Goal: Task Accomplishment & Management: Use online tool/utility

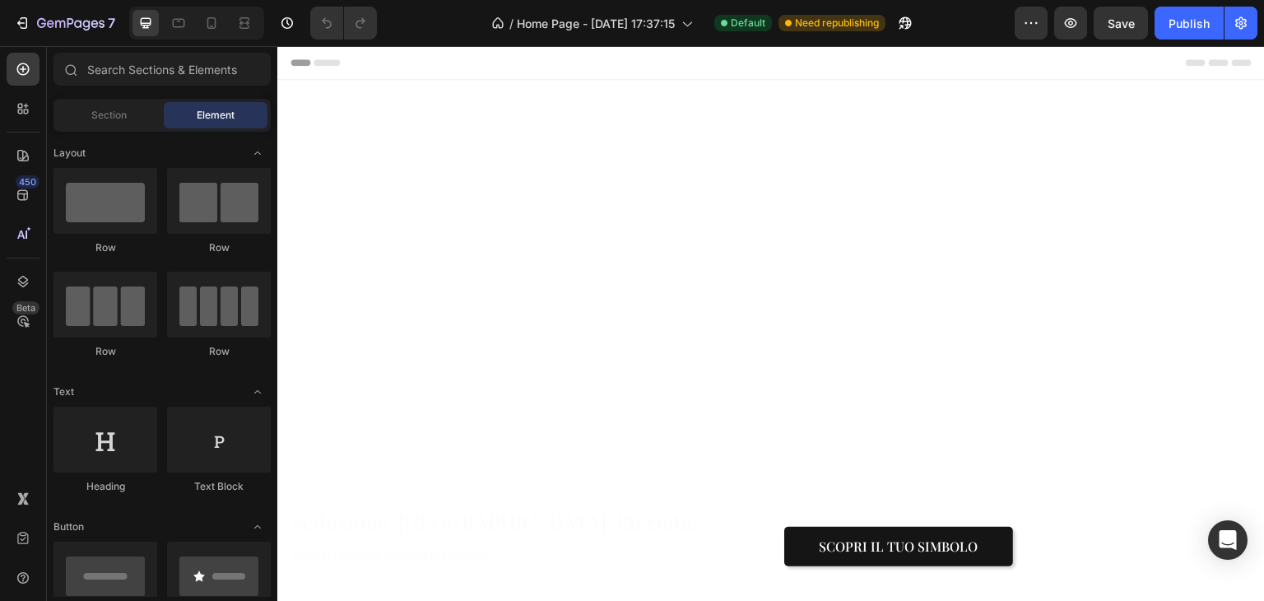
click at [198, 25] on div at bounding box center [196, 23] width 135 height 33
click at [212, 25] on icon at bounding box center [211, 23] width 16 height 16
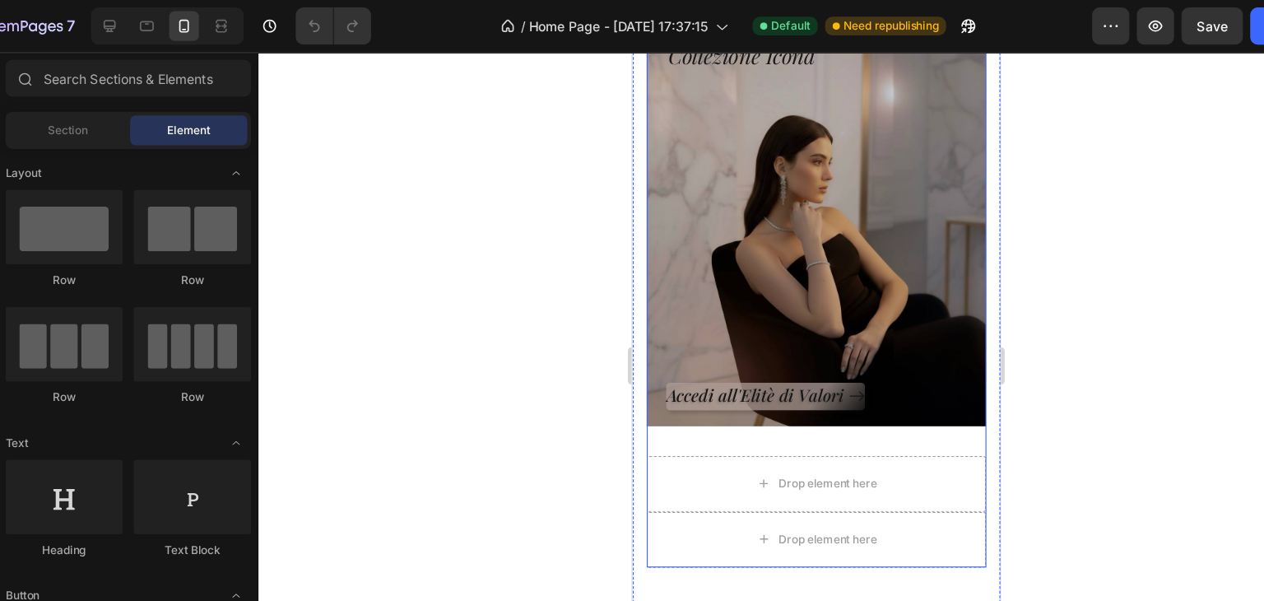
scroll to position [535, 0]
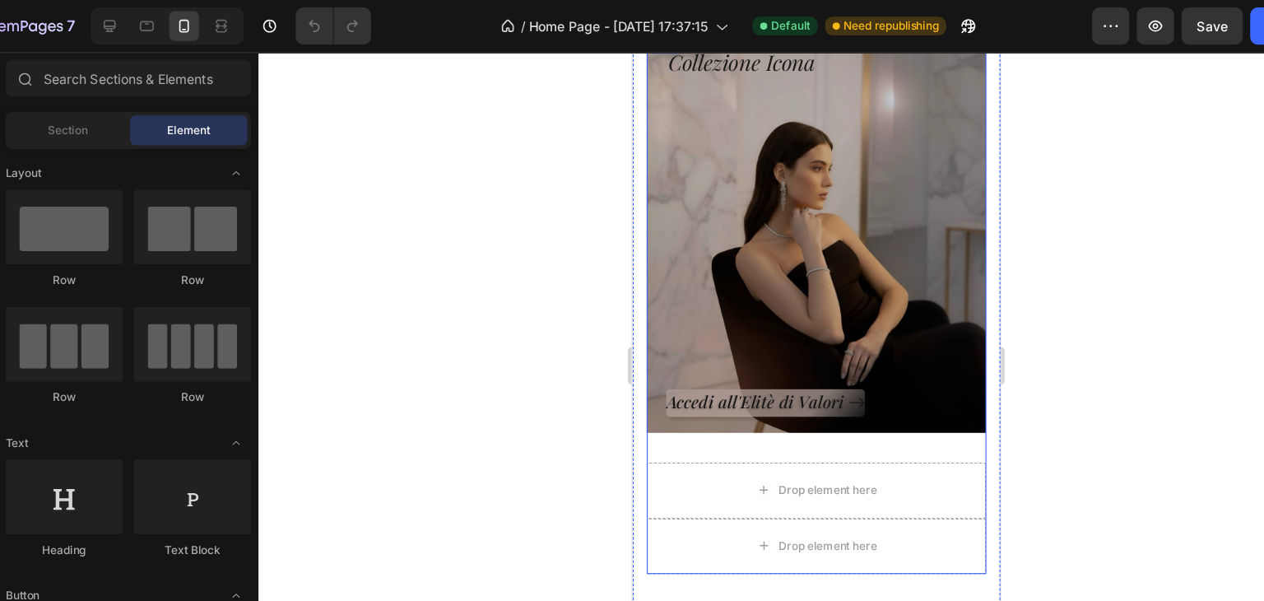
click at [811, 408] on div "Collezione Icona Heading Accedi all'Elitè di Valori Button Row Hero Banner" at bounding box center [794, 224] width 300 height 381
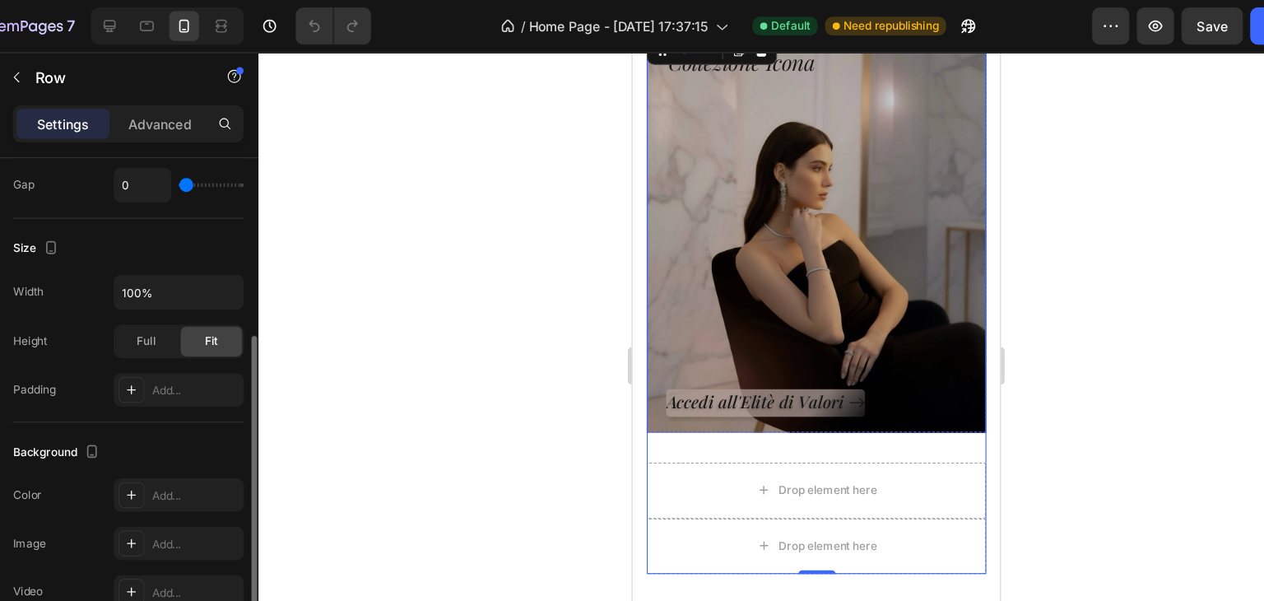
scroll to position [355, 0]
click at [174, 299] on span "Full" at bounding box center [178, 300] width 16 height 15
click at [225, 306] on div "Fit" at bounding box center [235, 300] width 54 height 26
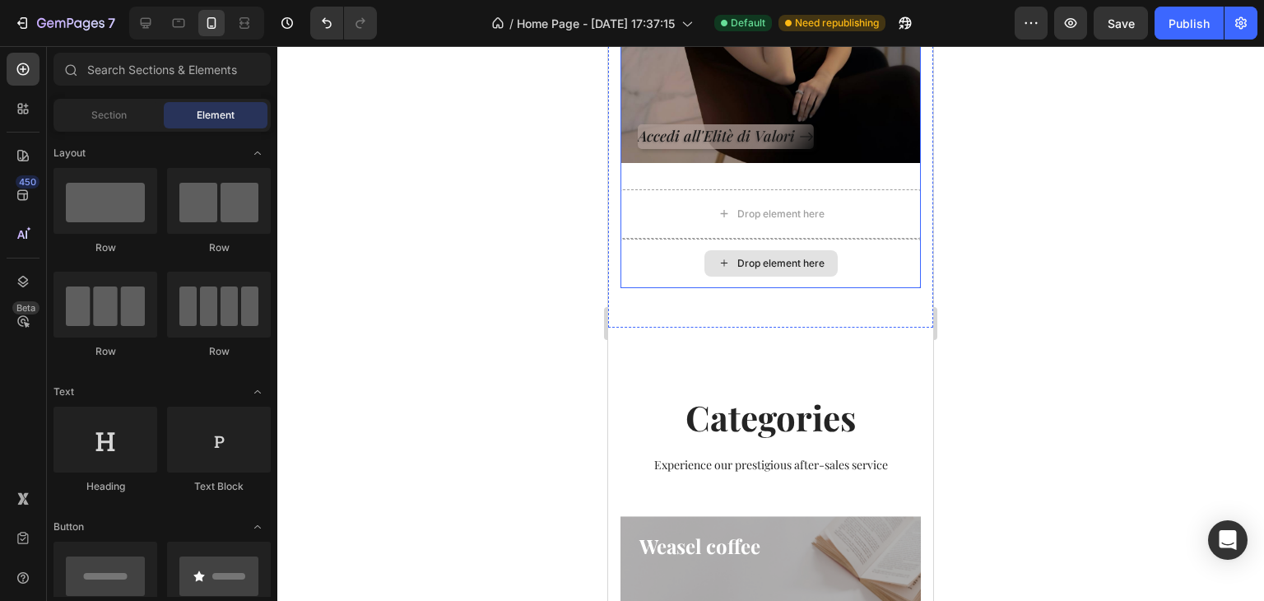
scroll to position [747, 0]
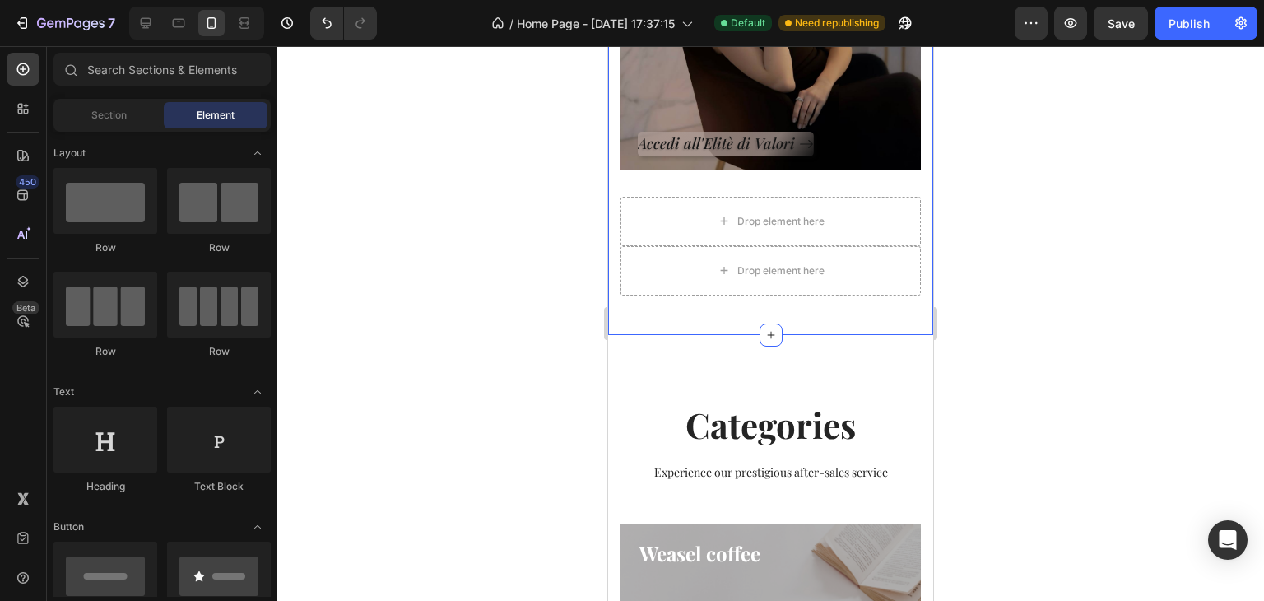
click at [657, 304] on div "Collezione Icona Heading Accedi all'Elitè di Valori Button Row Hero Banner Drop…" at bounding box center [770, 42] width 325 height 585
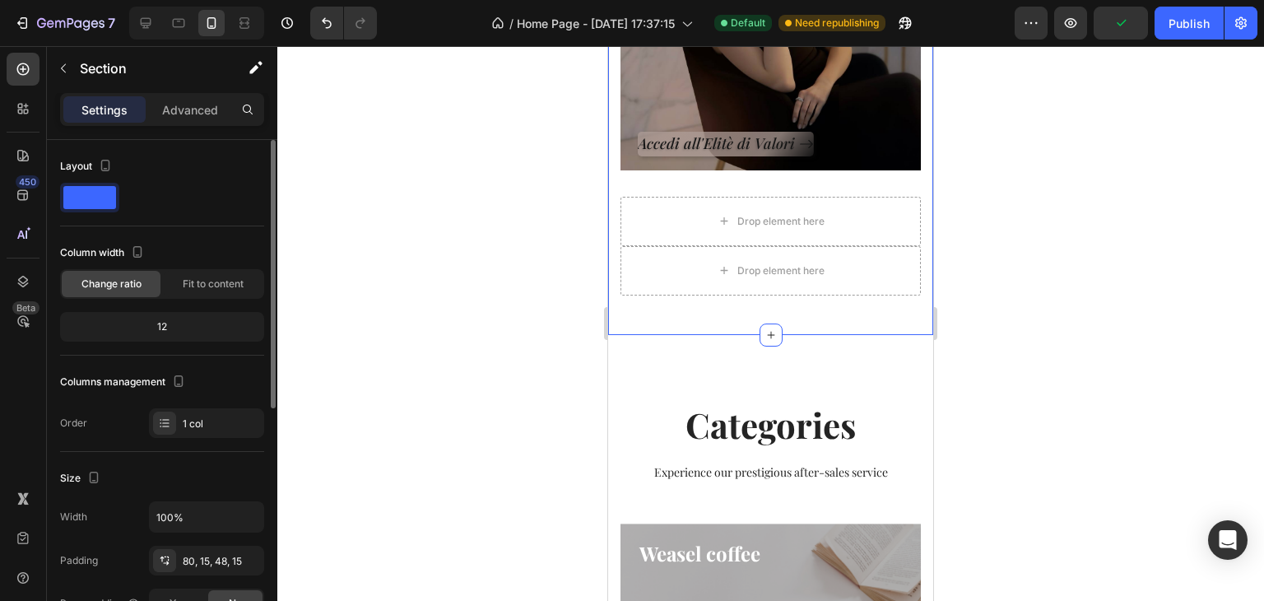
scroll to position [40, 0]
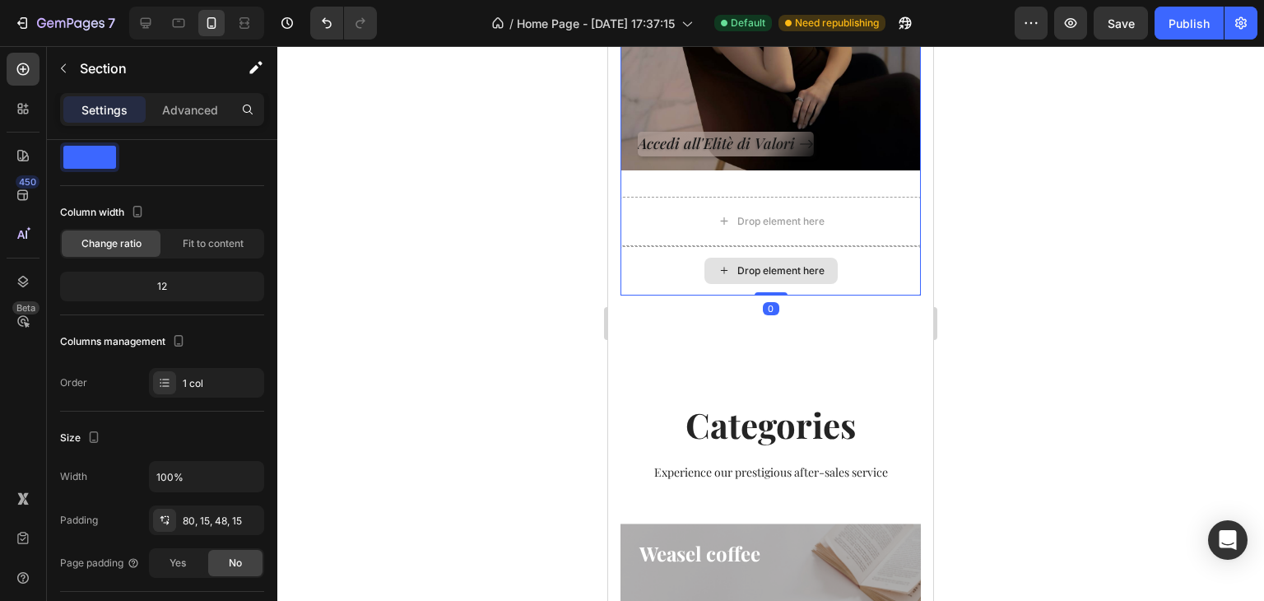
click at [649, 276] on div "Drop element here" at bounding box center [770, 270] width 300 height 49
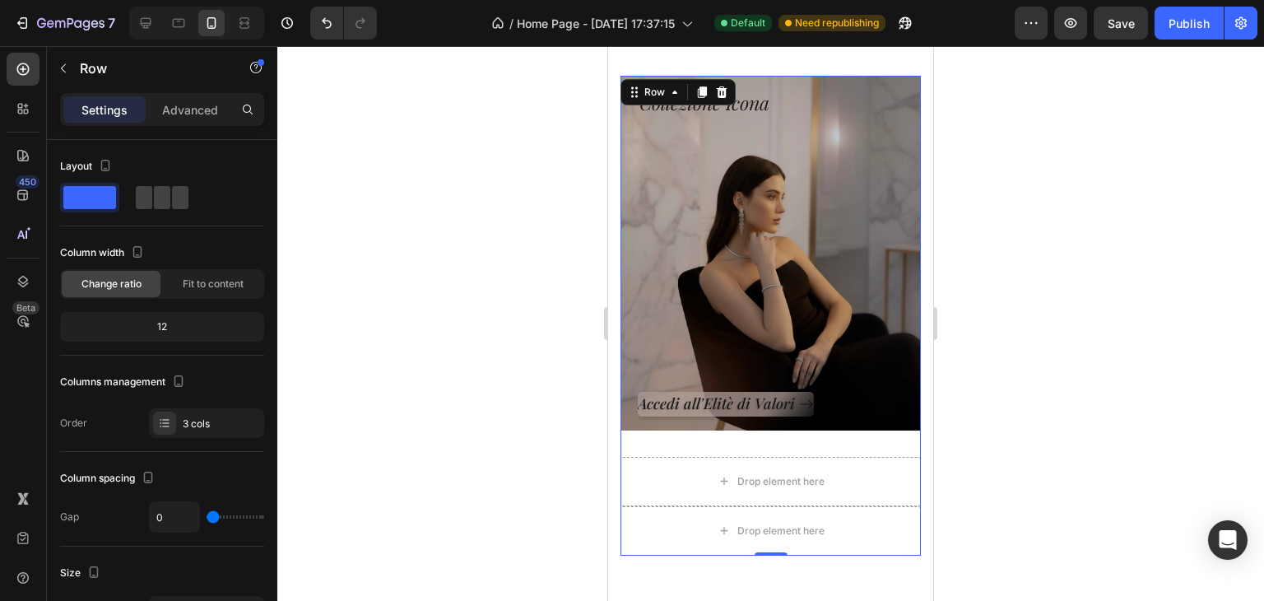
scroll to position [634, 0]
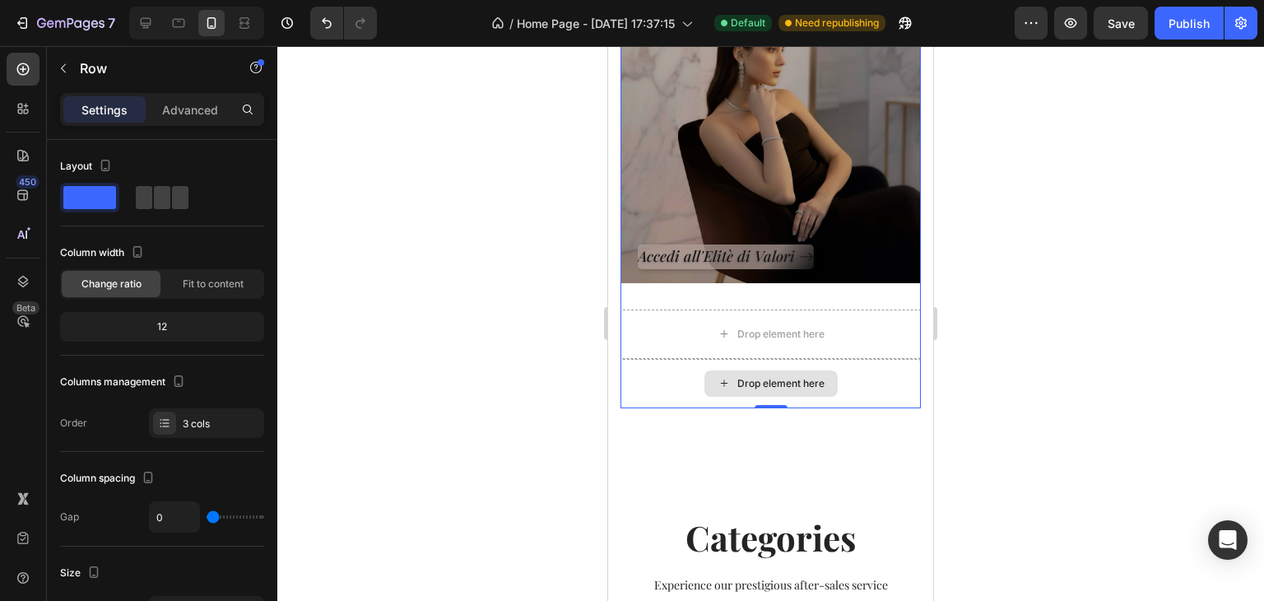
click at [695, 379] on div "Drop element here" at bounding box center [770, 383] width 300 height 49
click at [669, 376] on div "Drop element here" at bounding box center [770, 383] width 300 height 49
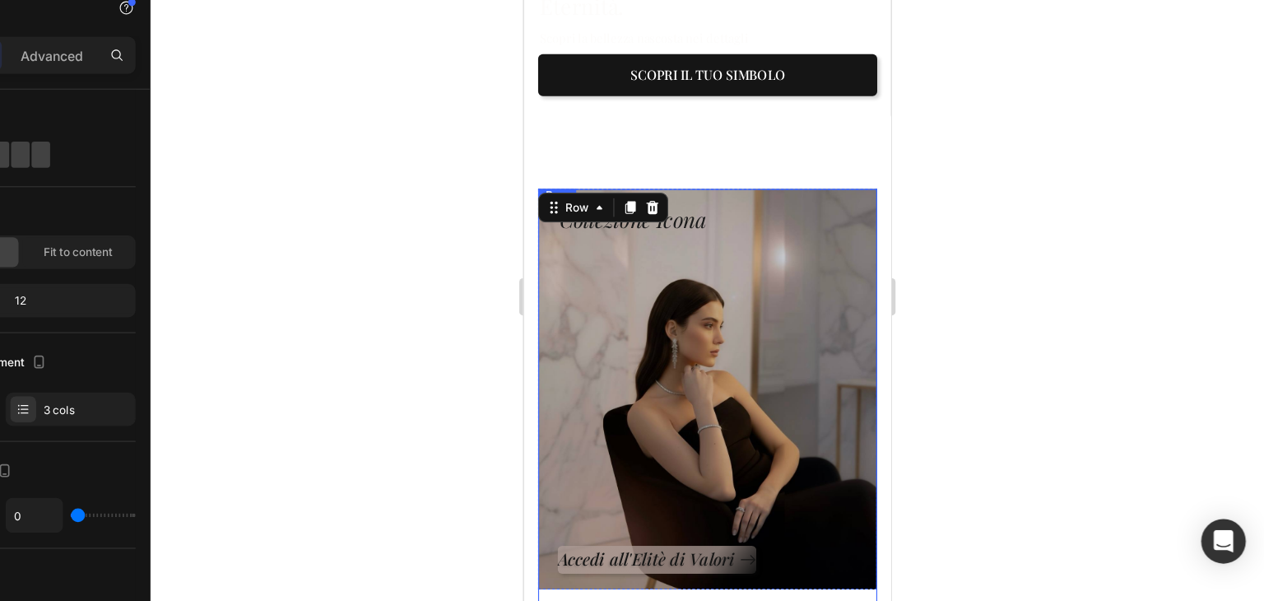
scroll to position [0, 0]
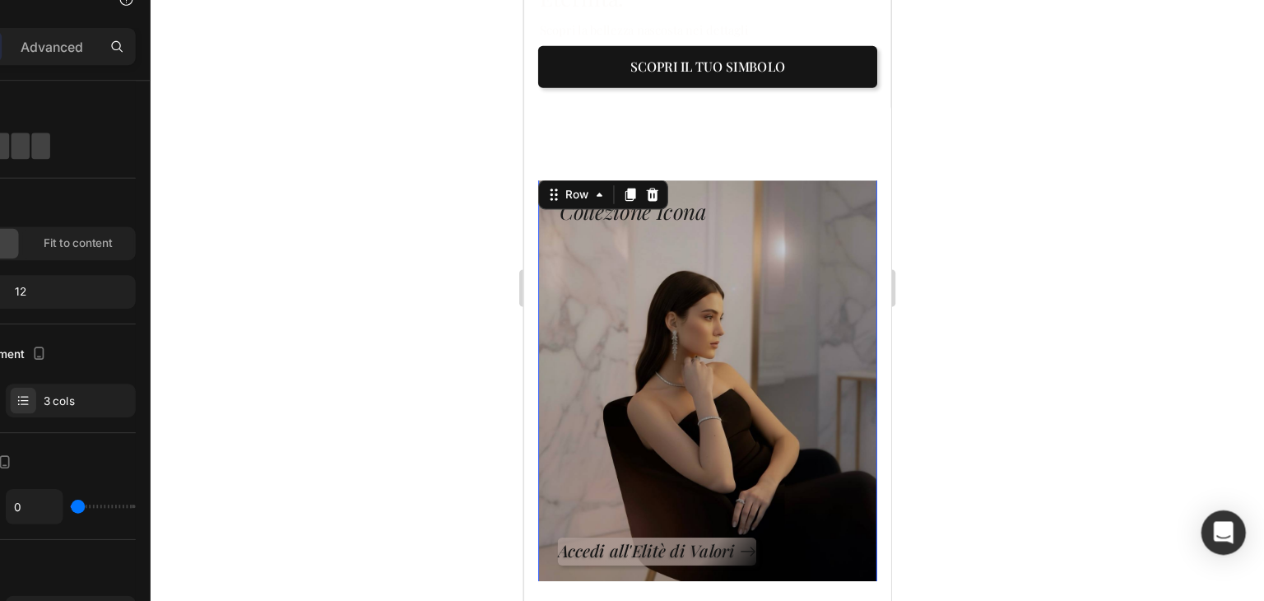
click at [711, 314] on div "Accedi all'Elitè di Valori Button" at bounding box center [686, 348] width 266 height 300
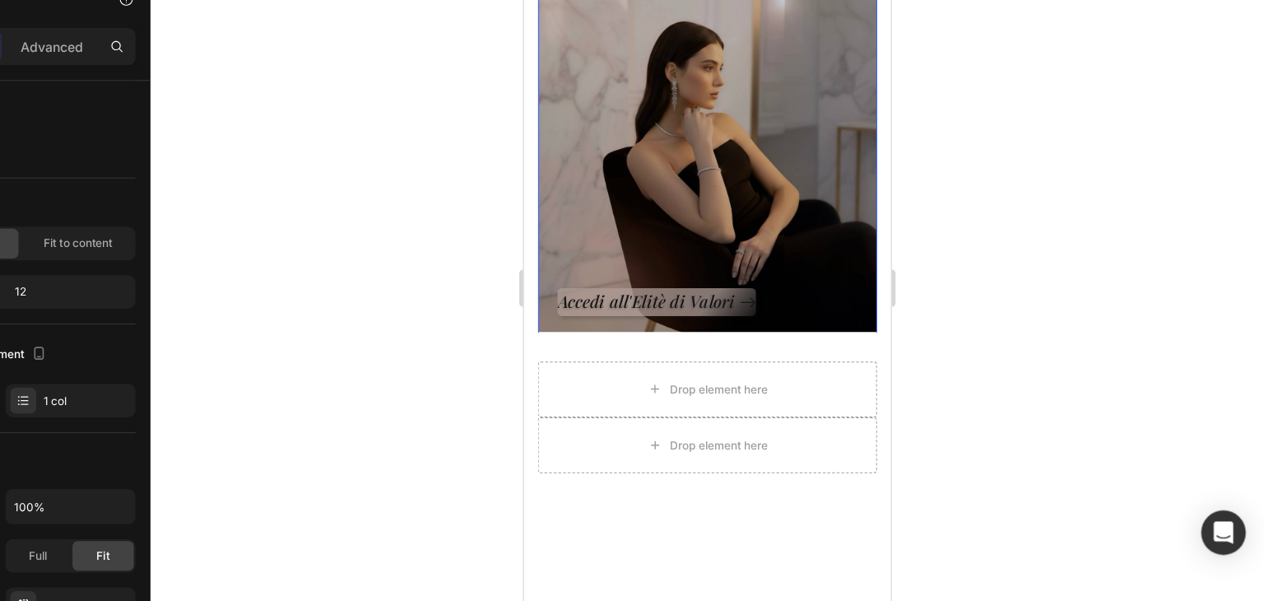
scroll to position [555, 0]
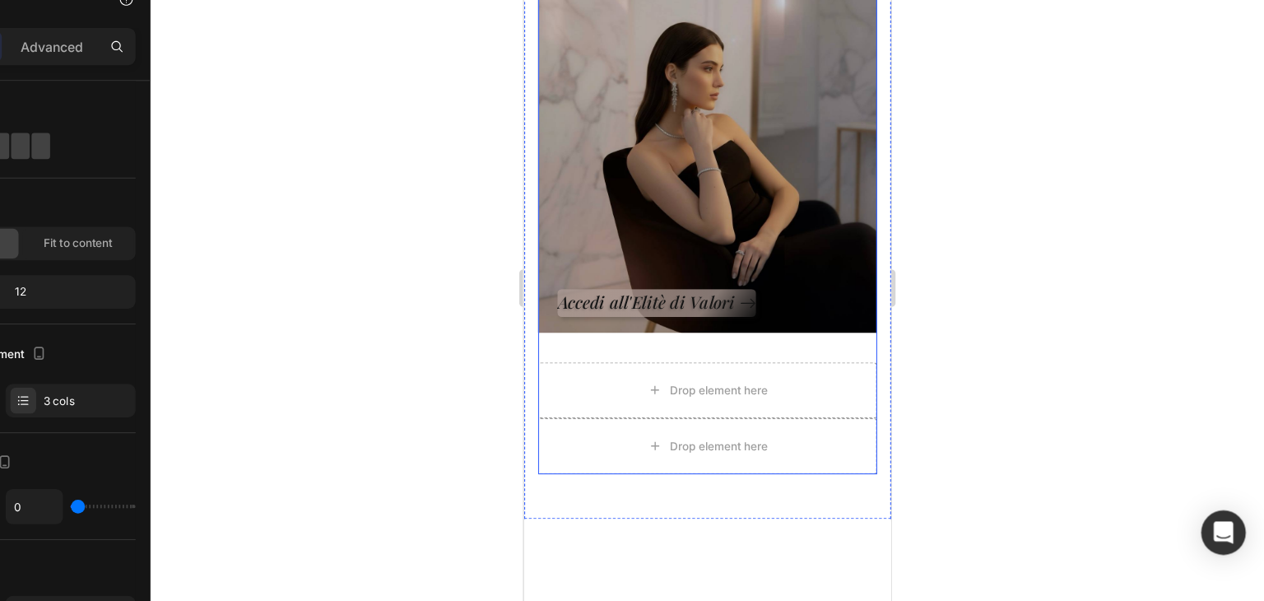
click at [734, 303] on div "Collezione Icona Heading Accedi all'Elitè di Valori Button Row 0 Hero Banner" at bounding box center [686, 127] width 300 height 381
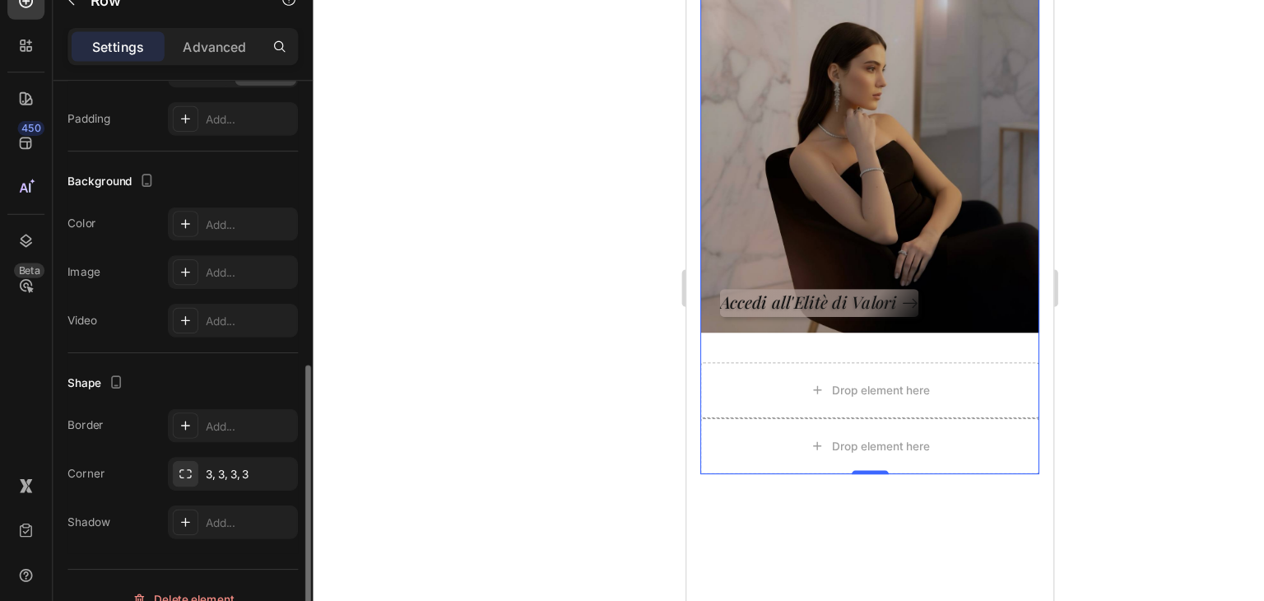
scroll to position [546, 0]
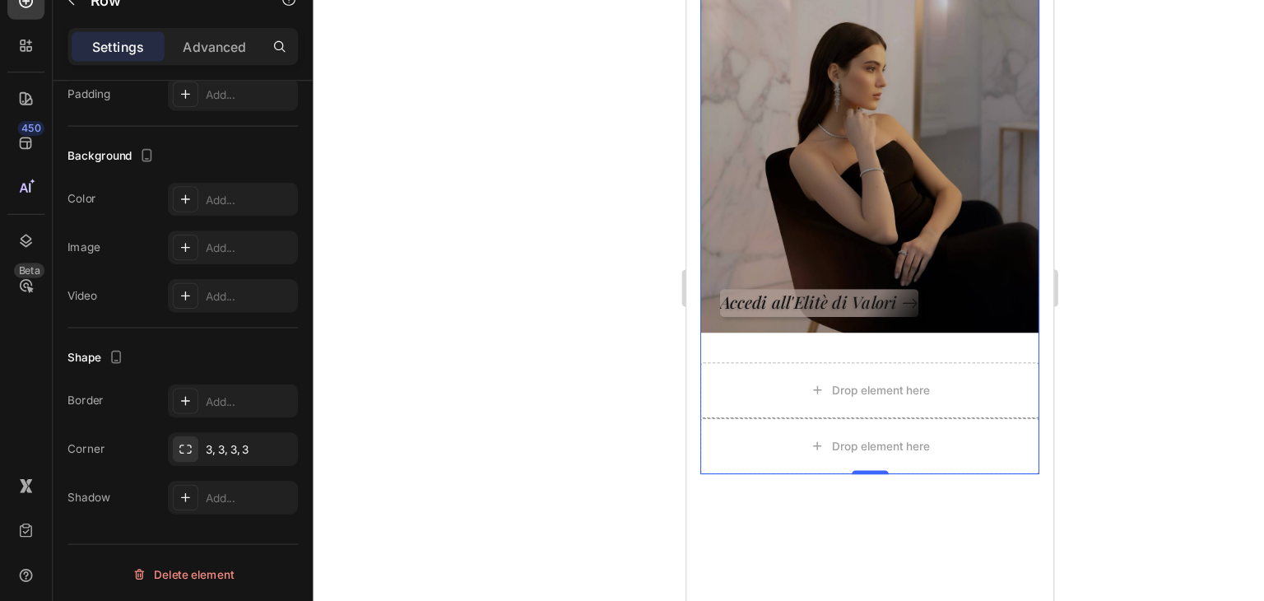
click at [512, 467] on div at bounding box center [770, 323] width 987 height 555
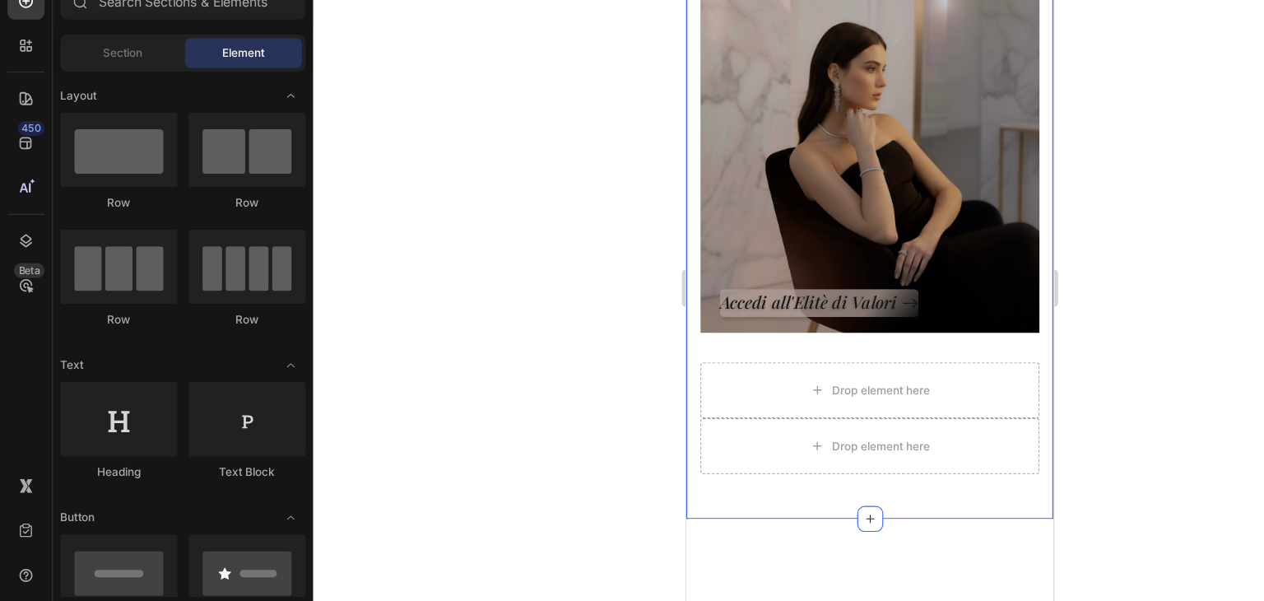
click at [812, 439] on div "Collezione Icona Heading Accedi all'Elitè di Valori Button Row Hero Banner Drop…" at bounding box center [848, 164] width 325 height 585
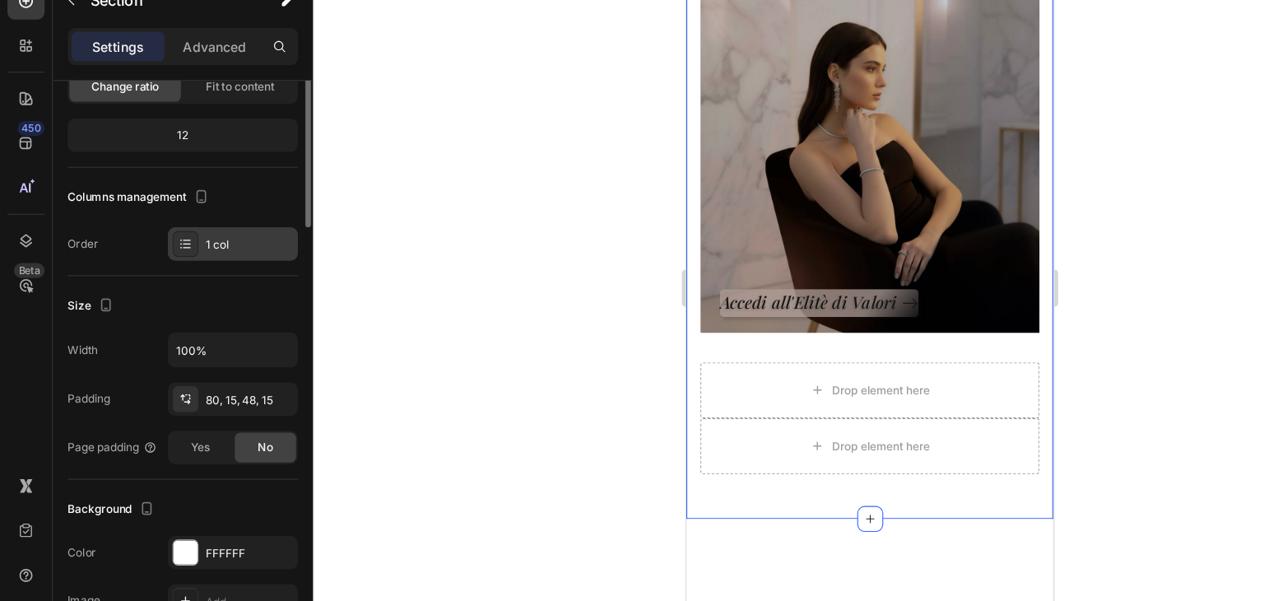
scroll to position [0, 0]
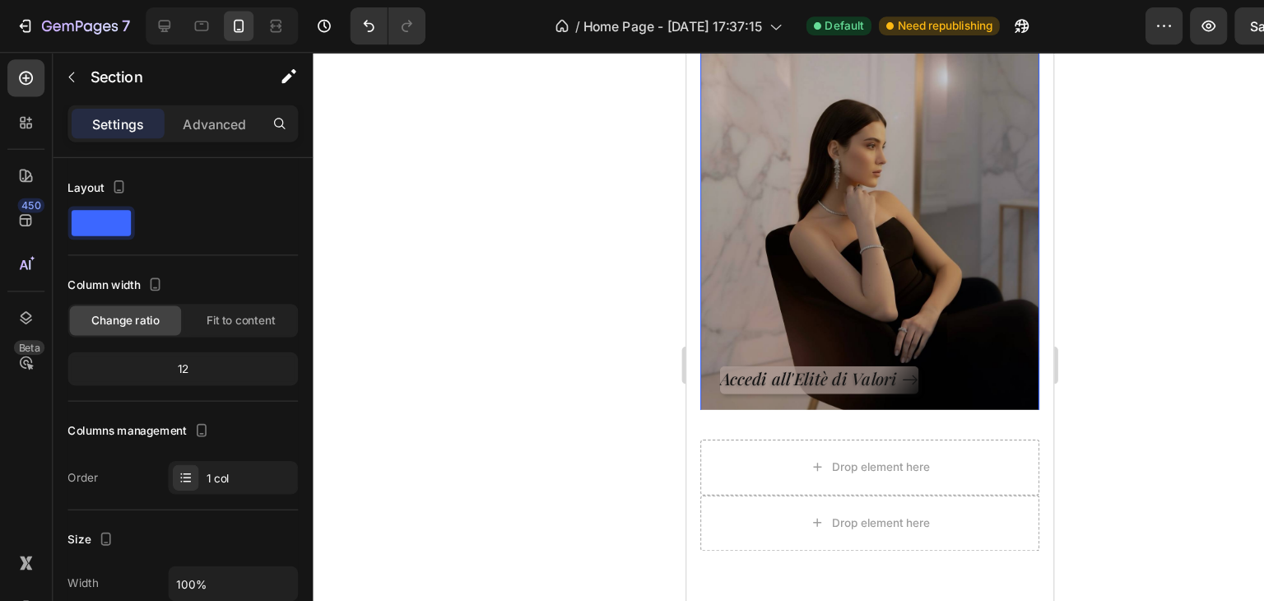
click at [821, 250] on div "Accedi all'Elitè di Valori Button" at bounding box center [849, 205] width 266 height 300
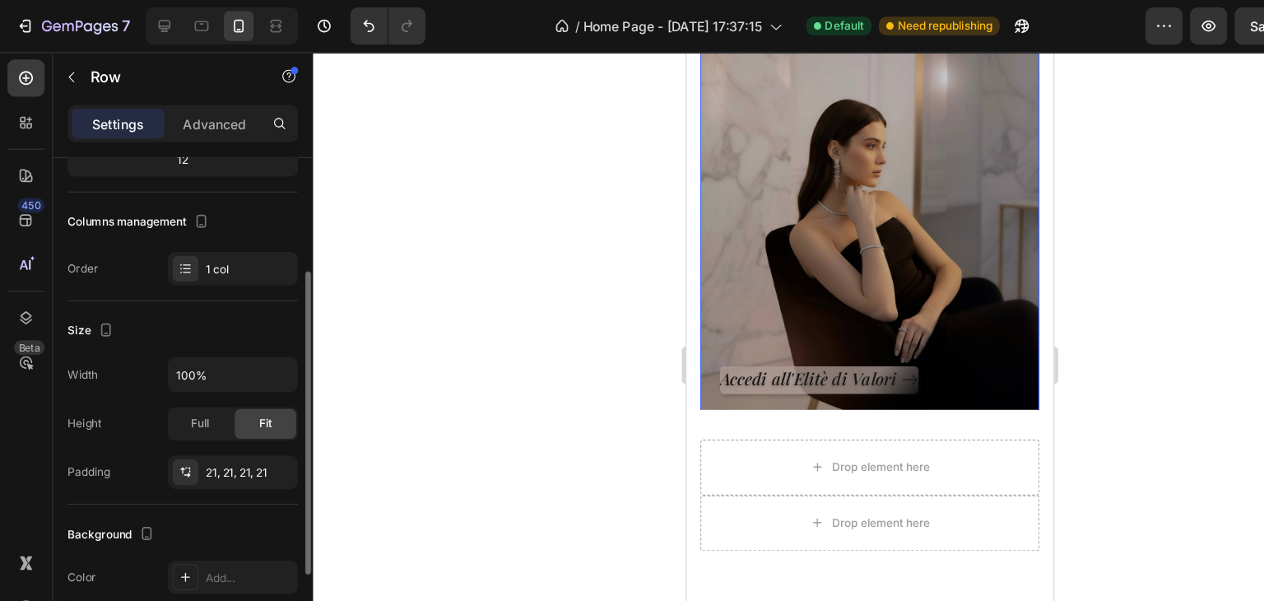
scroll to position [194, 0]
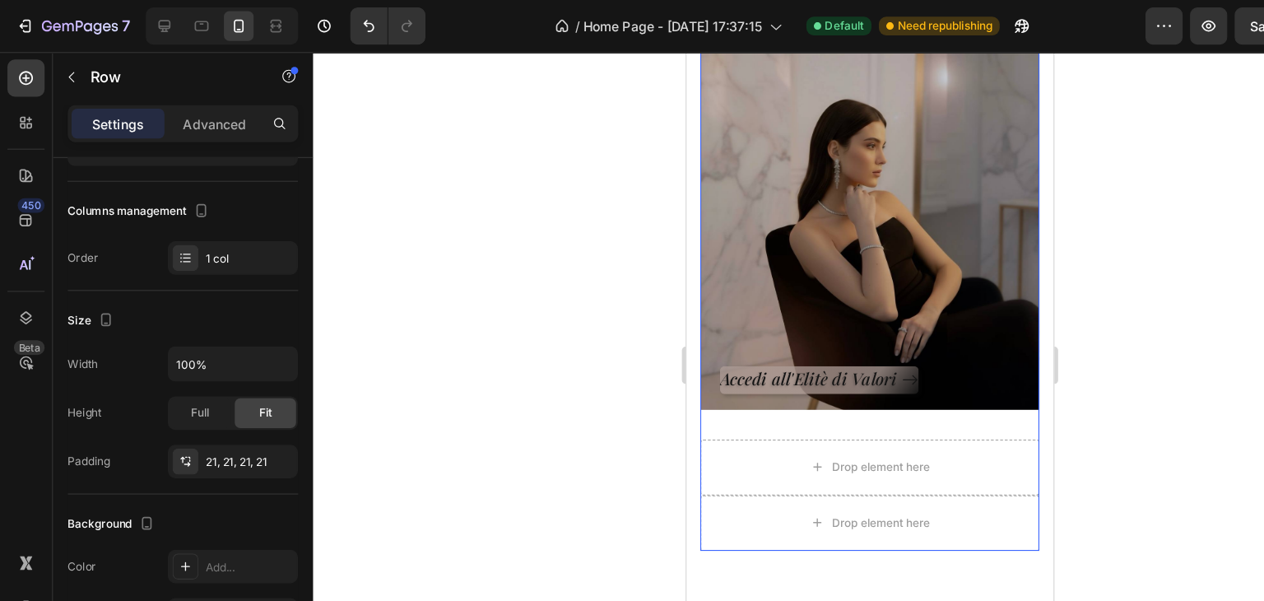
click at [746, 379] on div "Collezione Icona Heading Accedi all'Elitè di Valori Button Row Hero Banner" at bounding box center [849, 204] width 300 height 381
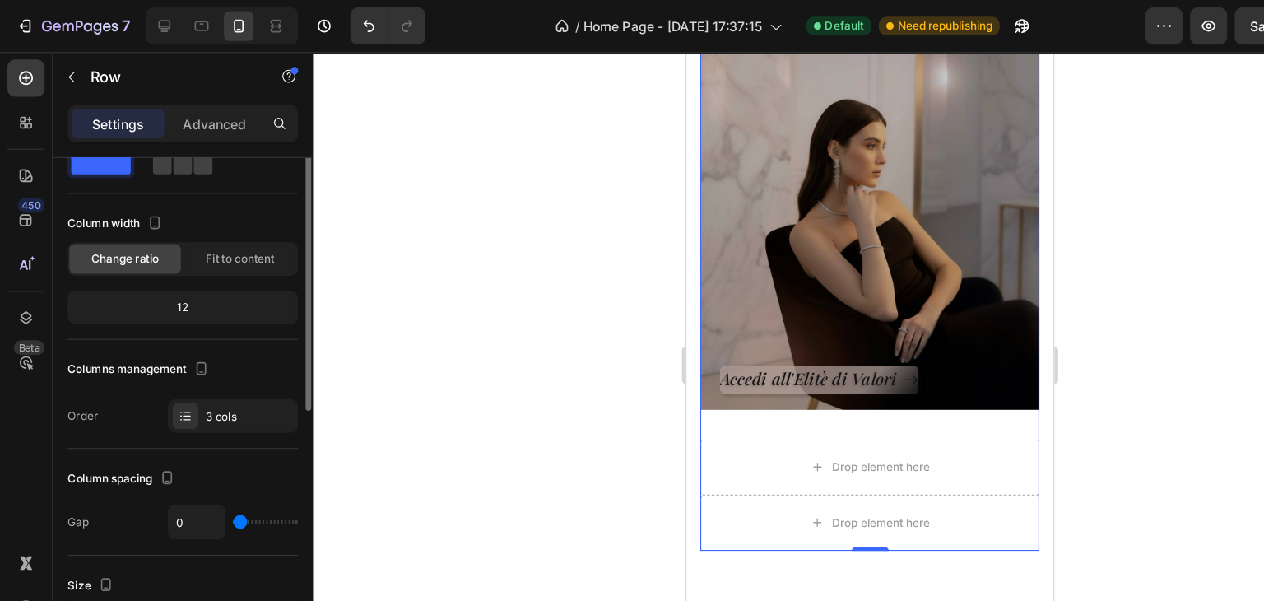
scroll to position [0, 0]
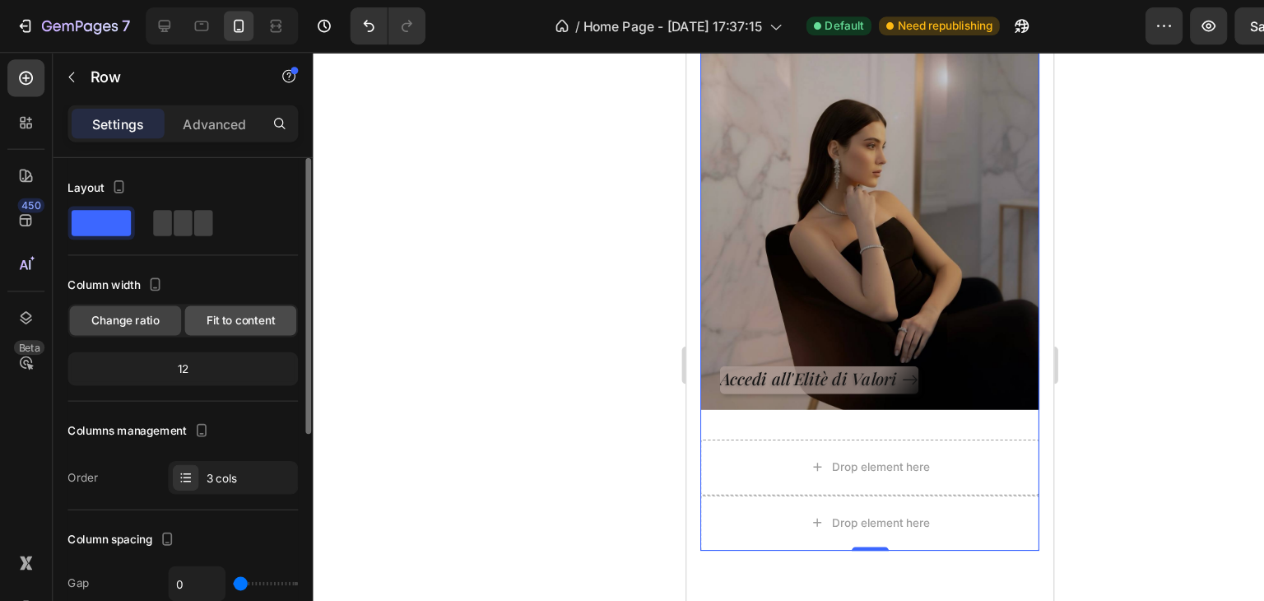
click at [194, 282] on span "Fit to content" at bounding box center [213, 284] width 61 height 15
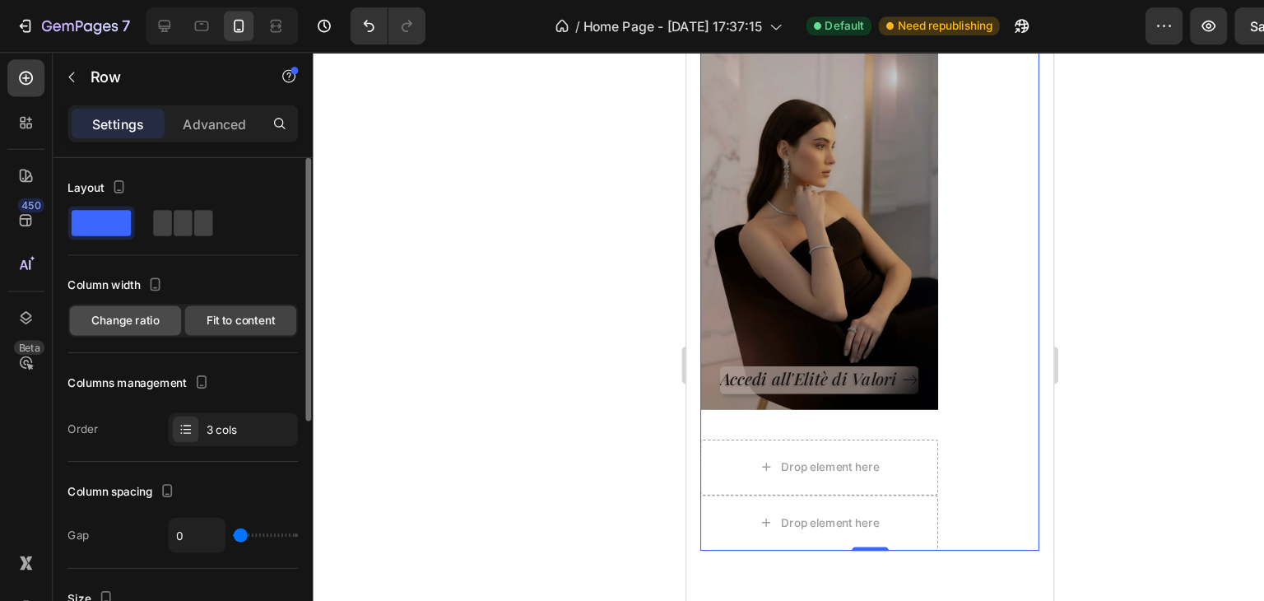
click at [123, 277] on span "Change ratio" at bounding box center [111, 284] width 60 height 15
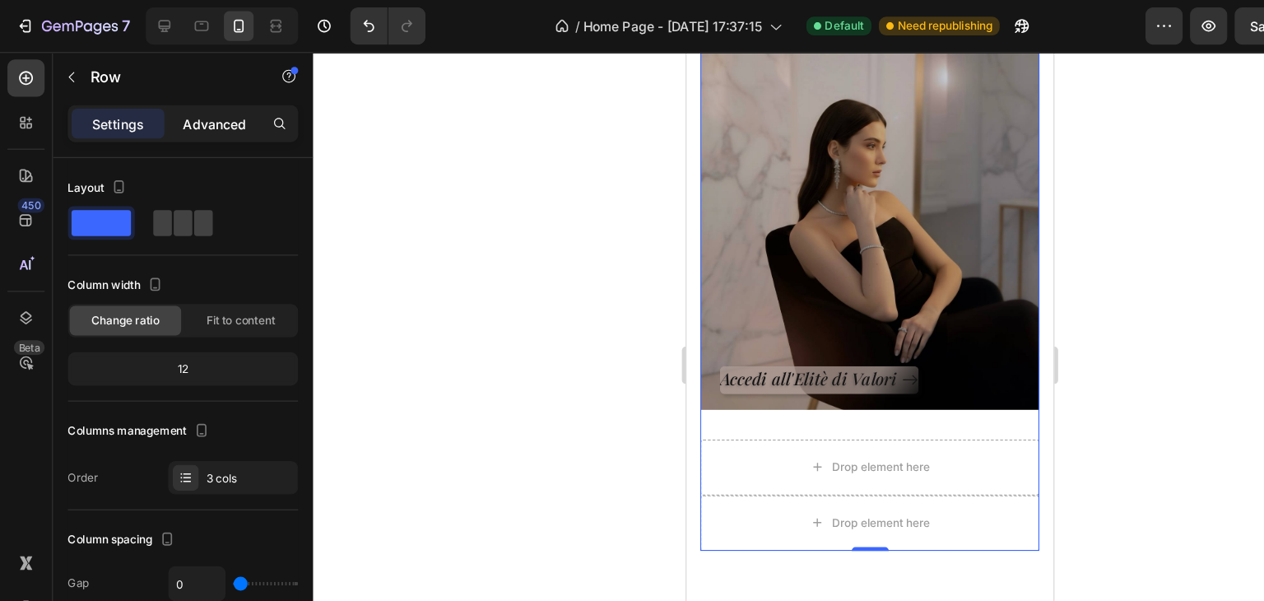
click at [193, 108] on p "Advanced" at bounding box center [190, 109] width 56 height 17
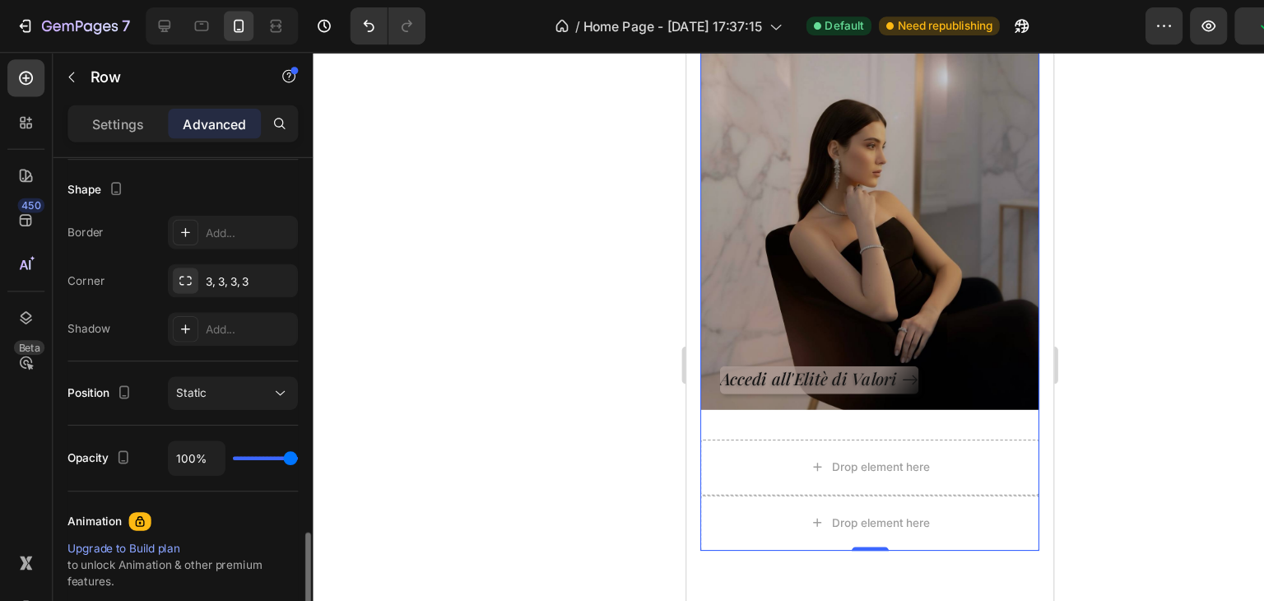
scroll to position [521, 0]
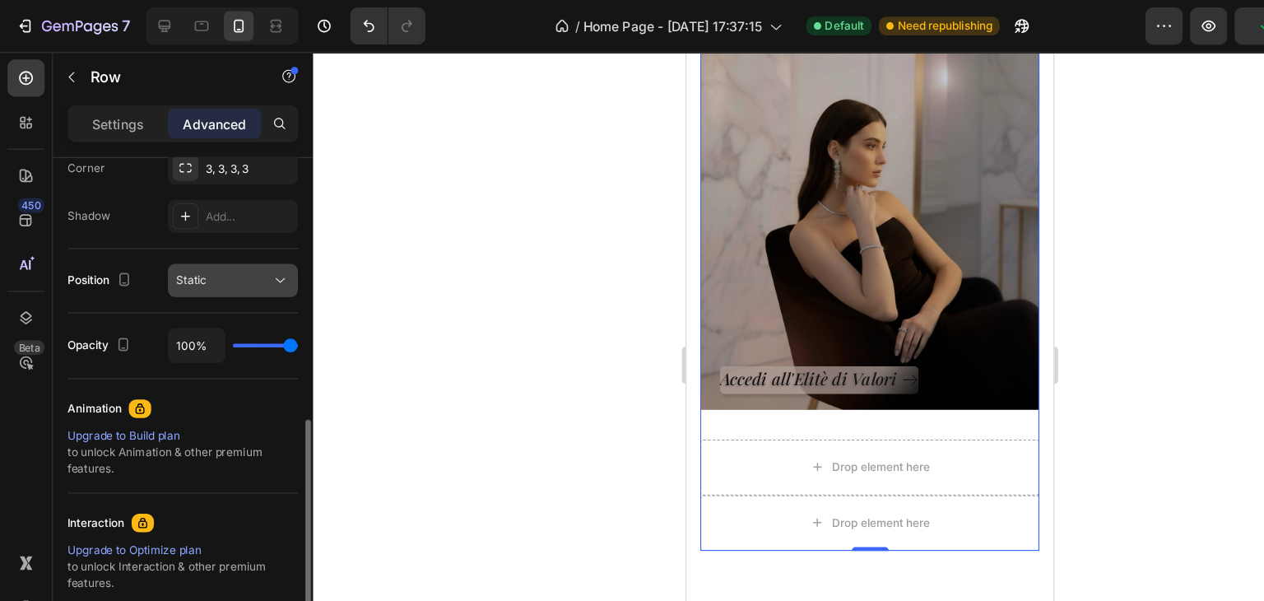
click at [222, 241] on div "Static" at bounding box center [198, 248] width 84 height 15
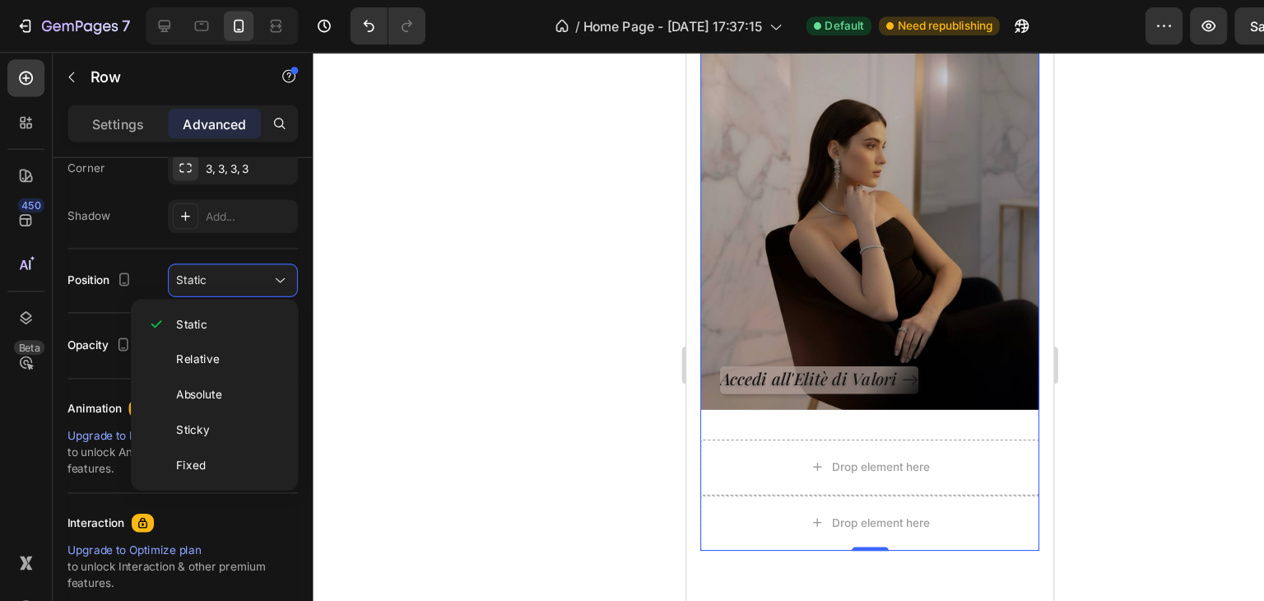
click at [314, 318] on div at bounding box center [770, 323] width 987 height 555
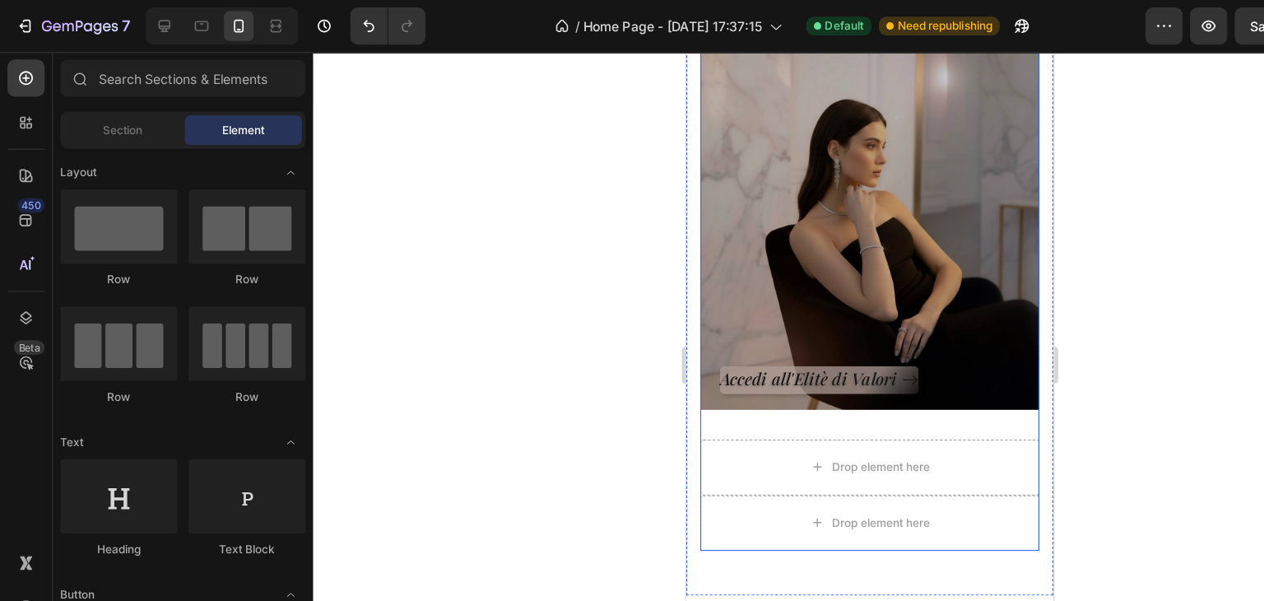
click at [716, 384] on div "Collezione Icona Heading Accedi all'Elitè di Valori Button Row Hero Banner" at bounding box center [849, 204] width 300 height 381
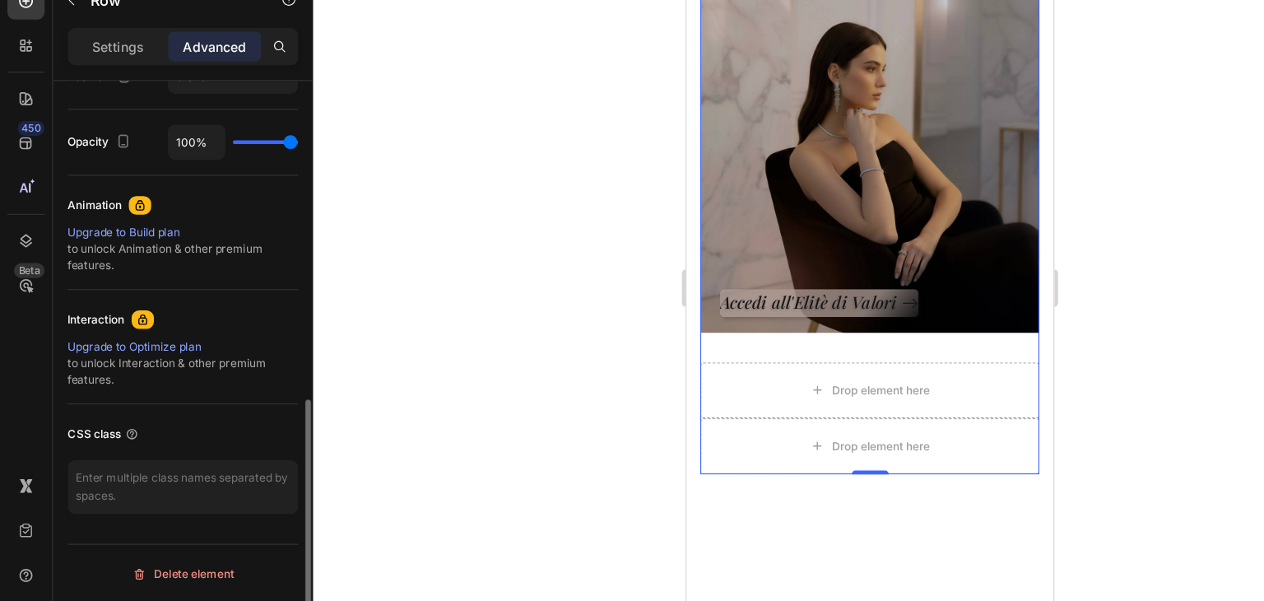
scroll to position [0, 0]
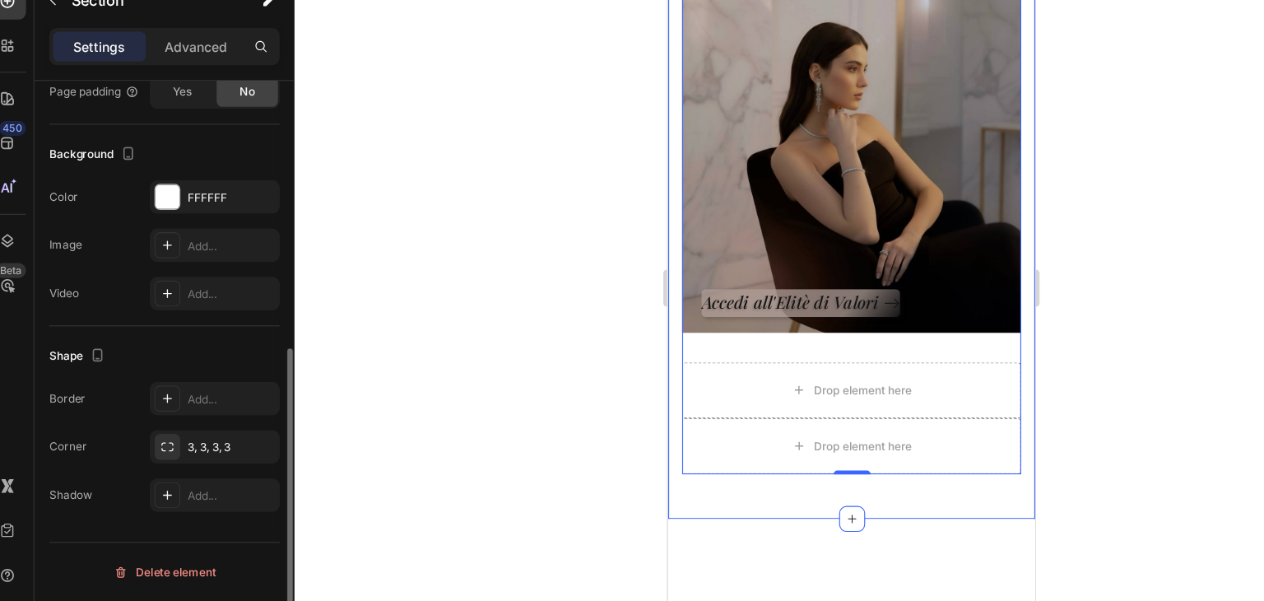
click at [769, 435] on div "Collezione Icona Heading Accedi all'Elitè di Valori Button Row Hero Banner Drop…" at bounding box center [829, 164] width 325 height 585
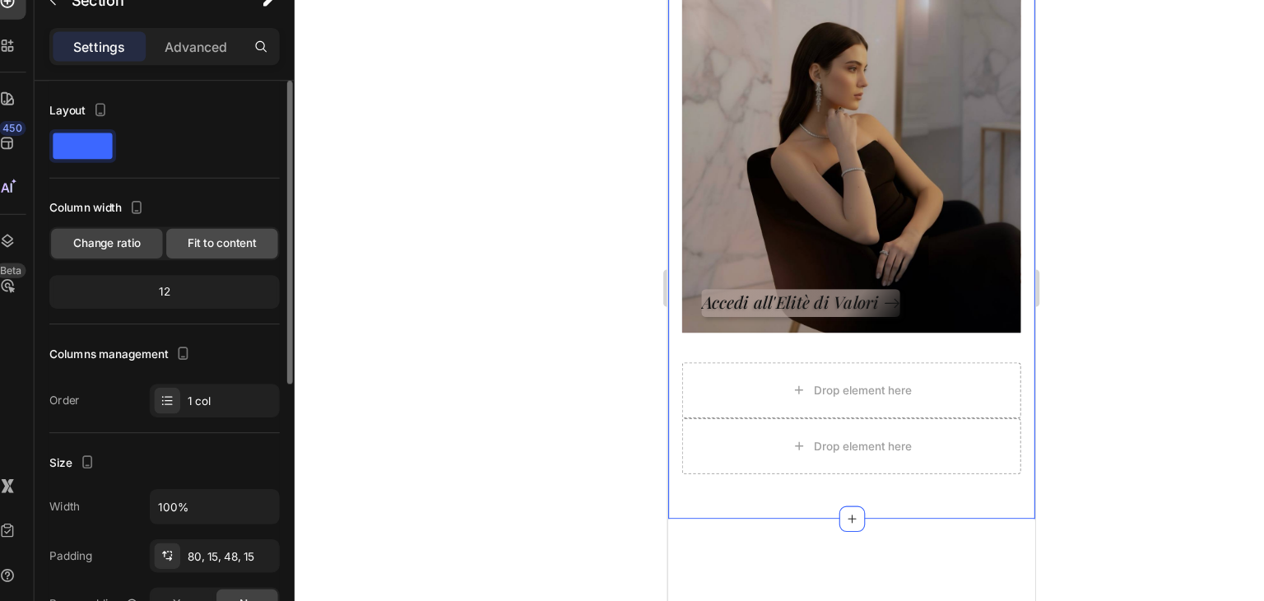
click at [212, 281] on span "Fit to content" at bounding box center [213, 284] width 61 height 15
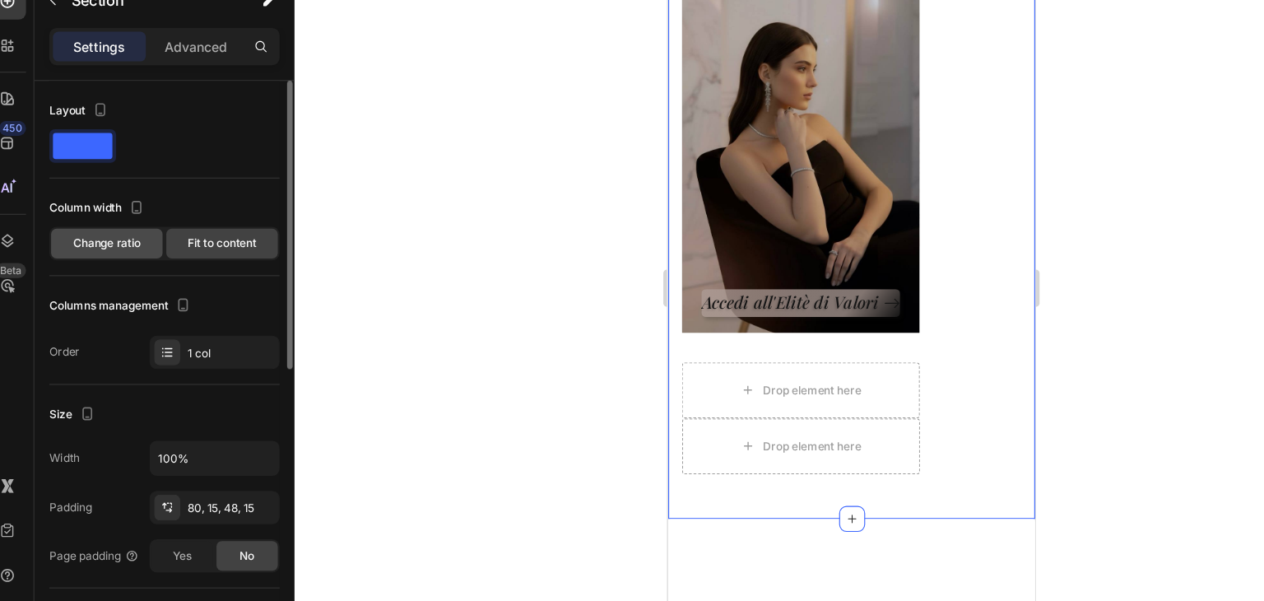
click at [107, 272] on div "Change ratio" at bounding box center [111, 284] width 99 height 26
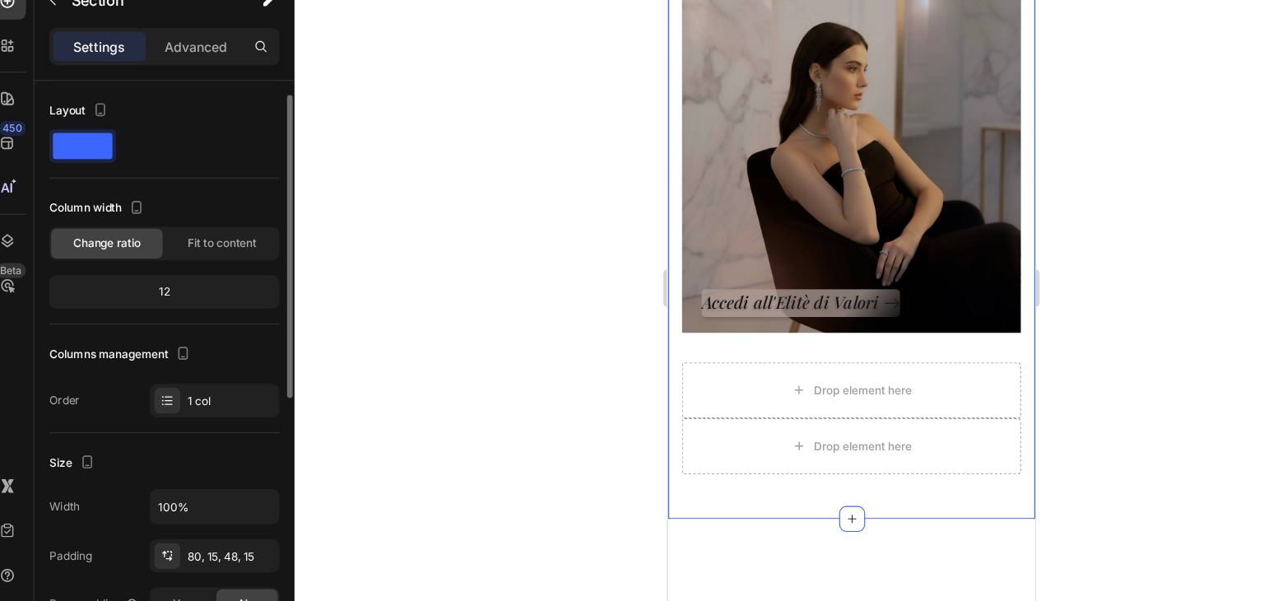
scroll to position [10, 0]
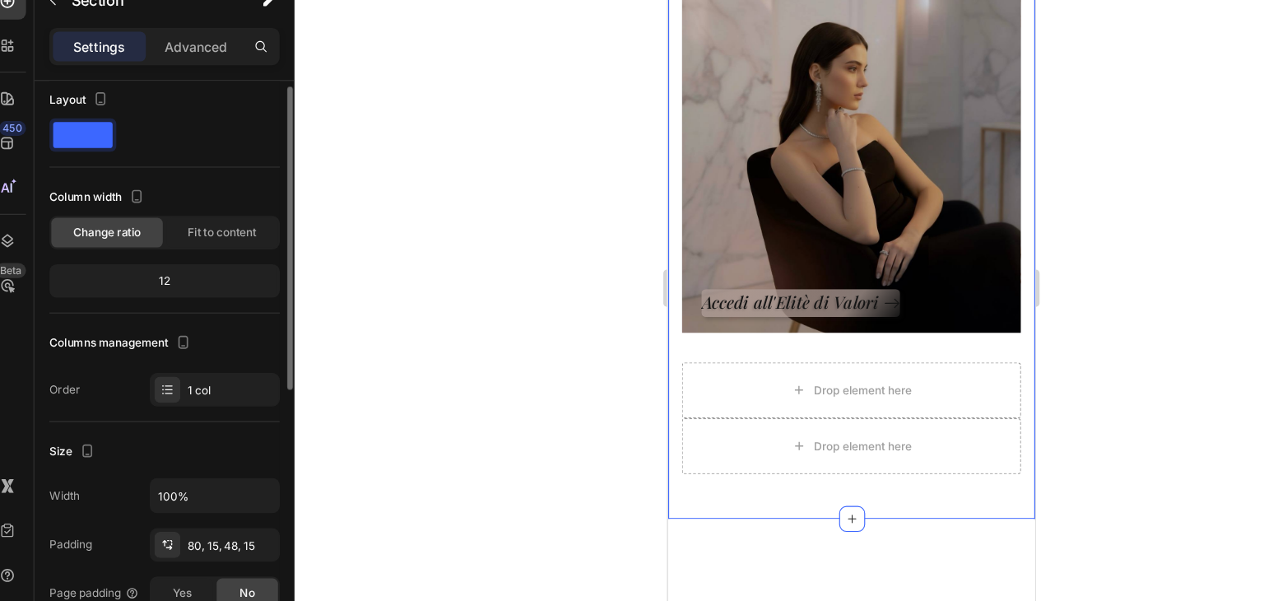
click at [185, 318] on div "12" at bounding box center [162, 316] width 198 height 23
click at [173, 306] on div "12" at bounding box center [162, 316] width 198 height 23
click at [170, 313] on div "12" at bounding box center [162, 316] width 198 height 23
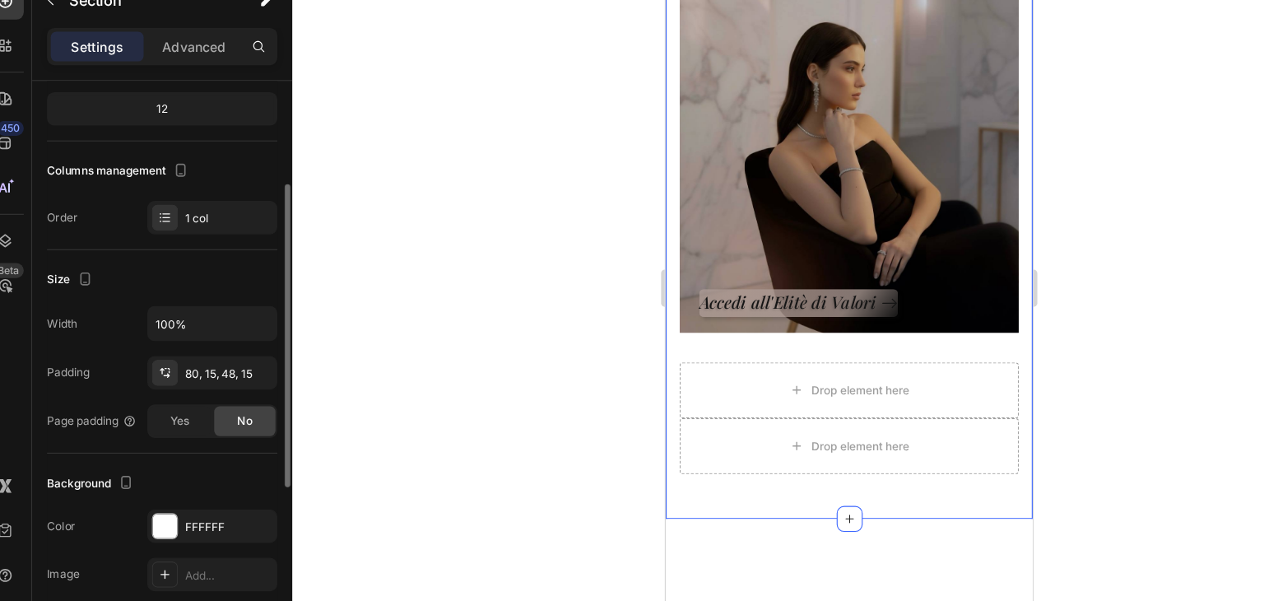
scroll to position [188, 0]
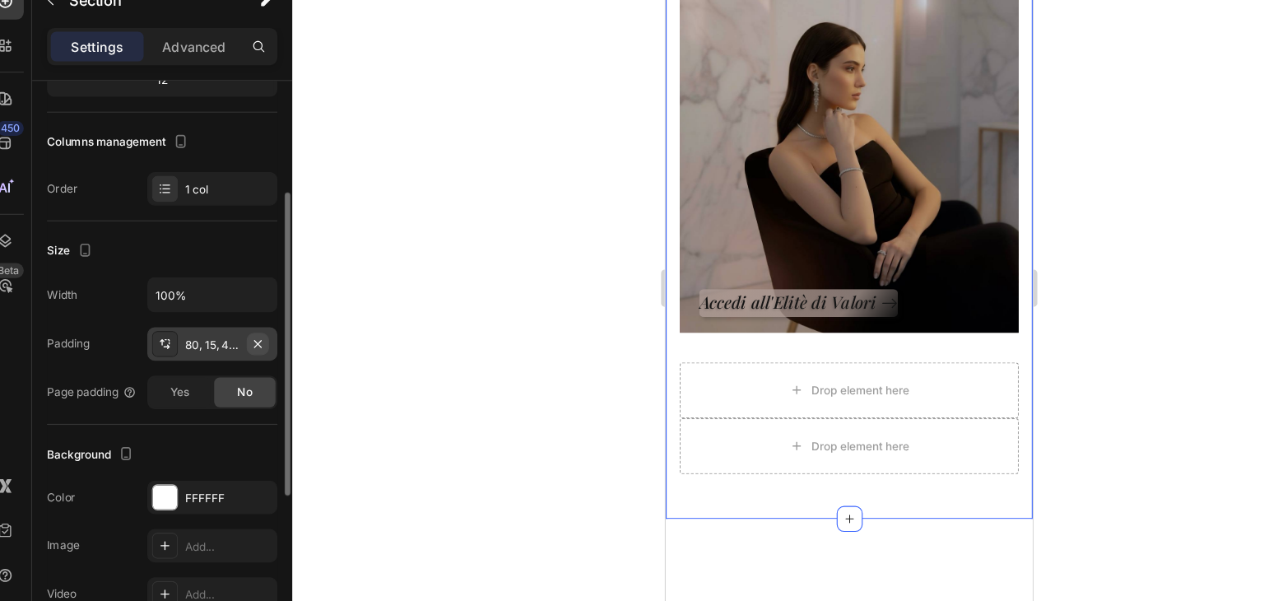
click at [240, 369] on icon "button" at bounding box center [246, 372] width 13 height 13
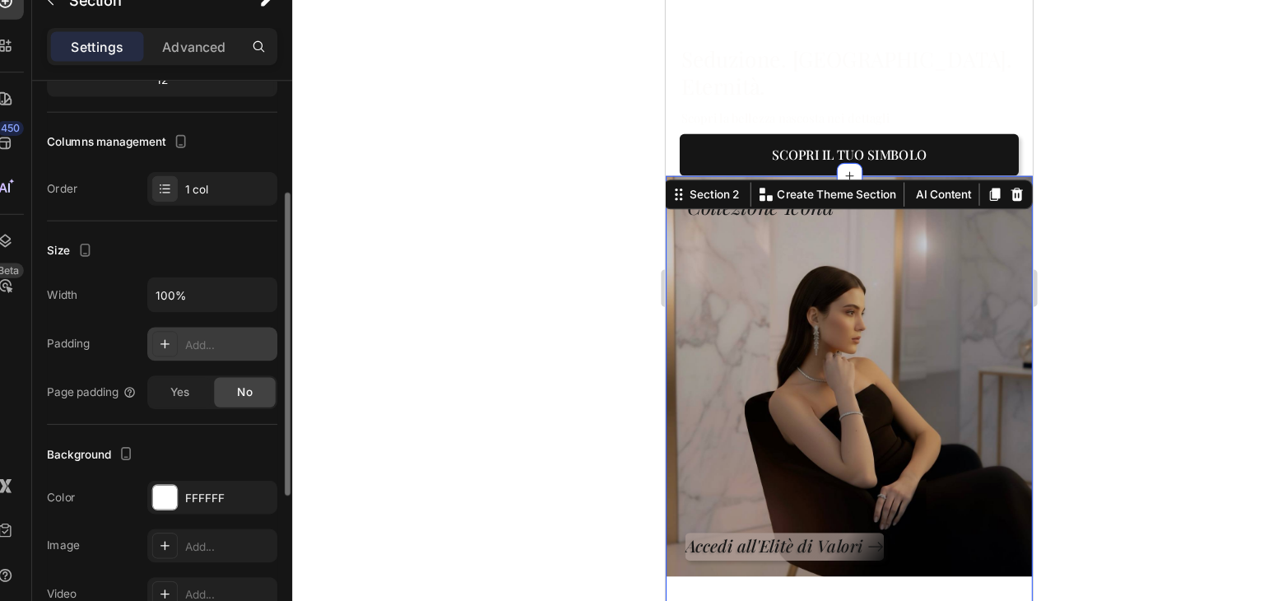
scroll to position [272, 0]
click at [1068, 321] on div at bounding box center [770, 323] width 987 height 555
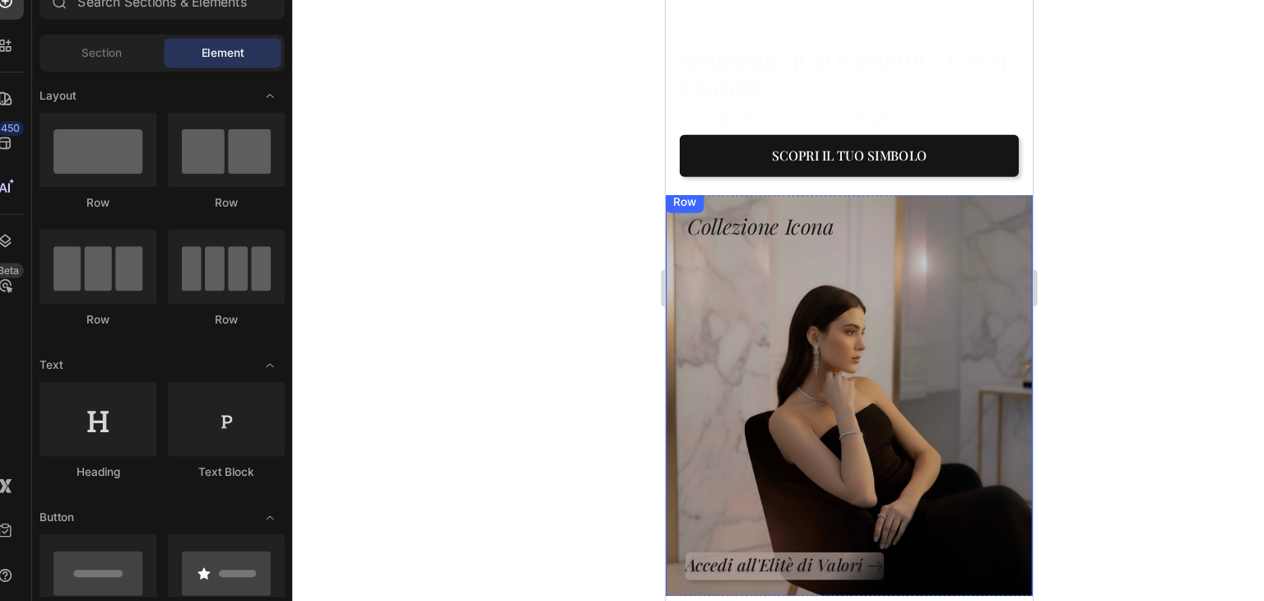
click at [863, 218] on div "Accedi all'Elitè di Valori Button" at bounding box center [827, 361] width 290 height 300
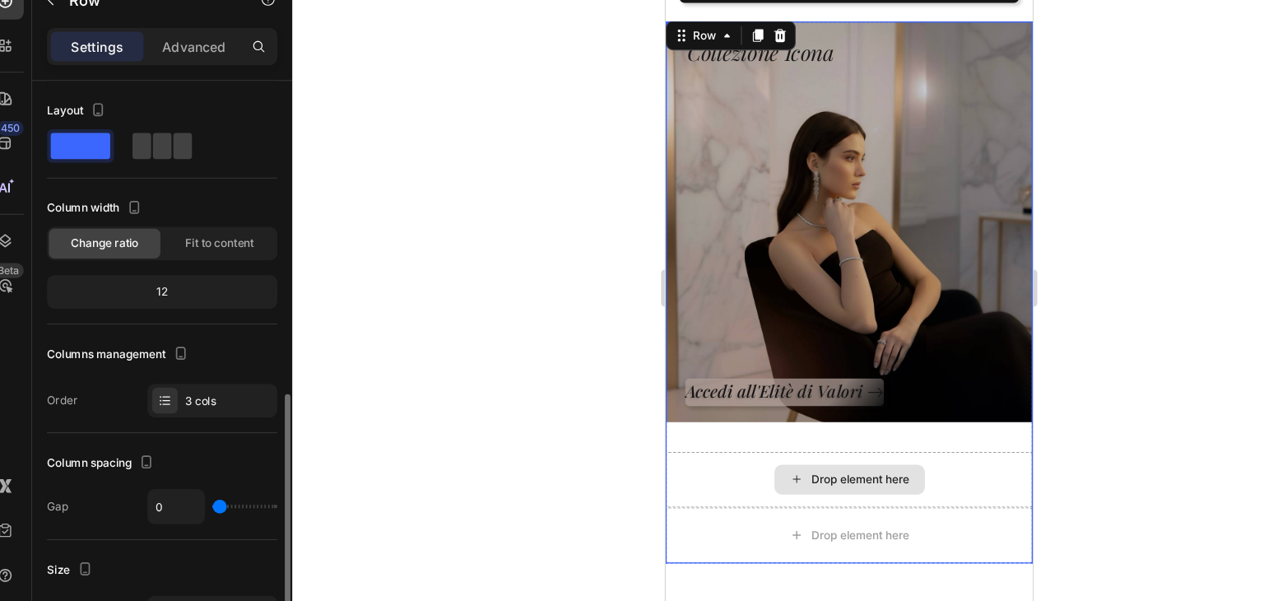
scroll to position [188, 0]
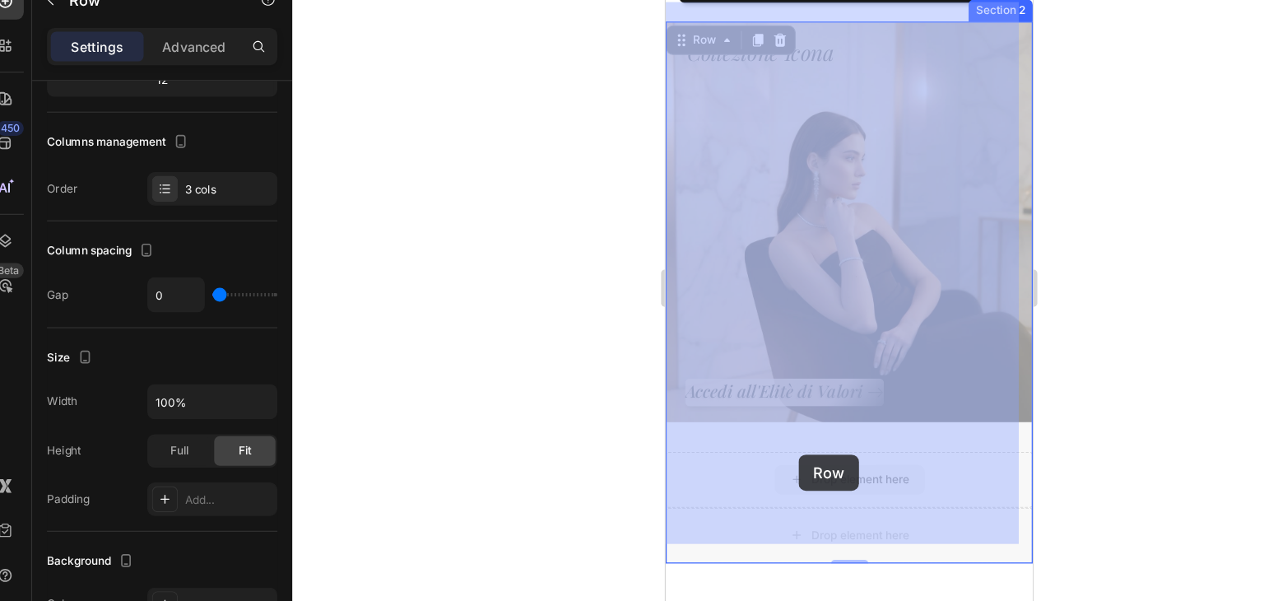
drag, startPoint x: 815, startPoint y: 390, endPoint x: 784, endPoint y: 396, distance: 31.0
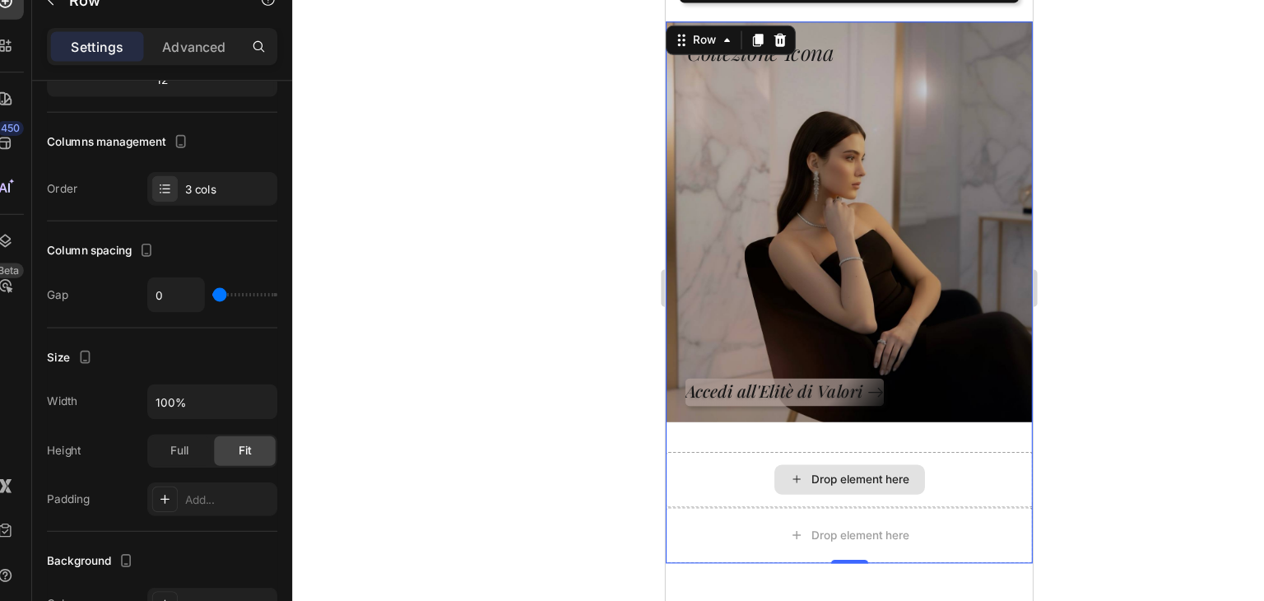
click at [925, 402] on div "Drop element here" at bounding box center [827, 421] width 325 height 49
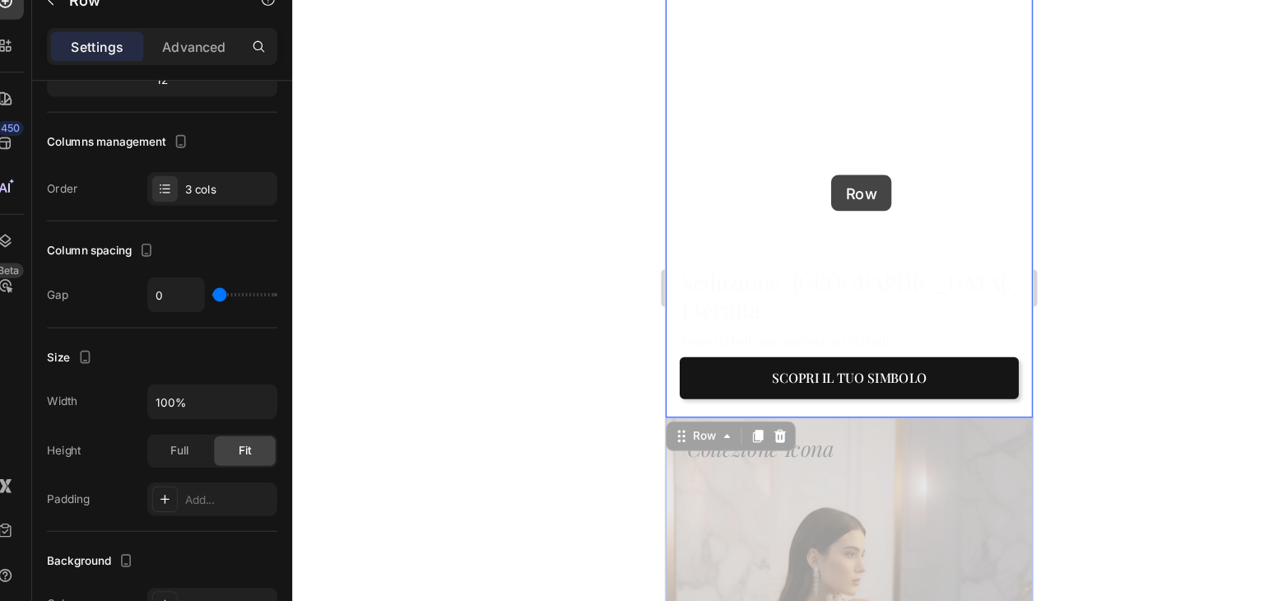
scroll to position [55, 0]
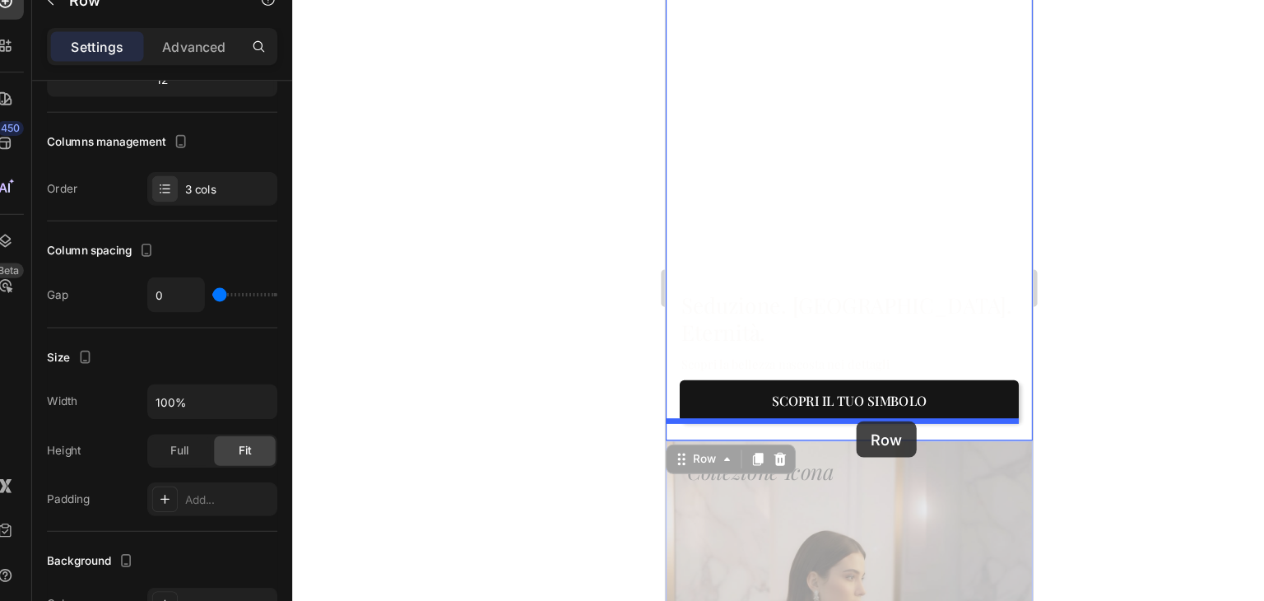
drag, startPoint x: 925, startPoint y: 403, endPoint x: 834, endPoint y: 370, distance: 97.1
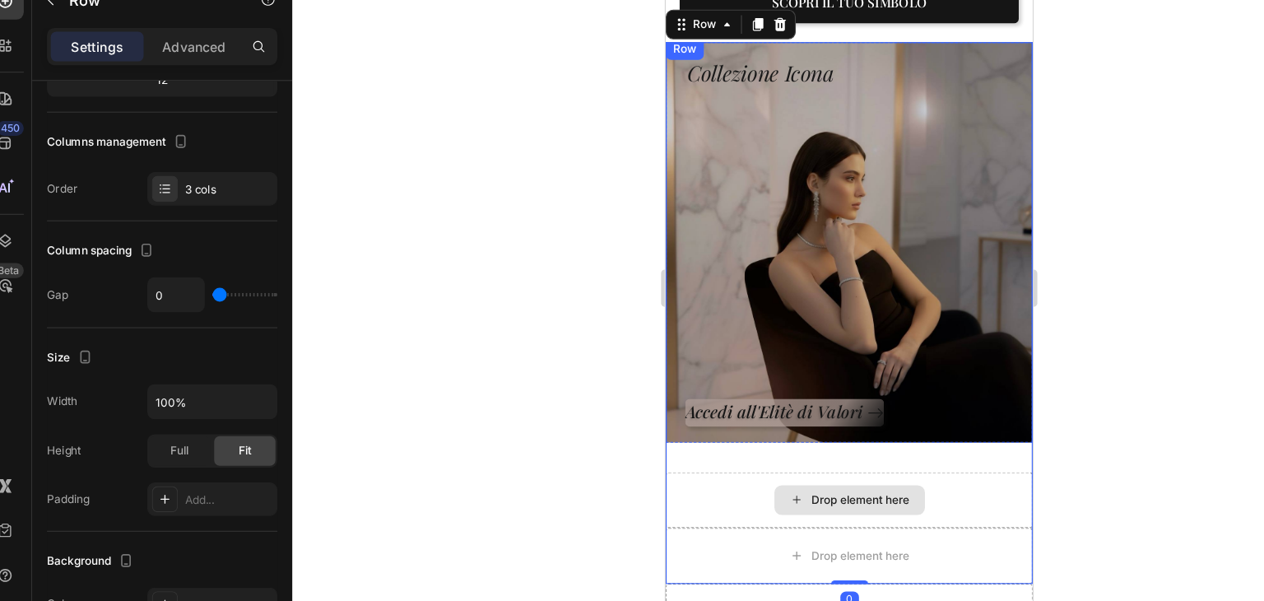
scroll to position [439, 0]
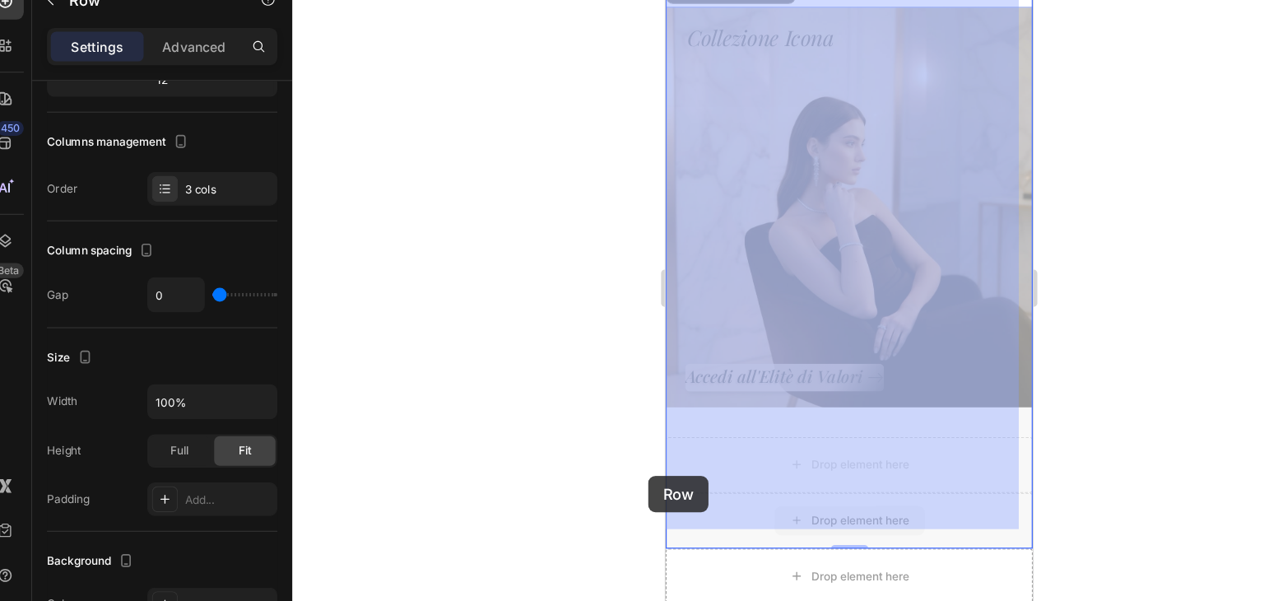
drag, startPoint x: 720, startPoint y: 435, endPoint x: 649, endPoint y: 419, distance: 72.7
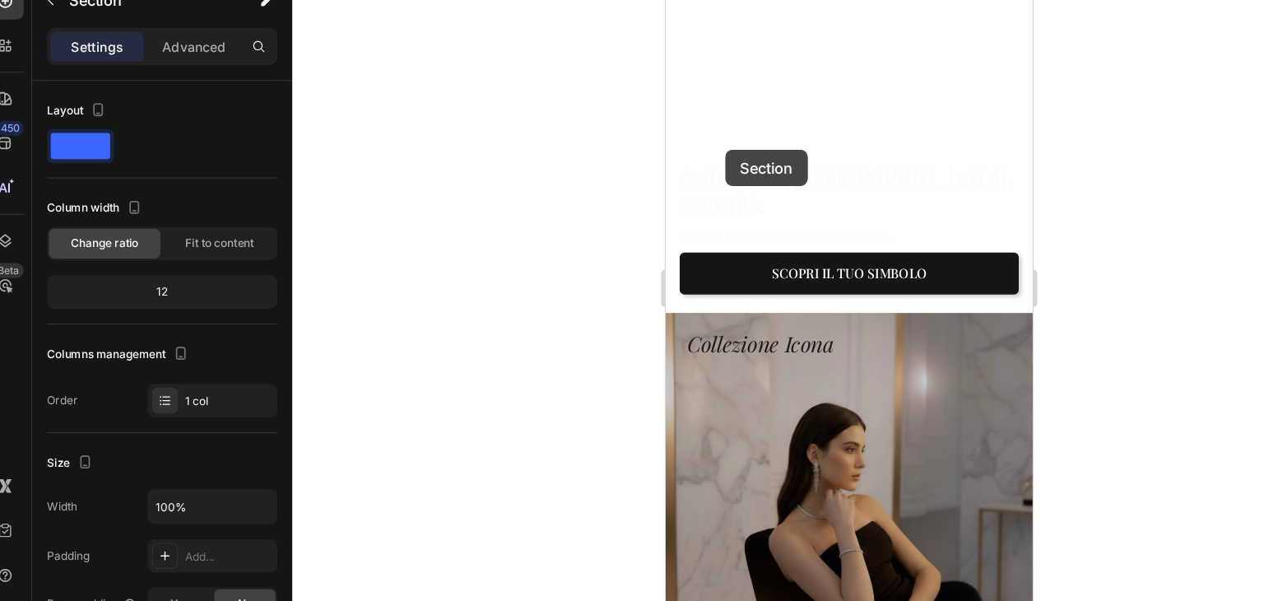
scroll to position [132, 0]
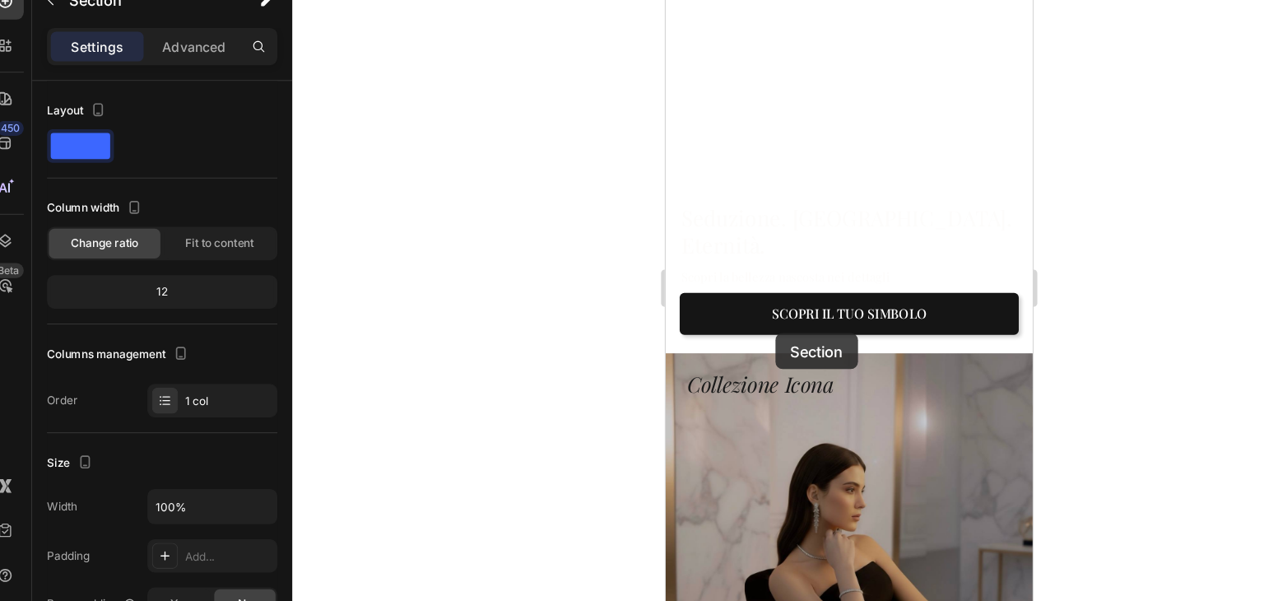
drag, startPoint x: 713, startPoint y: 488, endPoint x: 762, endPoint y: 292, distance: 201.8
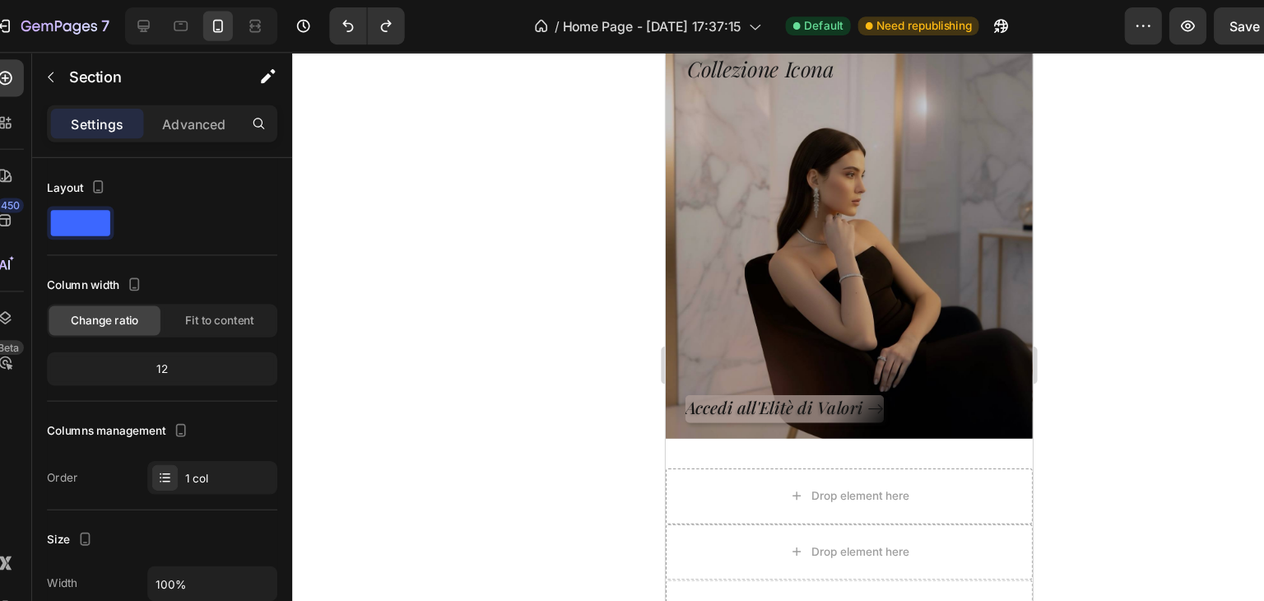
scroll to position [517, 0]
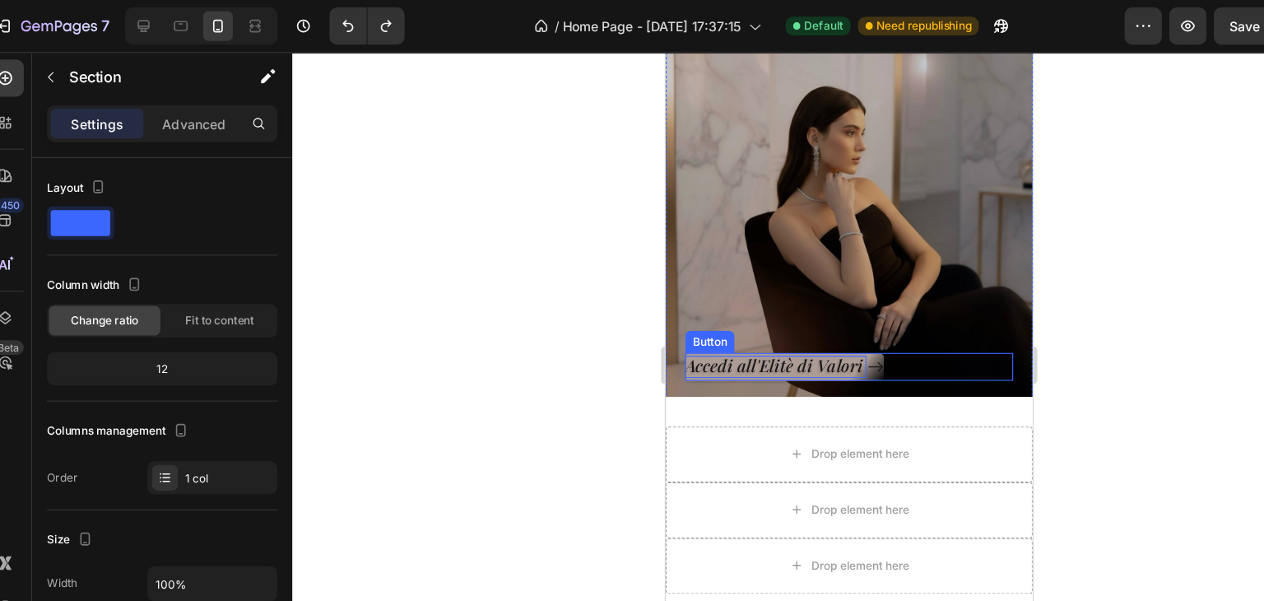
click at [771, 321] on p "Accedi all'Elitè di Valori" at bounding box center [762, 330] width 160 height 19
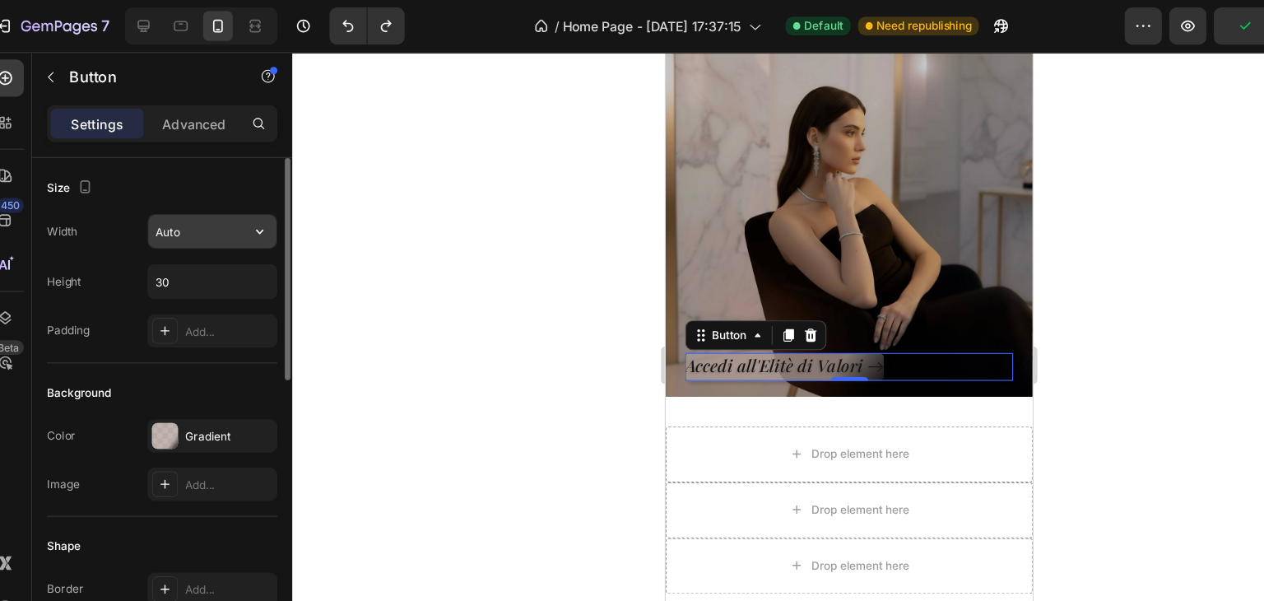
click at [184, 204] on input "Auto" at bounding box center [207, 205] width 114 height 30
click at [241, 204] on icon "button" at bounding box center [248, 205] width 16 height 16
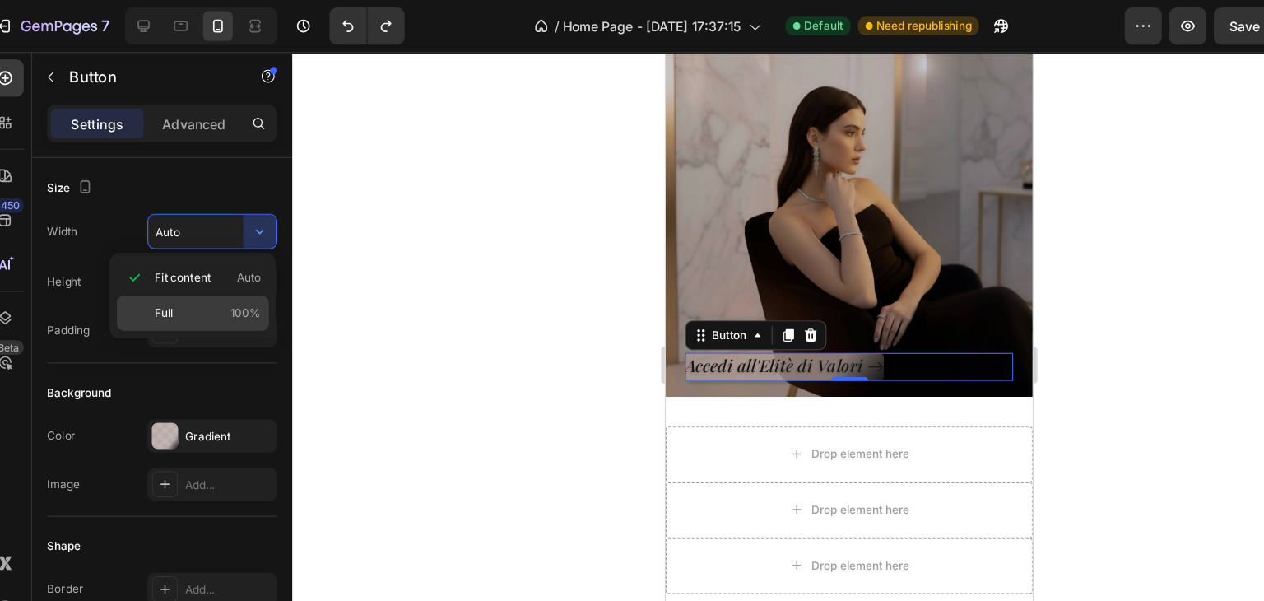
click at [229, 266] on div "Full 100%" at bounding box center [189, 277] width 135 height 31
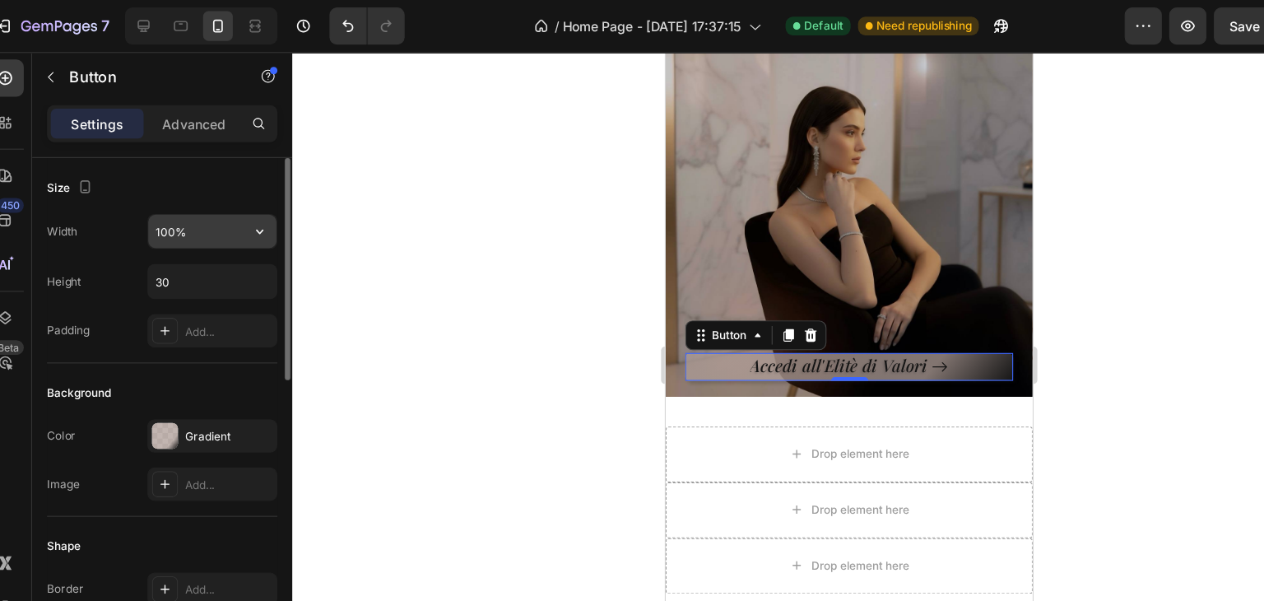
click at [178, 208] on input "100%" at bounding box center [207, 205] width 114 height 30
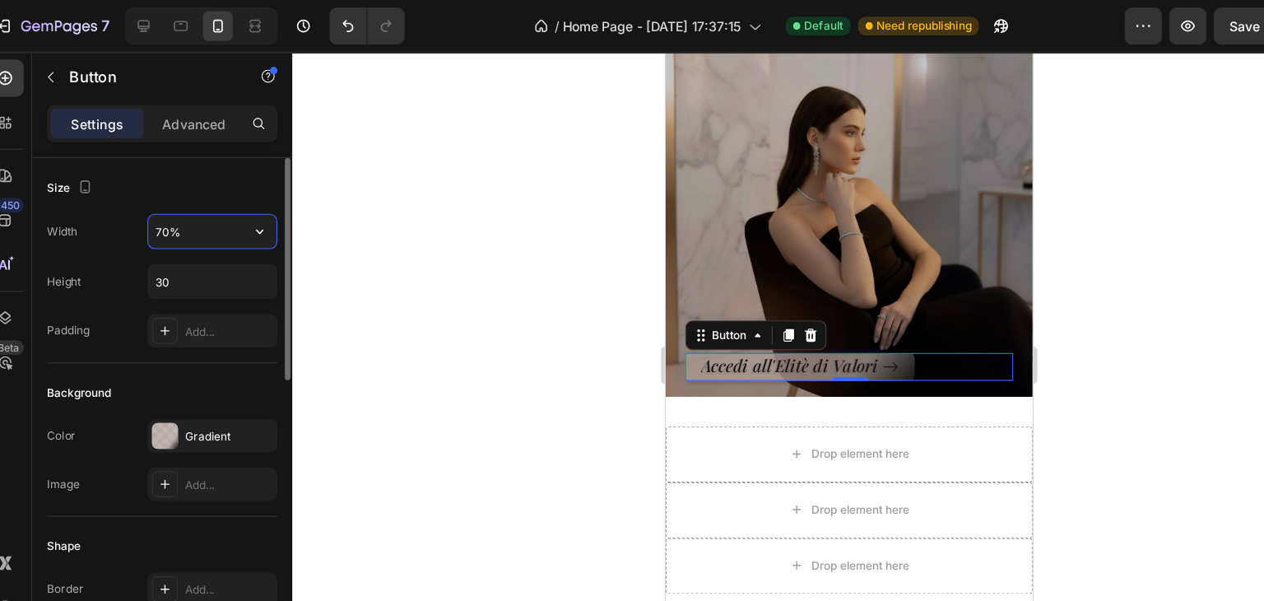
type input "70%"
click at [338, 282] on div at bounding box center [770, 323] width 987 height 555
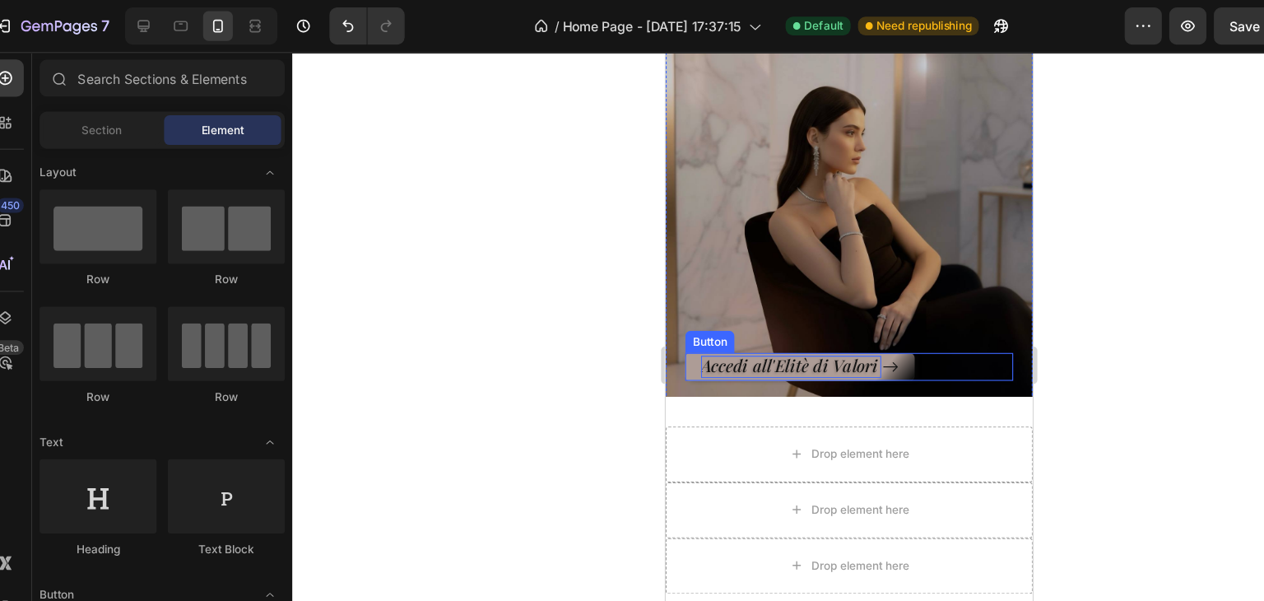
click at [700, 321] on p "Accedi all'Elitè di Valori" at bounding box center [776, 330] width 160 height 19
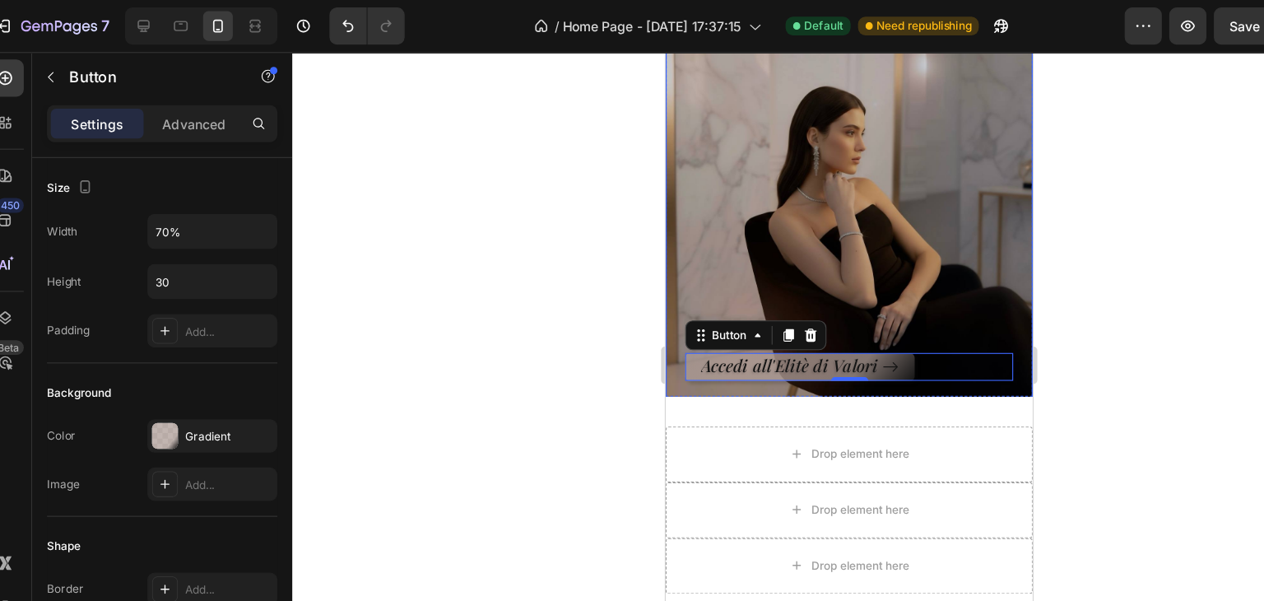
click at [523, 368] on div at bounding box center [770, 323] width 987 height 555
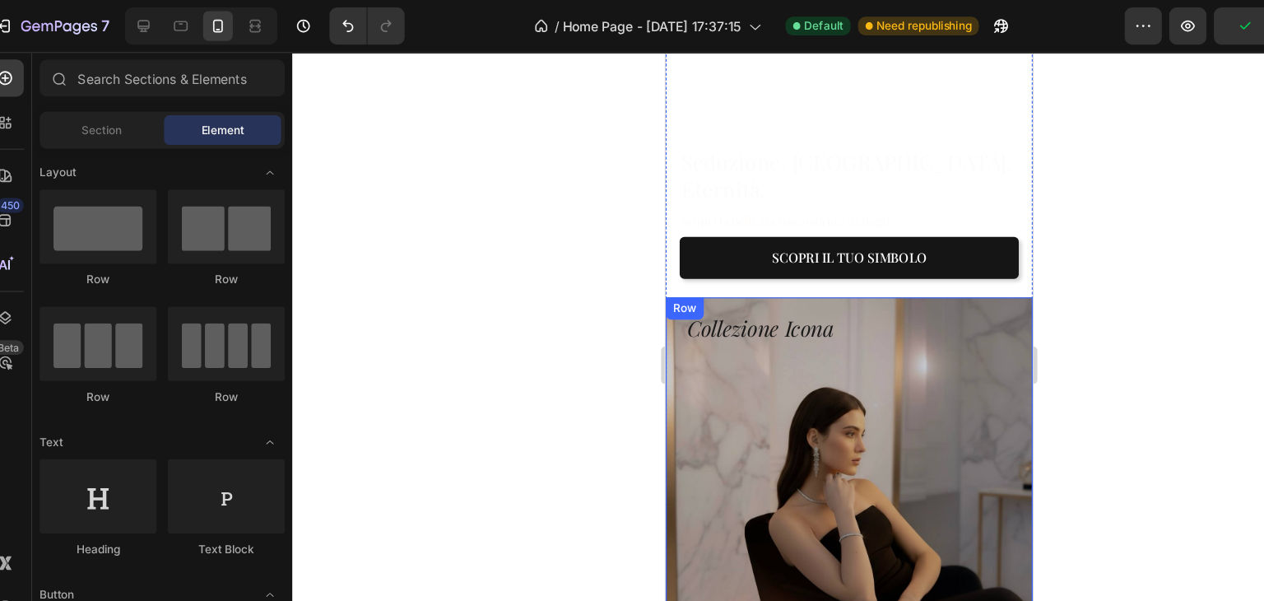
scroll to position [251, 0]
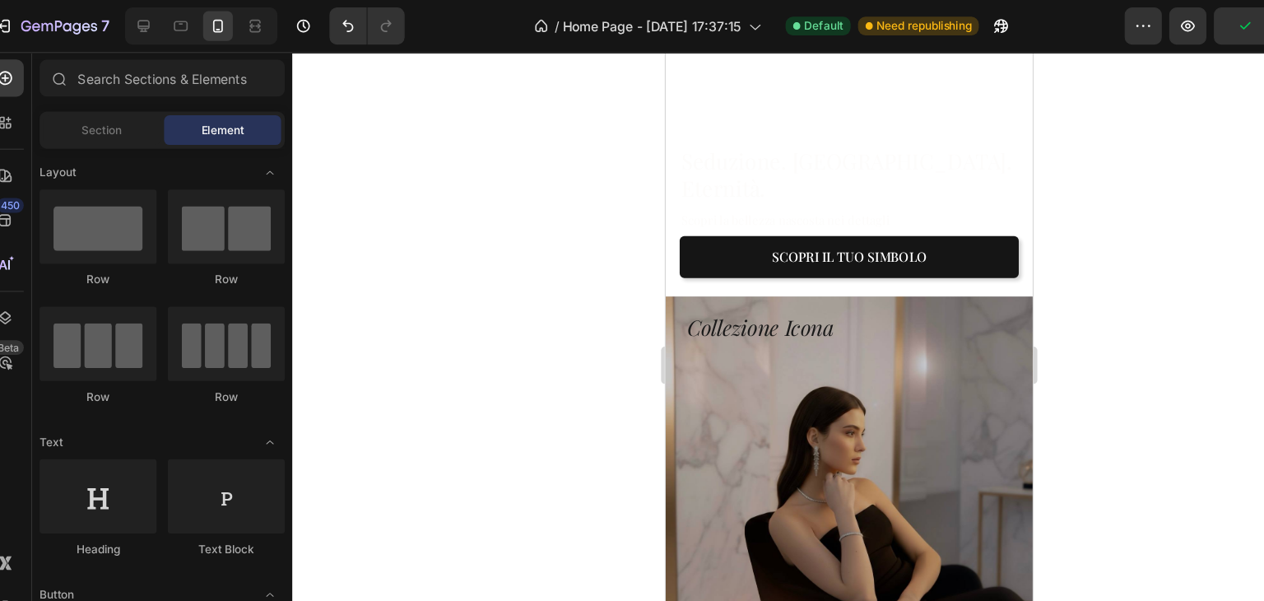
click at [1053, 353] on div at bounding box center [770, 323] width 987 height 555
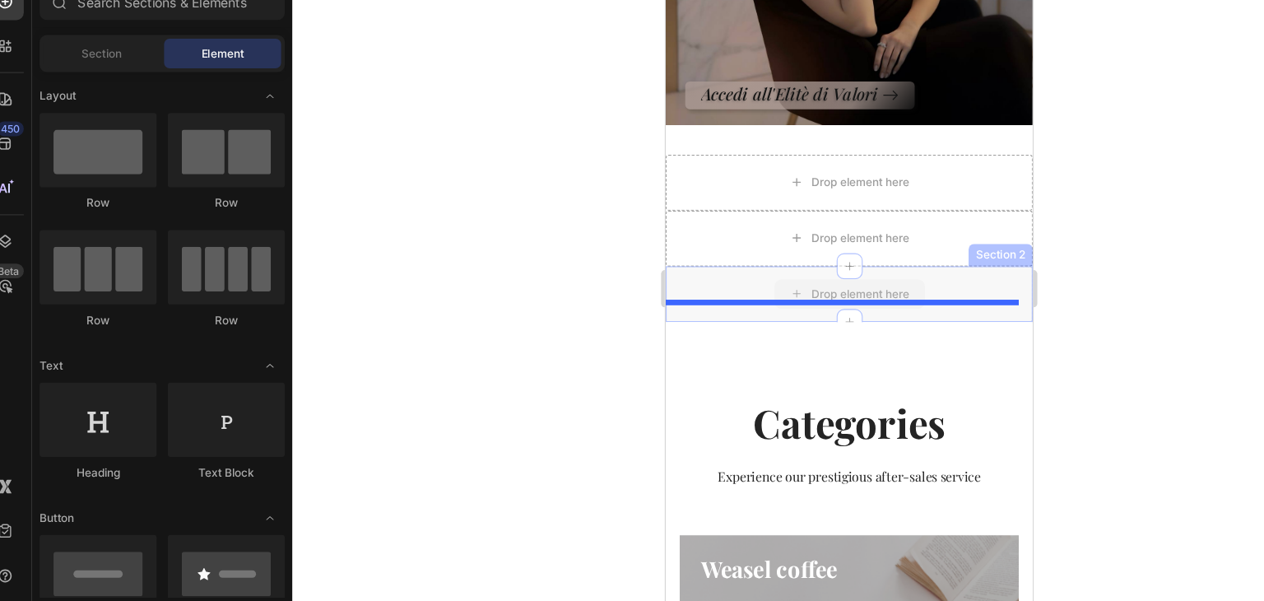
scroll to position [713, 0]
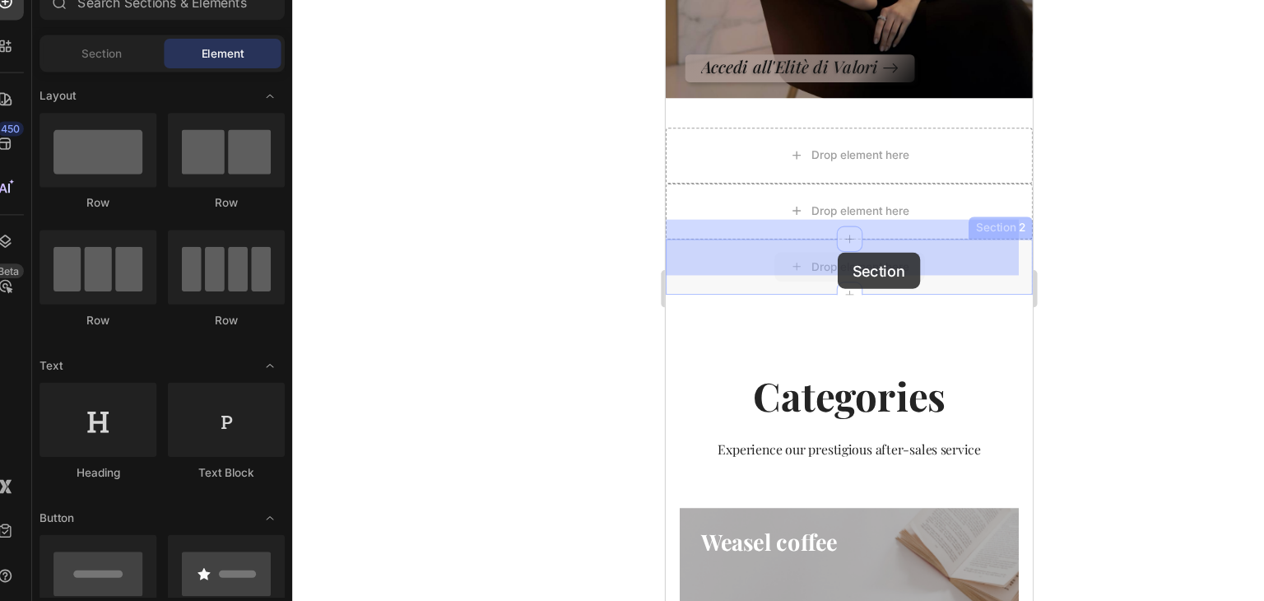
drag, startPoint x: 822, startPoint y: 485, endPoint x: 818, endPoint y: 221, distance: 263.4
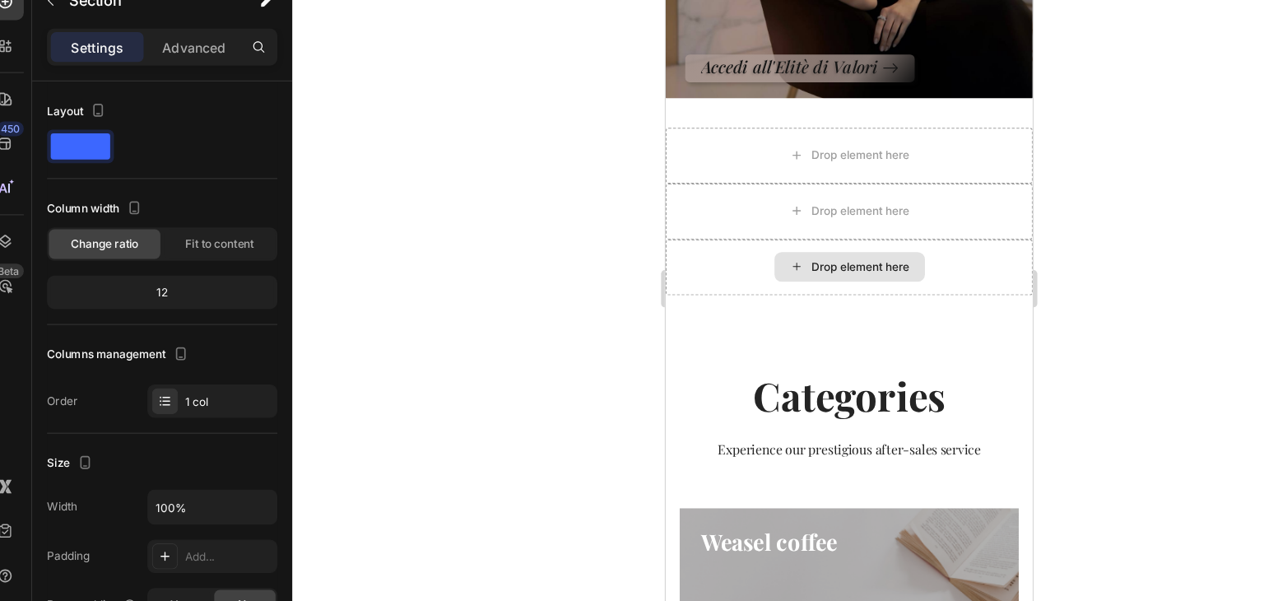
click at [746, 221] on div "Drop element here" at bounding box center [827, 234] width 325 height 49
click at [513, 287] on div at bounding box center [770, 323] width 987 height 555
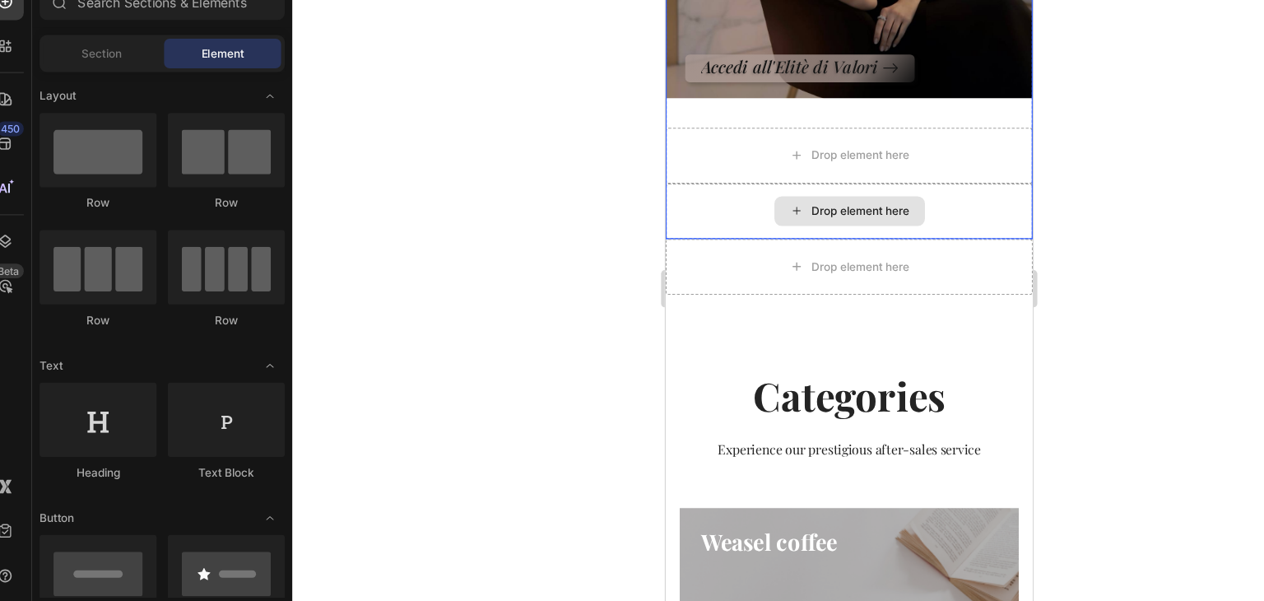
click at [703, 160] on div "Drop element here" at bounding box center [827, 184] width 325 height 49
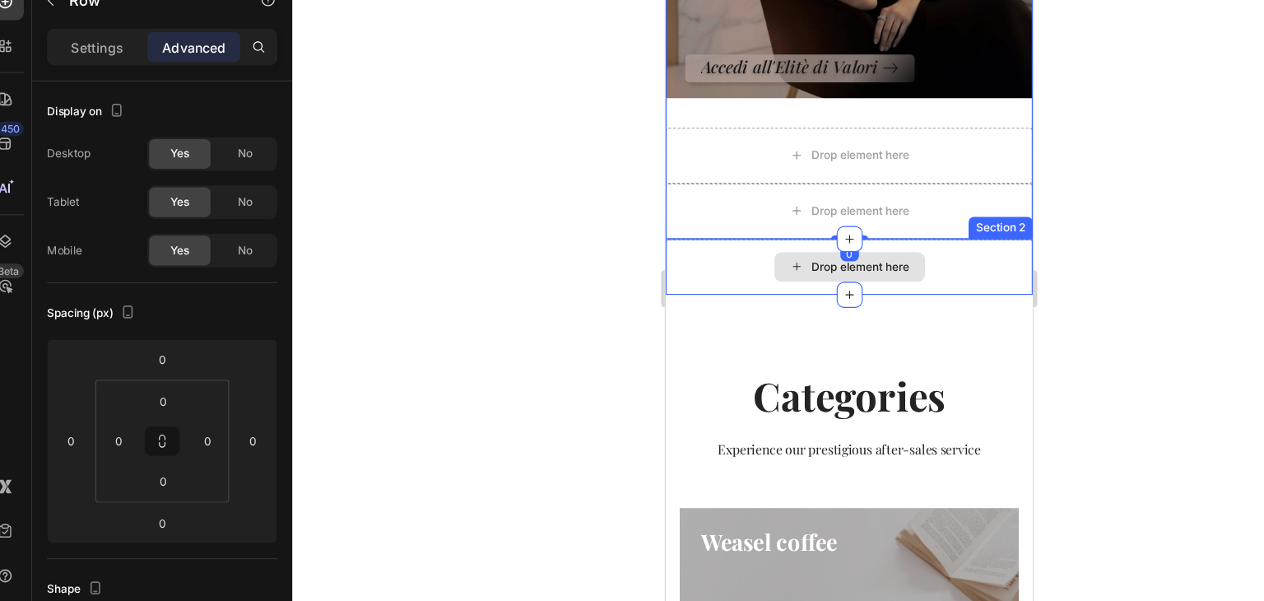
click at [697, 215] on div "Drop element here" at bounding box center [827, 234] width 325 height 49
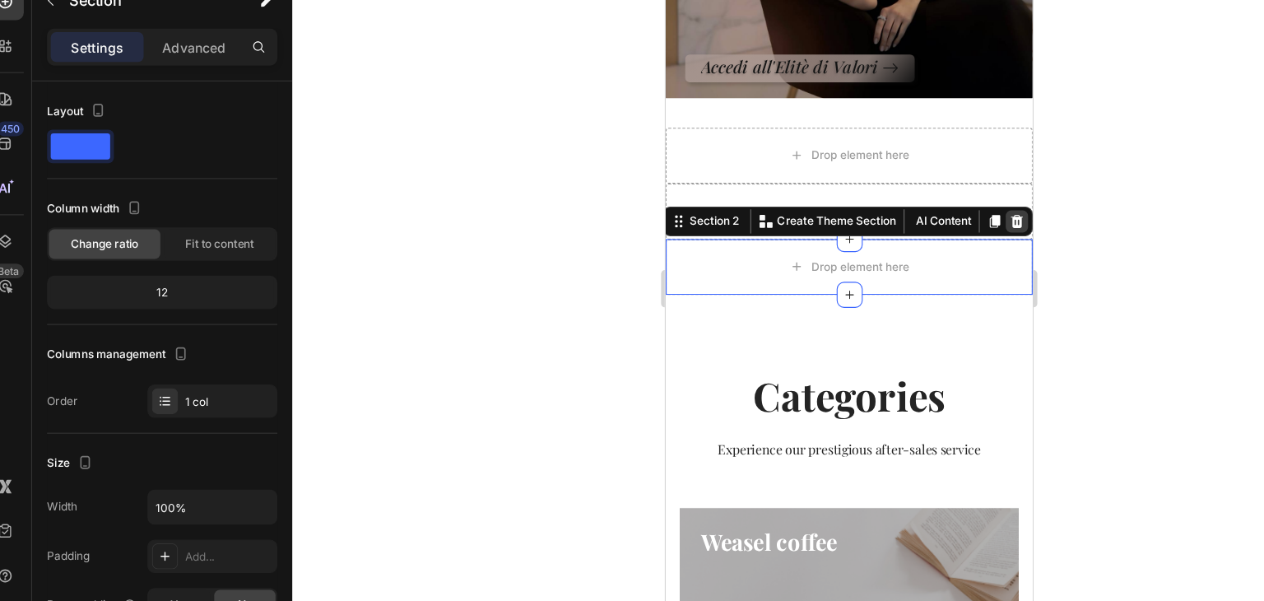
click at [971, 188] on icon at bounding box center [976, 194] width 11 height 12
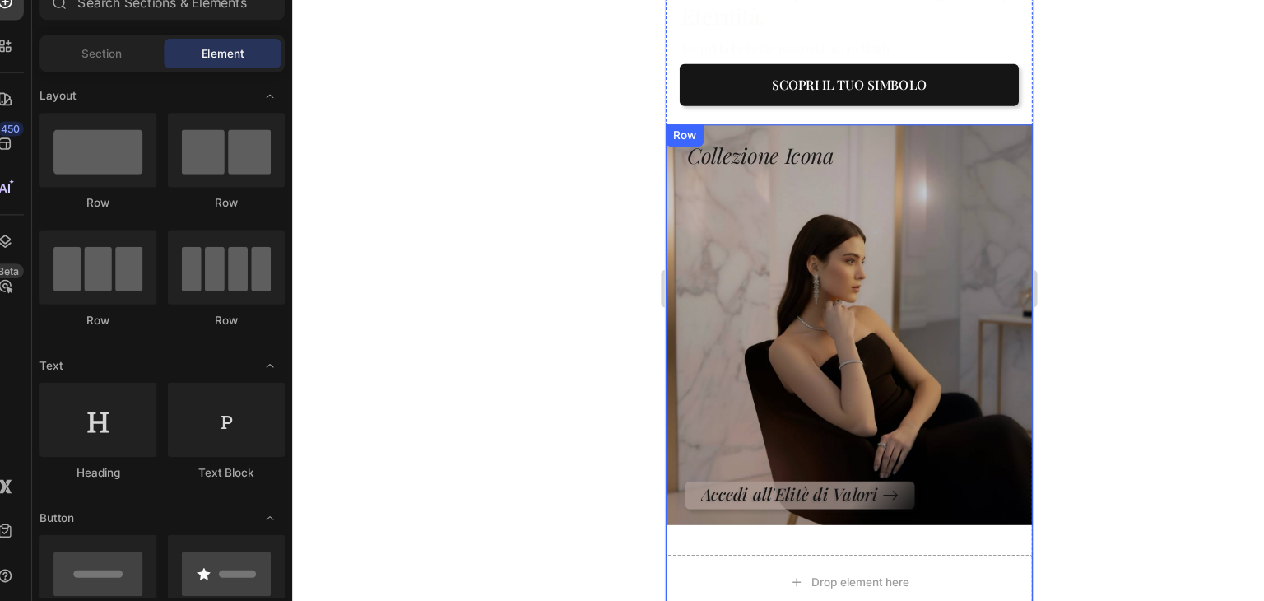
scroll to position [335, 0]
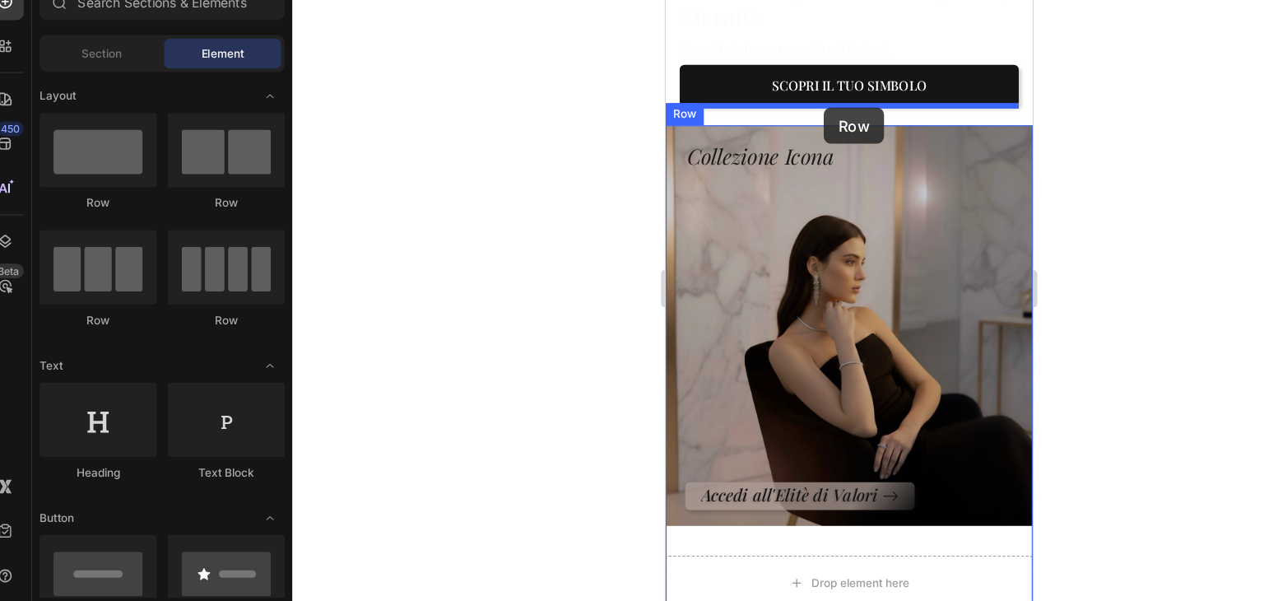
drag, startPoint x: 763, startPoint y: 181, endPoint x: 805, endPoint y: 93, distance: 97.5
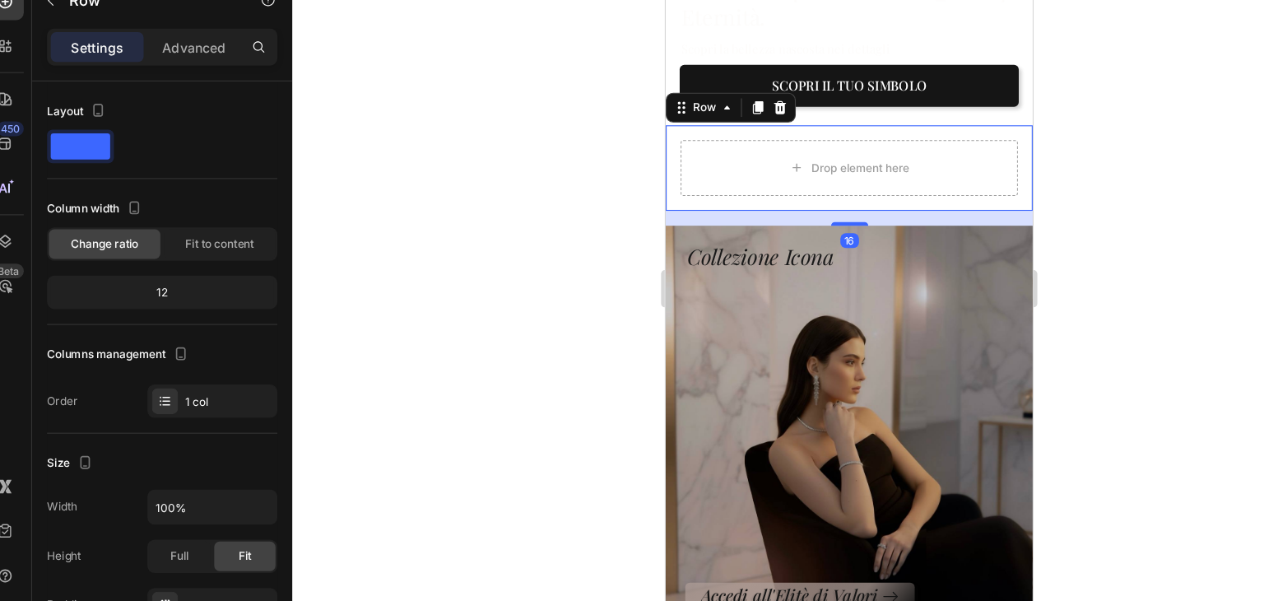
click at [1053, 291] on div at bounding box center [770, 323] width 987 height 555
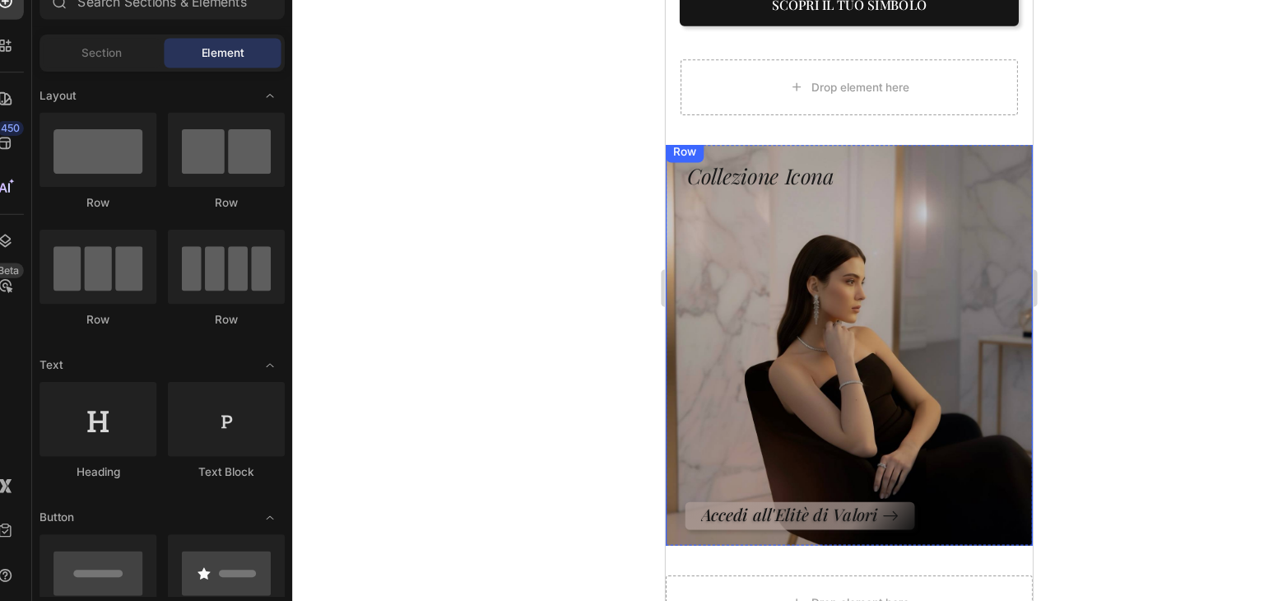
scroll to position [653, 0]
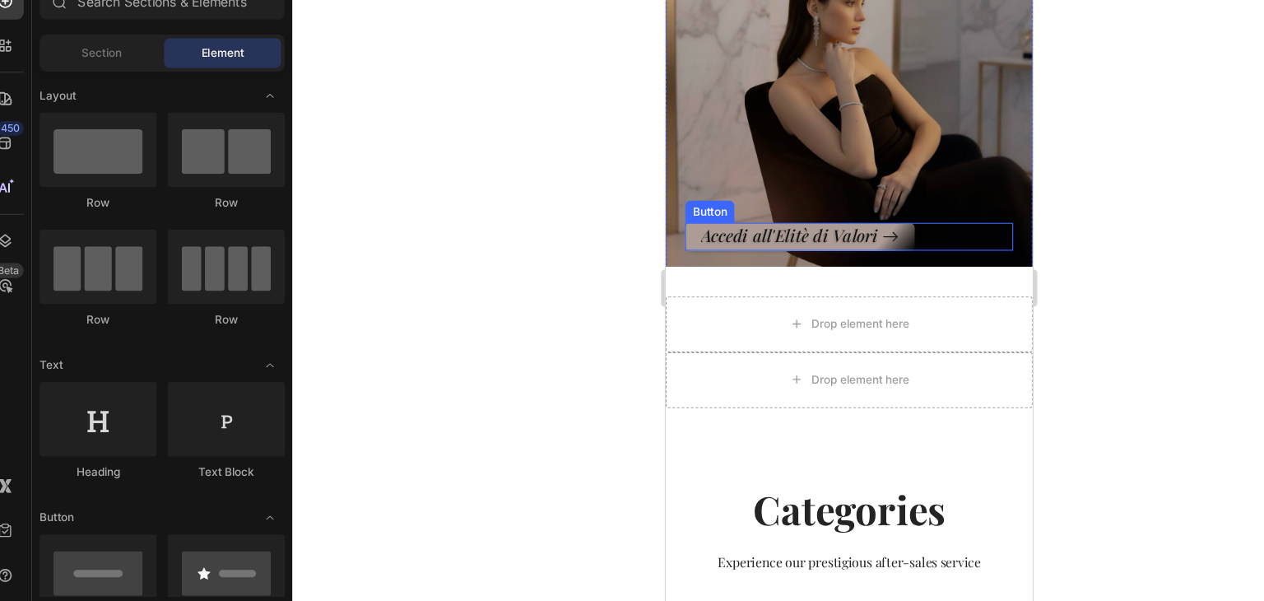
click at [784, 201] on button "Accedi all'Elitè di Valori" at bounding box center [783, 207] width 203 height 25
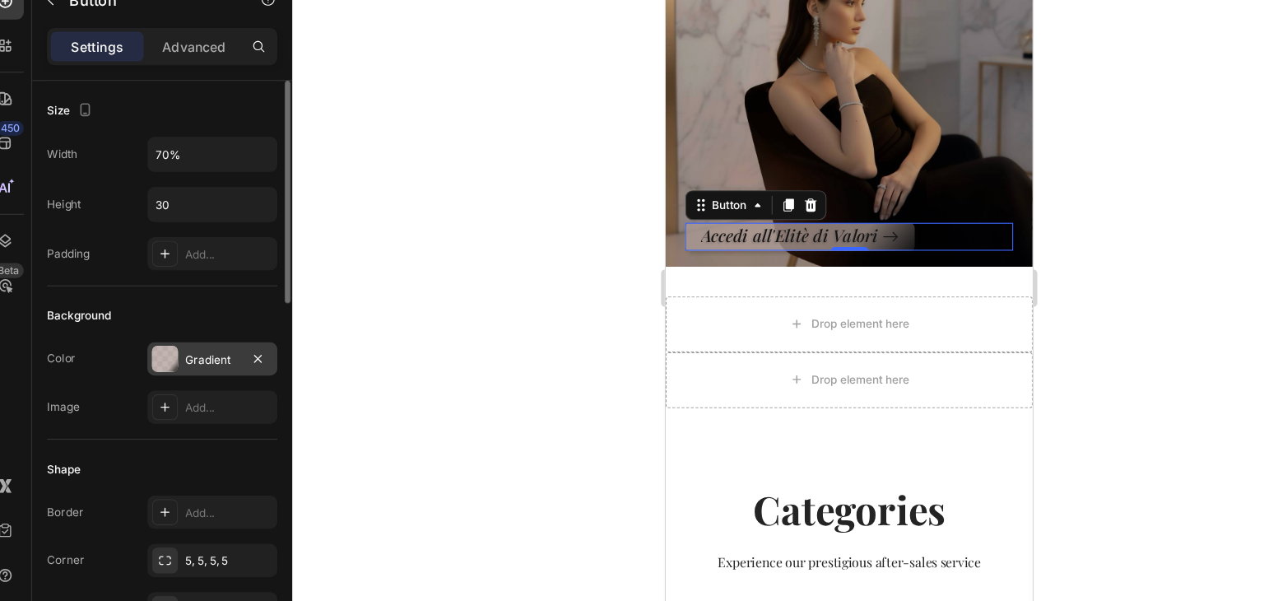
click at [188, 385] on div "Gradient" at bounding box center [207, 386] width 48 height 15
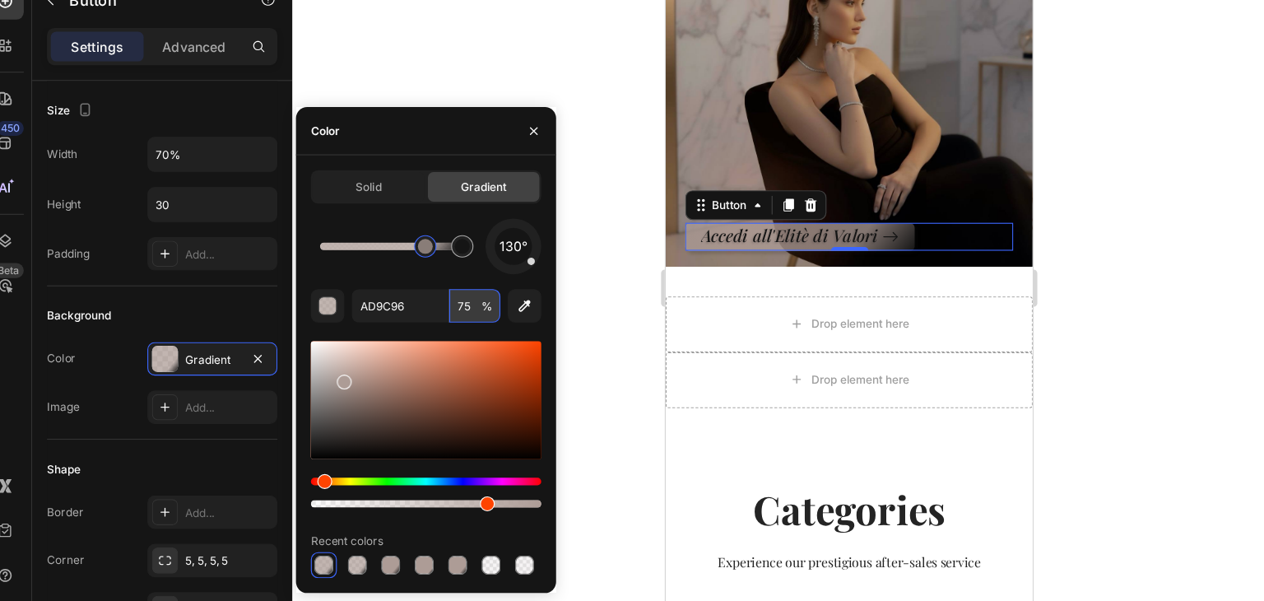
click at [437, 343] on input "75" at bounding box center [438, 339] width 45 height 30
type input "100"
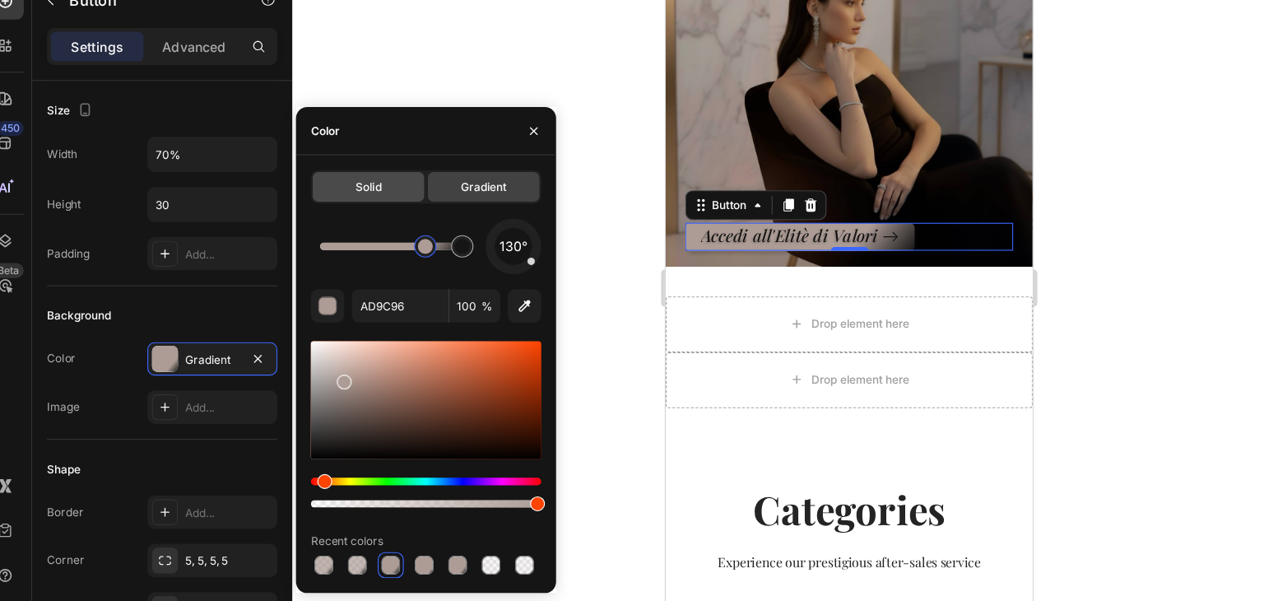
click at [357, 228] on div "Solid" at bounding box center [344, 234] width 99 height 26
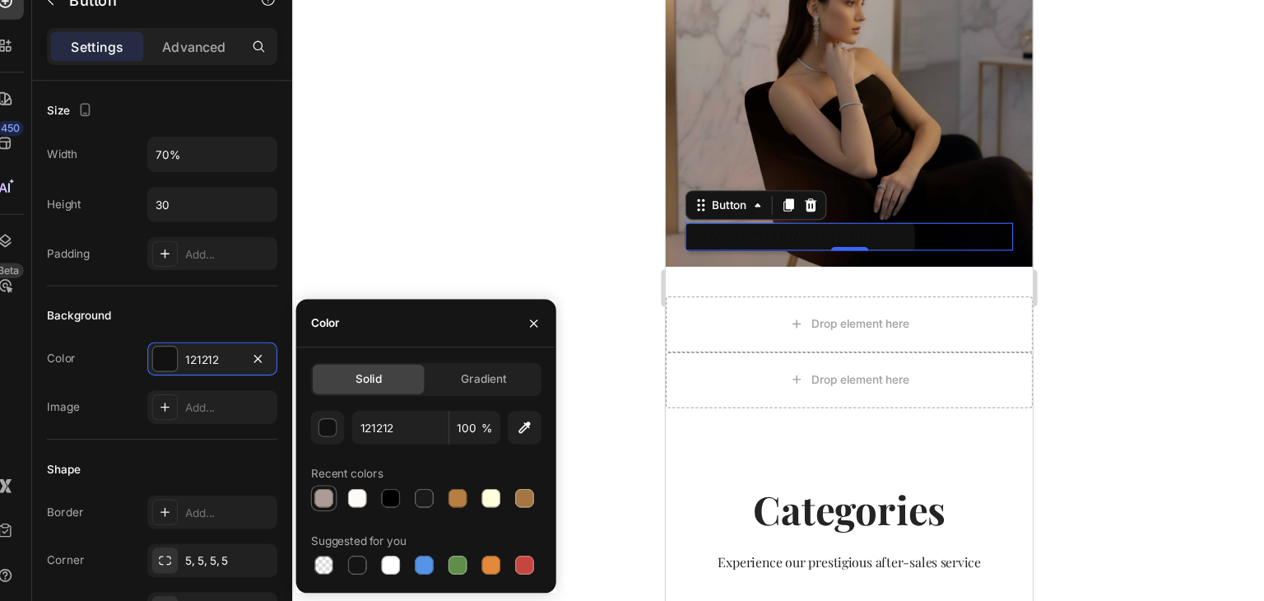
click at [301, 511] on div at bounding box center [305, 509] width 16 height 16
type input "AD9C96"
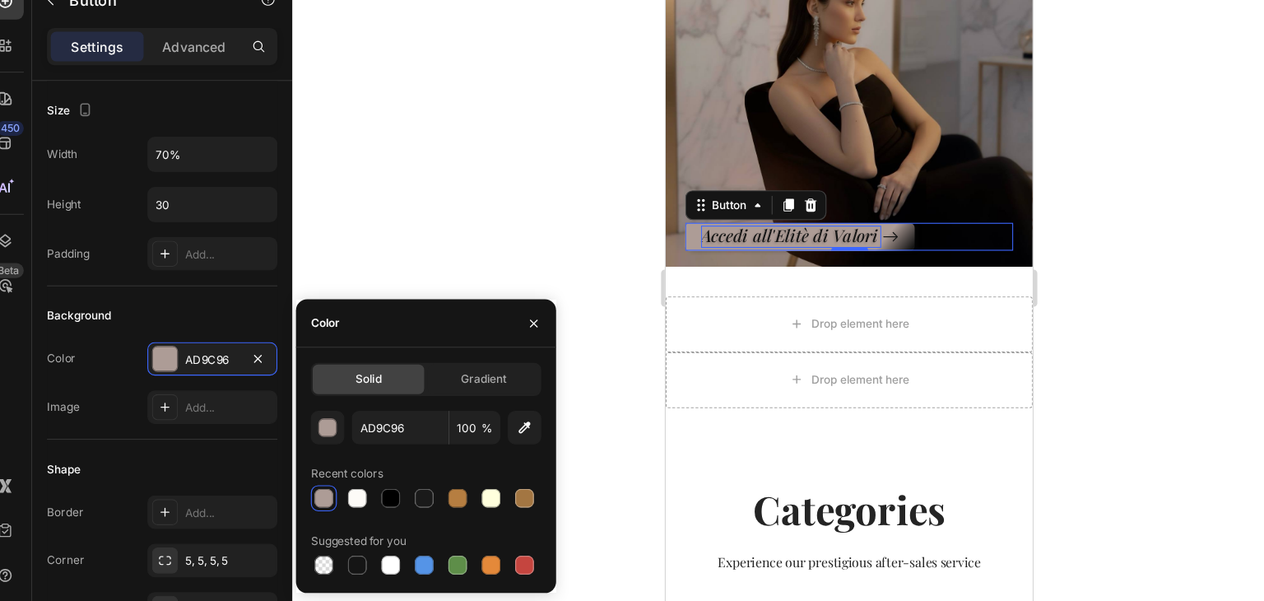
click at [761, 198] on p "Accedi all'Elitè di Valori" at bounding box center [776, 207] width 160 height 19
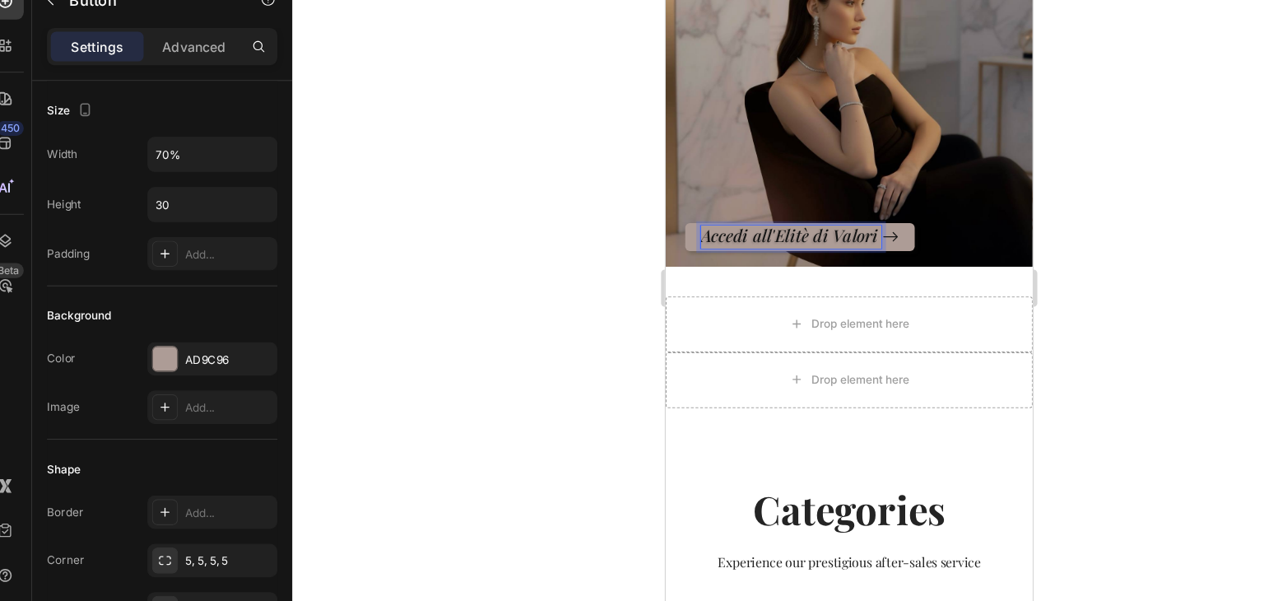
click at [517, 273] on div at bounding box center [770, 323] width 987 height 555
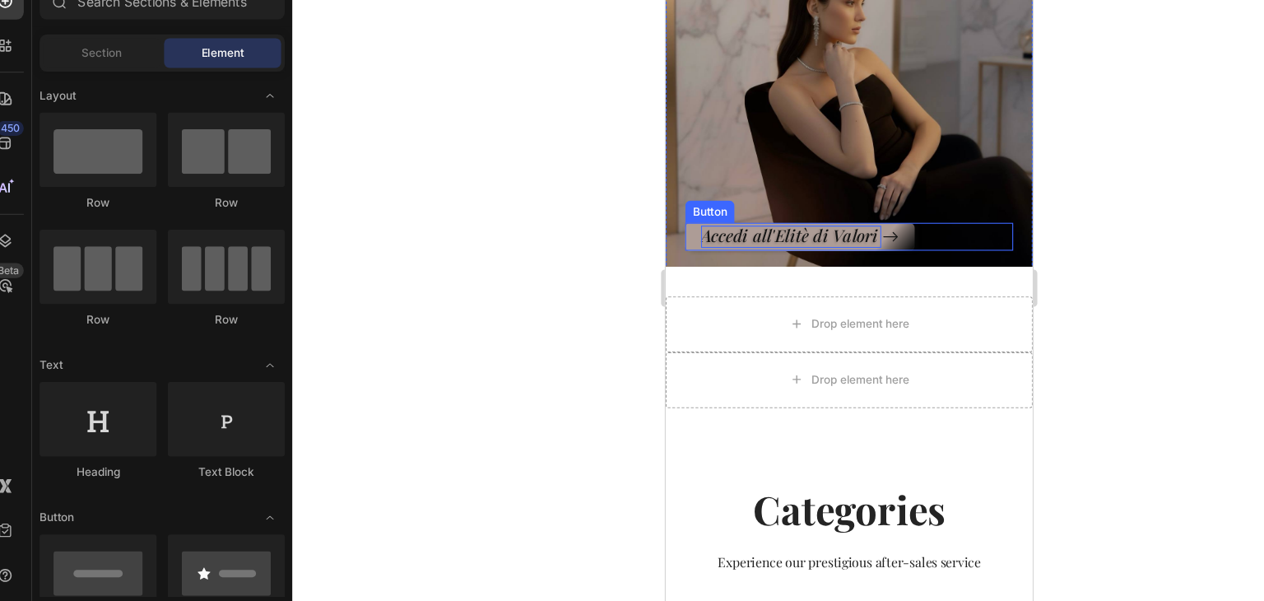
click at [733, 198] on p "Accedi all'Elitè di Valori" at bounding box center [776, 207] width 160 height 19
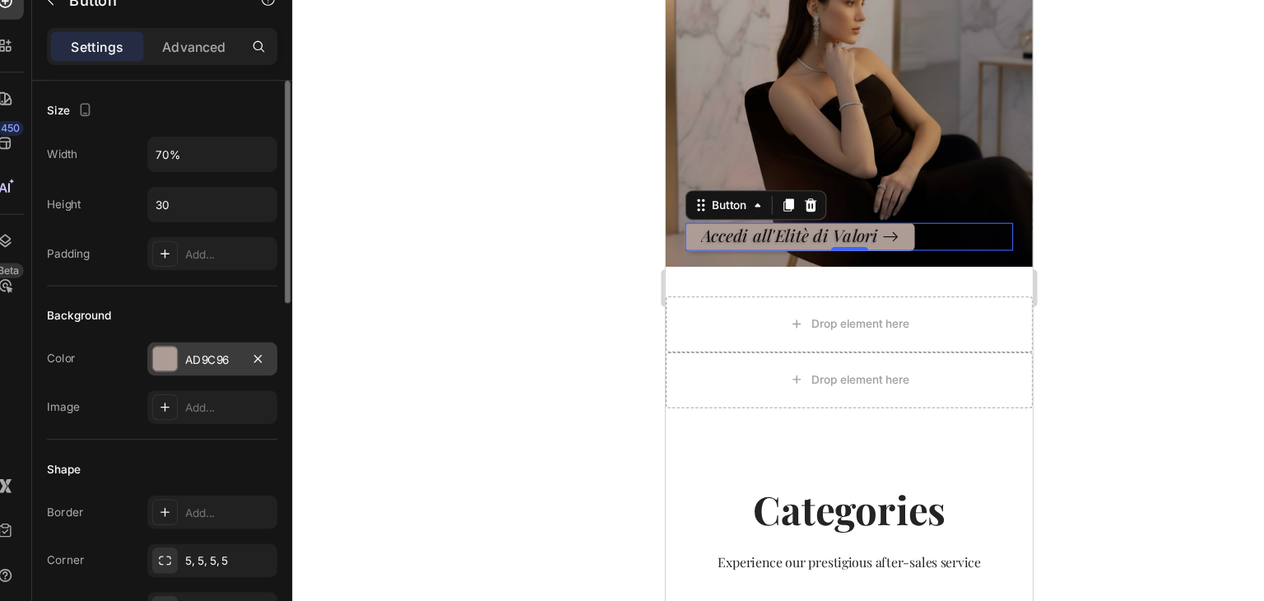
click at [181, 388] on div "AD9C96" at bounding box center [206, 386] width 115 height 30
click at [385, 281] on div at bounding box center [770, 323] width 987 height 555
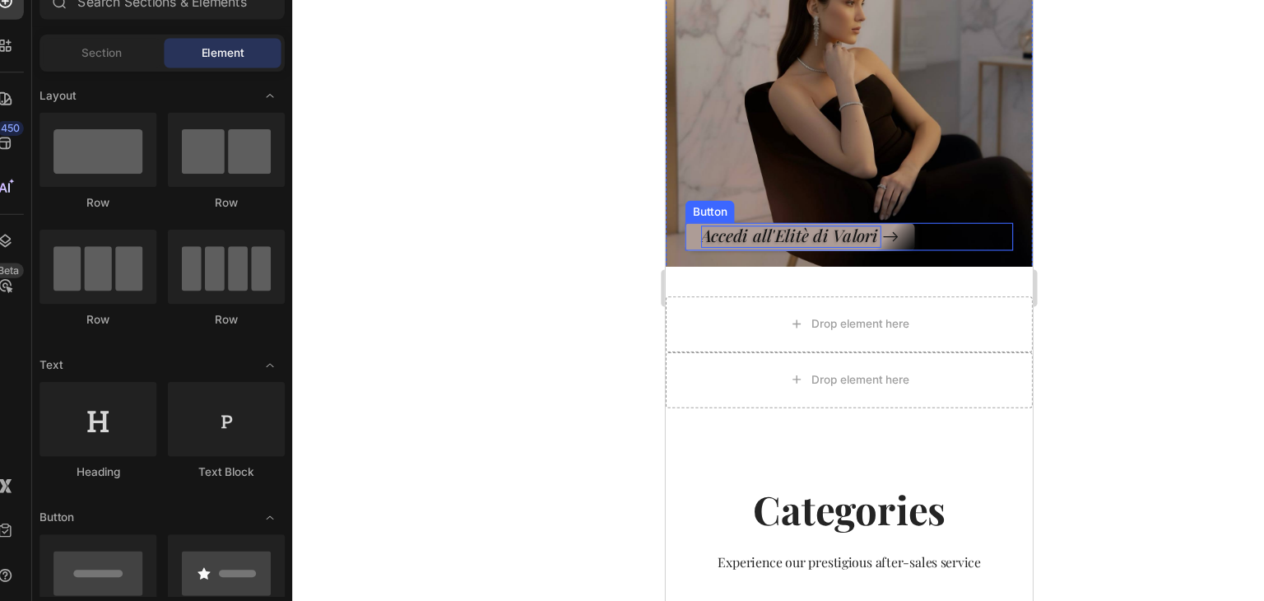
click at [696, 198] on p "Accedi all'Elitè di Valori" at bounding box center [776, 207] width 160 height 19
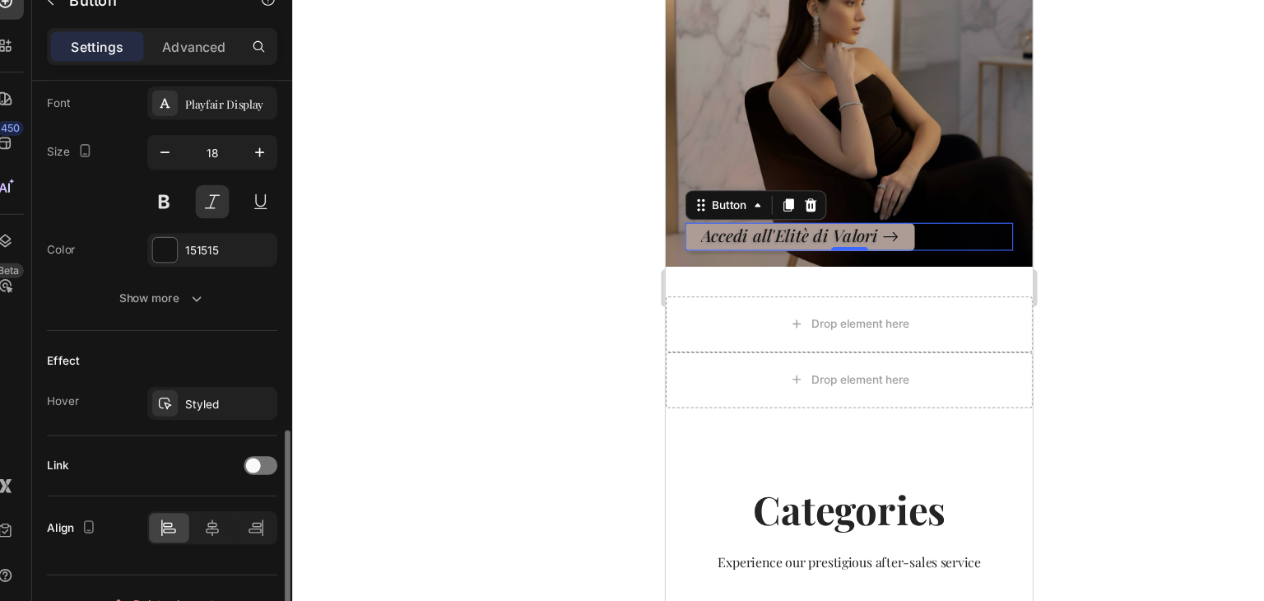
scroll to position [780, 0]
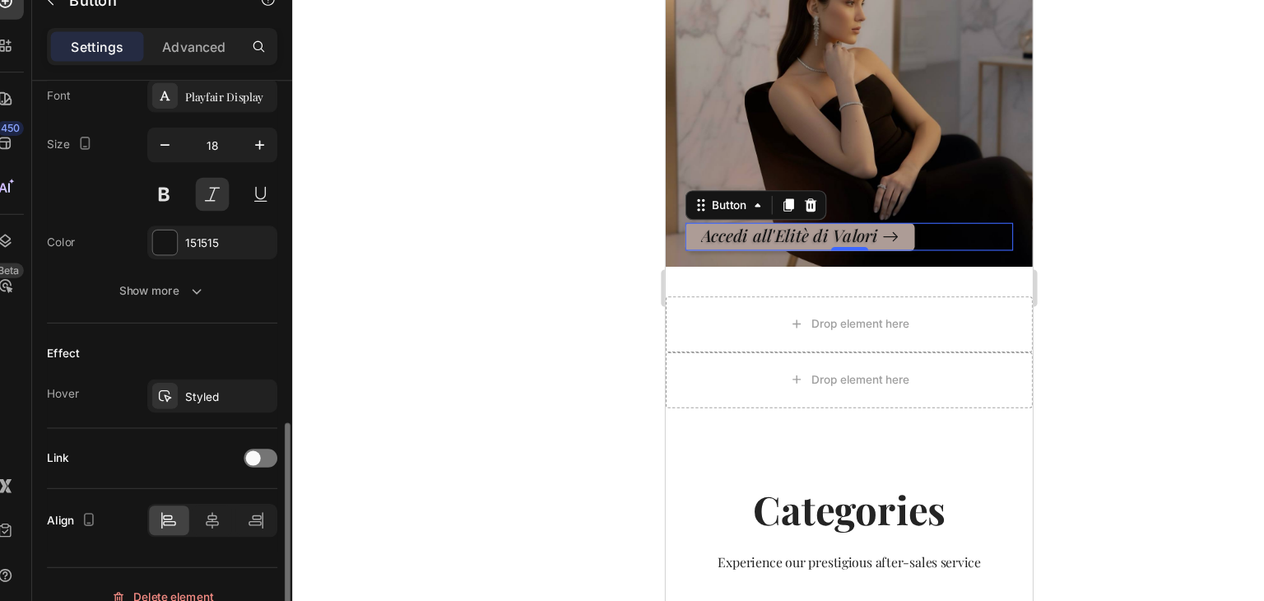
click at [184, 418] on div "Styled" at bounding box center [221, 419] width 77 height 15
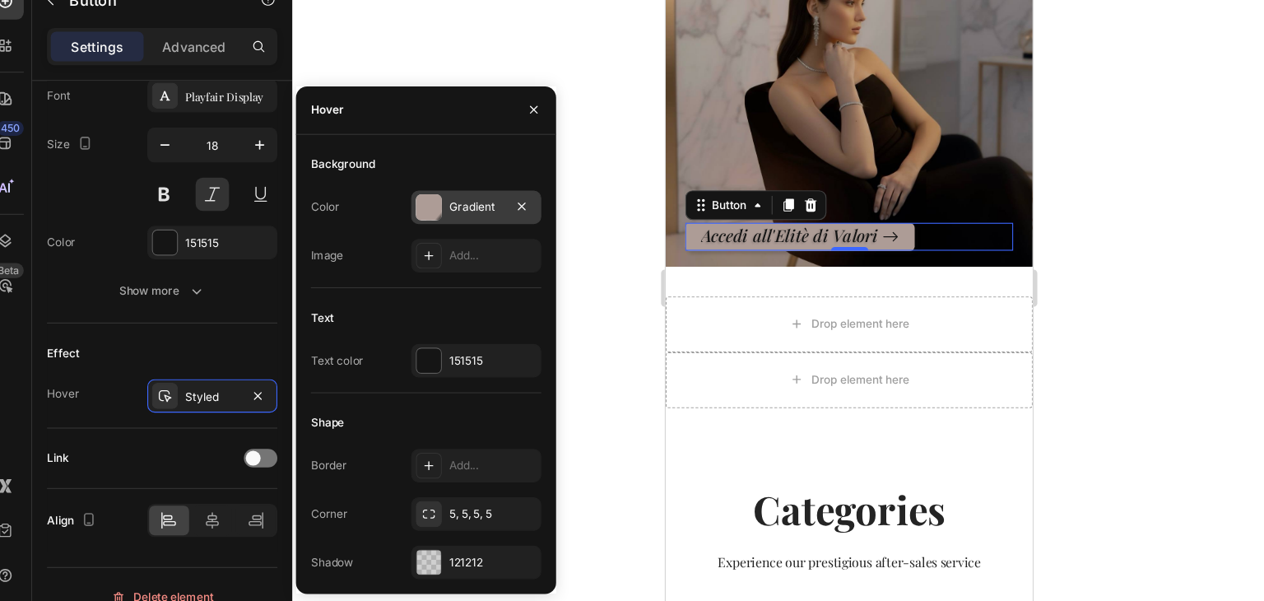
click at [428, 245] on div "Gradient" at bounding box center [440, 251] width 48 height 15
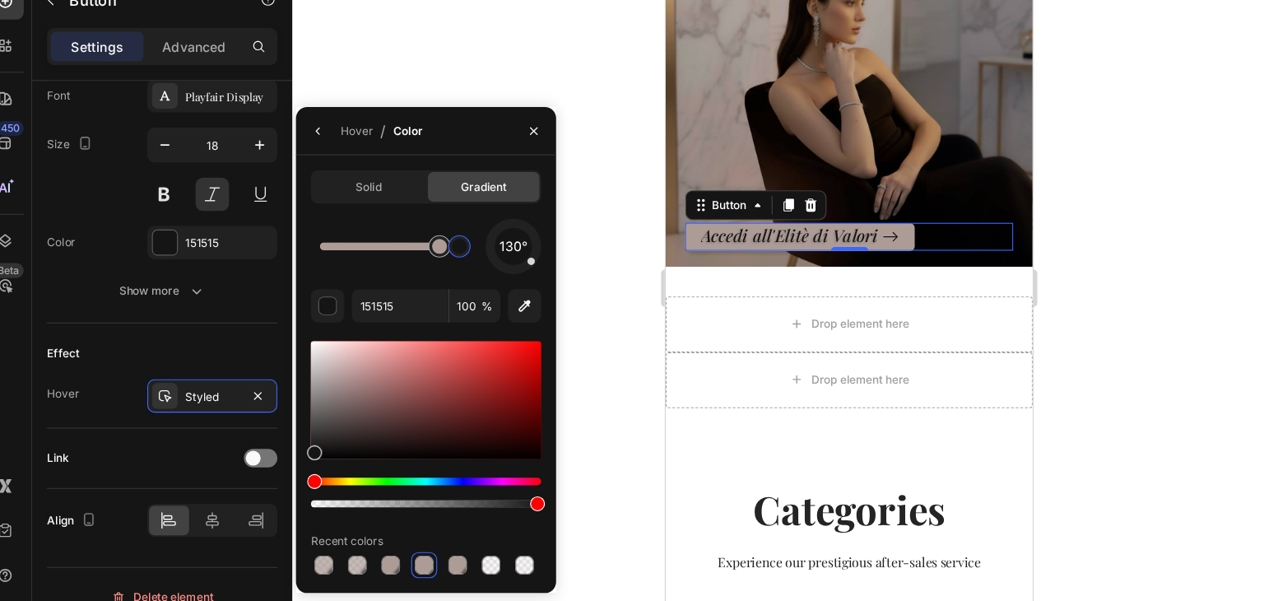
click at [425, 289] on div at bounding box center [425, 286] width 13 height 13
drag, startPoint x: 299, startPoint y: 471, endPoint x: 305, endPoint y: 393, distance: 77.6
click at [305, 393] on div at bounding box center [306, 395] width 13 height 13
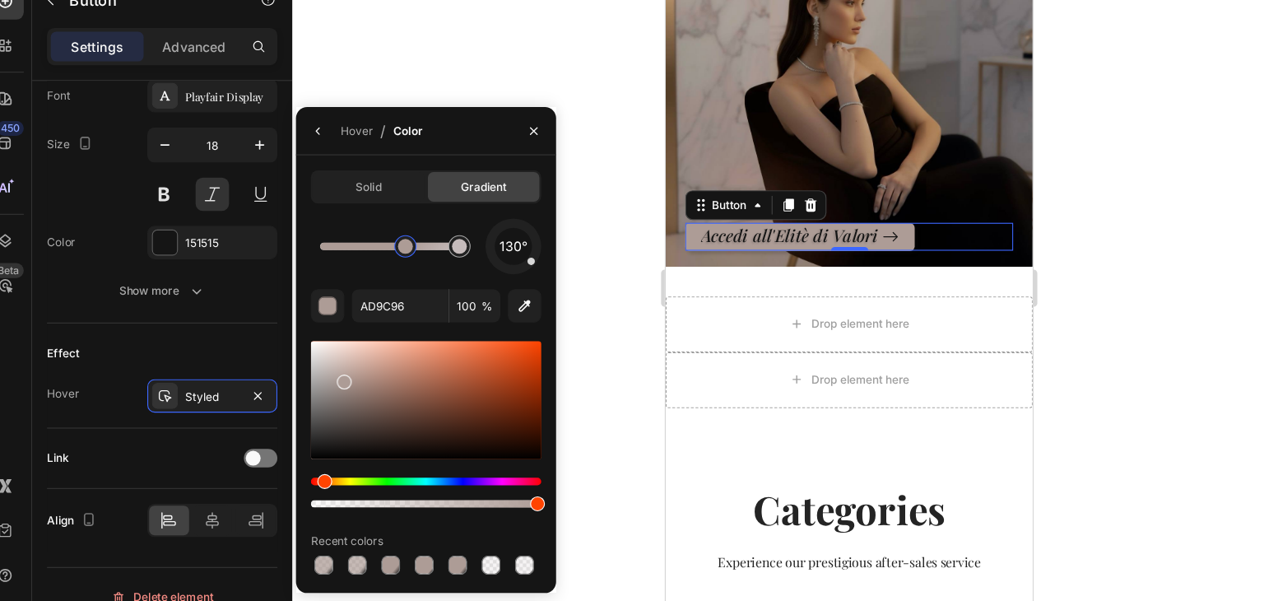
drag, startPoint x: 402, startPoint y: 293, endPoint x: 381, endPoint y: 293, distance: 20.6
click at [381, 293] on div at bounding box center [378, 287] width 20 height 20
drag, startPoint x: 324, startPoint y: 405, endPoint x: 313, endPoint y: 388, distance: 20.1
click at [313, 388] on div at bounding box center [315, 393] width 13 height 13
drag, startPoint x: 315, startPoint y: 395, endPoint x: 329, endPoint y: 402, distance: 15.5
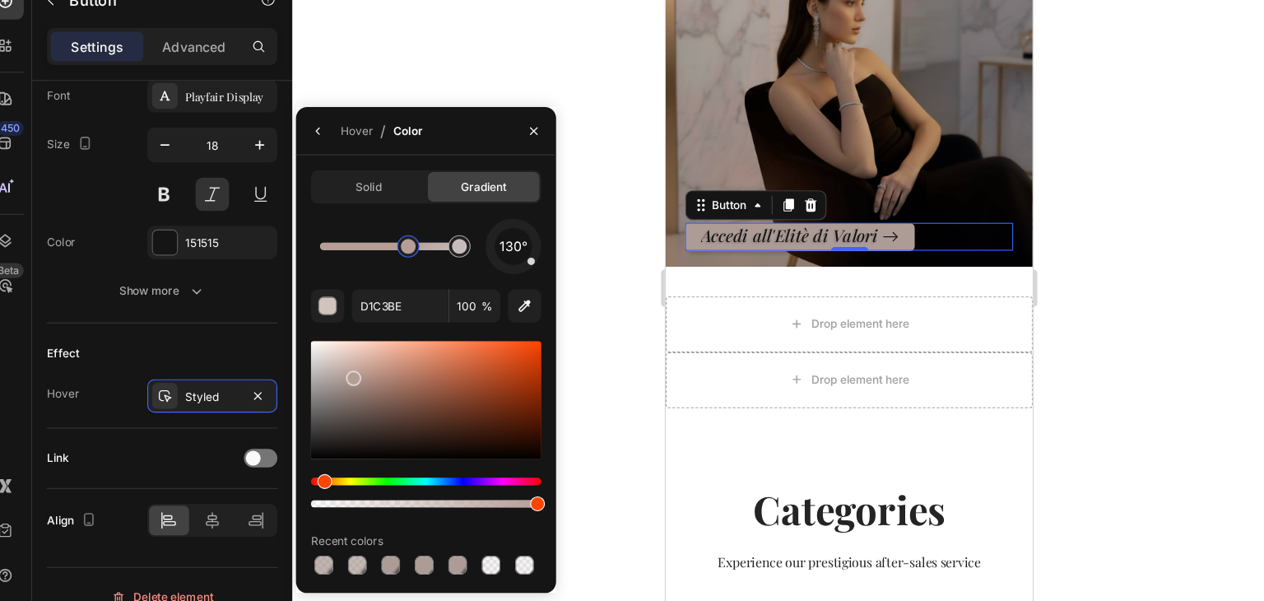
click at [329, 402] on div at bounding box center [331, 403] width 13 height 13
click at [425, 287] on div at bounding box center [425, 286] width 13 height 13
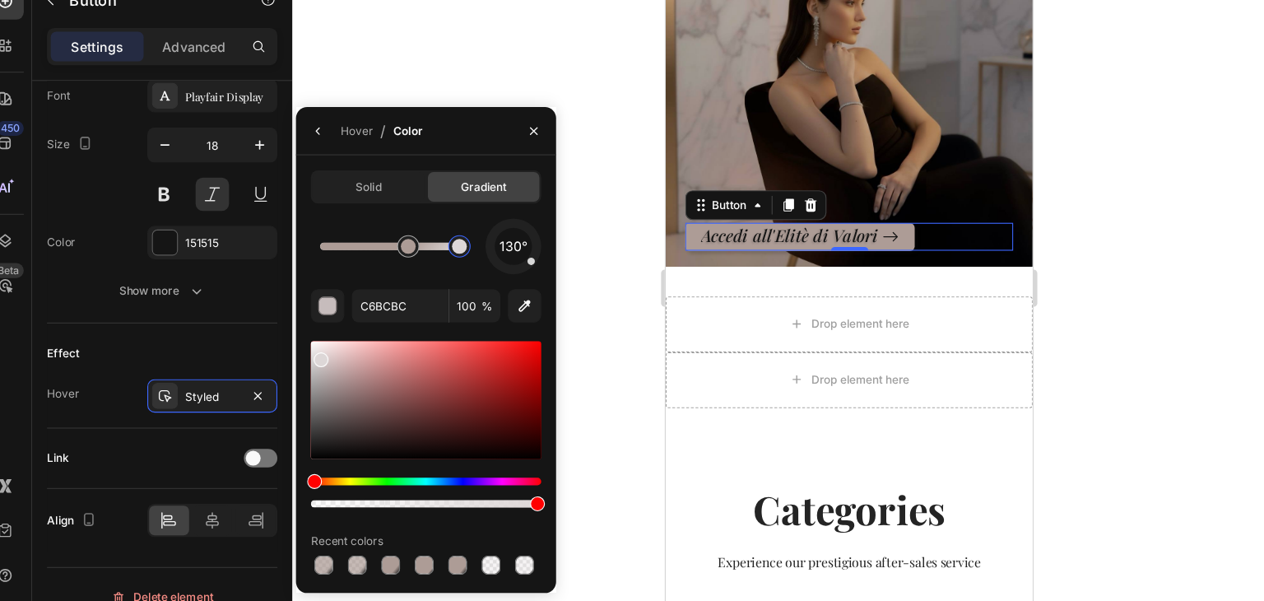
drag, startPoint x: 306, startPoint y: 394, endPoint x: 301, endPoint y: 384, distance: 11.0
click at [301, 384] on div at bounding box center [302, 386] width 13 height 13
type input "DBD4D4"
click at [1021, 261] on div at bounding box center [770, 323] width 987 height 555
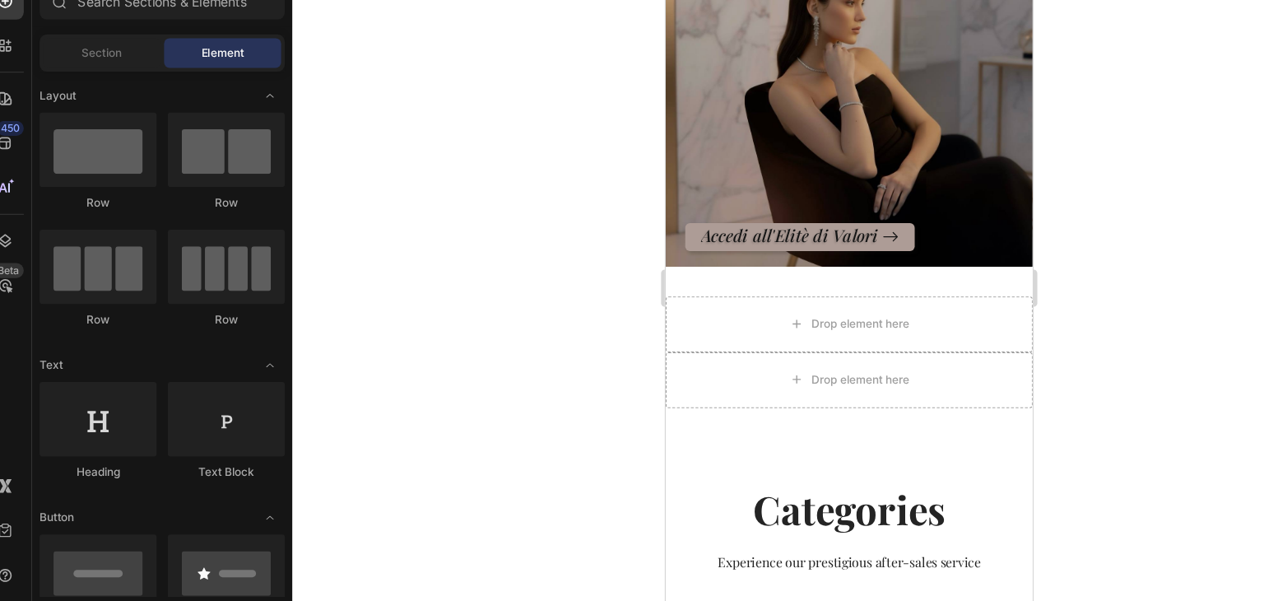
click at [1006, 310] on div at bounding box center [770, 323] width 987 height 555
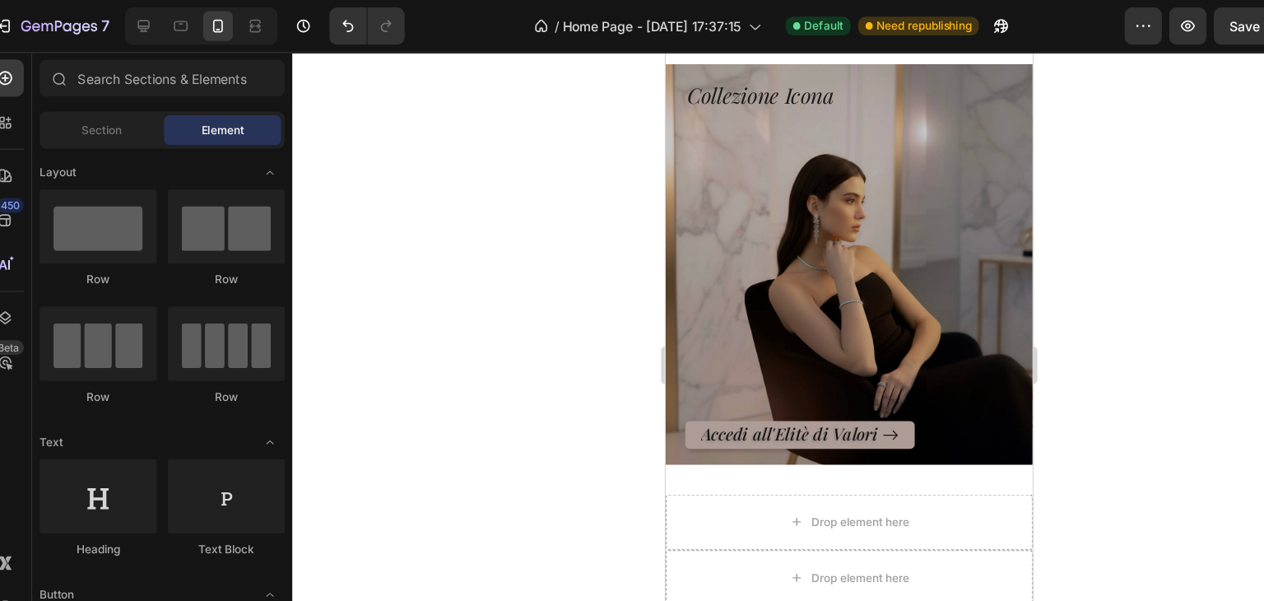
scroll to position [492, 0]
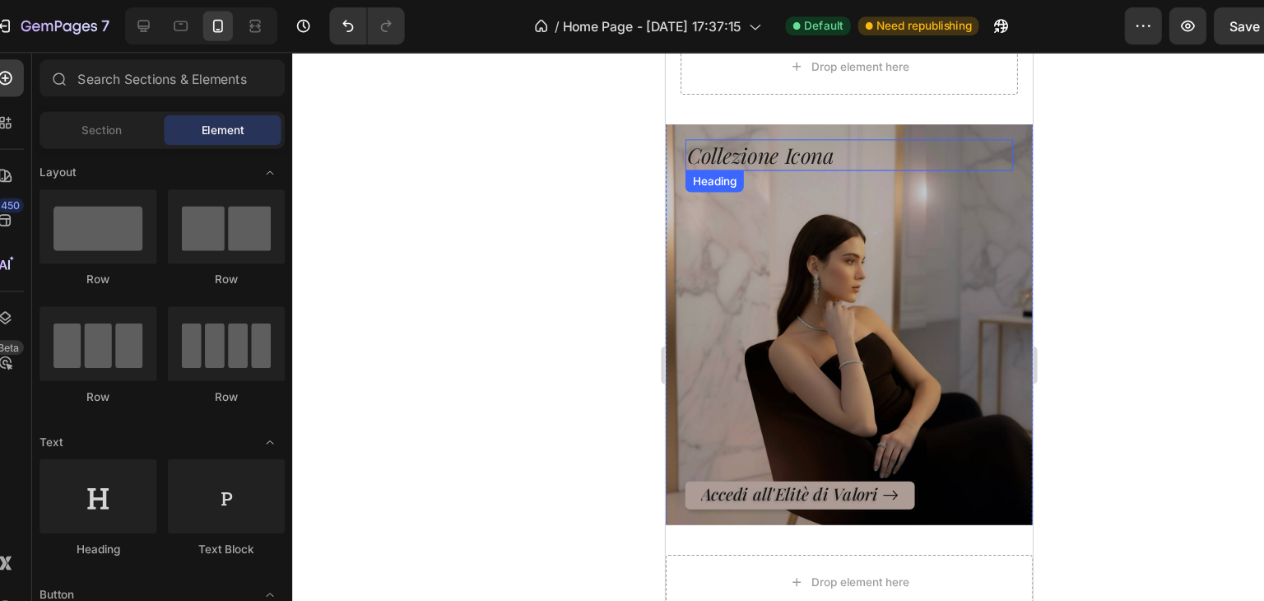
click at [776, 129] on h3 "Collezione Icona" at bounding box center [827, 143] width 290 height 28
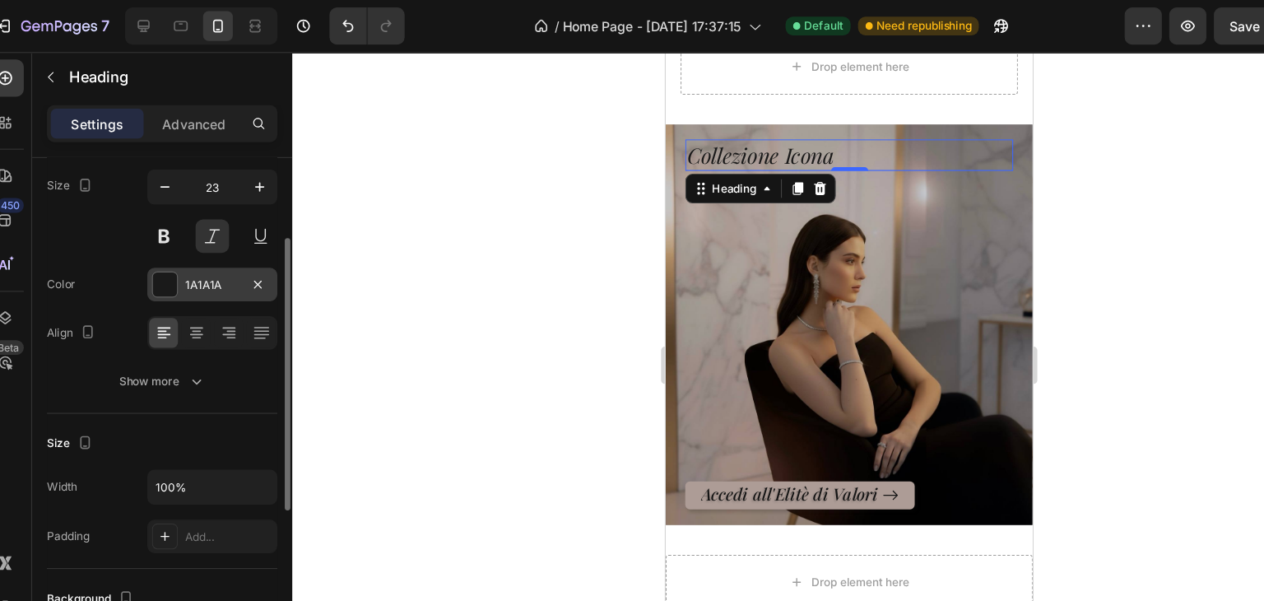
scroll to position [135, 0]
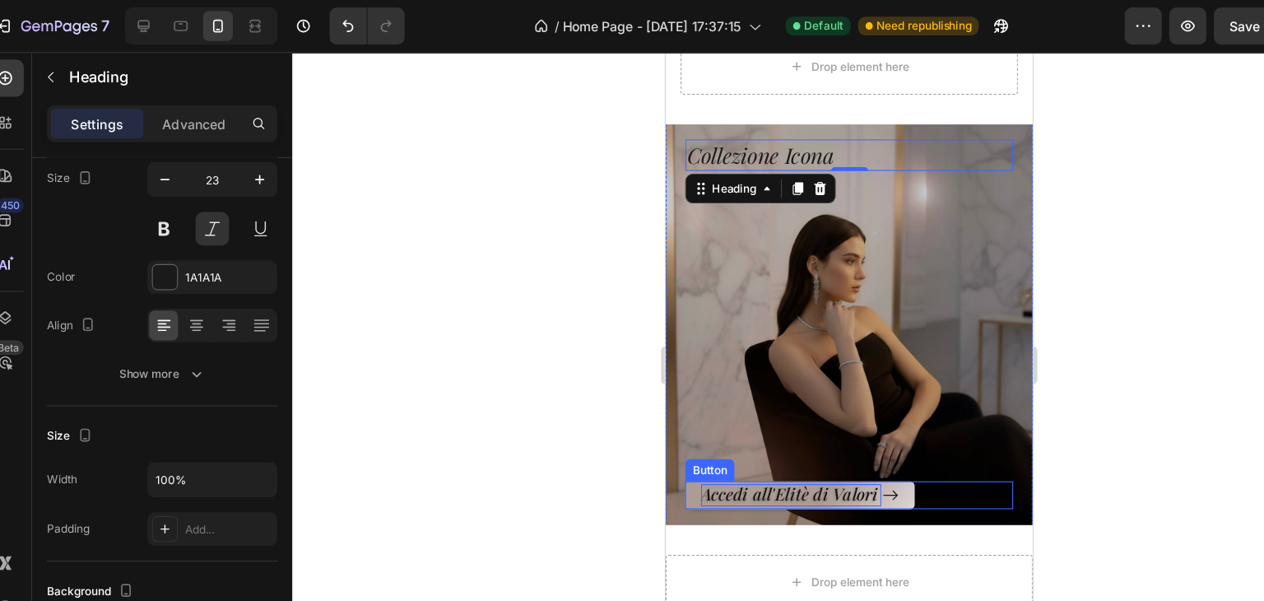
click at [723, 435] on p "Accedi all'Elitè di Valori" at bounding box center [776, 444] width 160 height 19
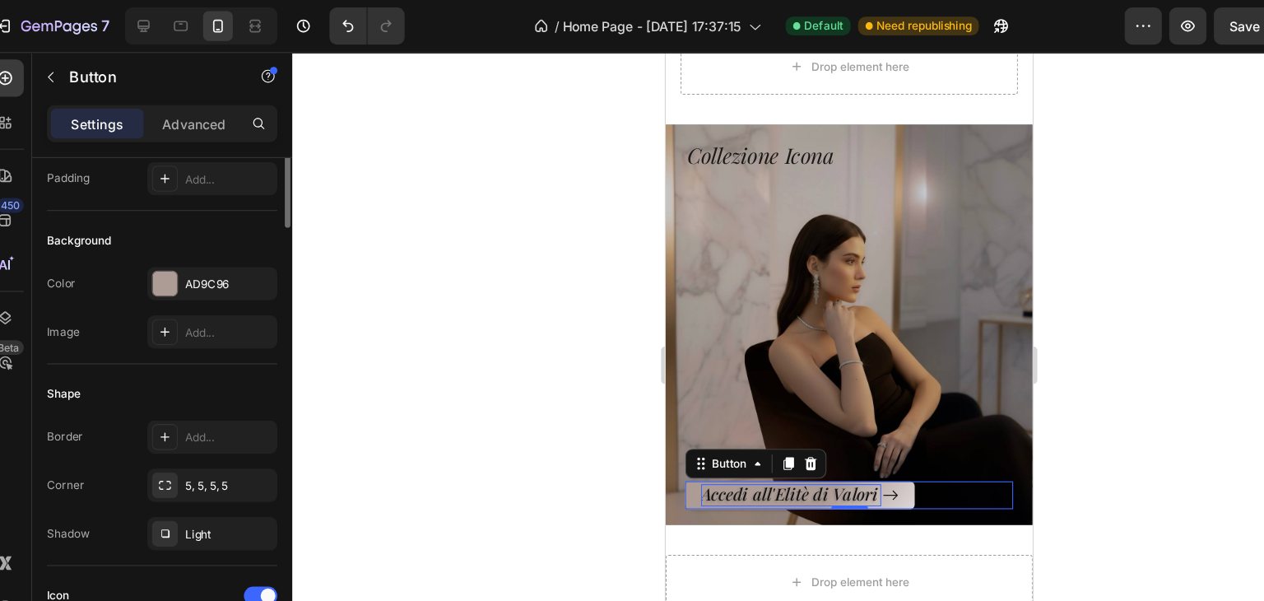
scroll to position [0, 0]
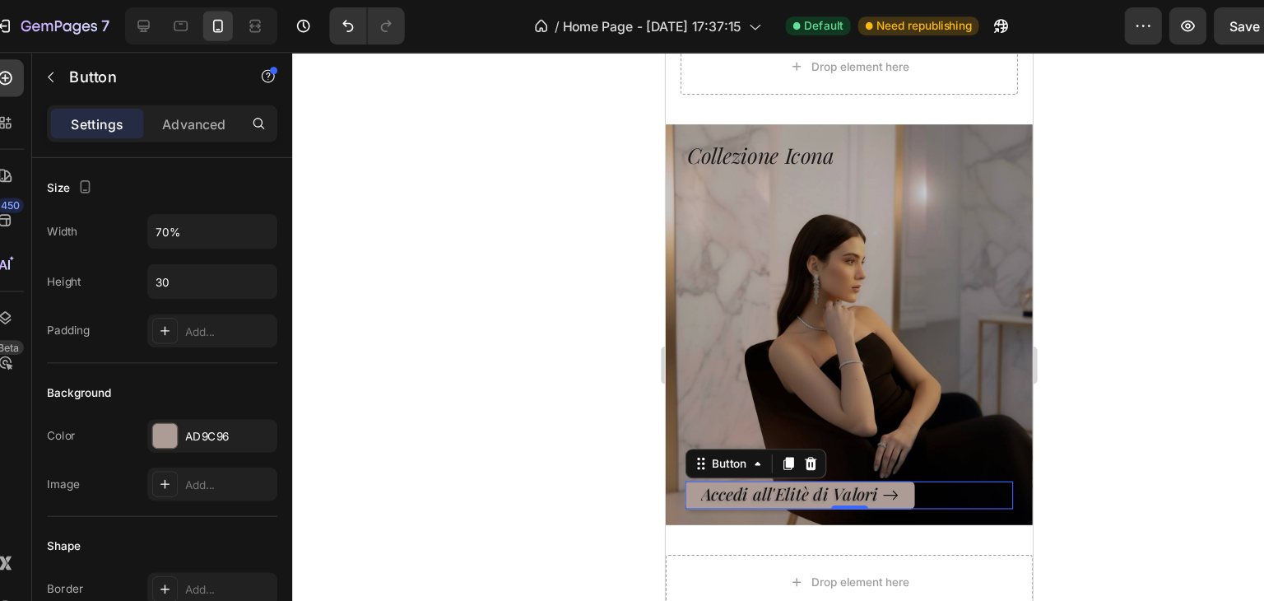
click at [512, 356] on div at bounding box center [770, 323] width 987 height 555
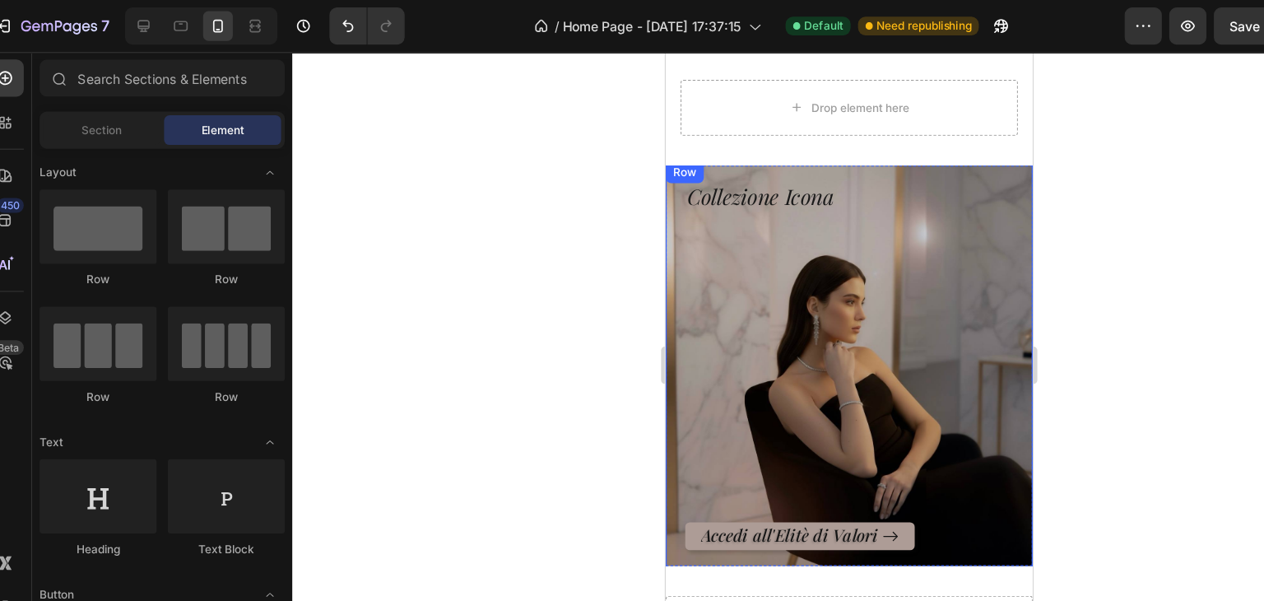
scroll to position [474, 0]
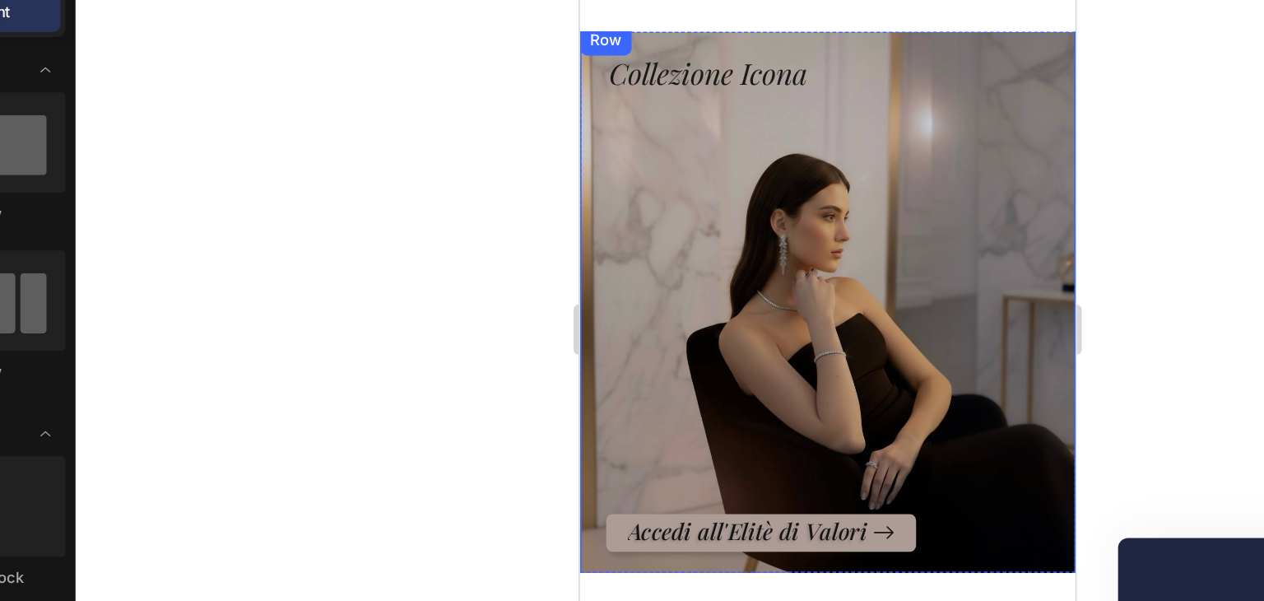
click at [1043, 239] on div at bounding box center [770, 323] width 987 height 555
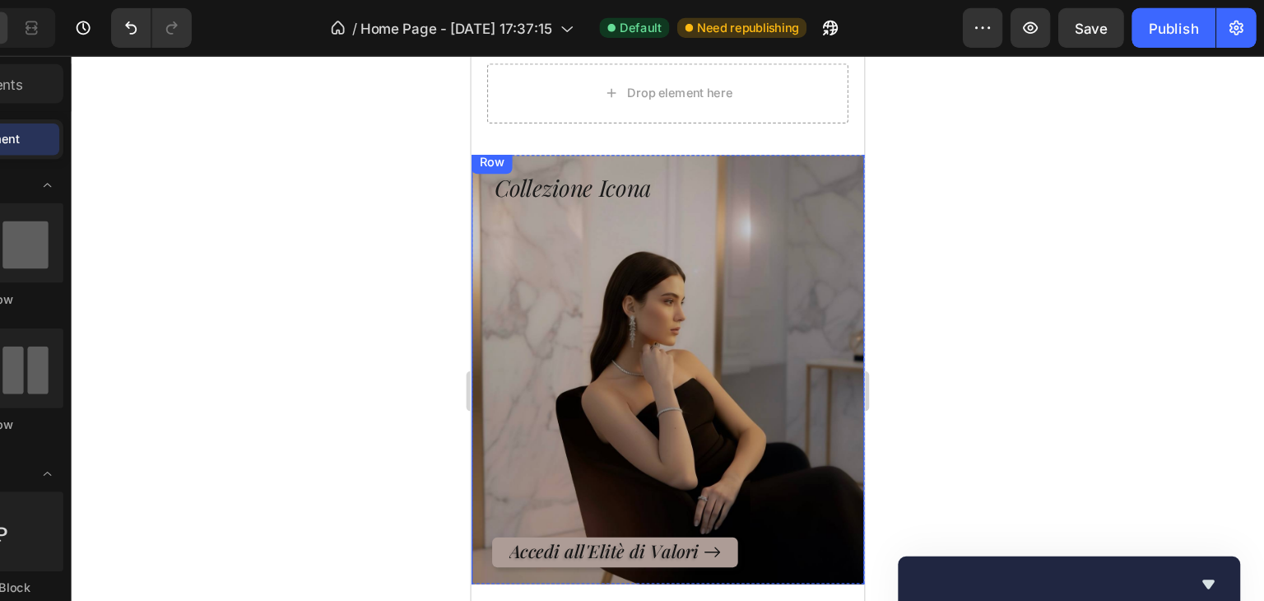
scroll to position [0, 0]
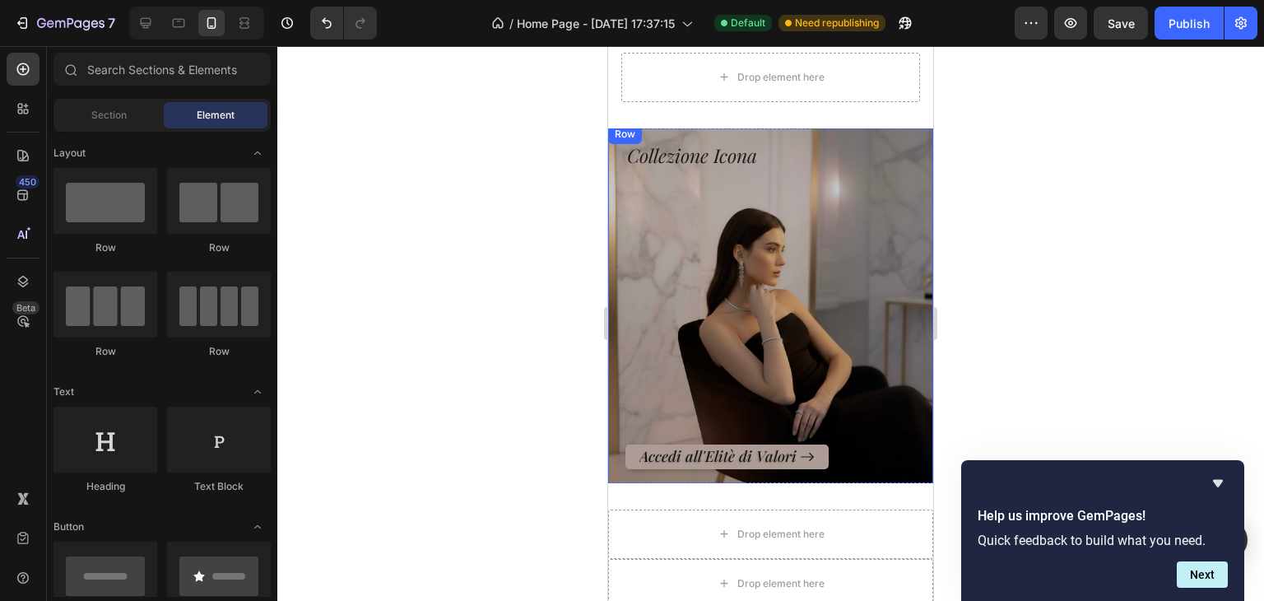
click at [1075, 202] on div at bounding box center [770, 323] width 987 height 555
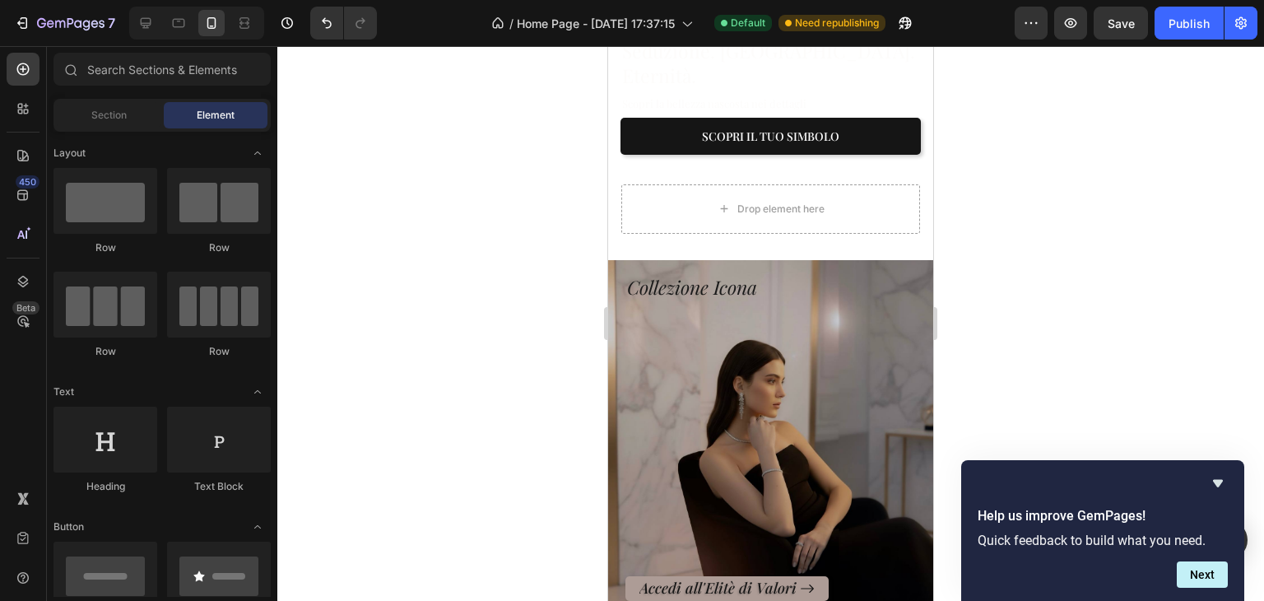
scroll to position [343, 0]
click at [1216, 480] on icon "Hide survey" at bounding box center [1218, 483] width 10 height 7
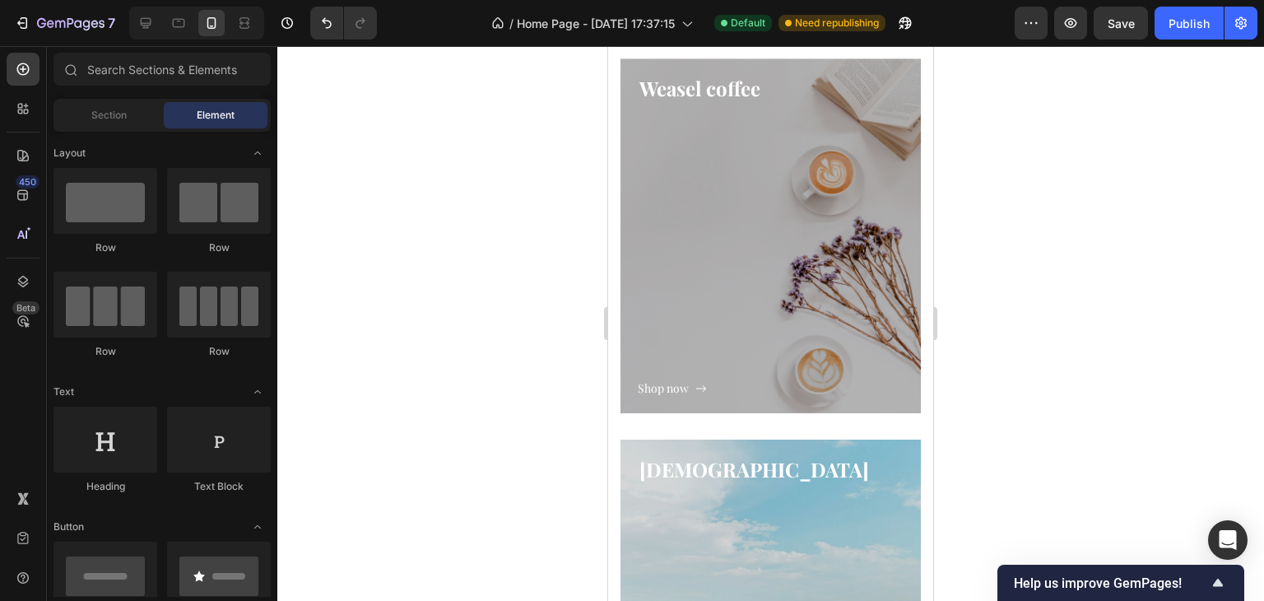
scroll to position [1241, 0]
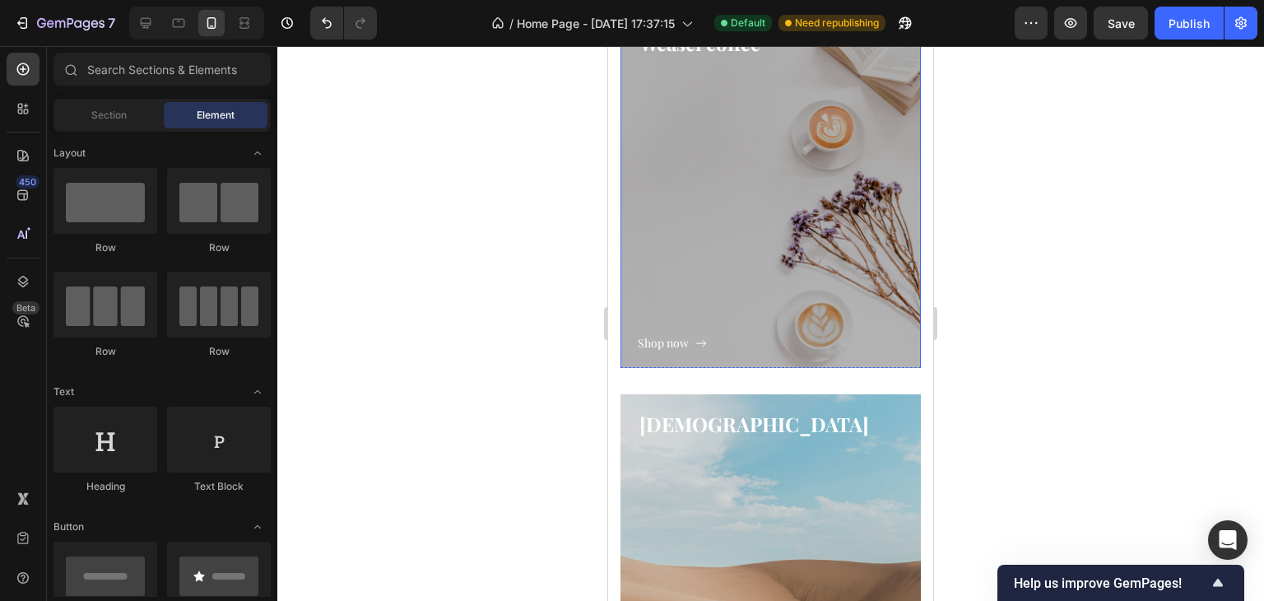
click at [704, 277] on div "Shop now Button" at bounding box center [771, 205] width 266 height 295
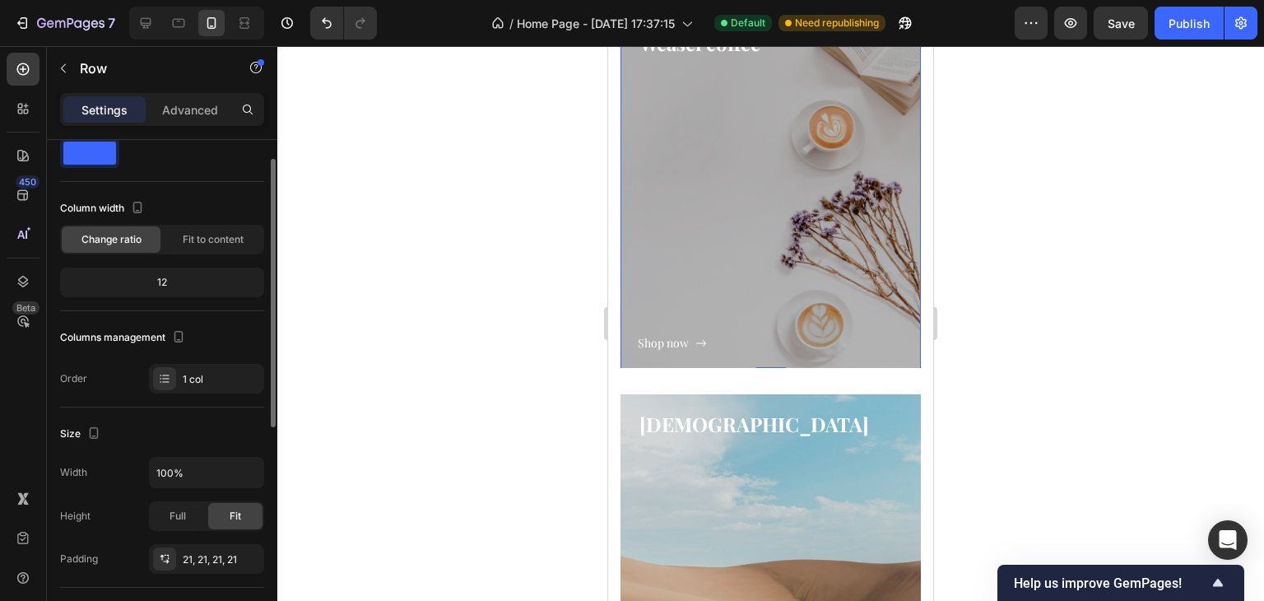
scroll to position [33, 0]
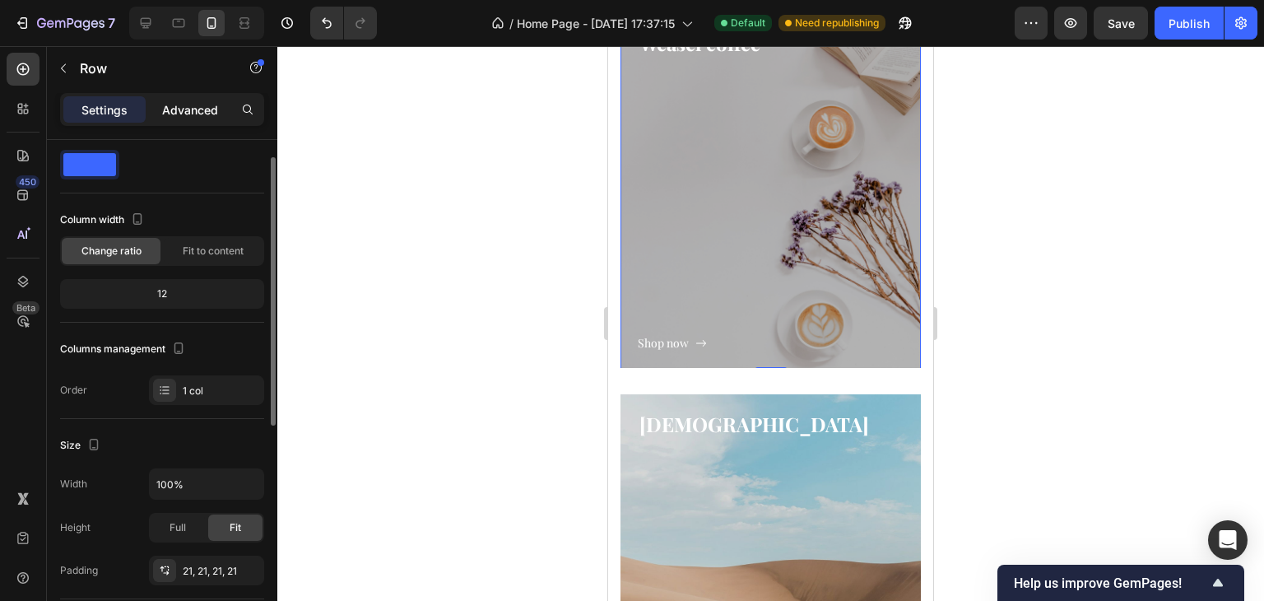
click at [183, 105] on p "Advanced" at bounding box center [190, 109] width 56 height 17
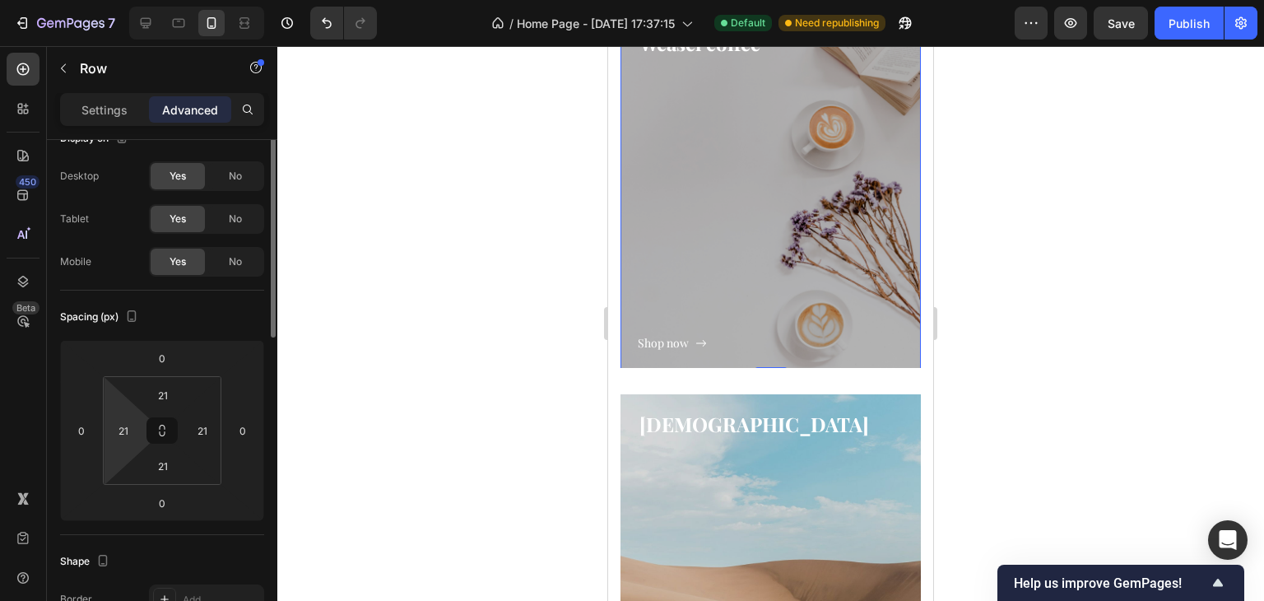
scroll to position [0, 0]
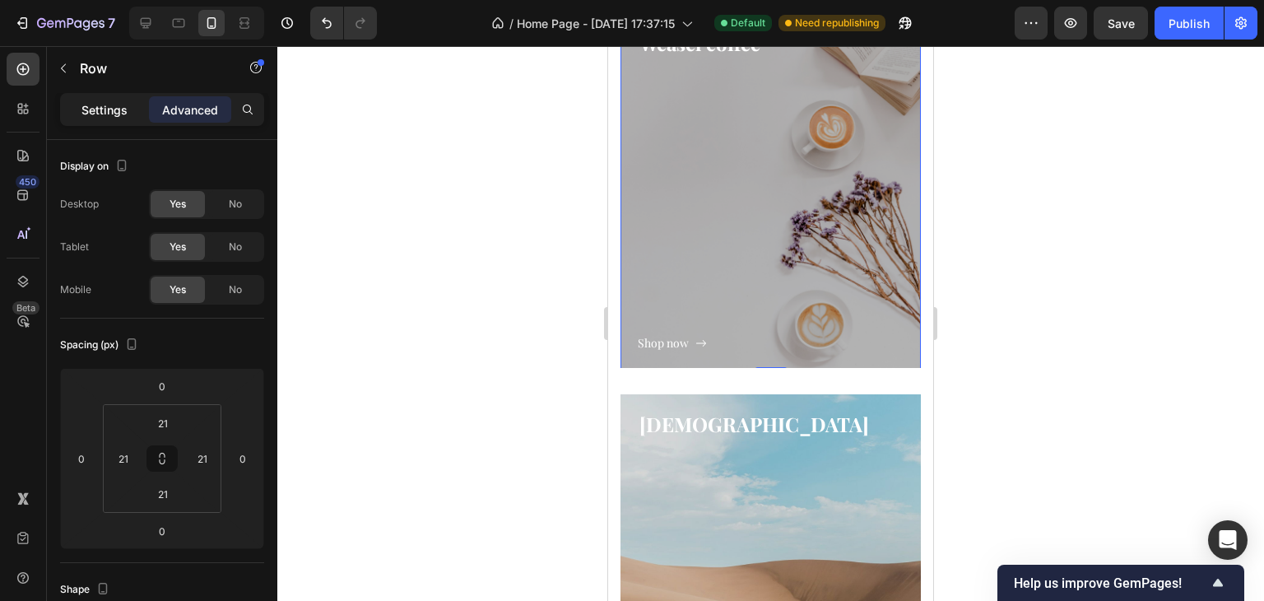
click at [100, 114] on p "Settings" at bounding box center [104, 109] width 46 height 17
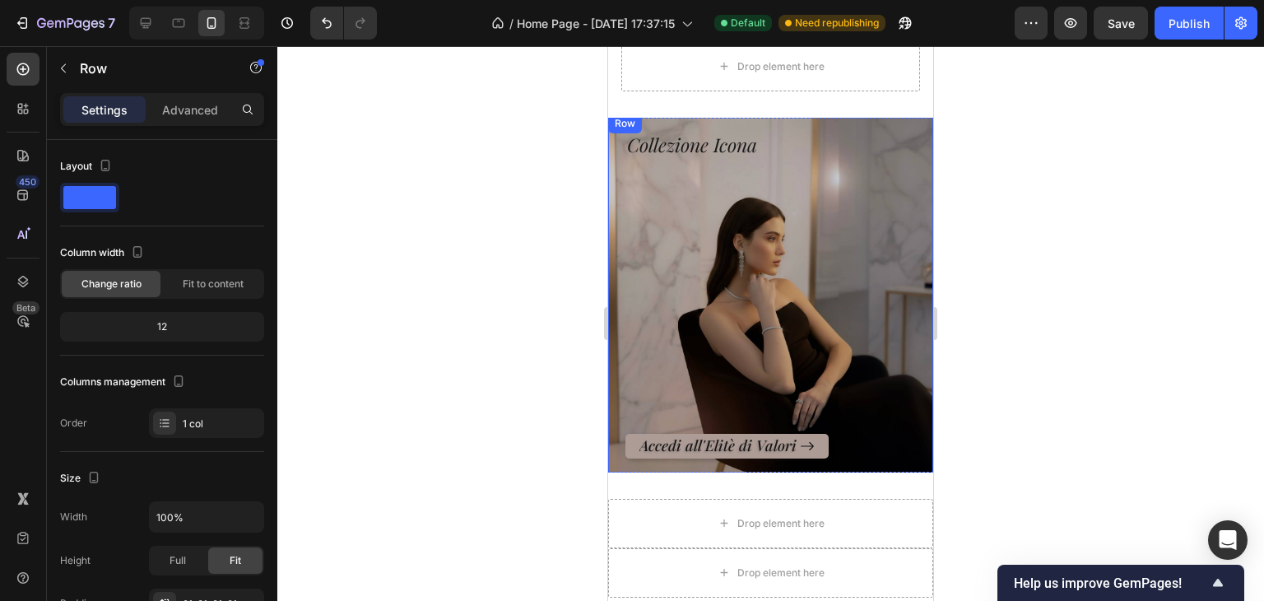
scroll to position [484, 0]
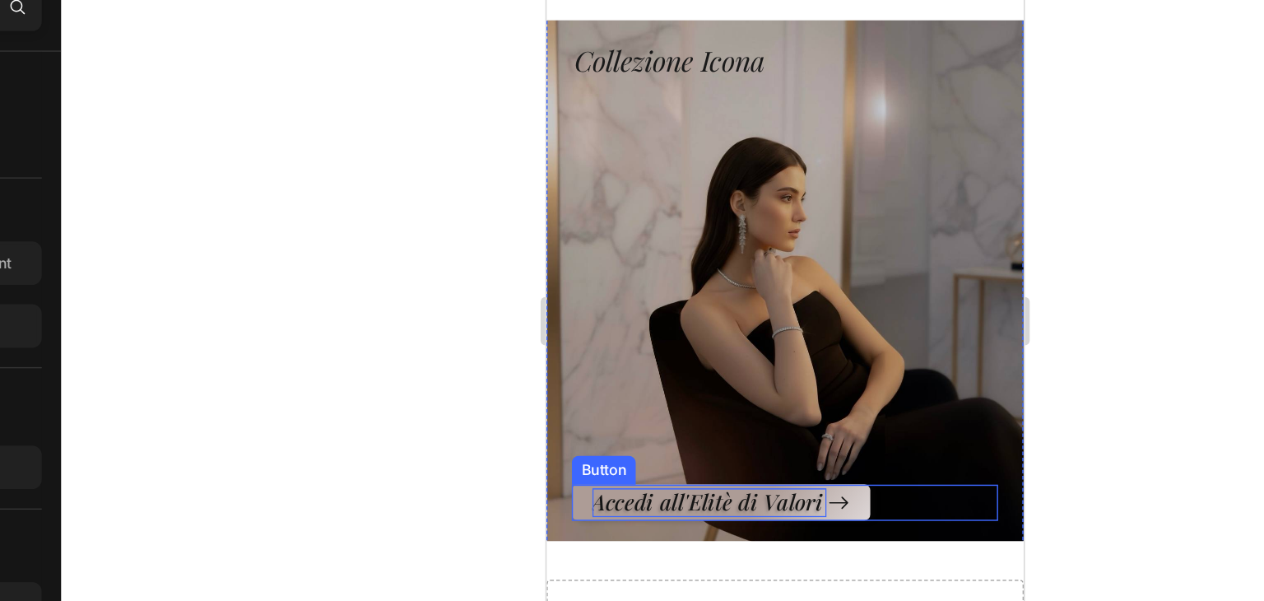
click at [715, 305] on p "Accedi all'Elitè di Valori" at bounding box center [658, 314] width 160 height 19
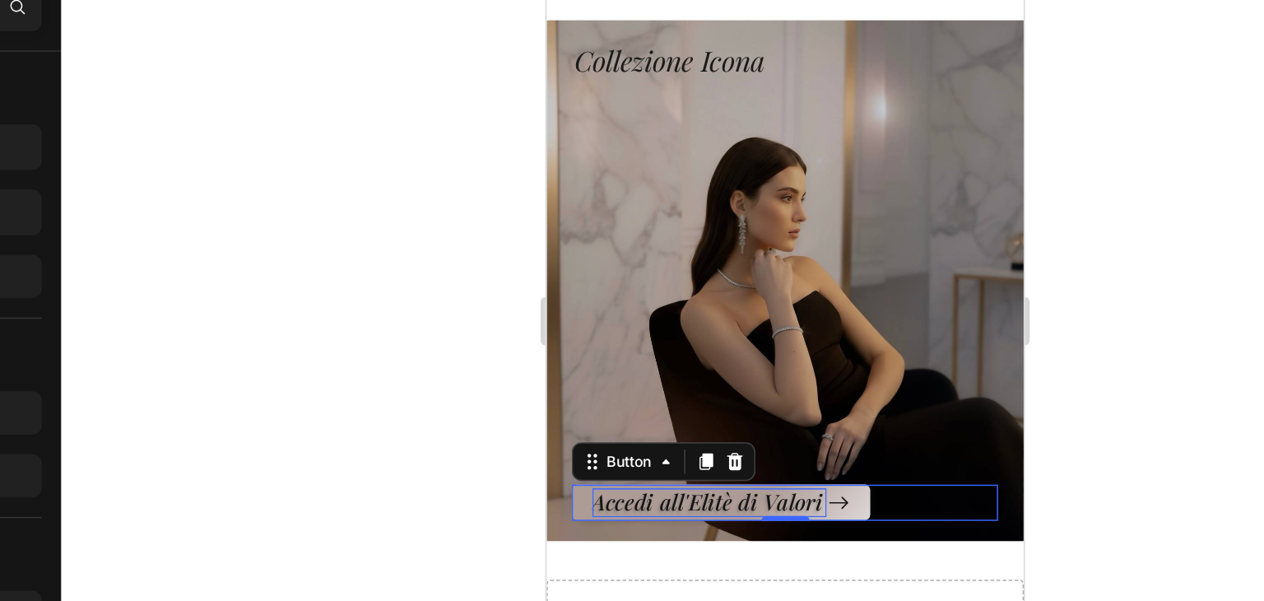
click at [715, 305] on p "Accedi all'Elitè di Valori" at bounding box center [658, 314] width 160 height 19
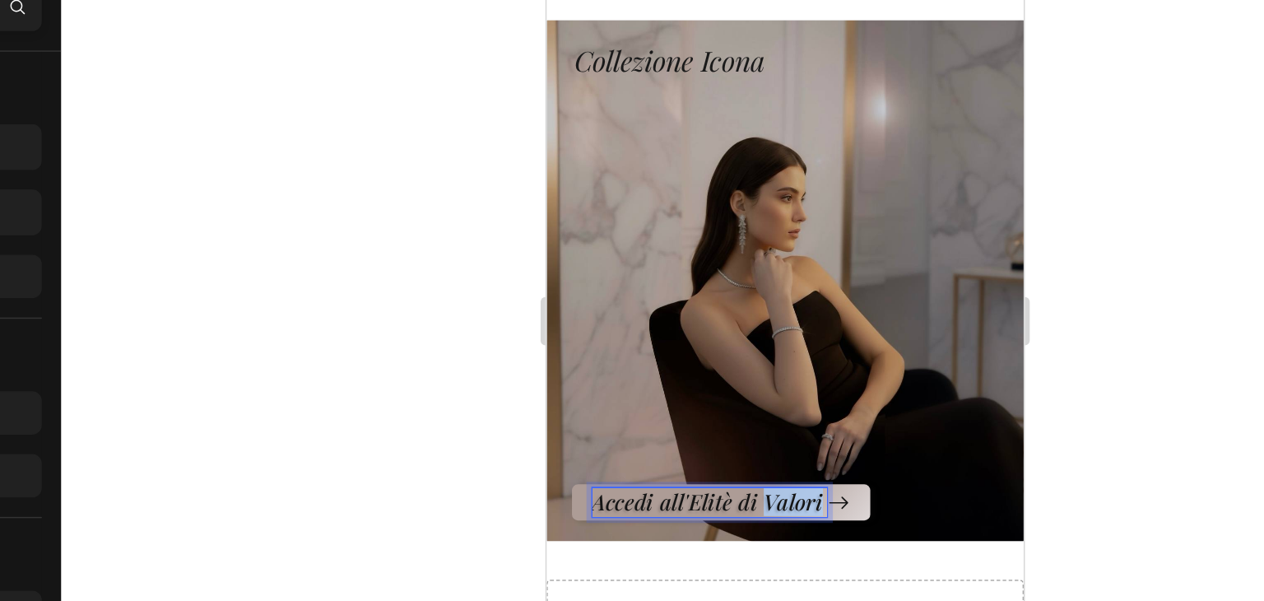
click at [715, 305] on p "Accedi all'Elitè di Valori" at bounding box center [658, 314] width 160 height 19
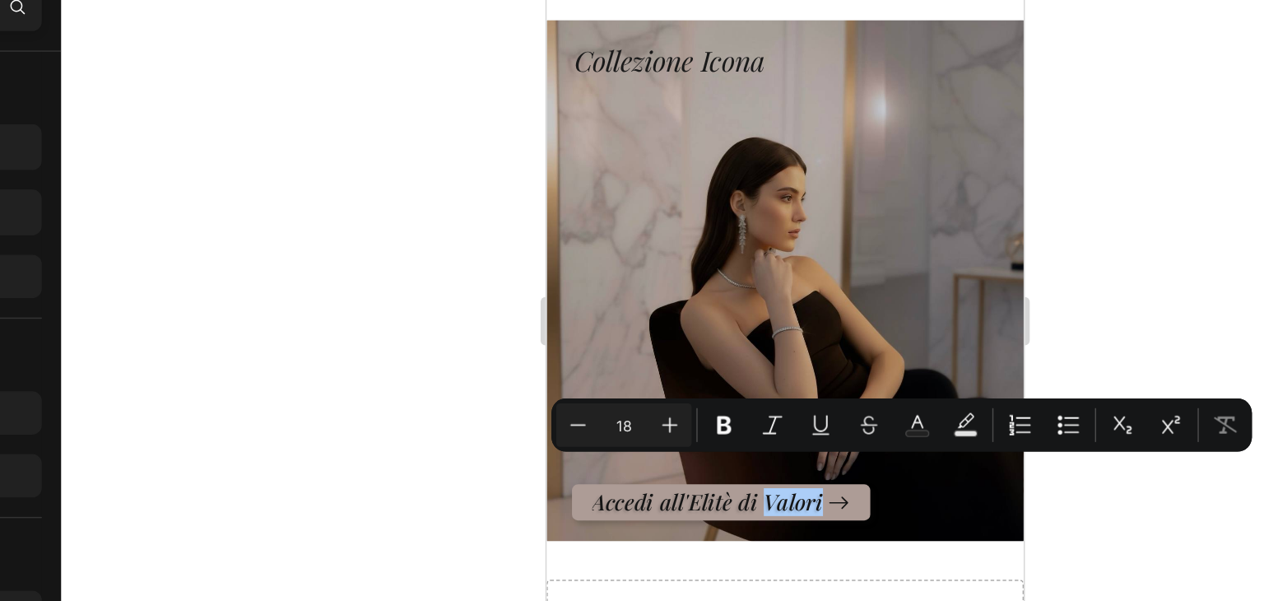
click at [985, 269] on div at bounding box center [770, 323] width 987 height 555
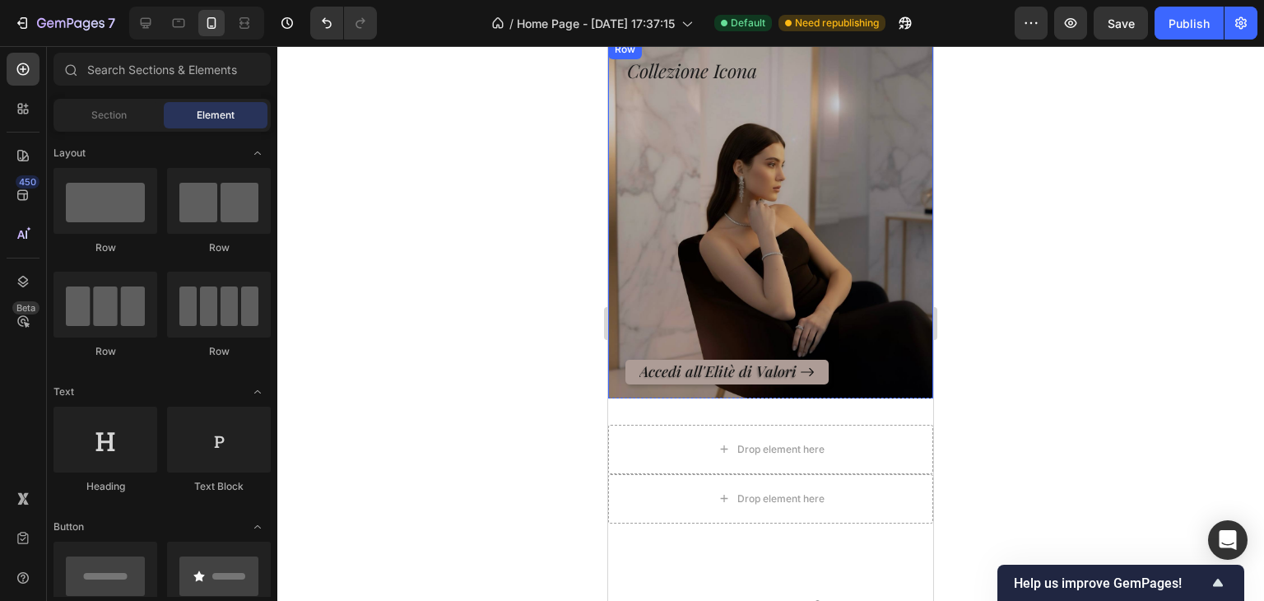
scroll to position [567, 0]
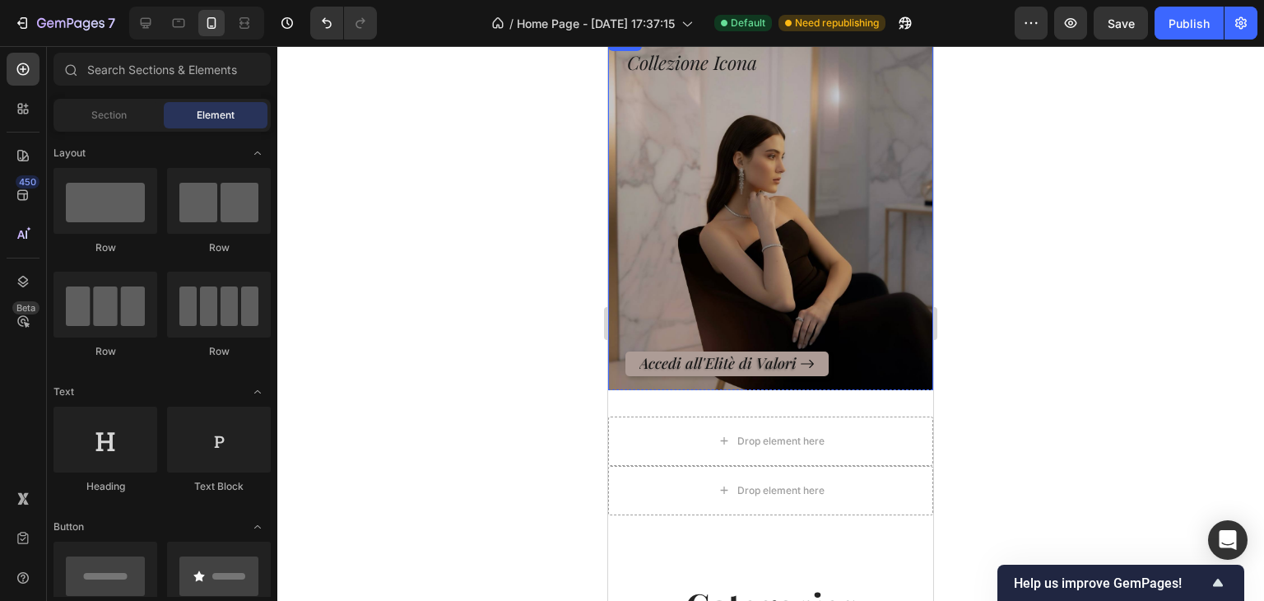
click at [805, 217] on div "Accedi all'Elitè di Valori Button" at bounding box center [770, 227] width 290 height 300
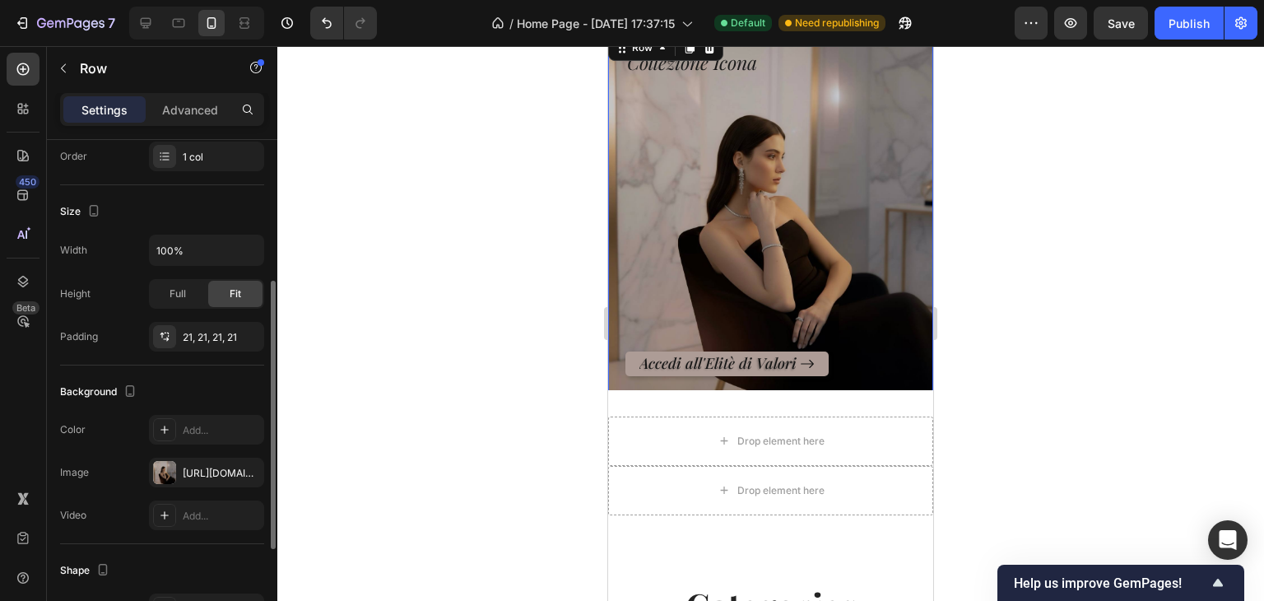
scroll to position [267, 0]
click at [168, 290] on div "Full" at bounding box center [178, 293] width 54 height 26
click at [224, 294] on div "Fit" at bounding box center [235, 293] width 54 height 26
click at [184, 288] on span "Full" at bounding box center [178, 293] width 16 height 15
click at [228, 286] on div "Fit" at bounding box center [235, 293] width 54 height 26
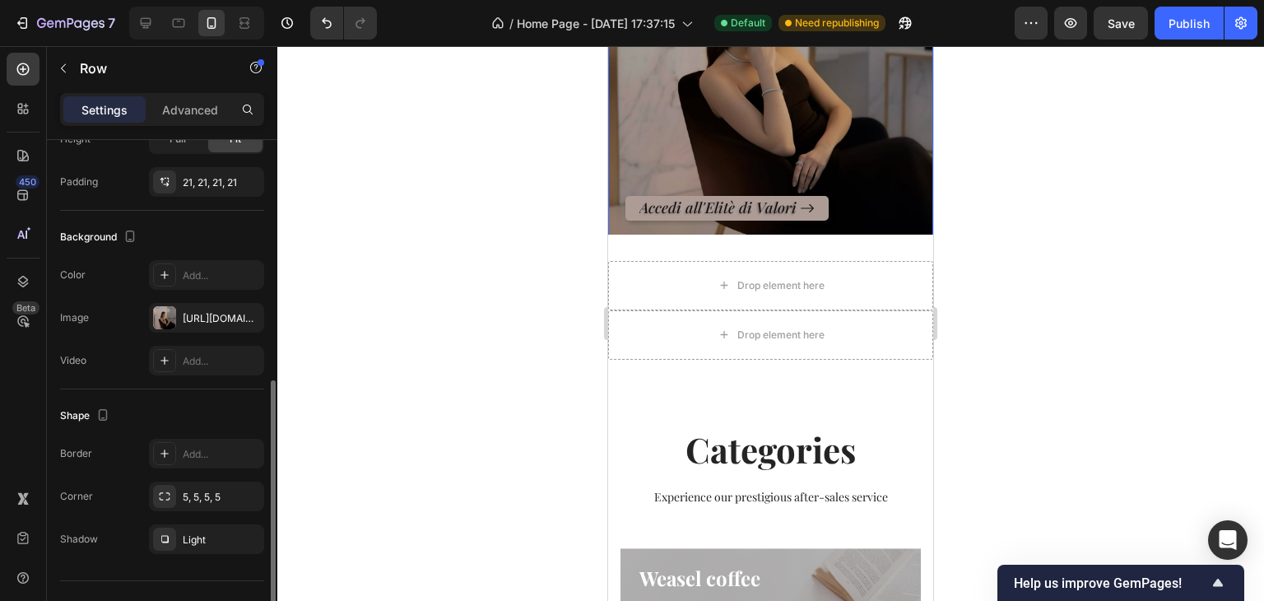
scroll to position [452, 0]
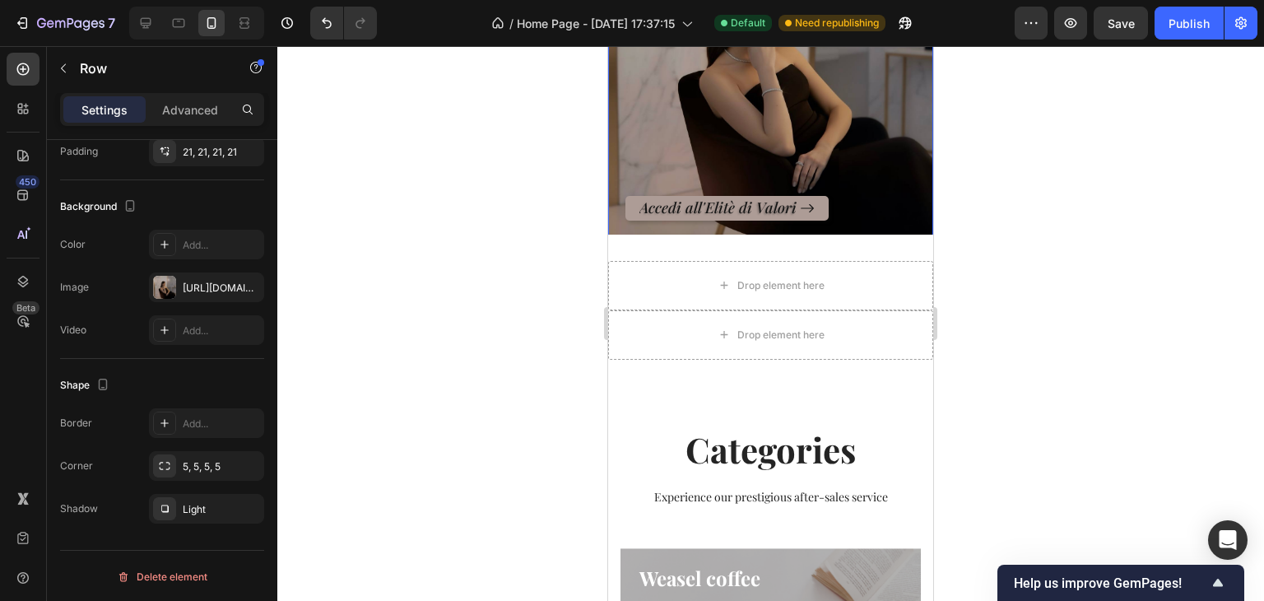
click at [684, 89] on div "Accedi all'Elitè di Valori Button" at bounding box center [770, 71] width 290 height 300
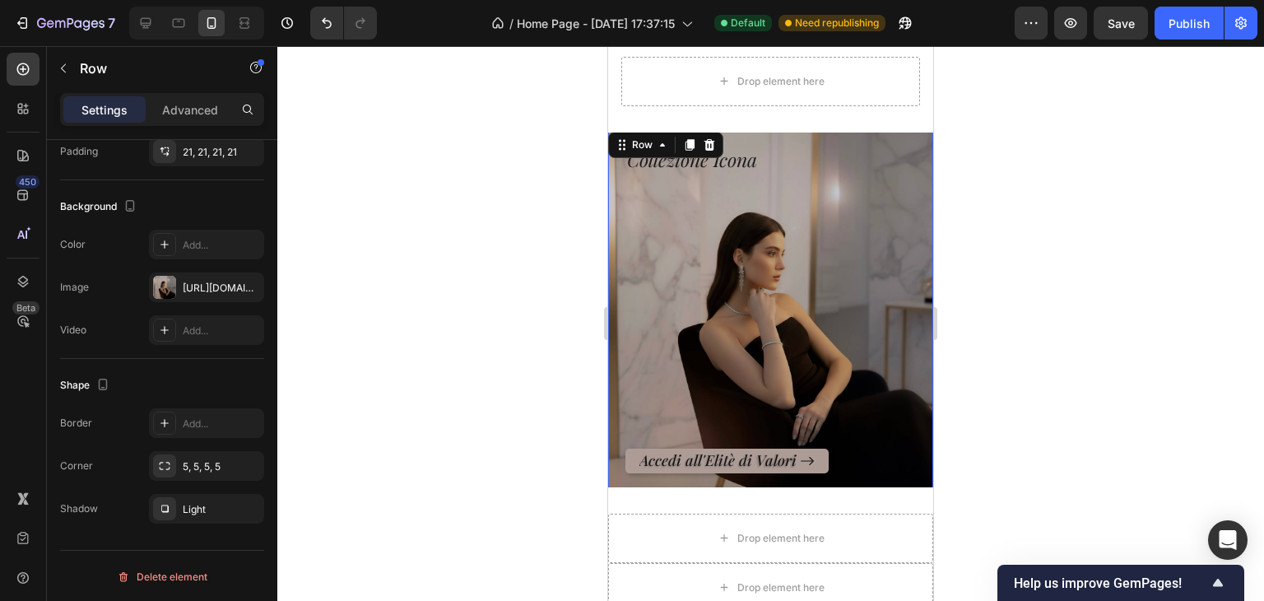
scroll to position [457, 0]
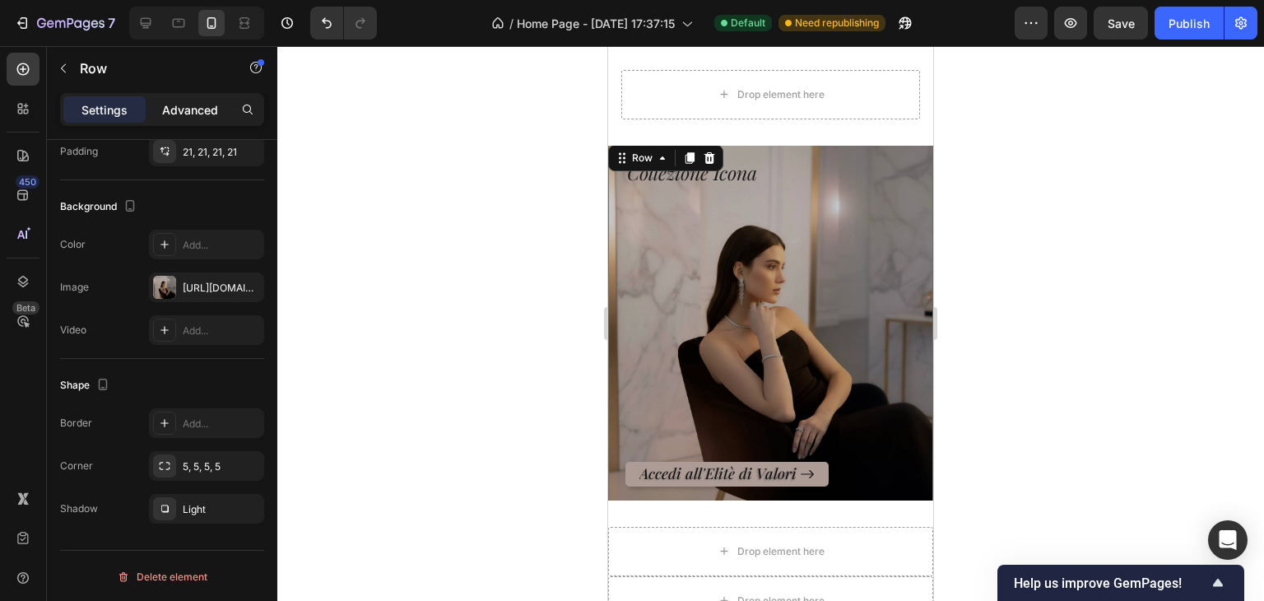
click at [155, 108] on div "Advanced" at bounding box center [190, 109] width 82 height 26
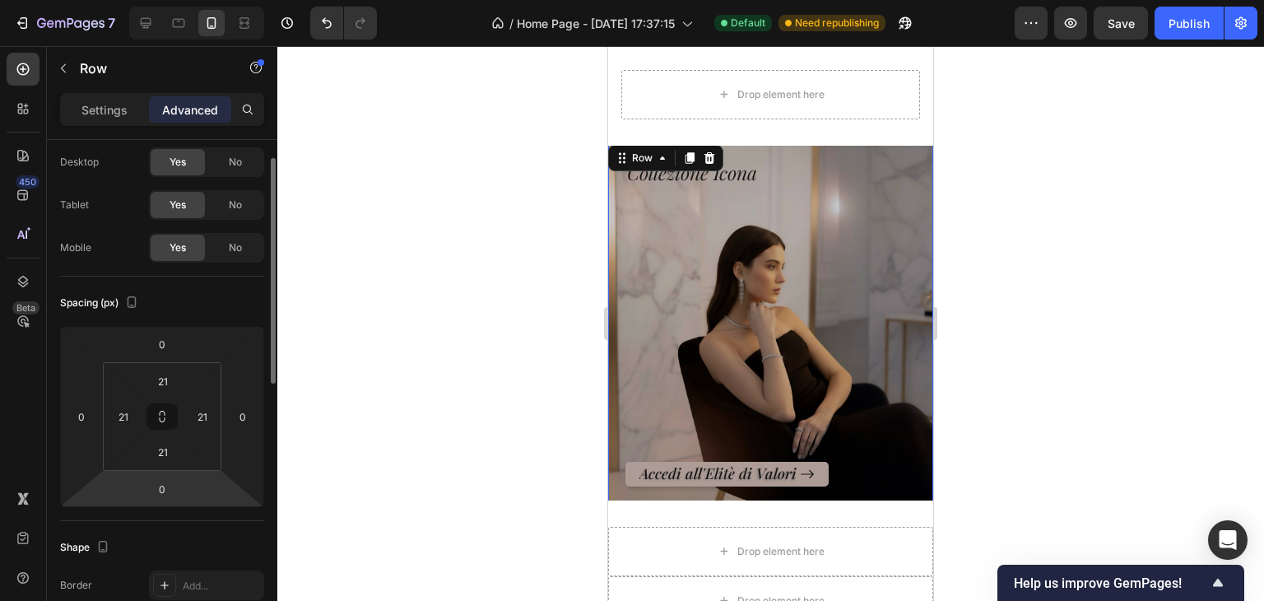
scroll to position [0, 0]
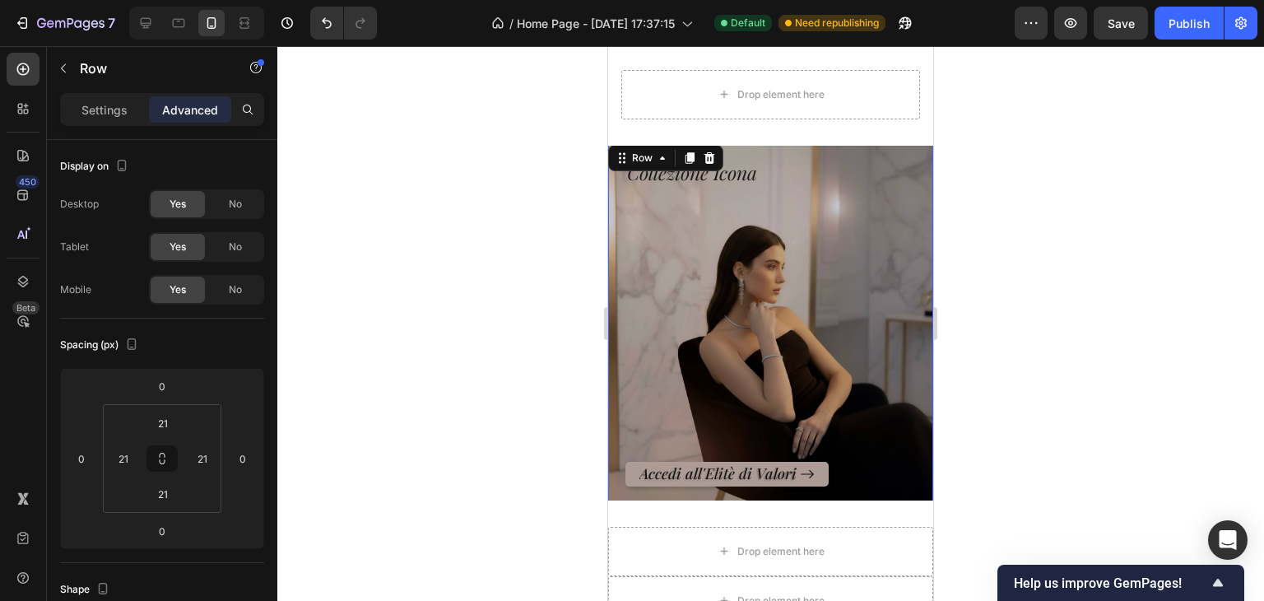
click at [114, 123] on div "Settings Advanced" at bounding box center [162, 109] width 204 height 33
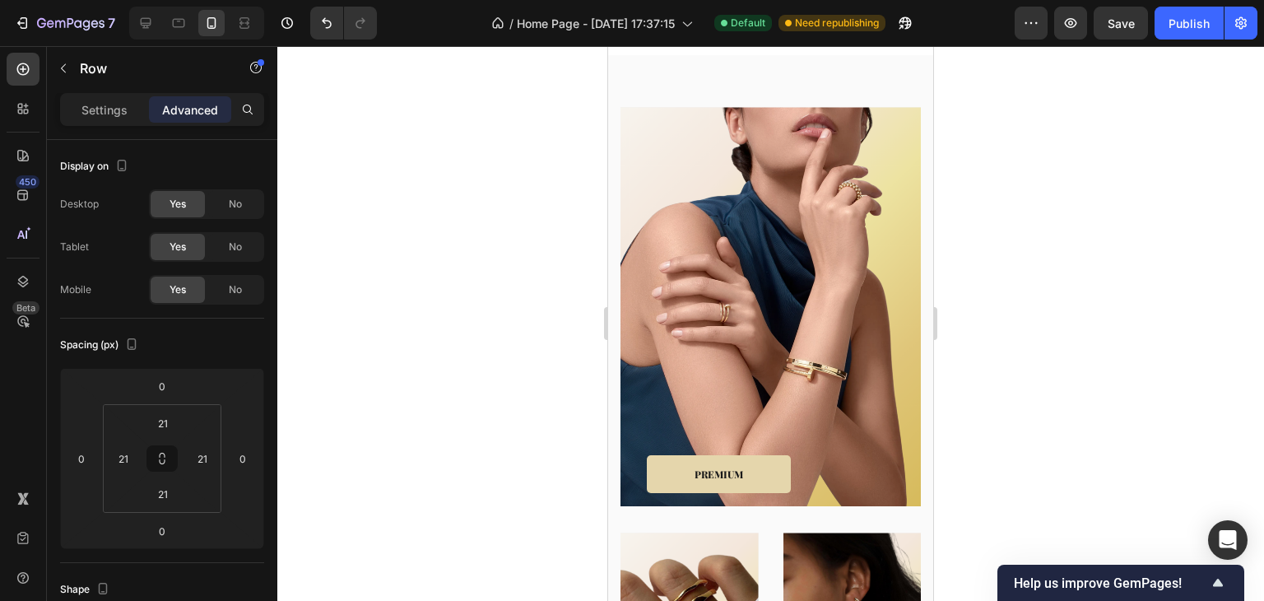
scroll to position [2913, 0]
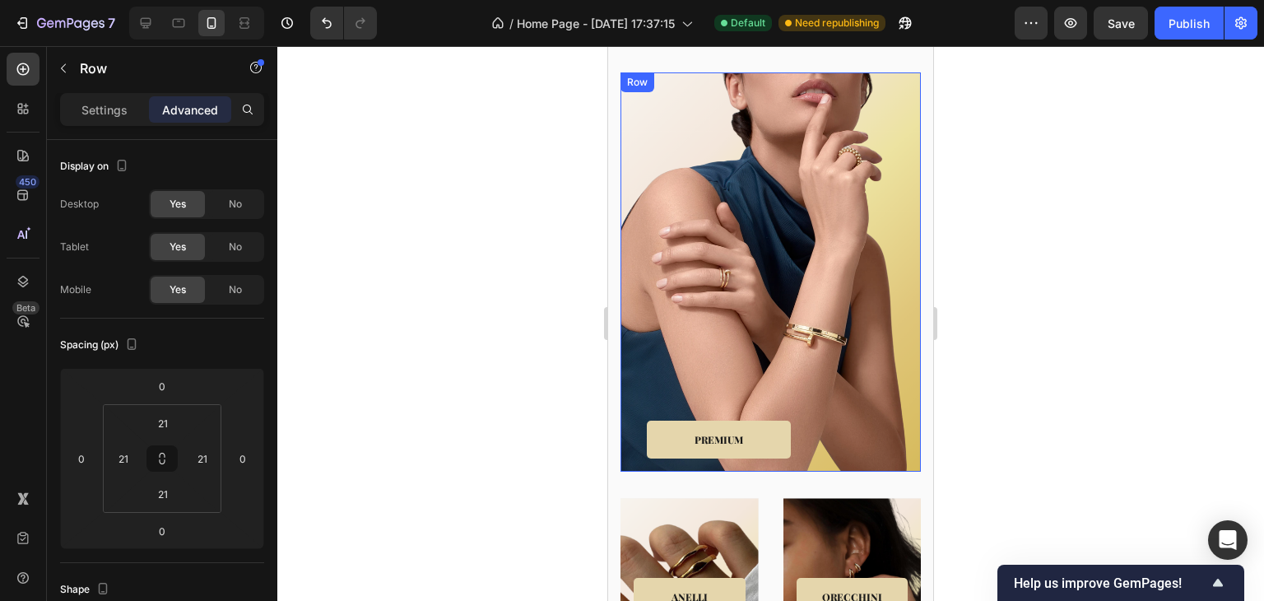
click at [726, 224] on div "PREMIUM Button Row" at bounding box center [770, 271] width 300 height 399
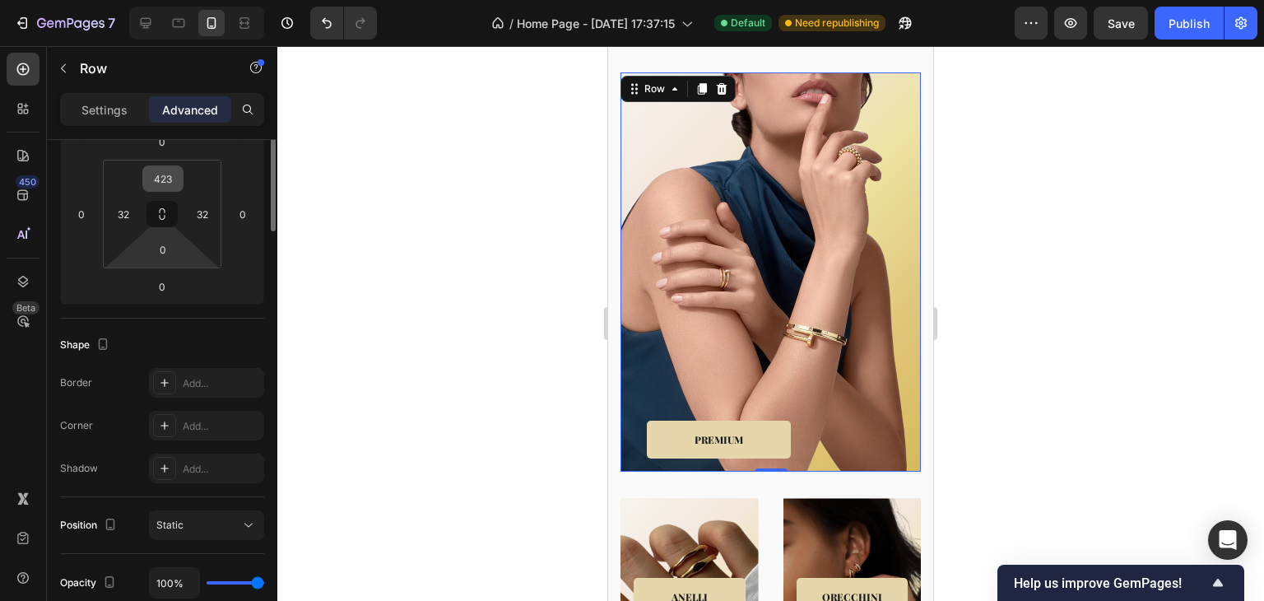
scroll to position [0, 0]
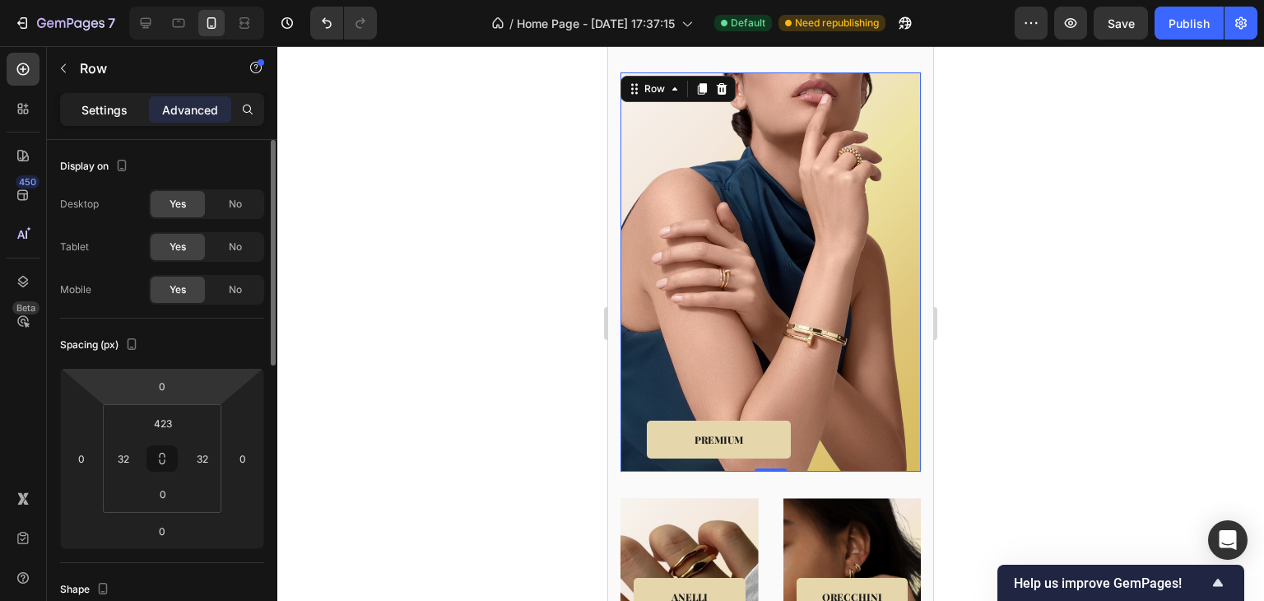
click at [105, 118] on div "Settings" at bounding box center [104, 109] width 82 height 26
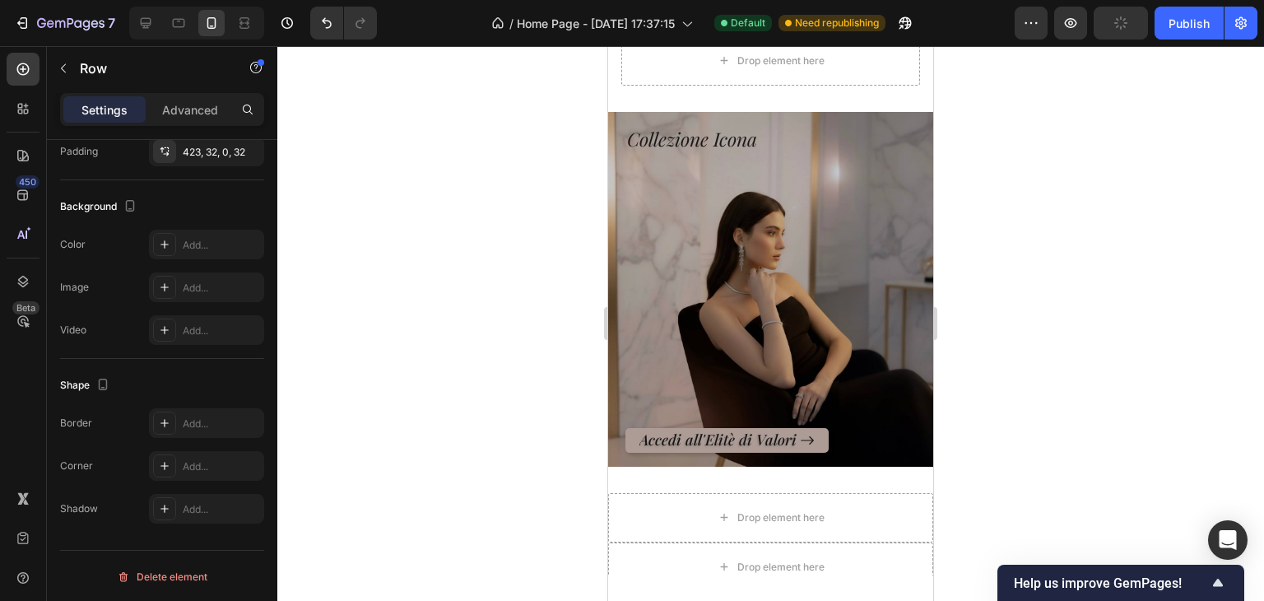
scroll to position [407, 0]
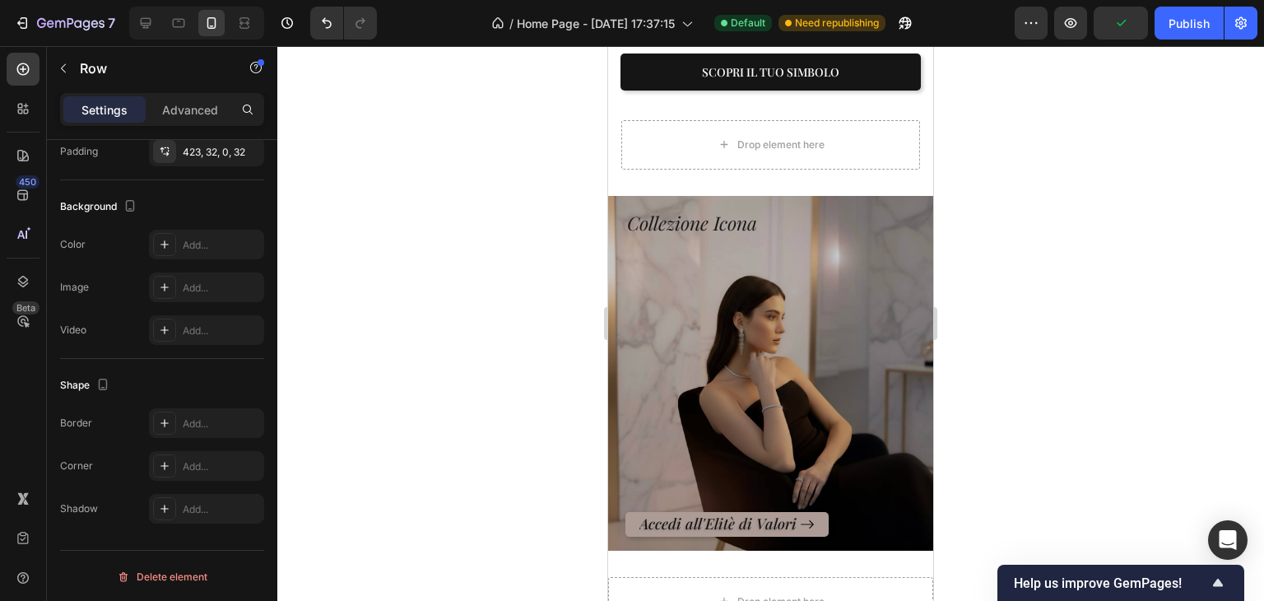
click at [1085, 317] on div at bounding box center [770, 323] width 987 height 555
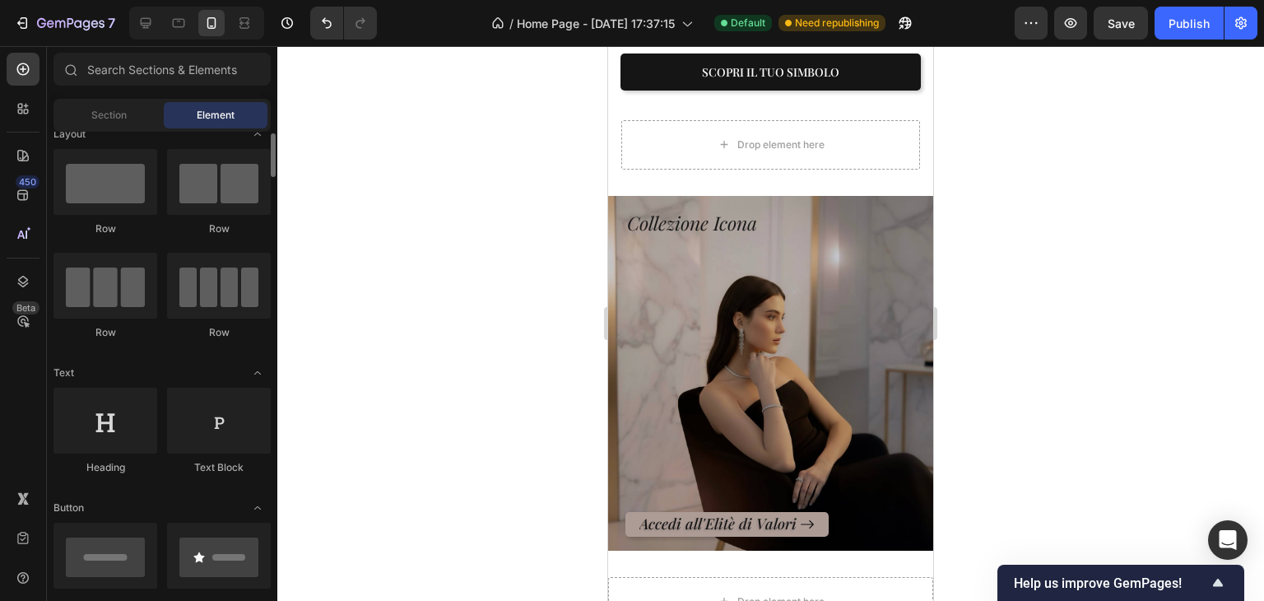
scroll to position [19, 0]
click at [211, 275] on div at bounding box center [219, 286] width 104 height 66
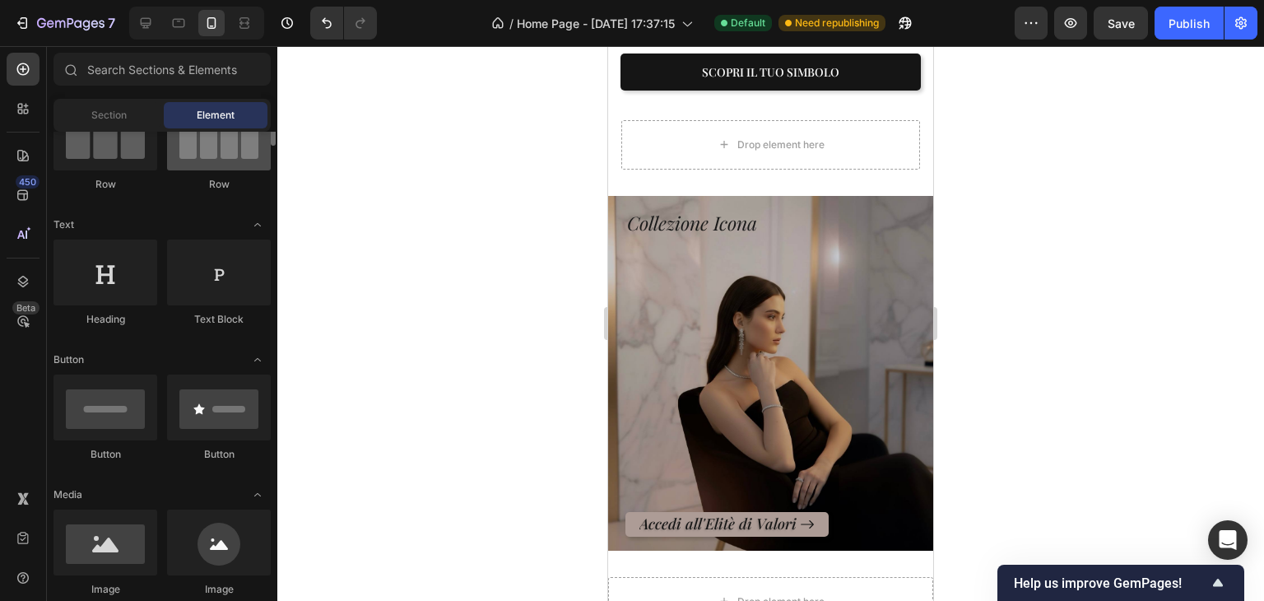
scroll to position [171, 0]
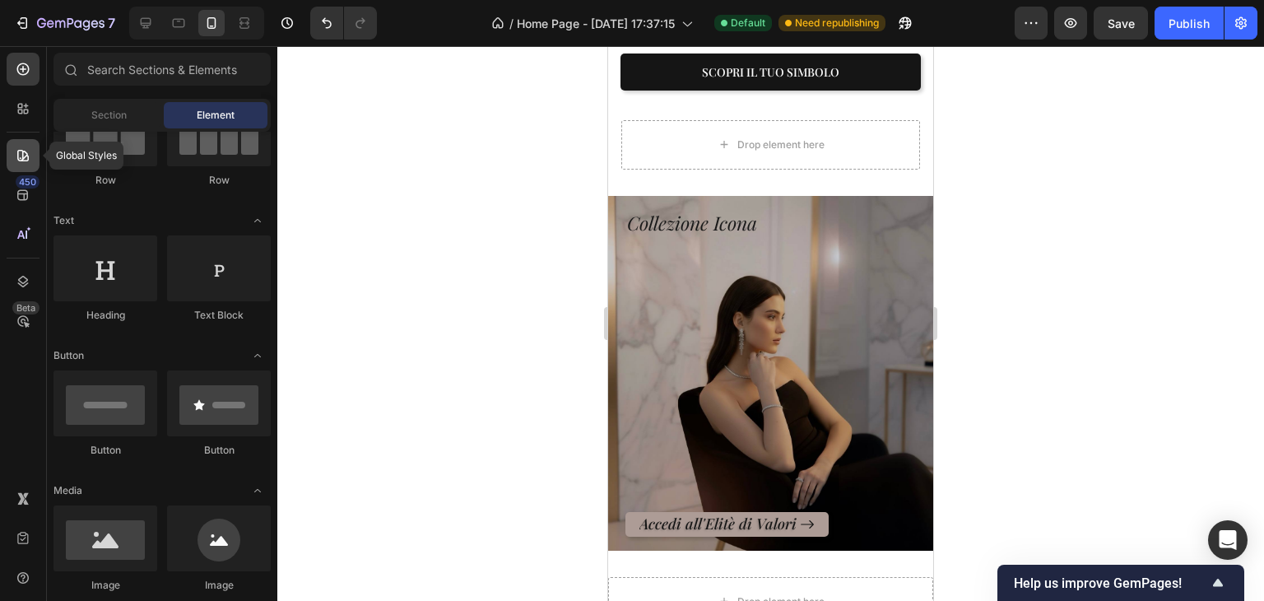
click at [20, 157] on icon at bounding box center [23, 155] width 16 height 16
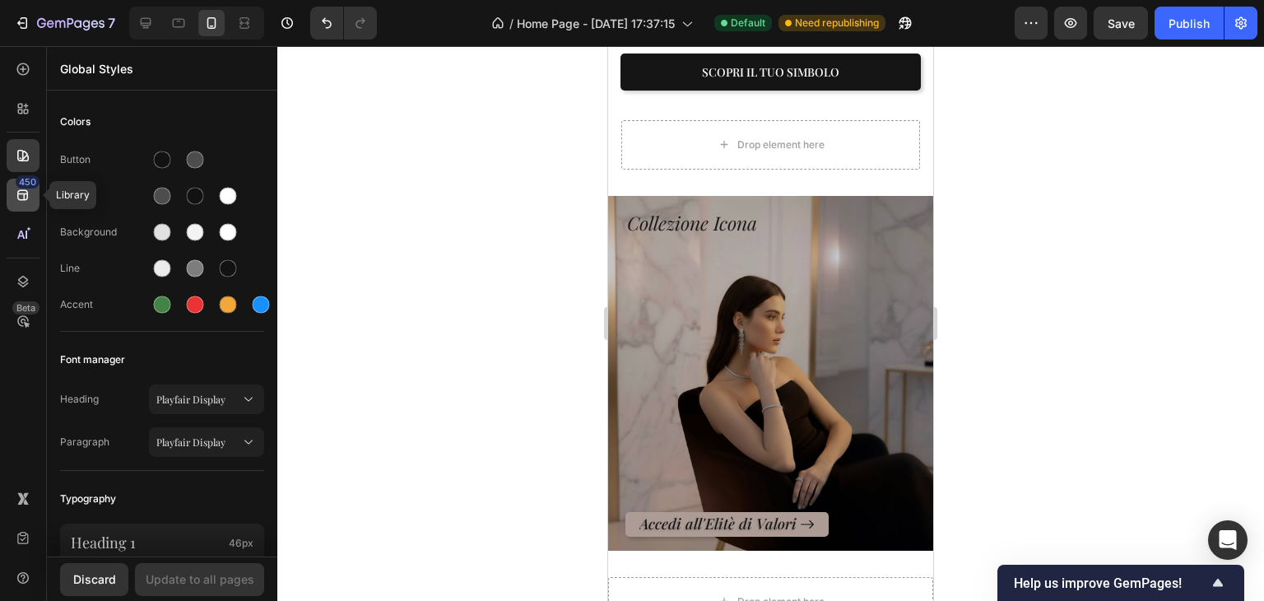
click at [23, 191] on icon at bounding box center [23, 195] width 16 height 16
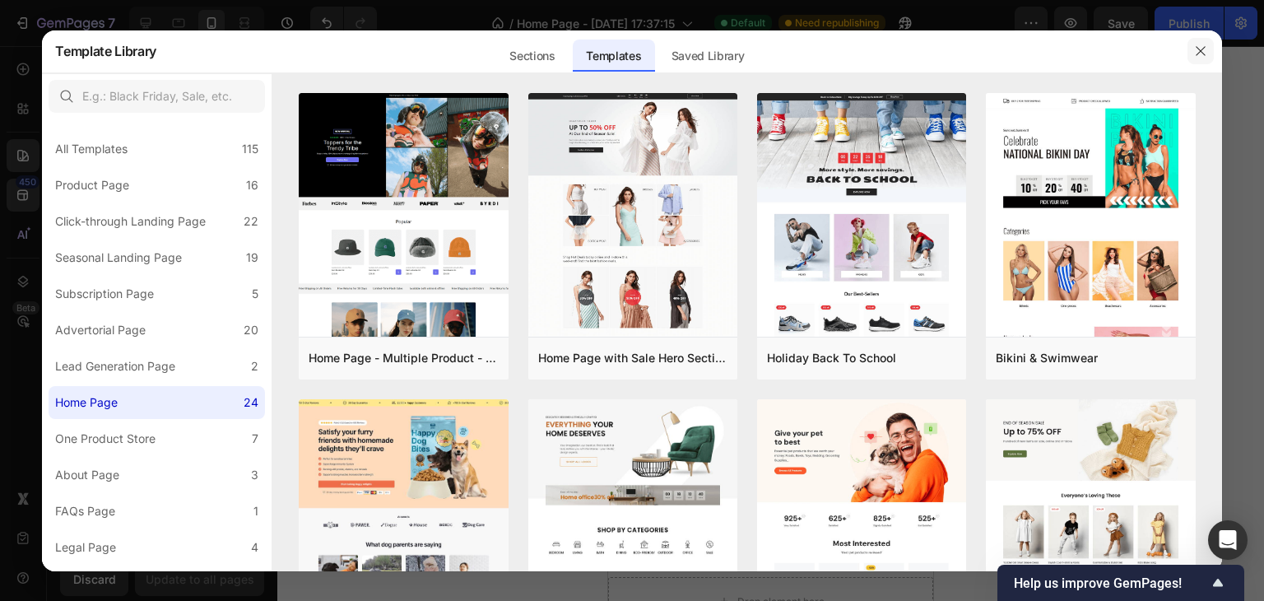
click at [1195, 57] on icon "button" at bounding box center [1200, 50] width 13 height 13
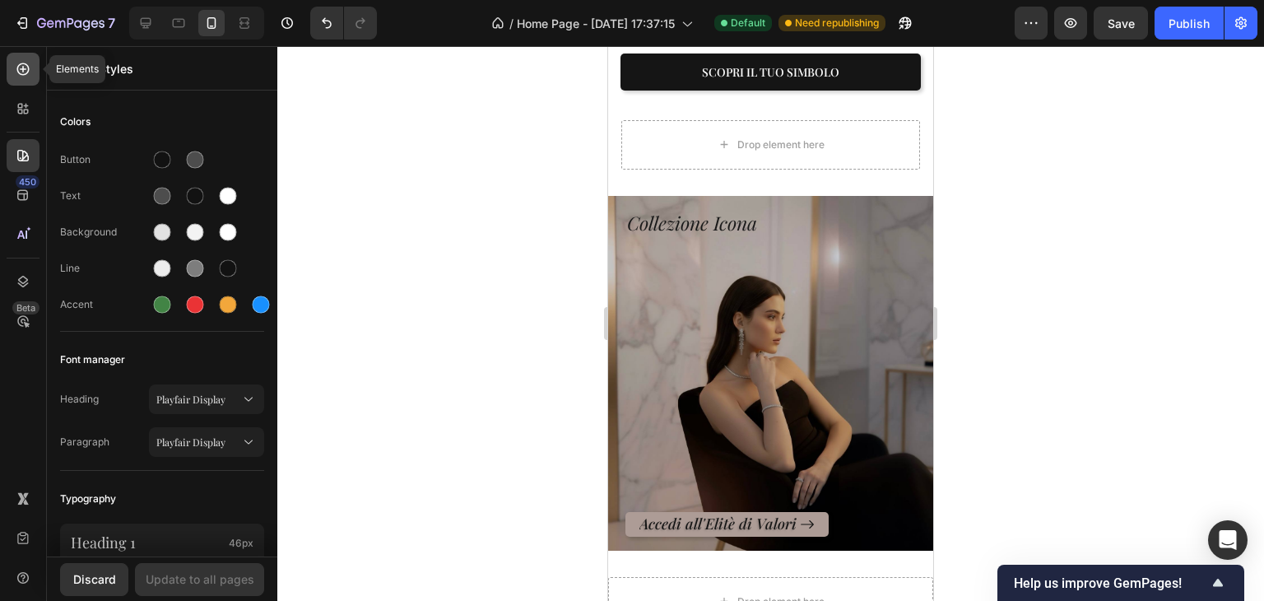
click at [26, 75] on icon at bounding box center [23, 69] width 16 height 16
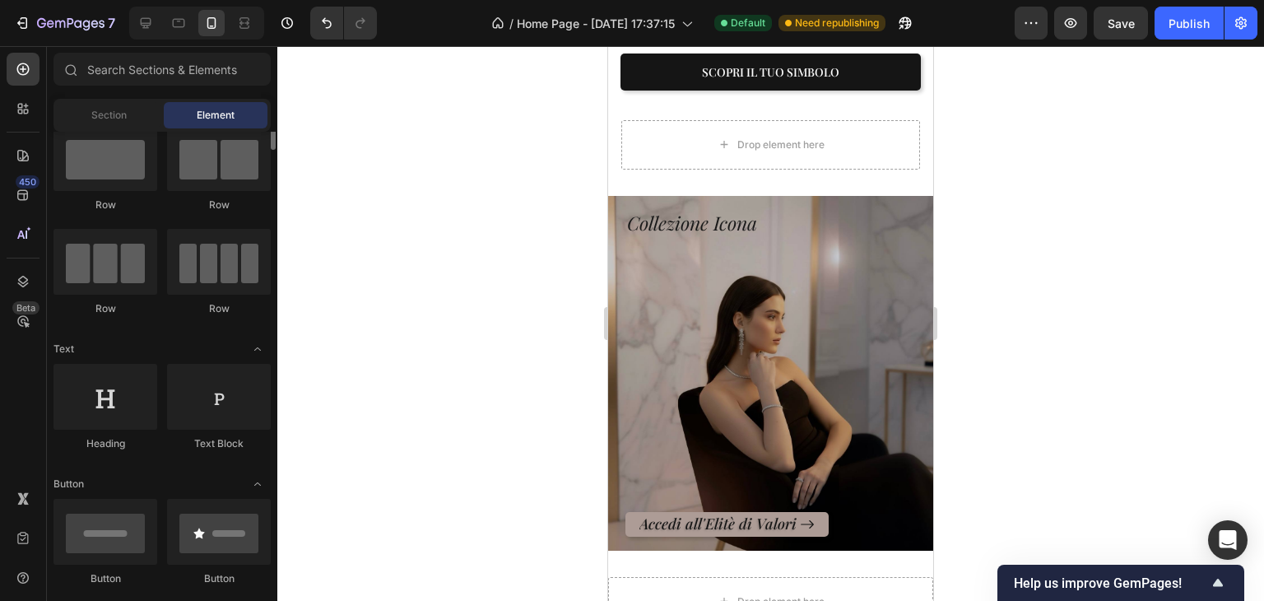
scroll to position [0, 0]
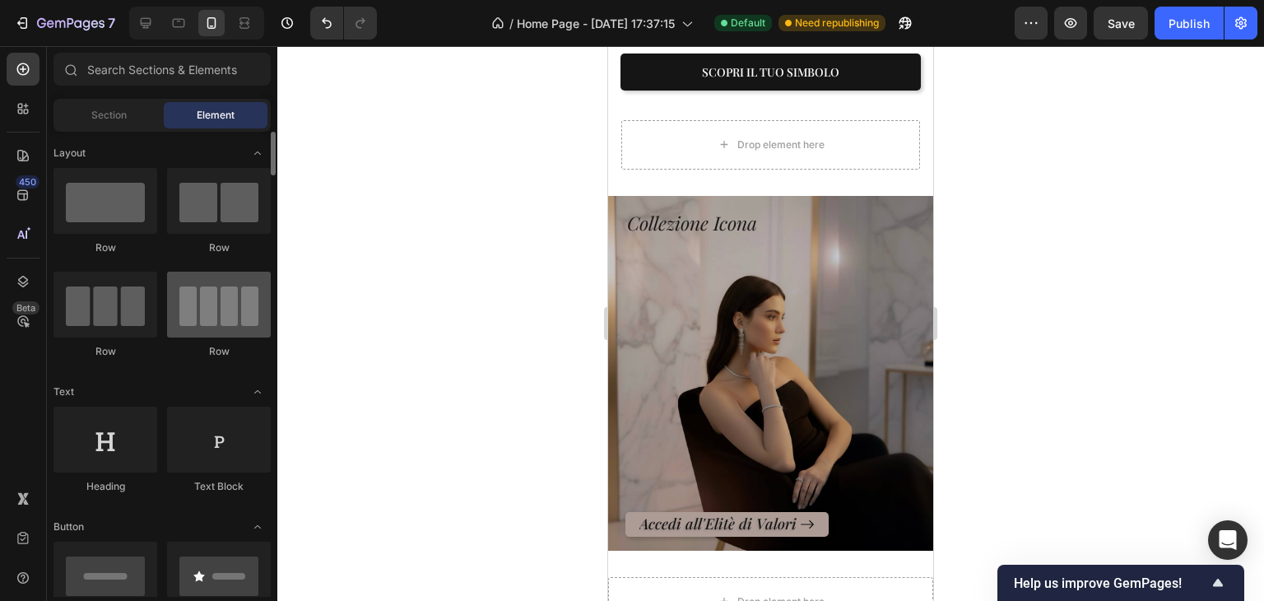
click at [237, 314] on div at bounding box center [219, 305] width 104 height 66
drag, startPoint x: 237, startPoint y: 314, endPoint x: 195, endPoint y: 316, distance: 42.0
click at [195, 316] on div at bounding box center [219, 305] width 104 height 66
click at [122, 105] on div "Section" at bounding box center [109, 115] width 104 height 26
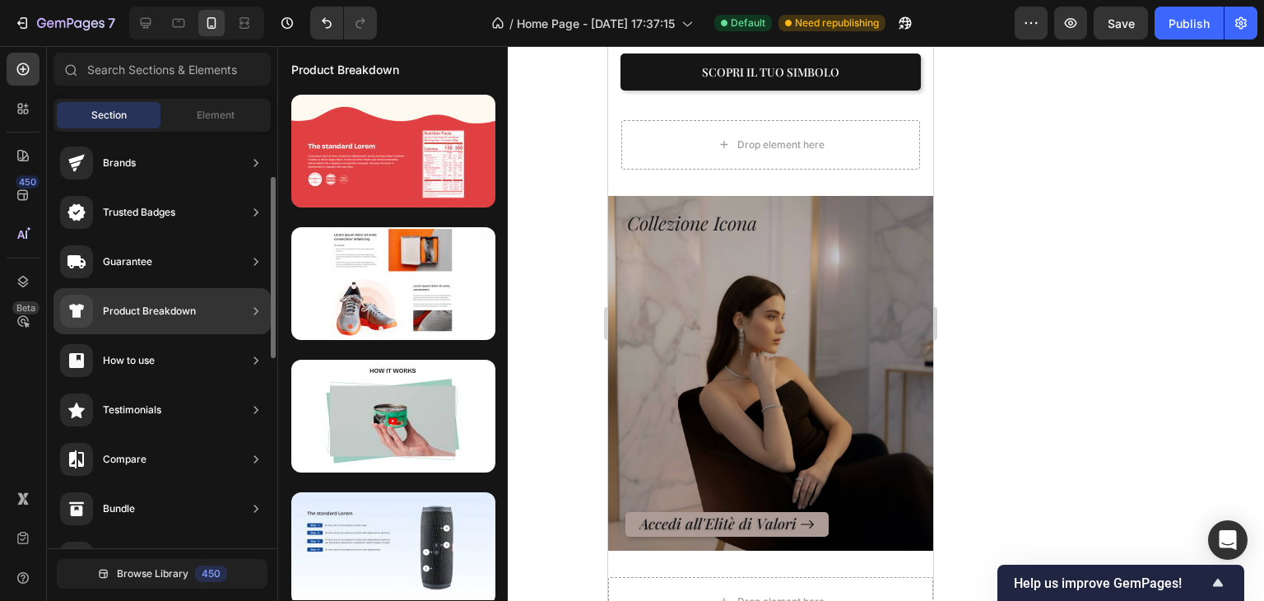
scroll to position [105, 0]
click at [251, 411] on icon at bounding box center [256, 409] width 16 height 16
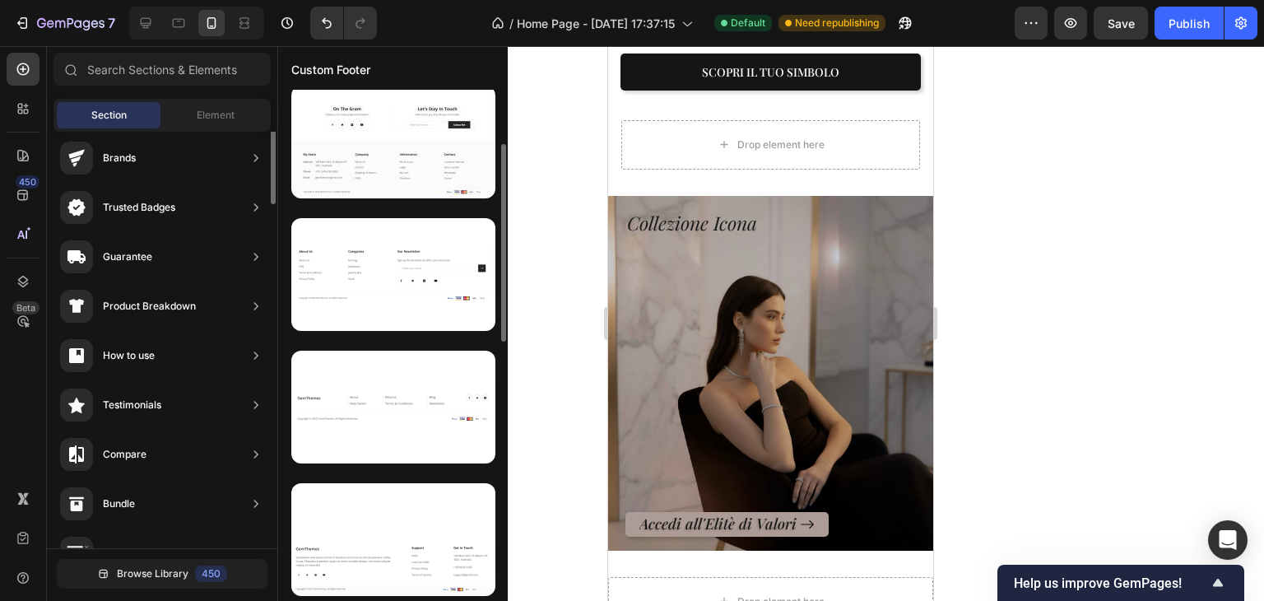
scroll to position [0, 0]
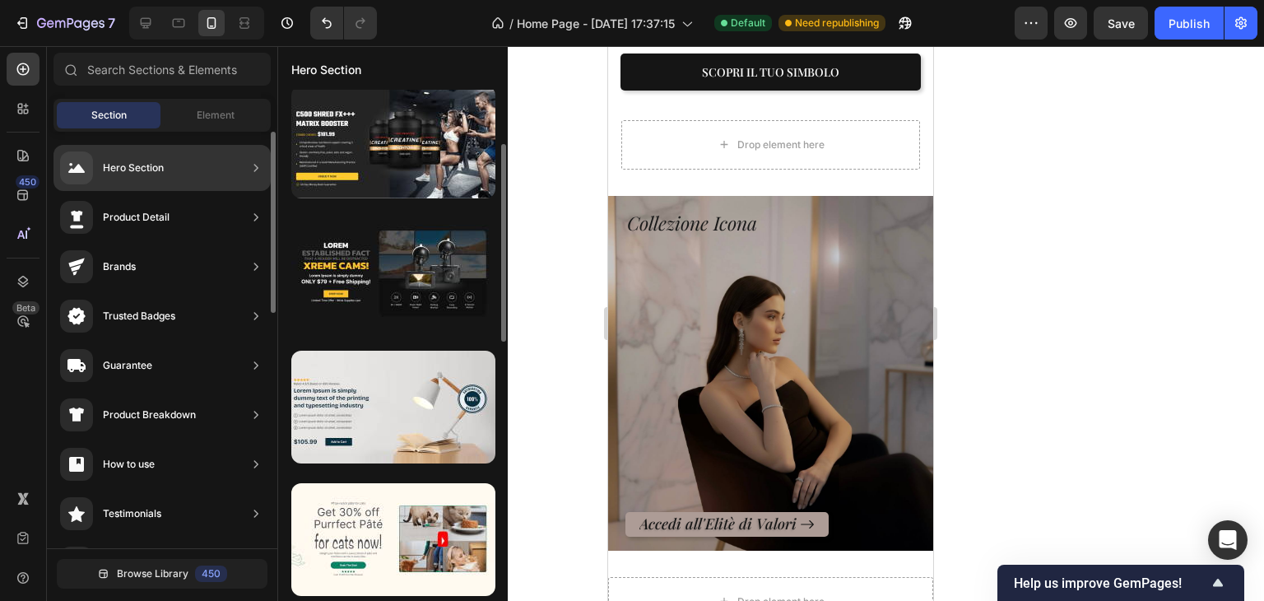
click at [257, 221] on icon at bounding box center [256, 217] width 16 height 16
click at [132, 212] on div "Product Detail" at bounding box center [136, 217] width 67 height 16
click at [208, 214] on div "Product Detail" at bounding box center [161, 217] width 217 height 46
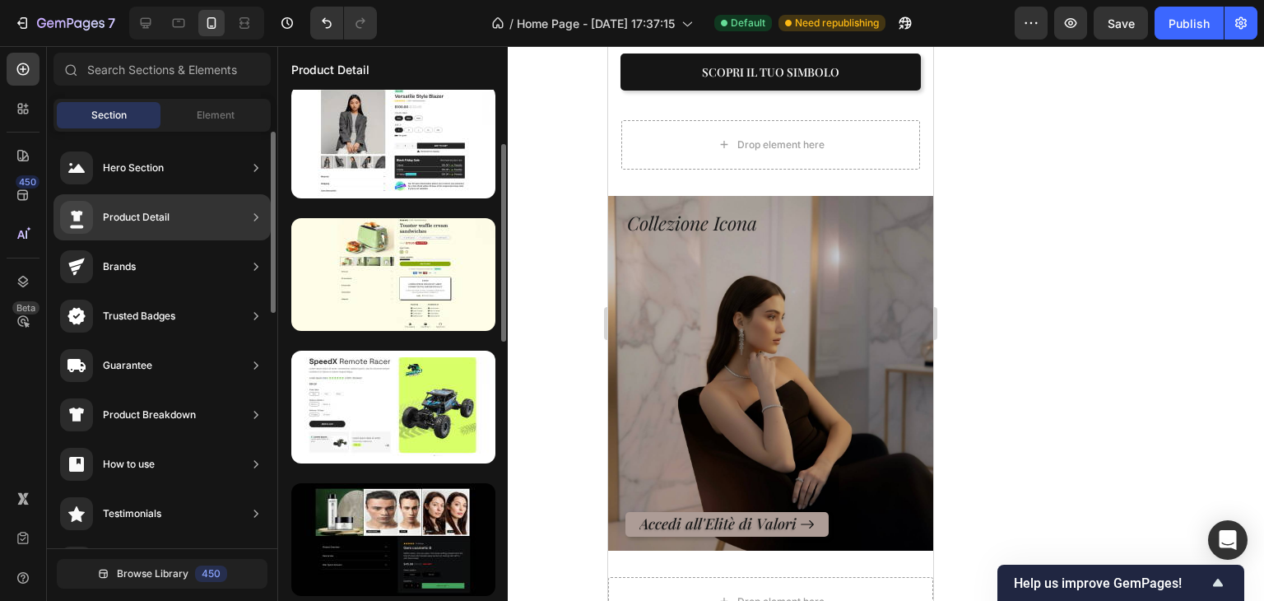
click at [88, 198] on div "Product Detail" at bounding box center [161, 217] width 217 height 46
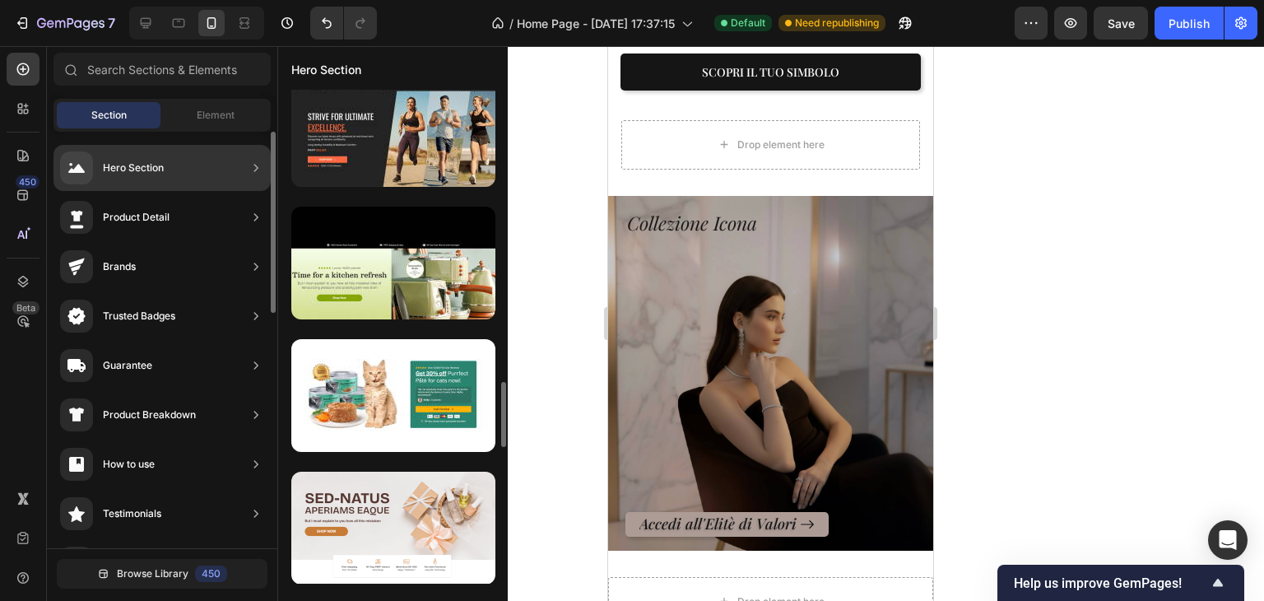
scroll to position [2130, 0]
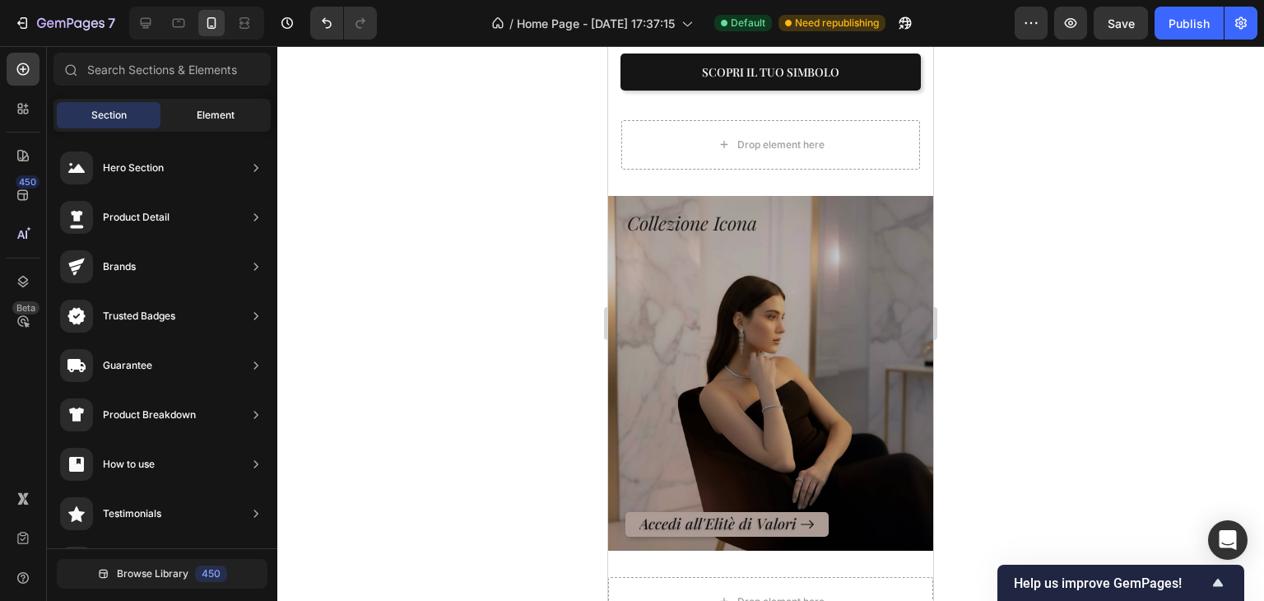
click at [213, 123] on div "Element" at bounding box center [216, 115] width 104 height 26
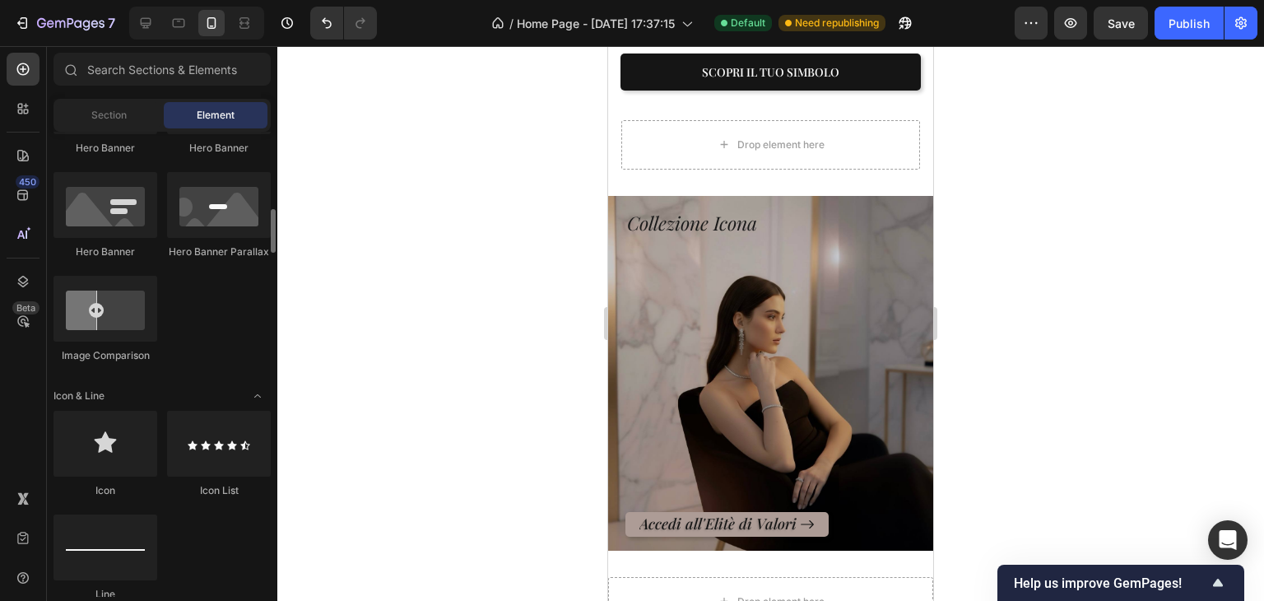
scroll to position [818, 0]
click at [127, 113] on div "Section" at bounding box center [109, 115] width 104 height 26
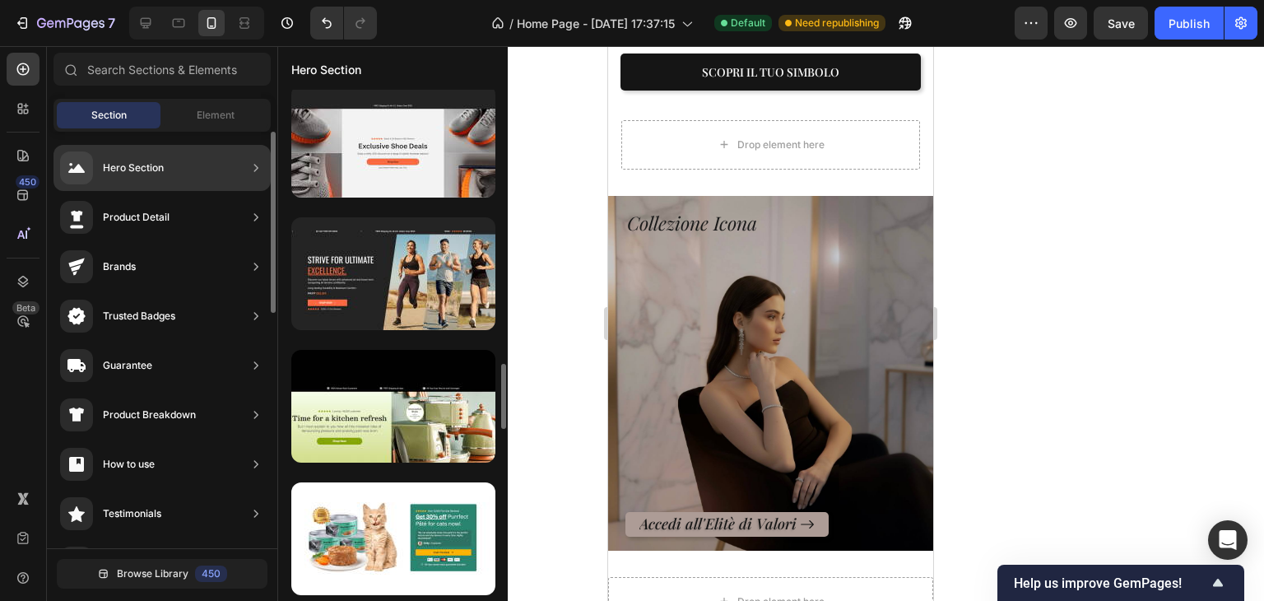
click at [210, 267] on div "Brands" at bounding box center [161, 267] width 217 height 46
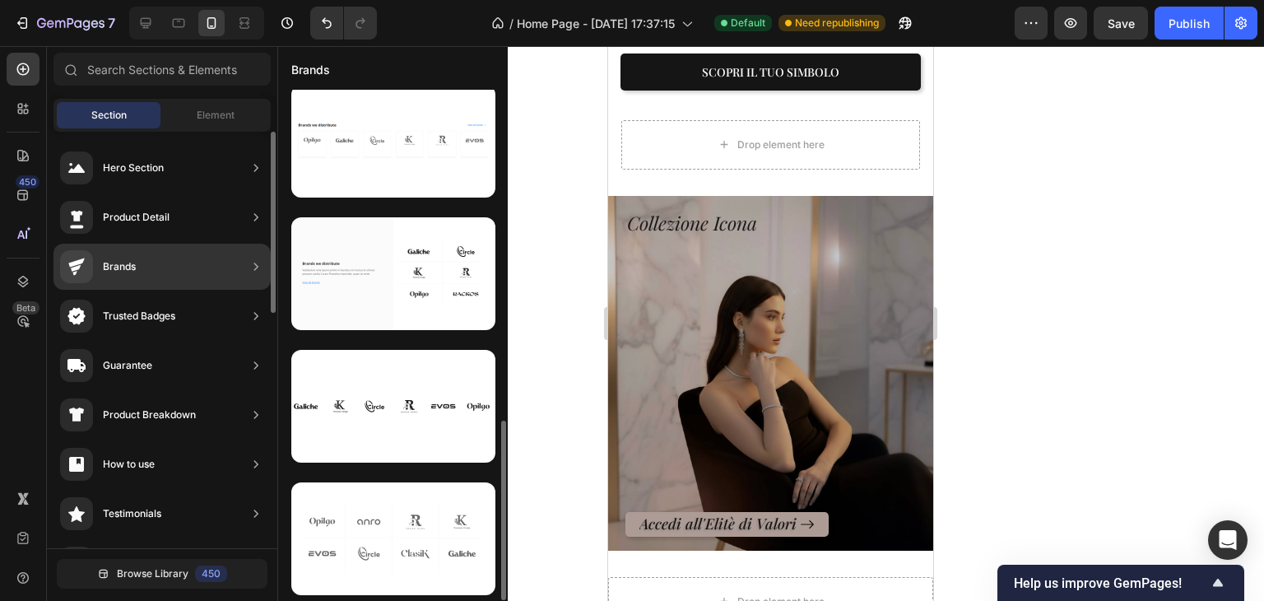
click at [155, 264] on div "Brands" at bounding box center [161, 267] width 217 height 46
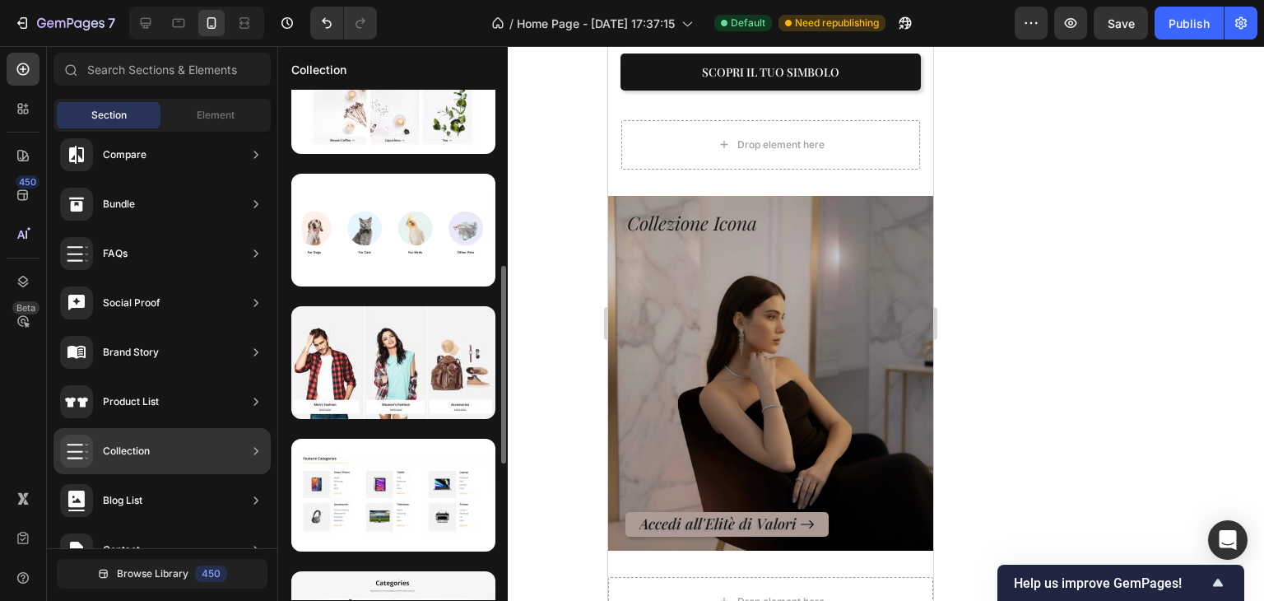
scroll to position [450, 0]
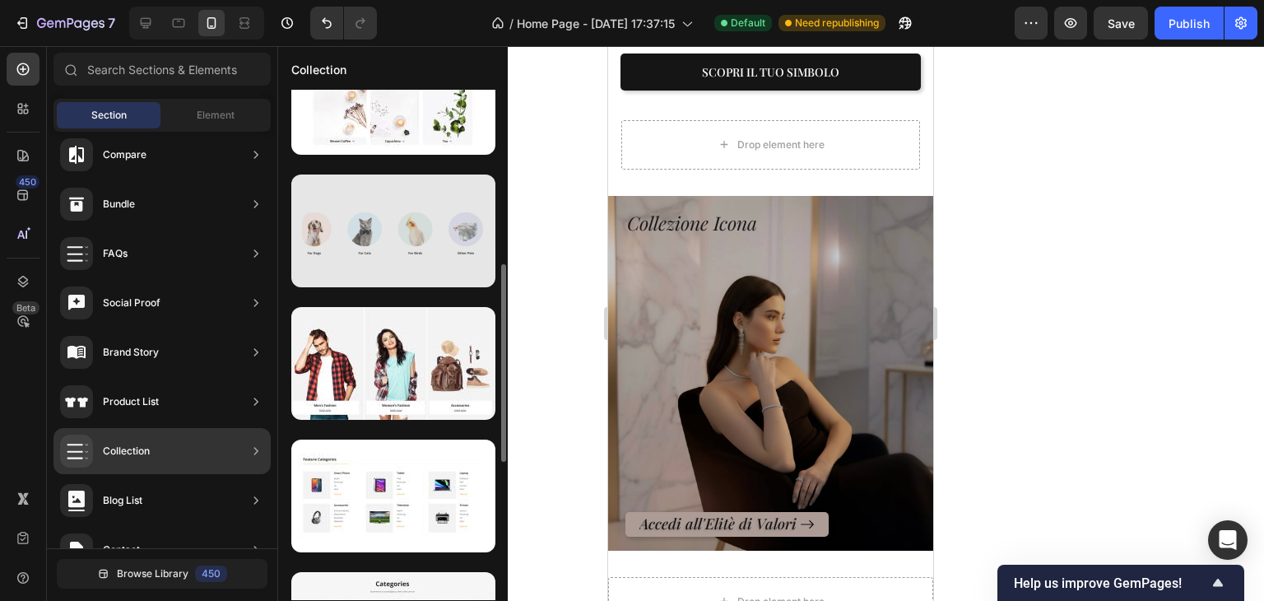
click at [386, 251] on div at bounding box center [393, 230] width 204 height 113
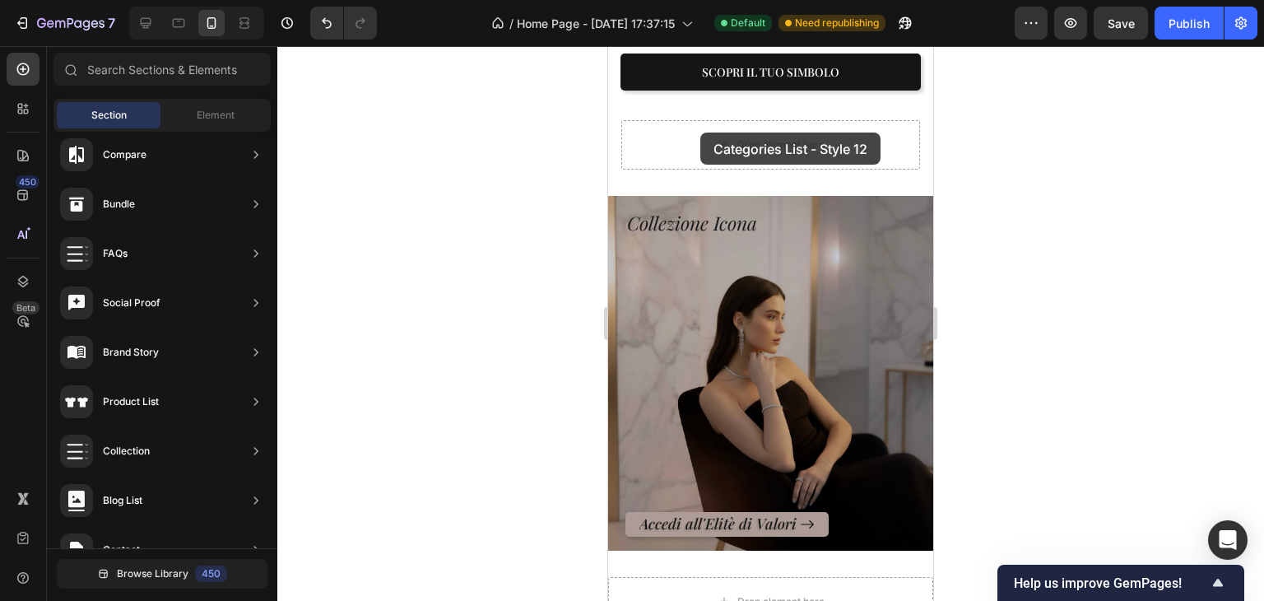
drag, startPoint x: 991, startPoint y: 296, endPoint x: 700, endPoint y: 132, distance: 333.5
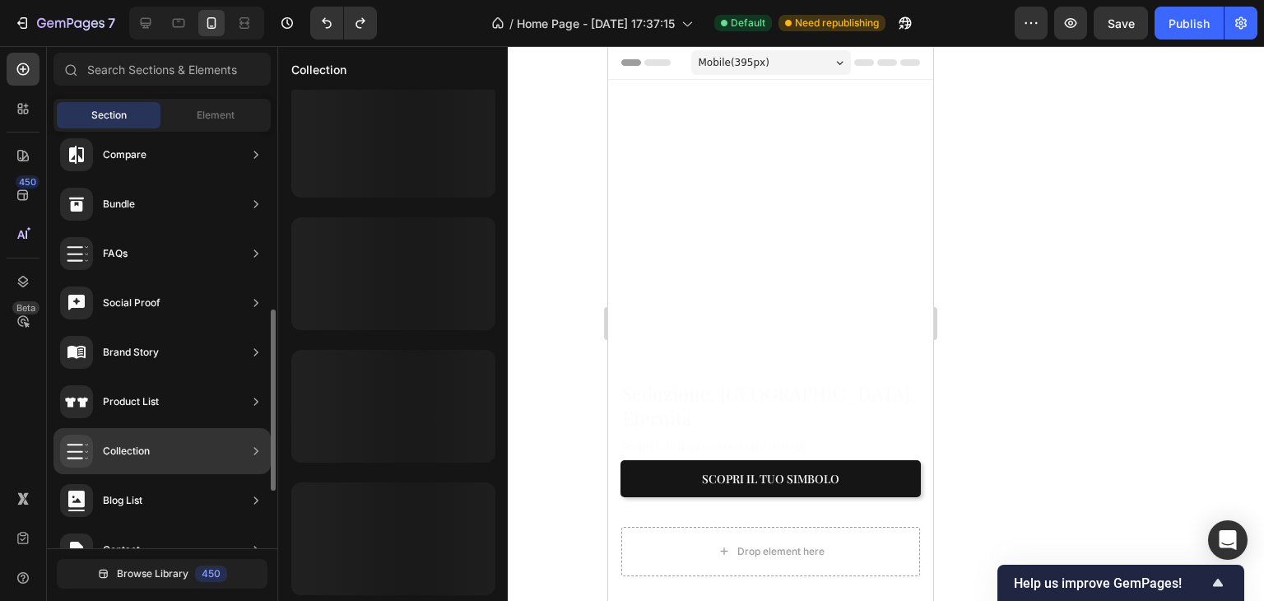
scroll to position [805, 0]
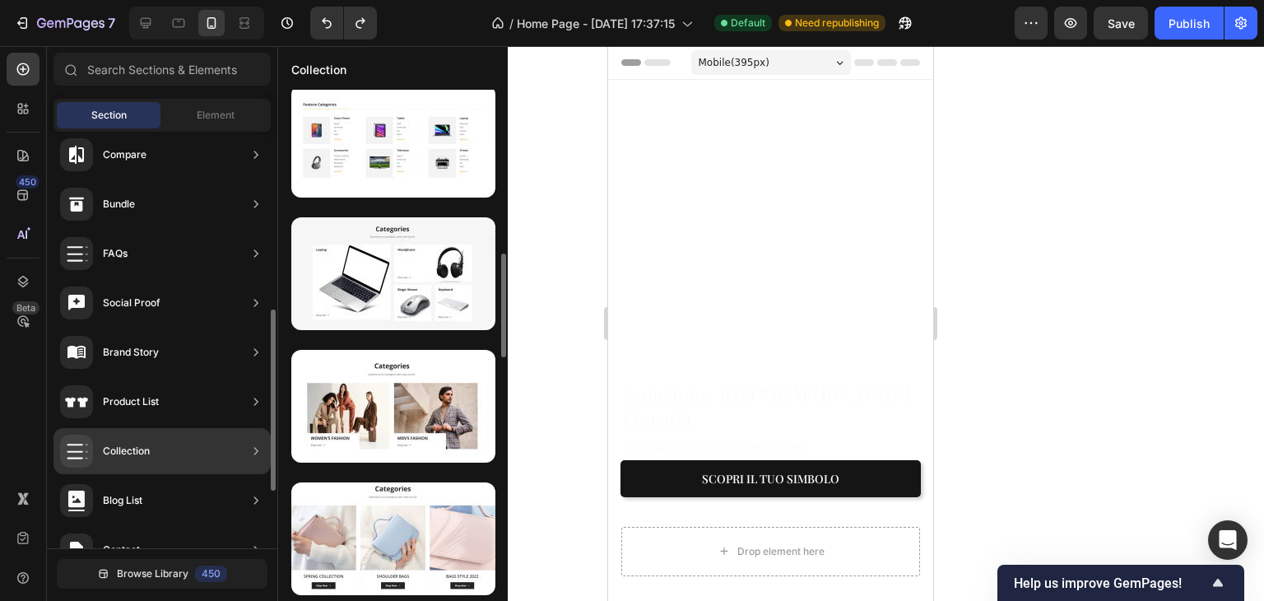
click at [201, 447] on div "Collection" at bounding box center [161, 451] width 217 height 46
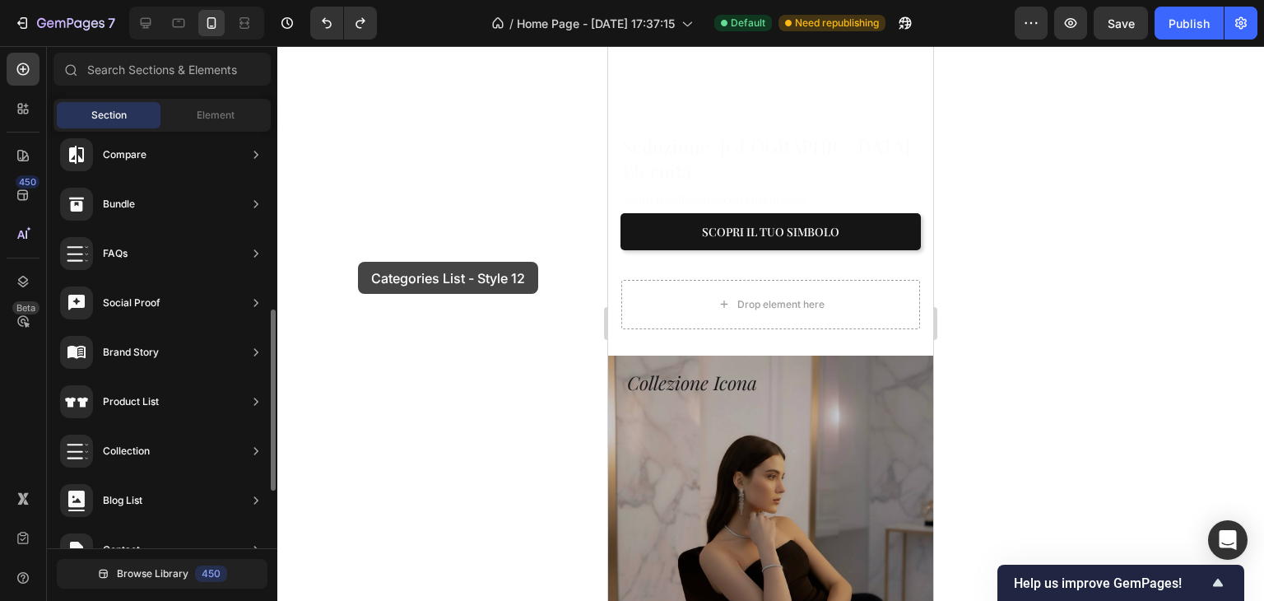
scroll to position [142, 0]
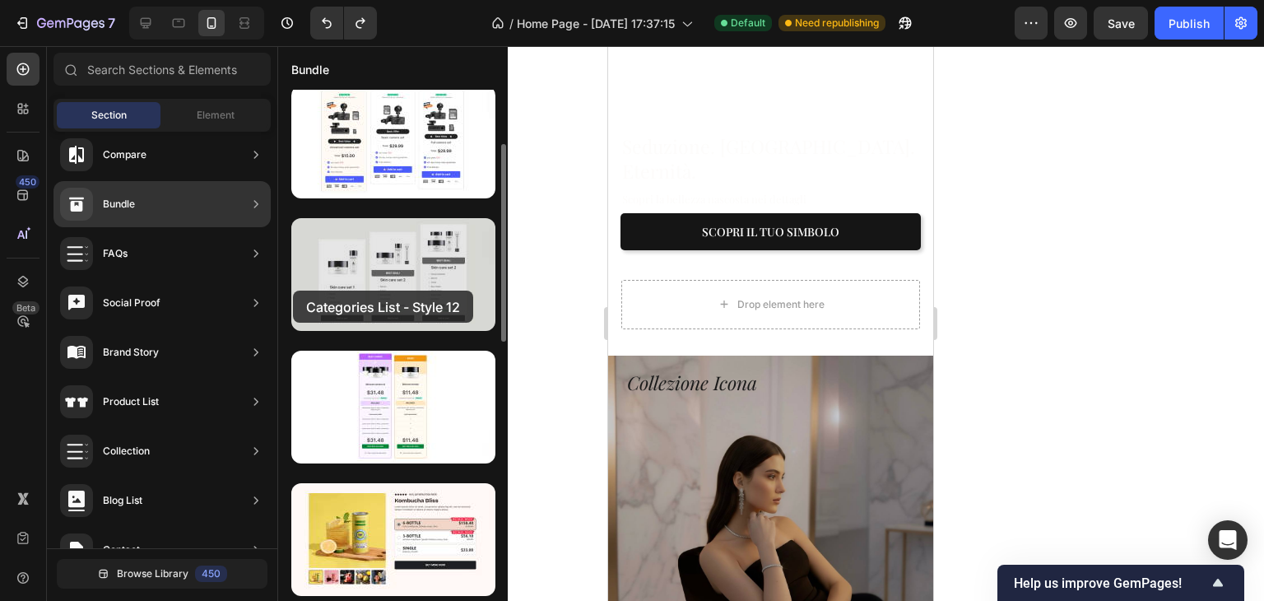
drag, startPoint x: 374, startPoint y: 278, endPoint x: 293, endPoint y: 290, distance: 82.4
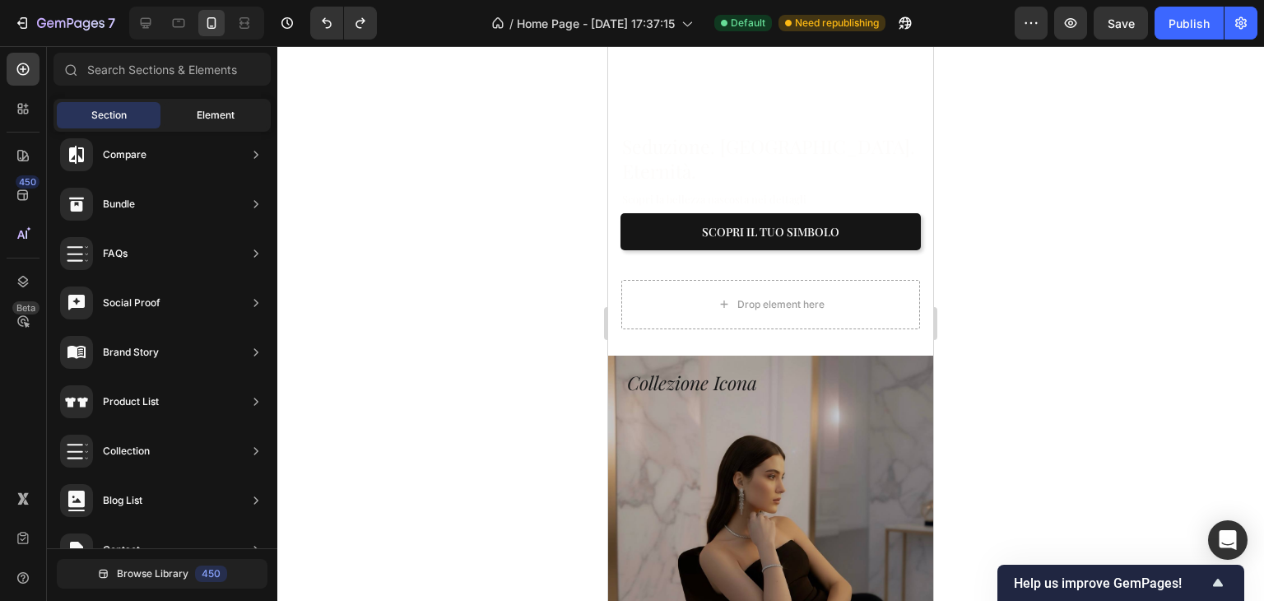
click at [215, 120] on span "Element" at bounding box center [216, 115] width 38 height 15
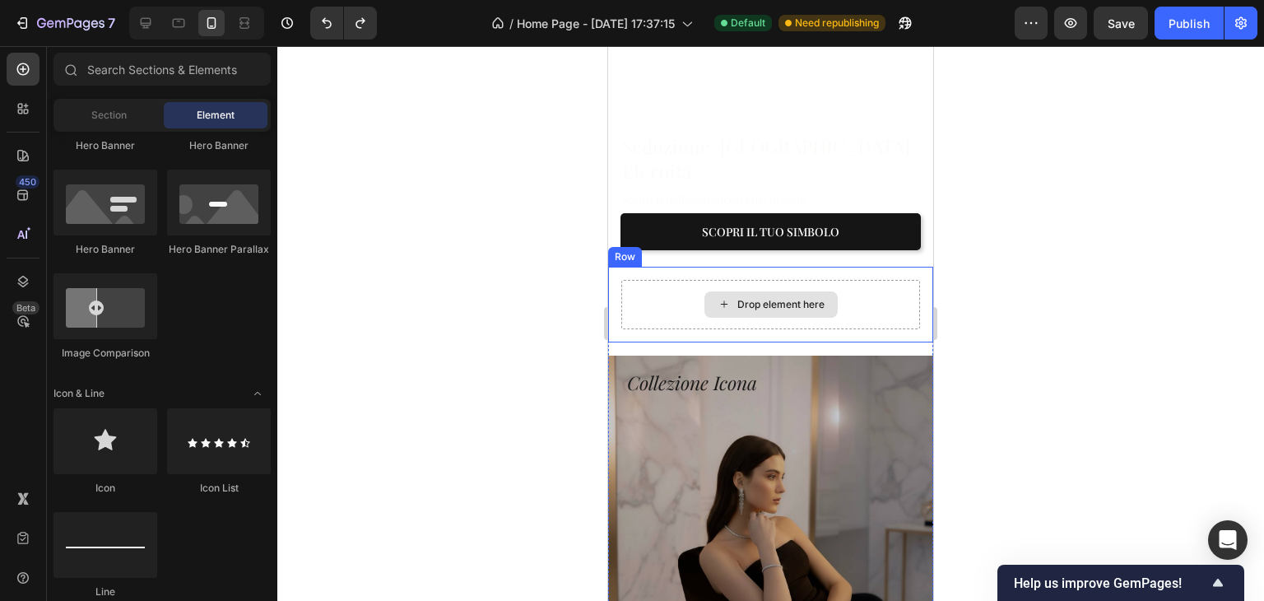
click at [704, 296] on div "Drop element here" at bounding box center [770, 304] width 133 height 26
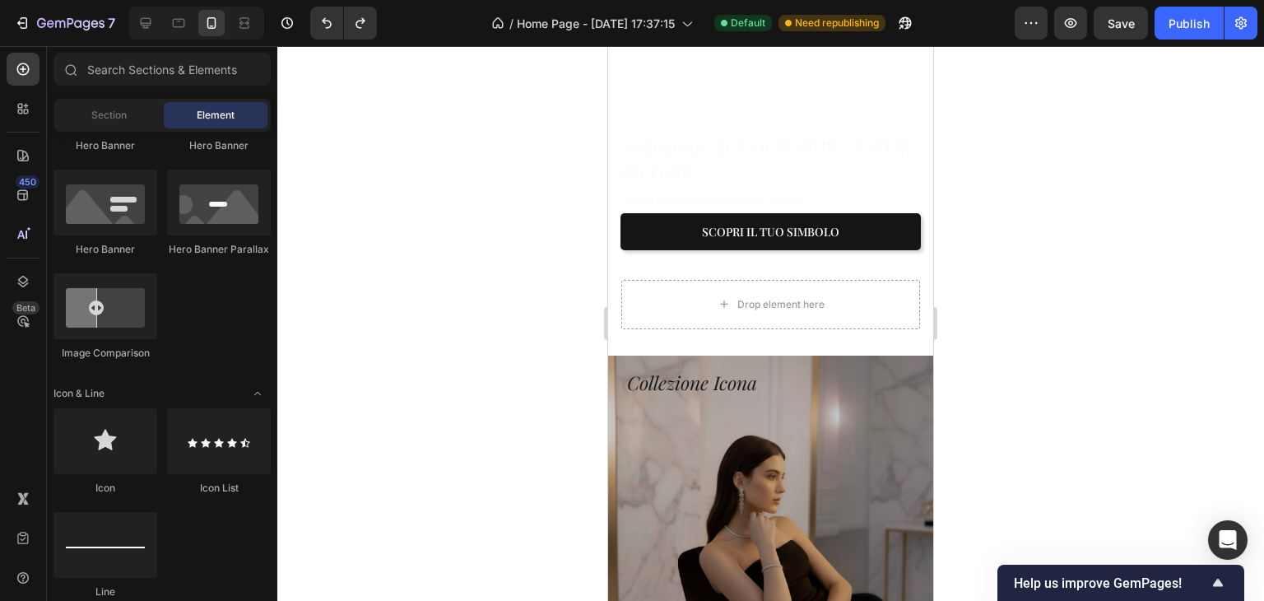
click at [1039, 423] on div at bounding box center [770, 323] width 987 height 555
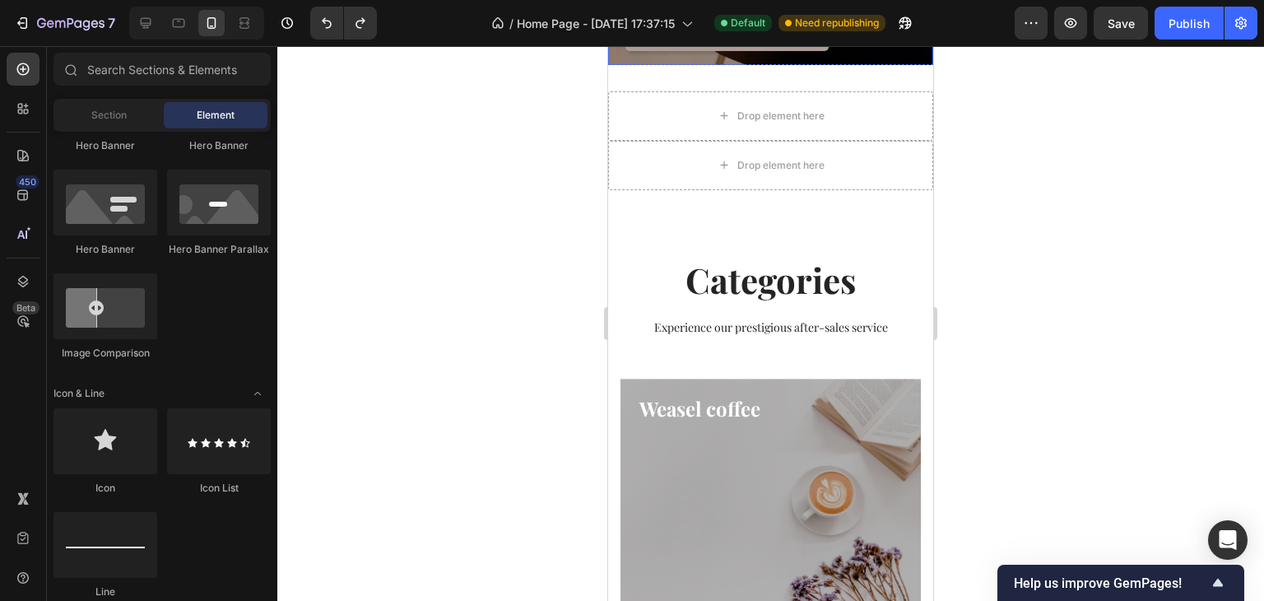
scroll to position [892, 0]
click at [704, 158] on div "Drop element here" at bounding box center [770, 165] width 133 height 26
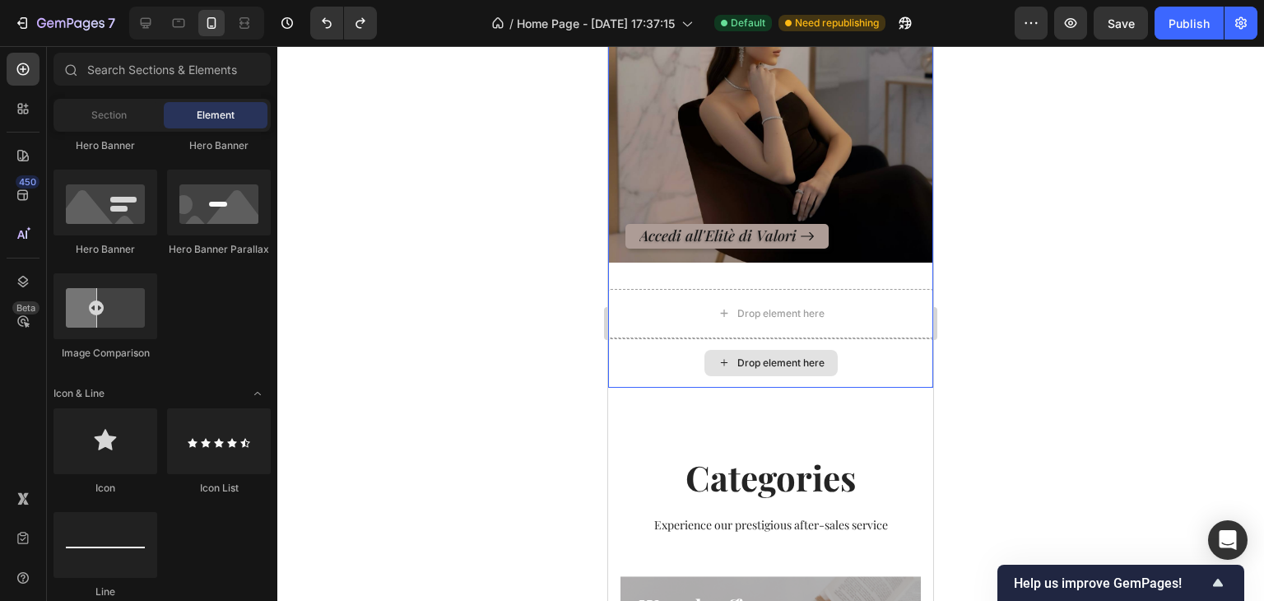
scroll to position [686, 0]
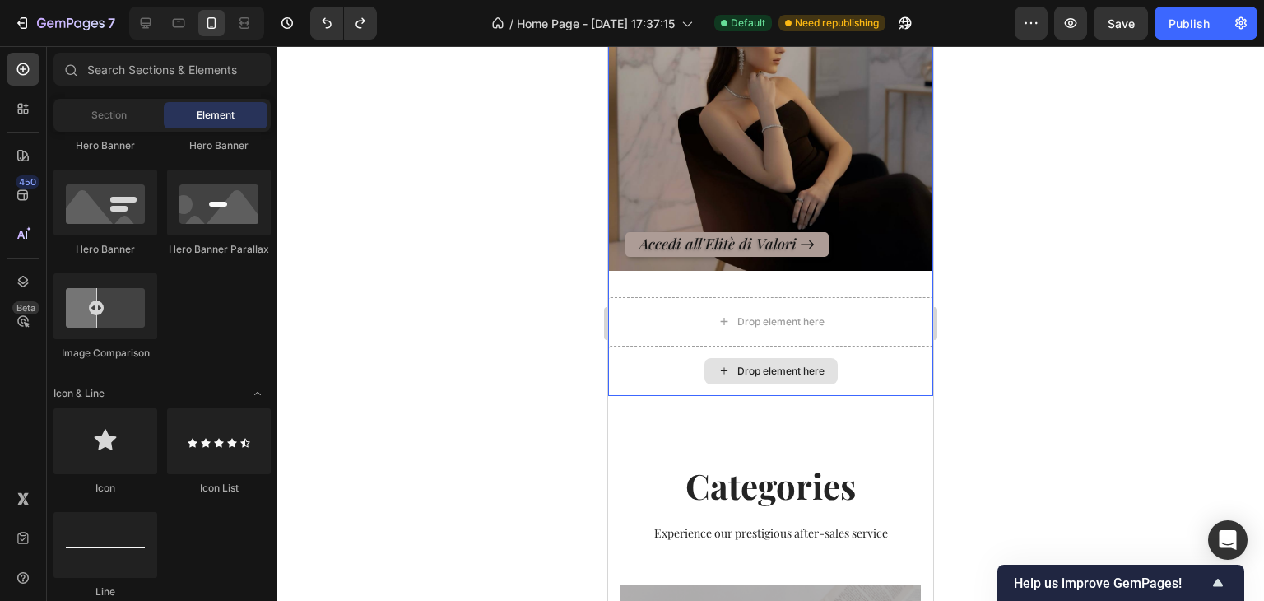
click at [746, 358] on div "Drop element here" at bounding box center [770, 371] width 133 height 26
click at [662, 346] on div "Drop element here" at bounding box center [770, 370] width 325 height 49
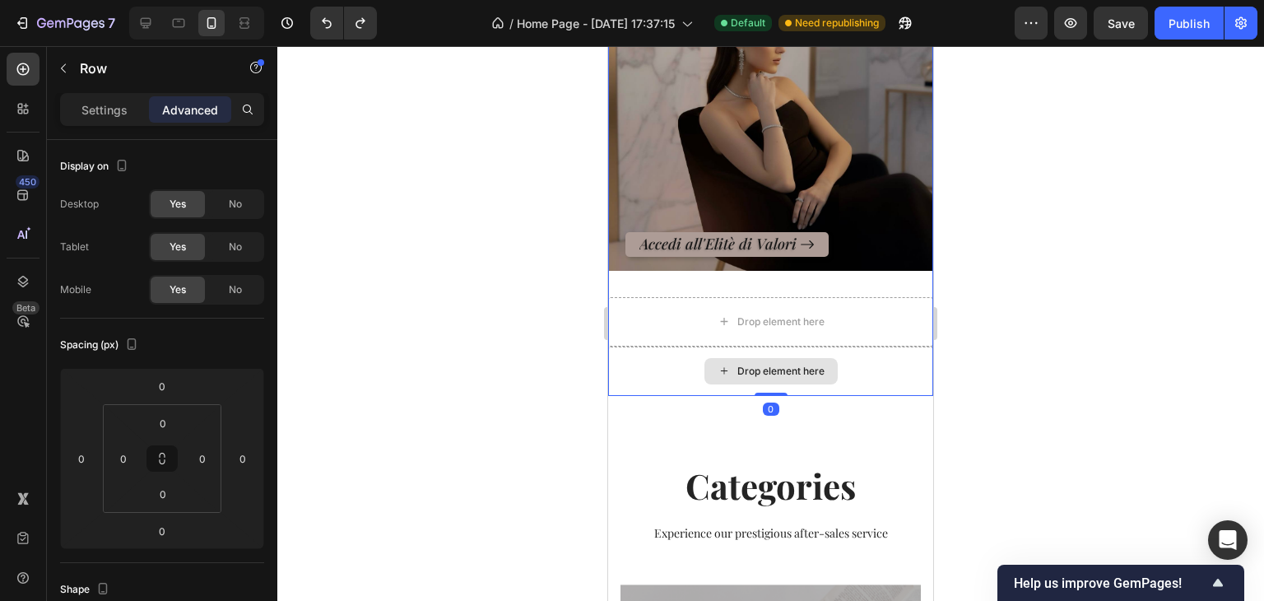
click at [662, 346] on div "Drop element here" at bounding box center [770, 370] width 325 height 49
click at [978, 302] on div at bounding box center [770, 323] width 987 height 555
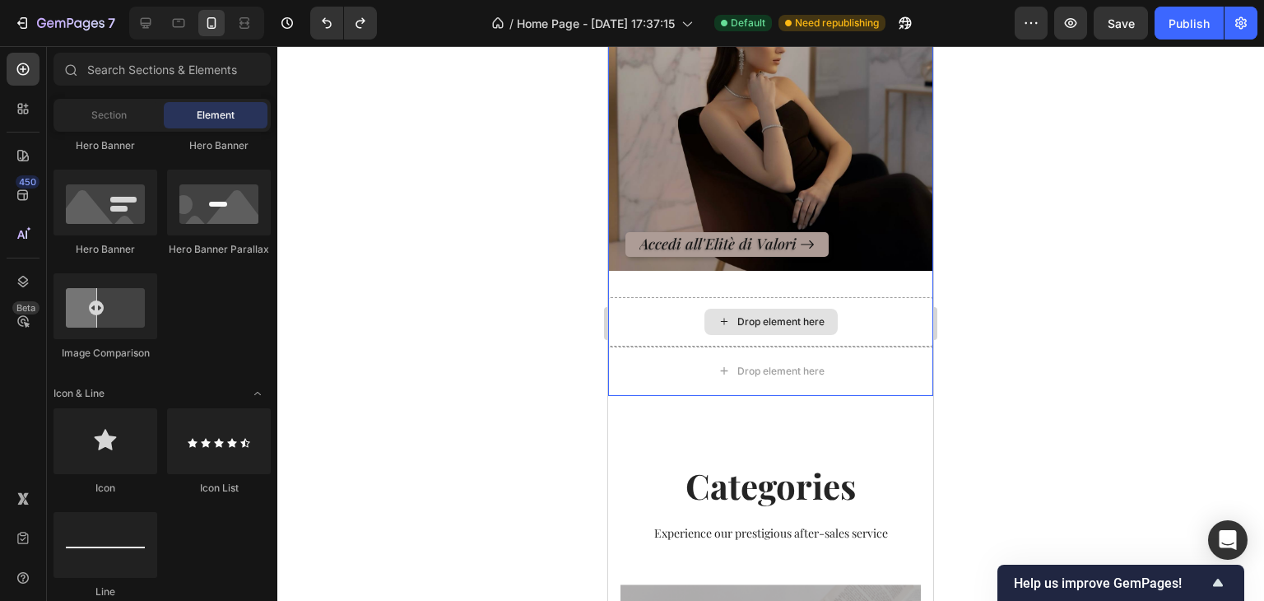
click at [856, 297] on div "Drop element here" at bounding box center [770, 321] width 325 height 49
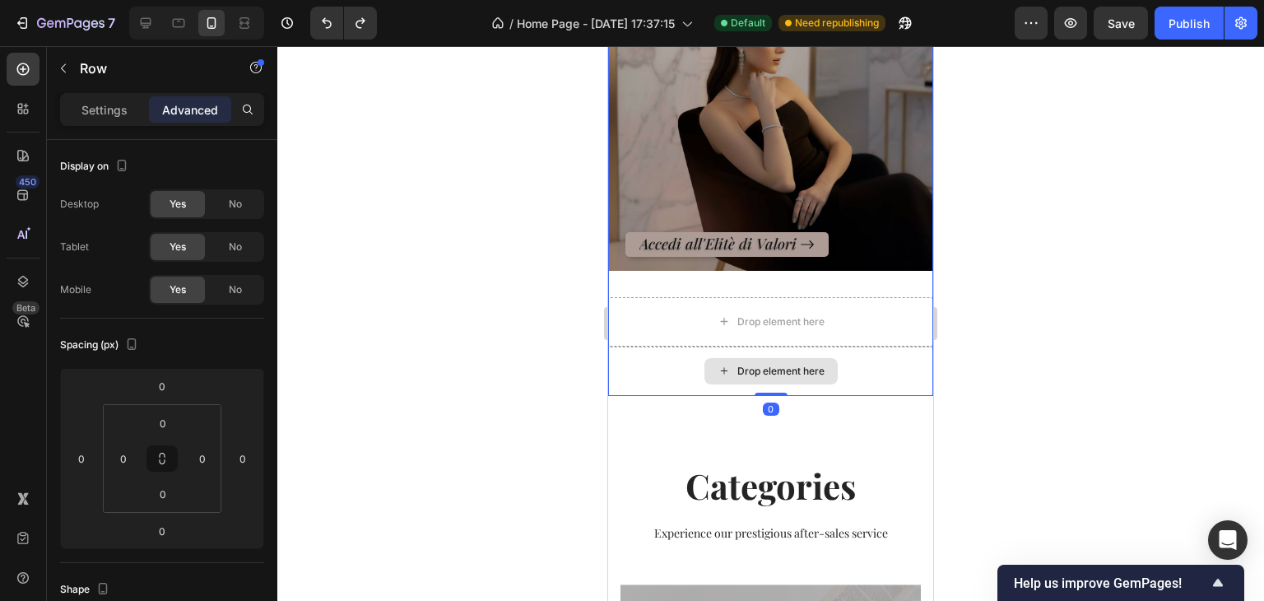
drag, startPoint x: 764, startPoint y: 376, endPoint x: 778, endPoint y: 337, distance: 42.2
click at [778, 337] on div "Drop element here Row Collezione Icona Heading Accedi all'Elitè di Valori Butto…" at bounding box center [770, 111] width 325 height 569
click at [879, 360] on div "Drop element here" at bounding box center [770, 370] width 325 height 49
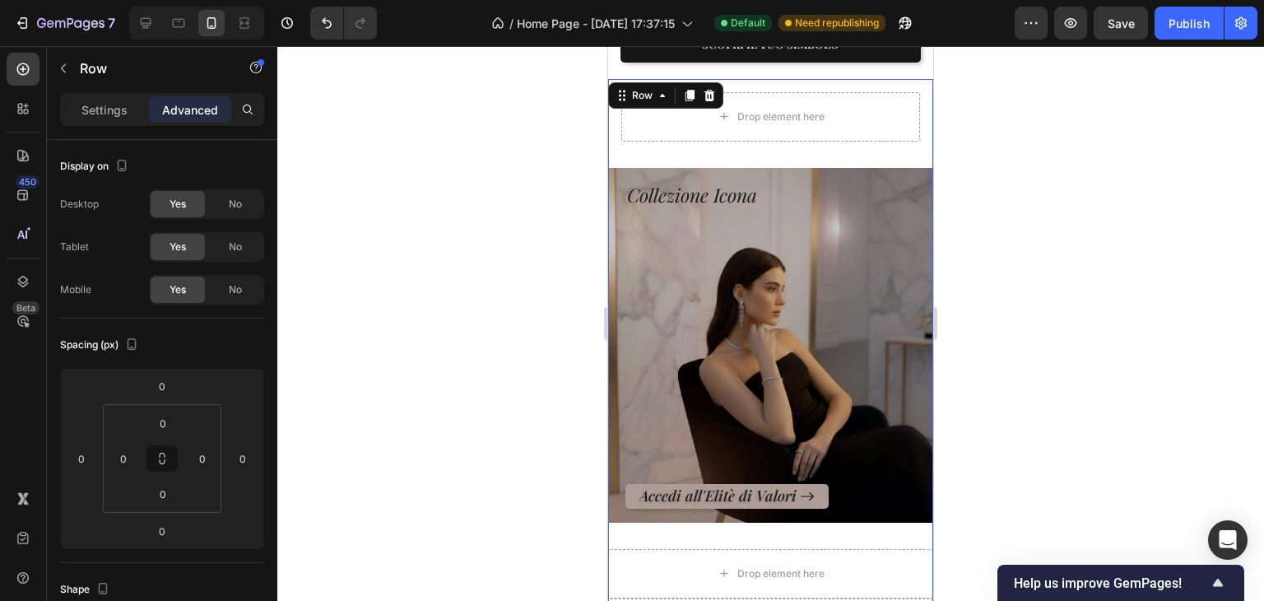
scroll to position [416, 0]
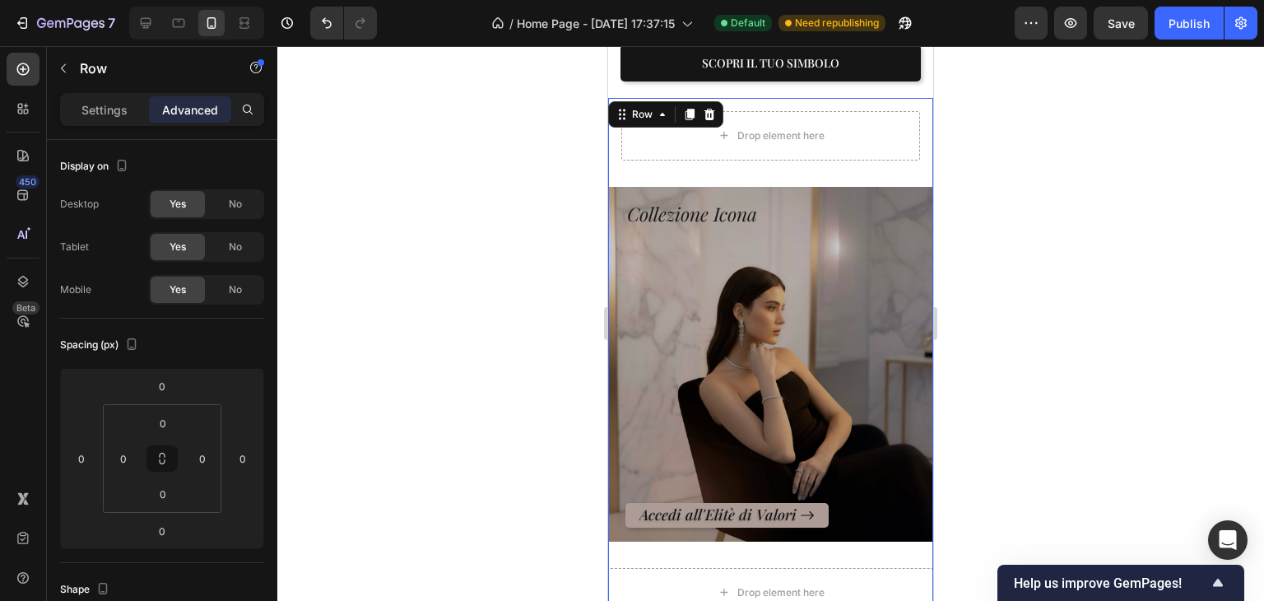
click at [977, 358] on div at bounding box center [770, 323] width 987 height 555
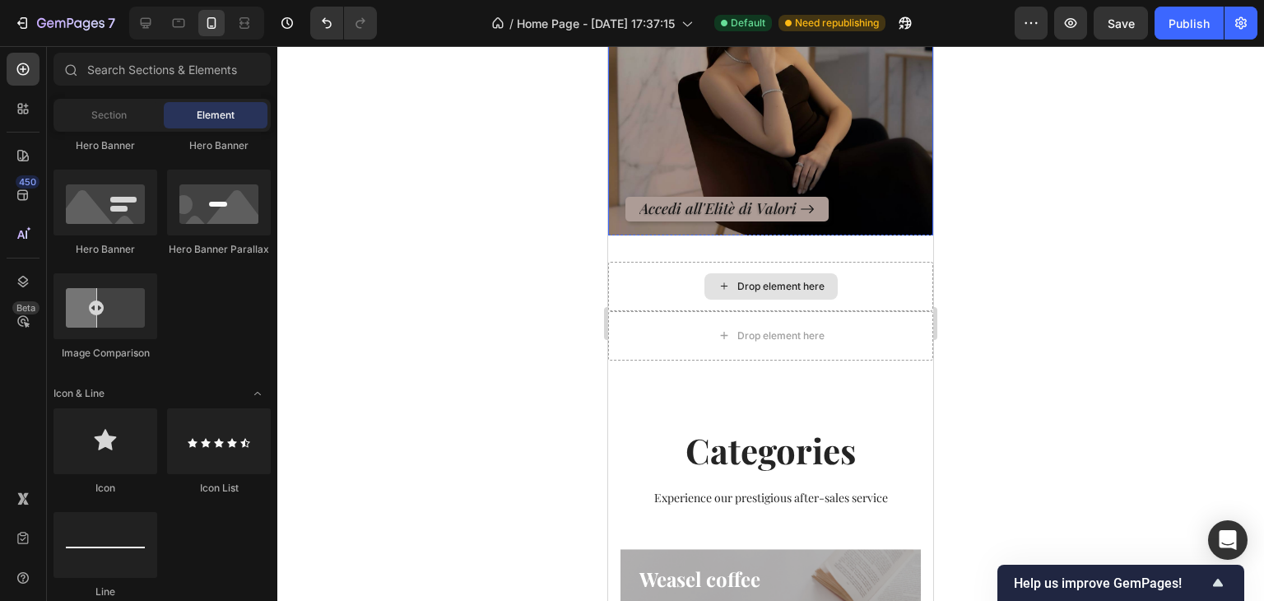
scroll to position [727, 0]
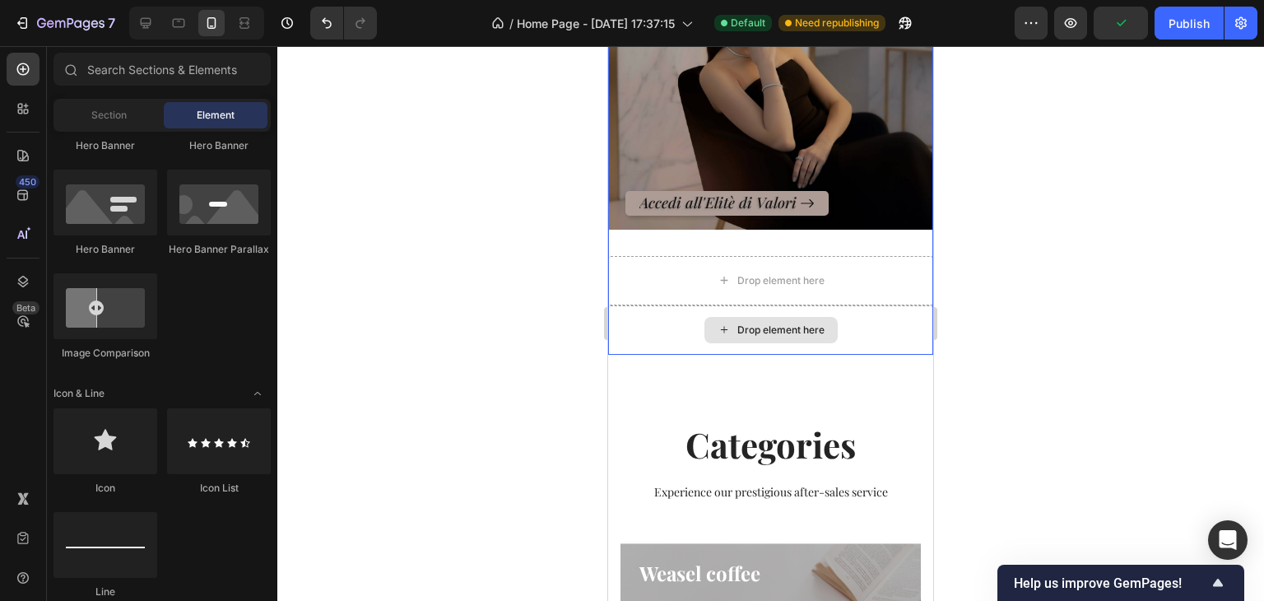
click at [640, 307] on div "Drop element here" at bounding box center [770, 329] width 325 height 49
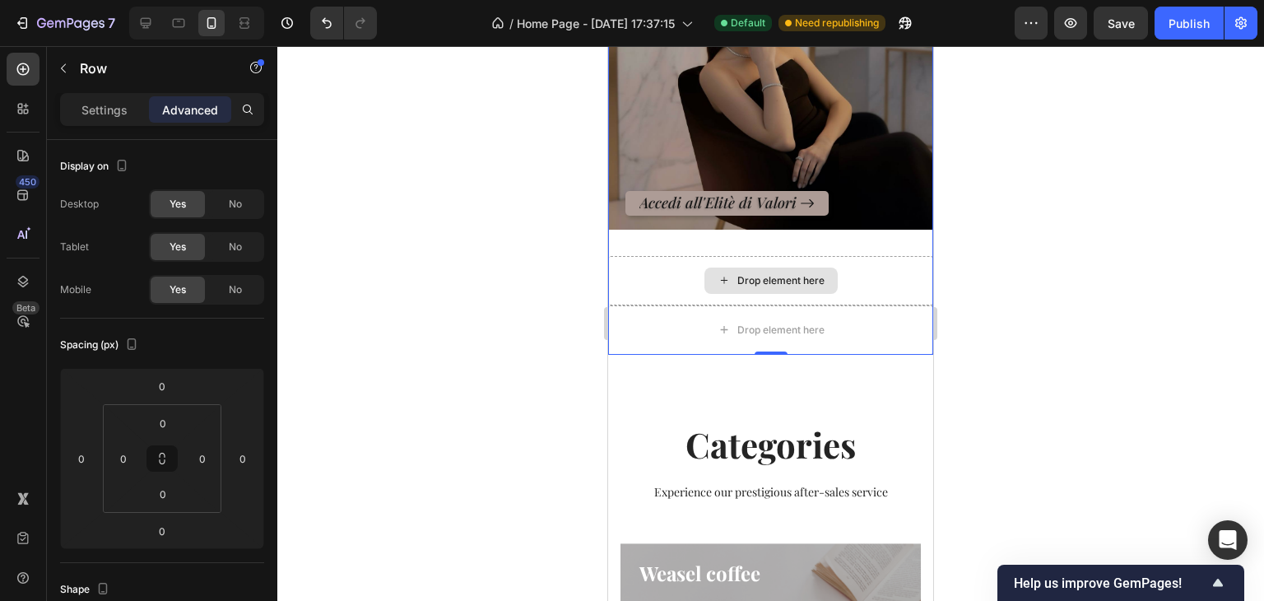
click at [656, 267] on div "Drop element here" at bounding box center [770, 280] width 325 height 49
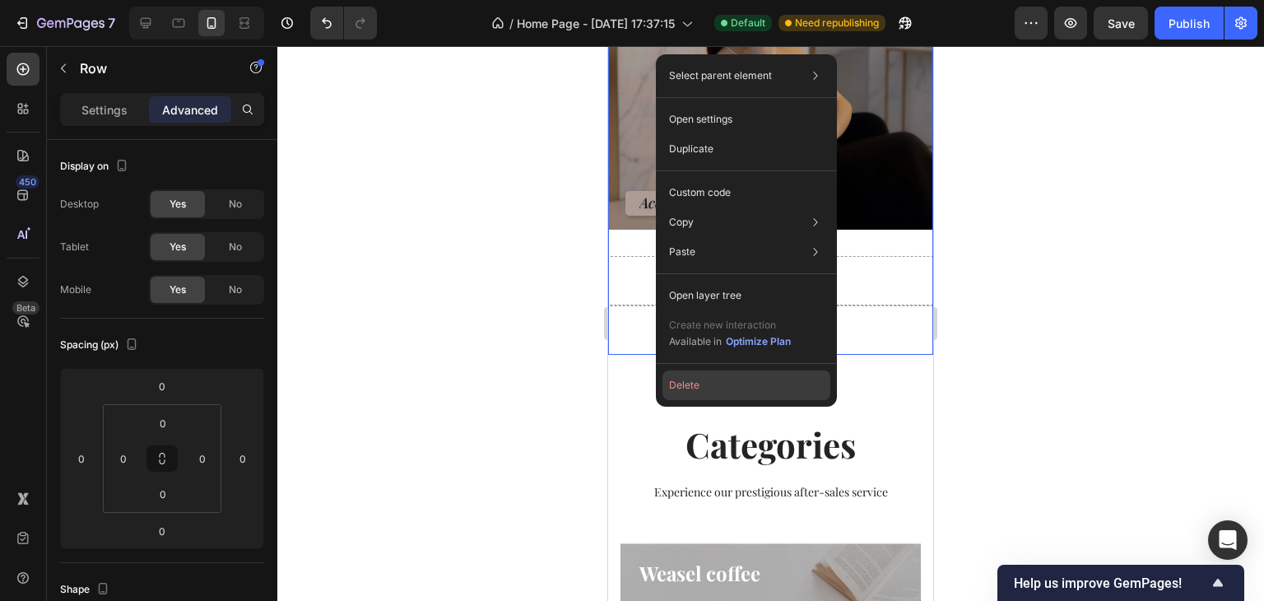
click at [701, 378] on button "Delete" at bounding box center [746, 385] width 168 height 30
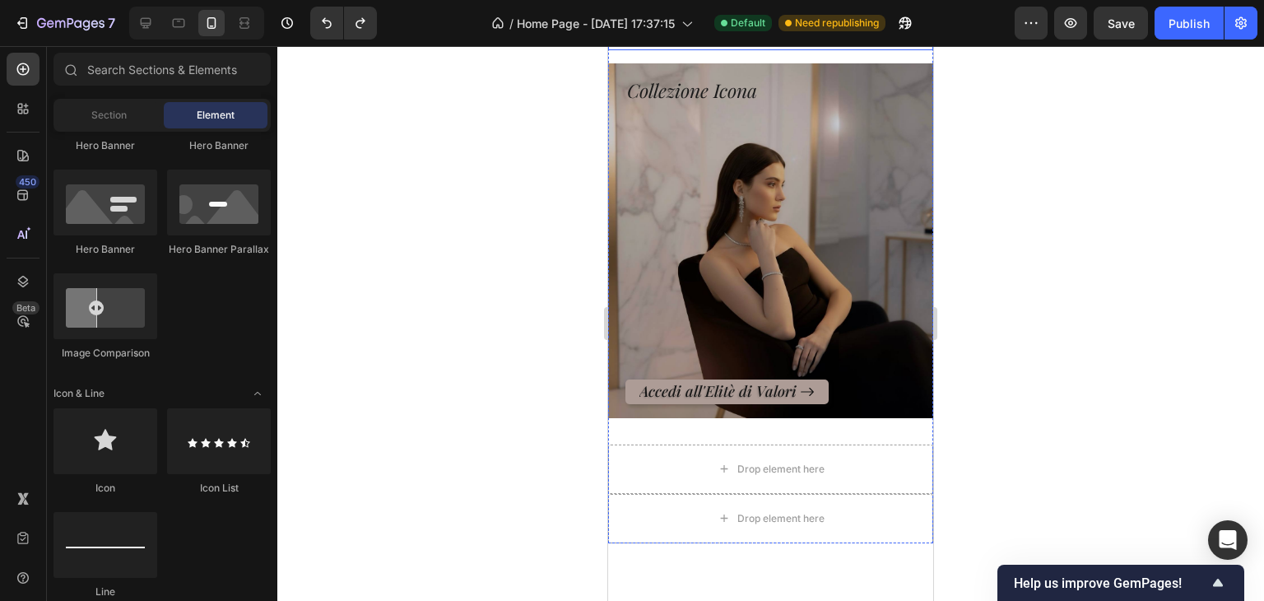
scroll to position [685, 0]
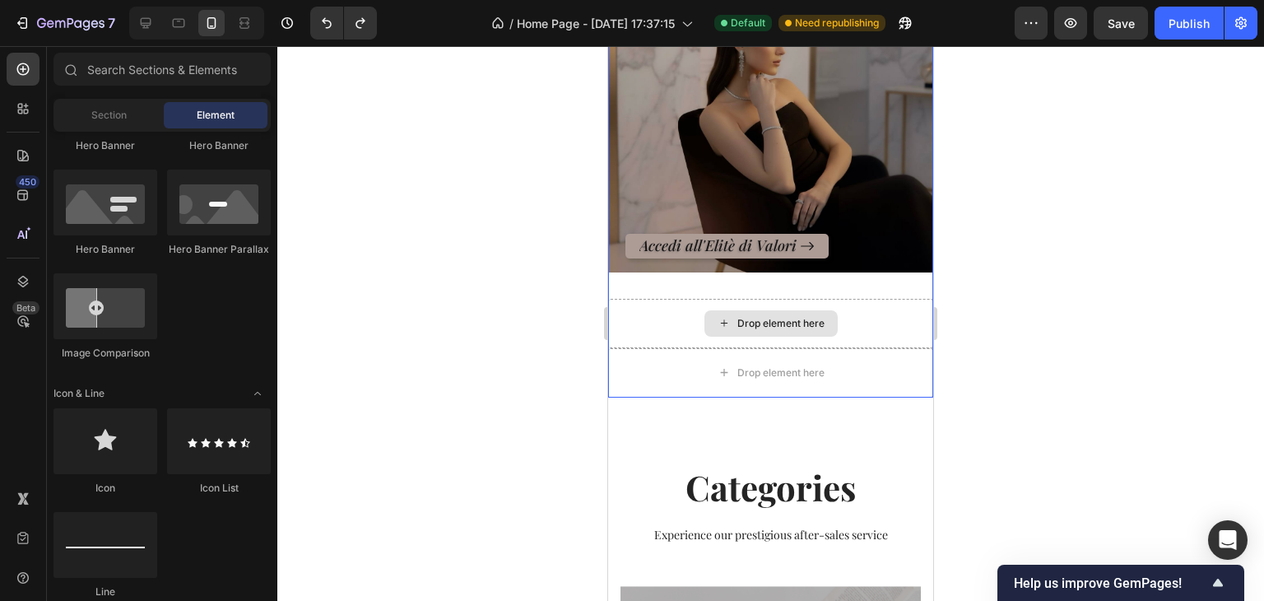
click at [895, 323] on div "Drop element here" at bounding box center [770, 323] width 325 height 49
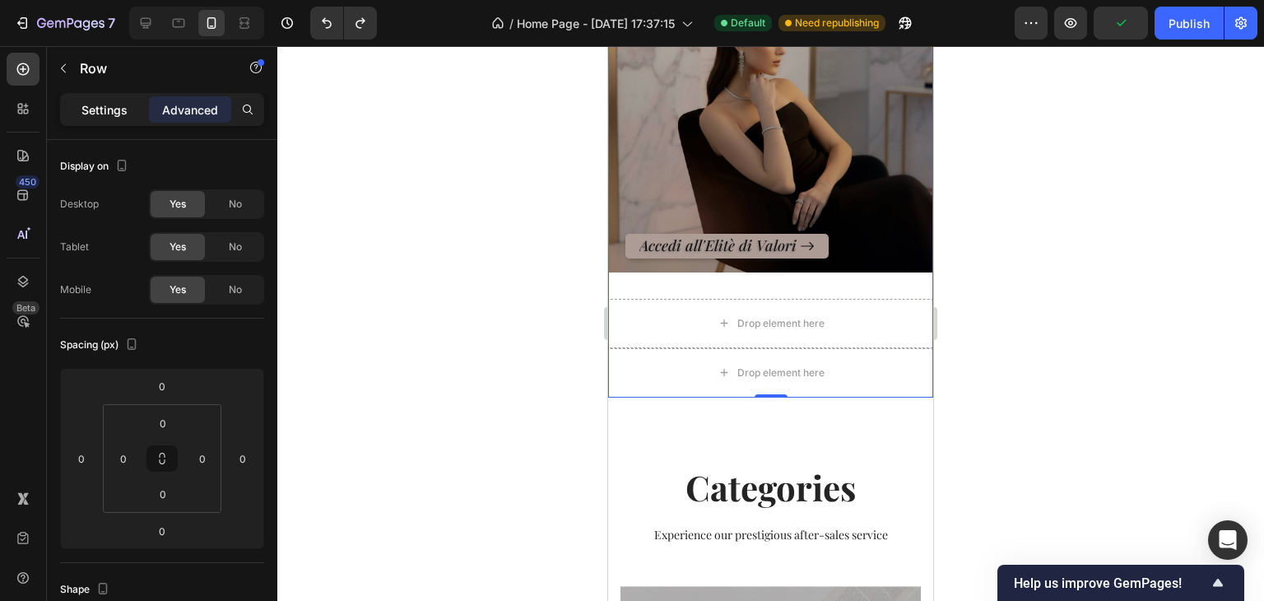
click at [122, 116] on p "Settings" at bounding box center [104, 109] width 46 height 17
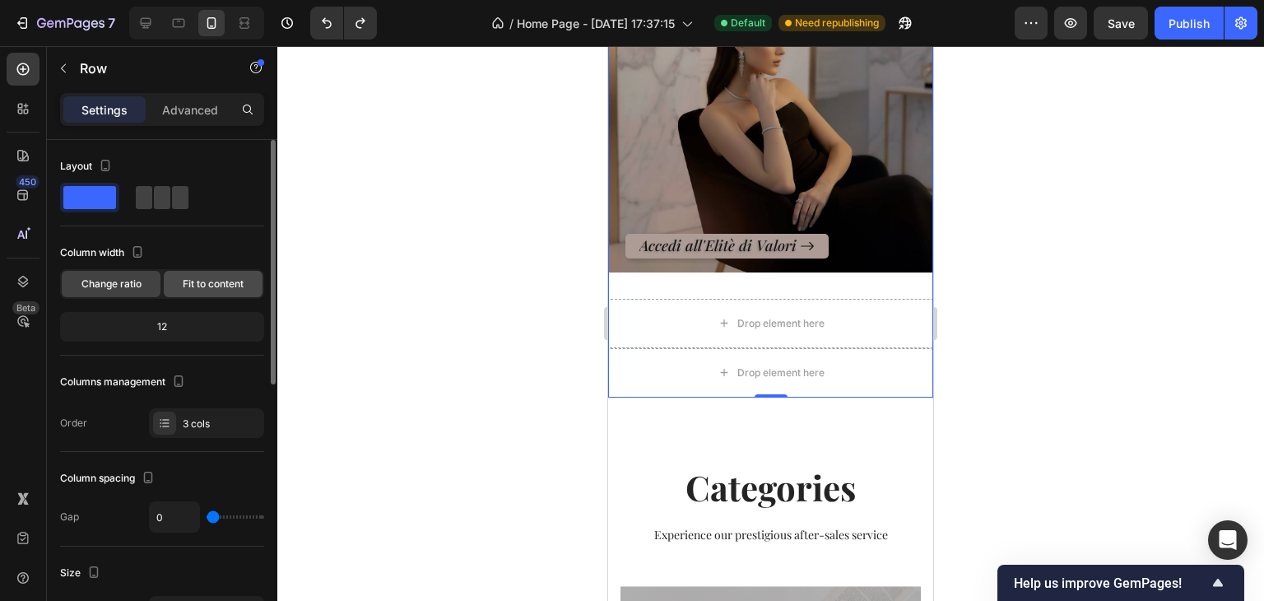
scroll to position [7, 0]
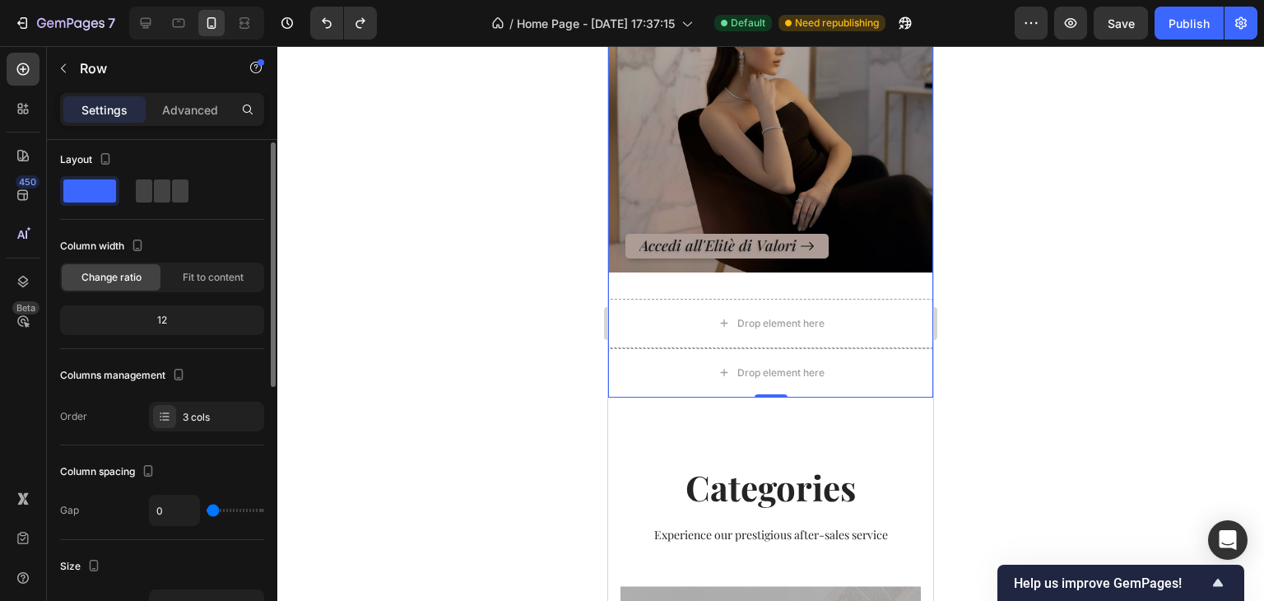
click at [184, 310] on div "12" at bounding box center [162, 320] width 198 height 23
click at [177, 323] on div "12" at bounding box center [162, 320] width 198 height 23
drag, startPoint x: 773, startPoint y: 379, endPoint x: 774, endPoint y: 365, distance: 13.2
click at [774, 365] on div "Drop element here Row Collezione Icona Heading Accedi all'Elitè di Valori Butto…" at bounding box center [770, 113] width 325 height 569
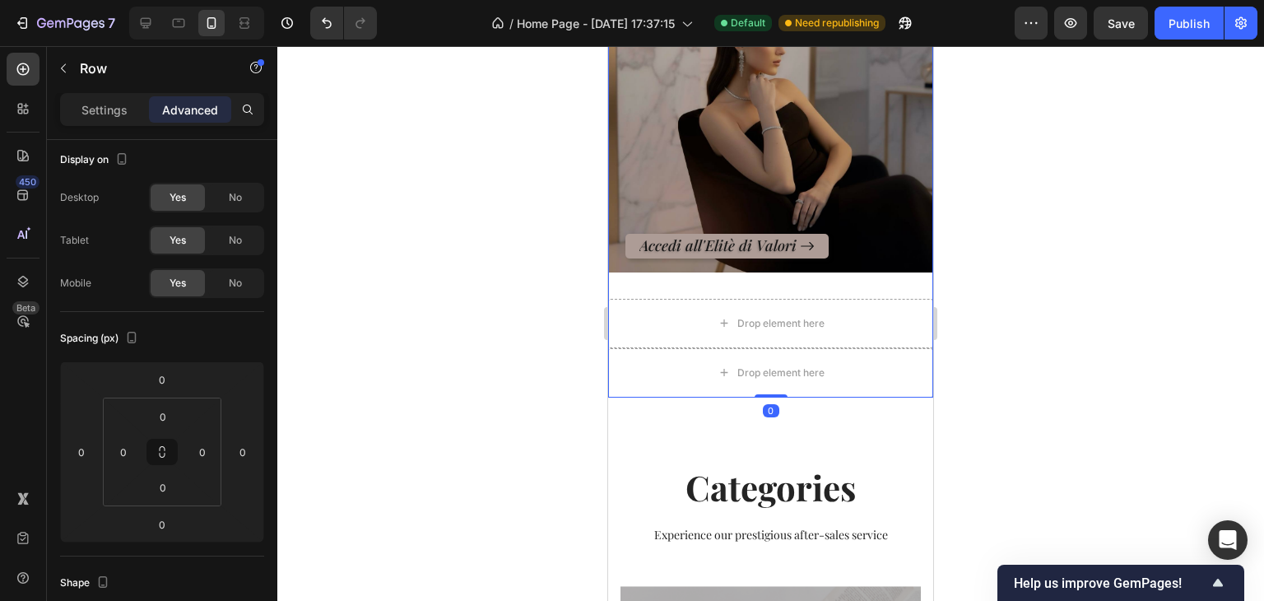
click at [1023, 325] on div at bounding box center [770, 323] width 987 height 555
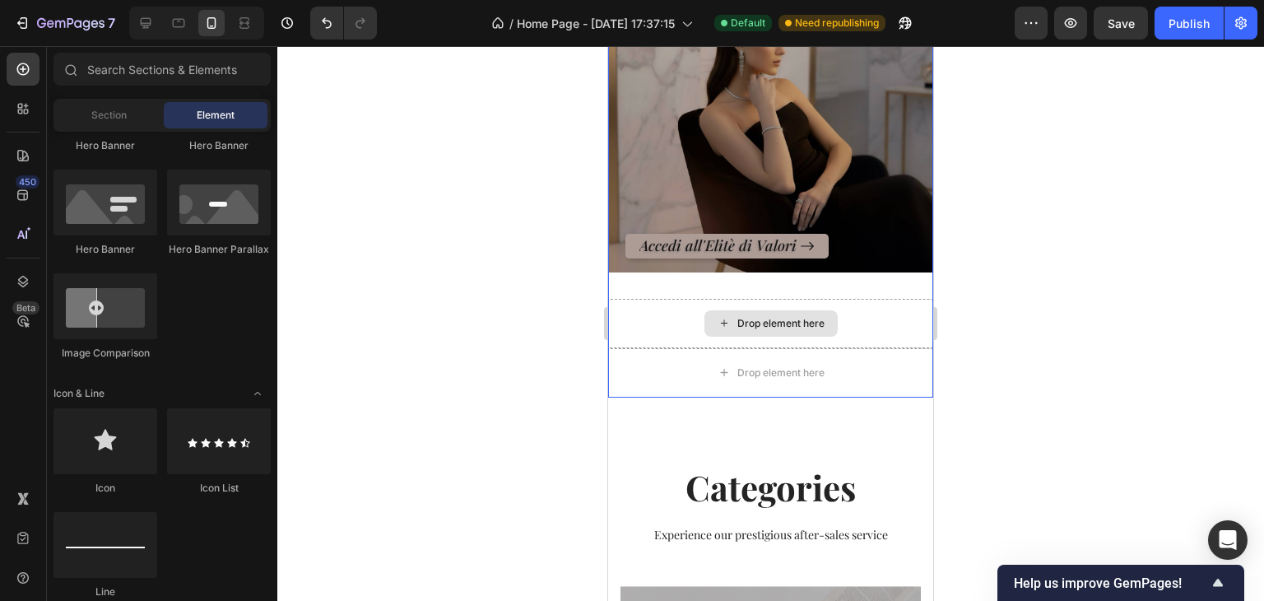
click at [806, 327] on div "Drop element here" at bounding box center [770, 323] width 325 height 49
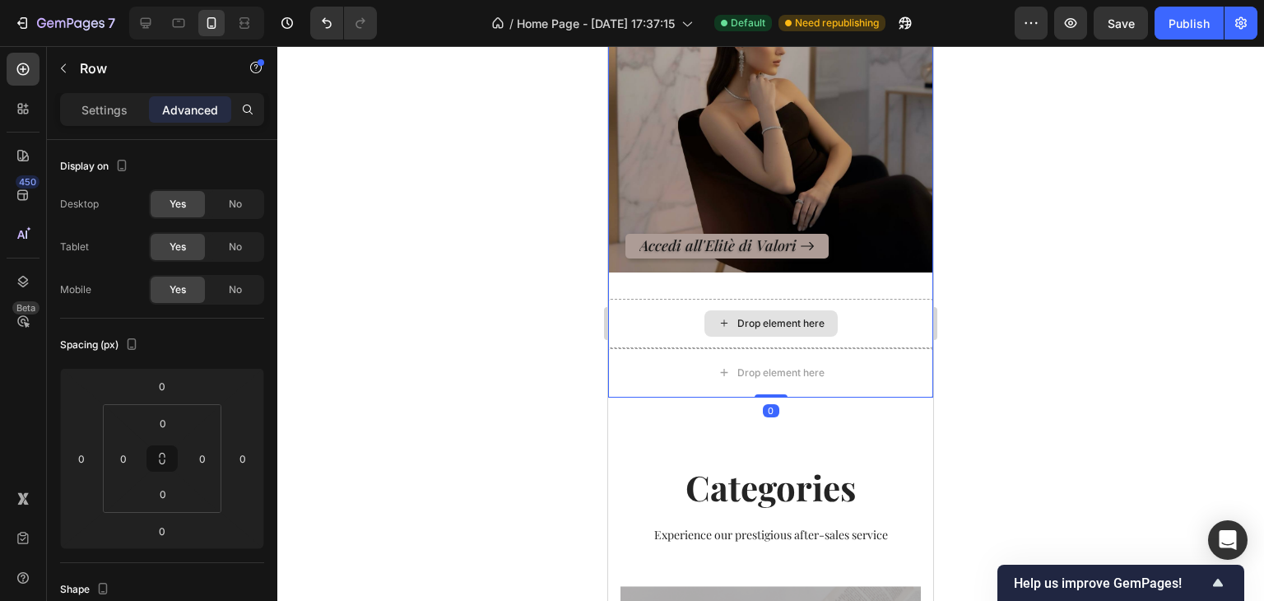
click at [806, 327] on div "Drop element here" at bounding box center [770, 323] width 325 height 49
click at [125, 106] on p "Settings" at bounding box center [104, 109] width 46 height 17
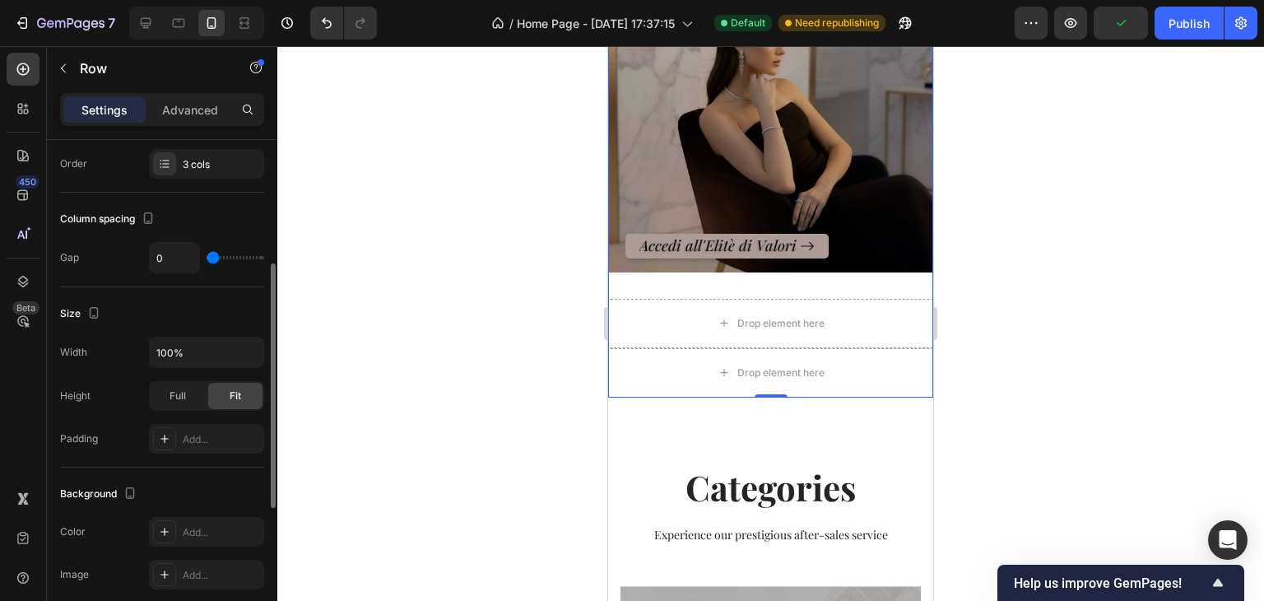
scroll to position [259, 0]
click at [178, 416] on div "Width 100% Height Full Fit Padding Add..." at bounding box center [162, 395] width 204 height 117
click at [178, 399] on span "Full" at bounding box center [178, 395] width 16 height 15
click at [230, 393] on span "Fit" at bounding box center [236, 395] width 12 height 15
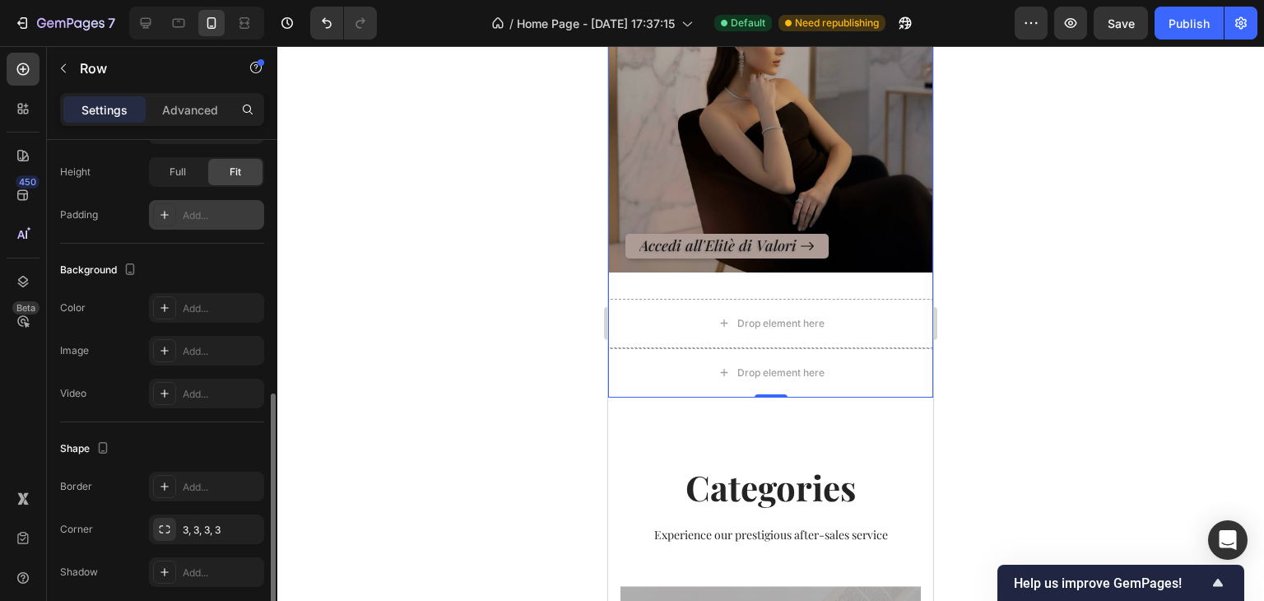
scroll to position [546, 0]
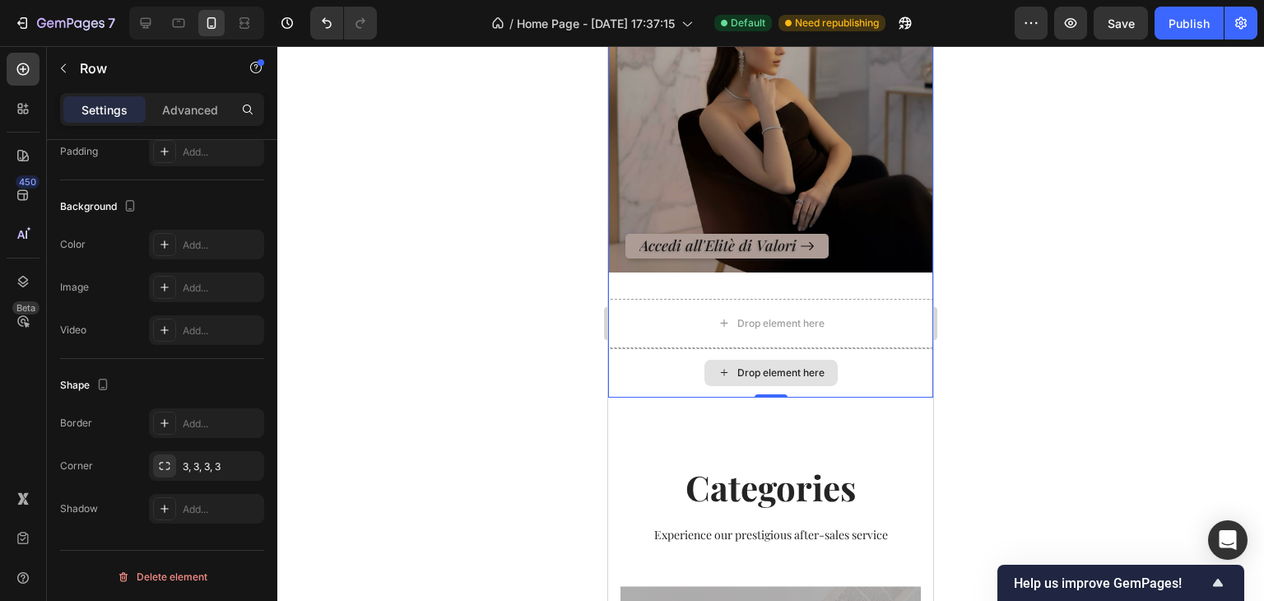
click at [731, 348] on div "Drop element here" at bounding box center [770, 372] width 325 height 49
click at [730, 348] on div "Drop element here" at bounding box center [770, 372] width 325 height 49
click at [726, 360] on div "Drop element here" at bounding box center [770, 373] width 133 height 26
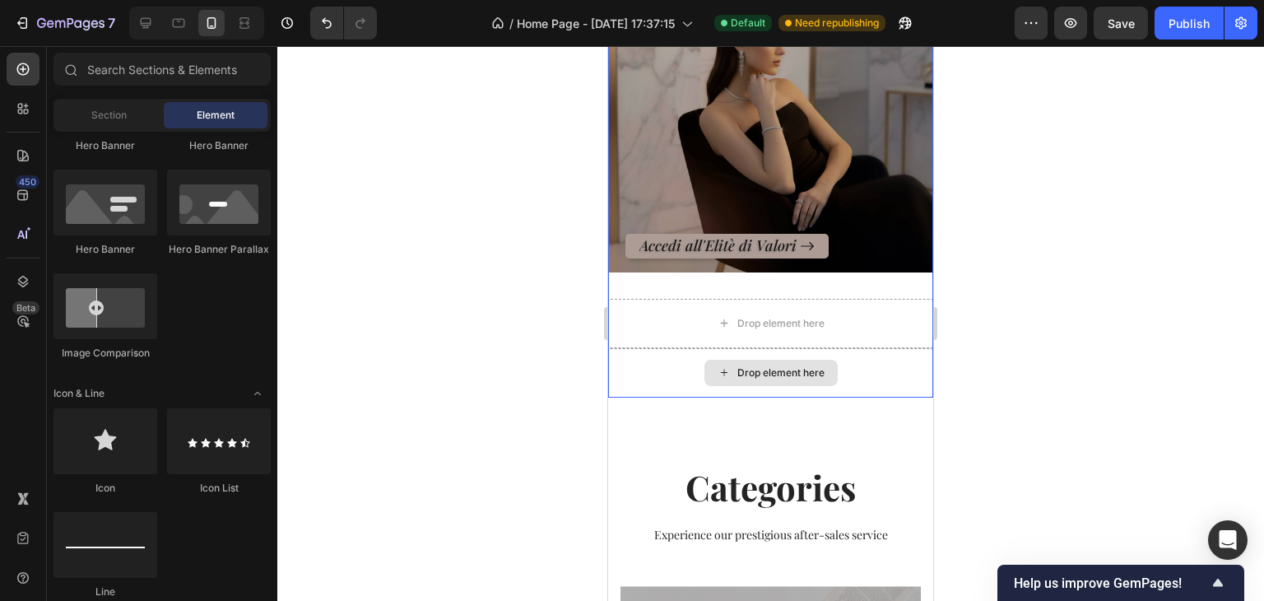
click at [662, 348] on div "Drop element here" at bounding box center [770, 372] width 325 height 49
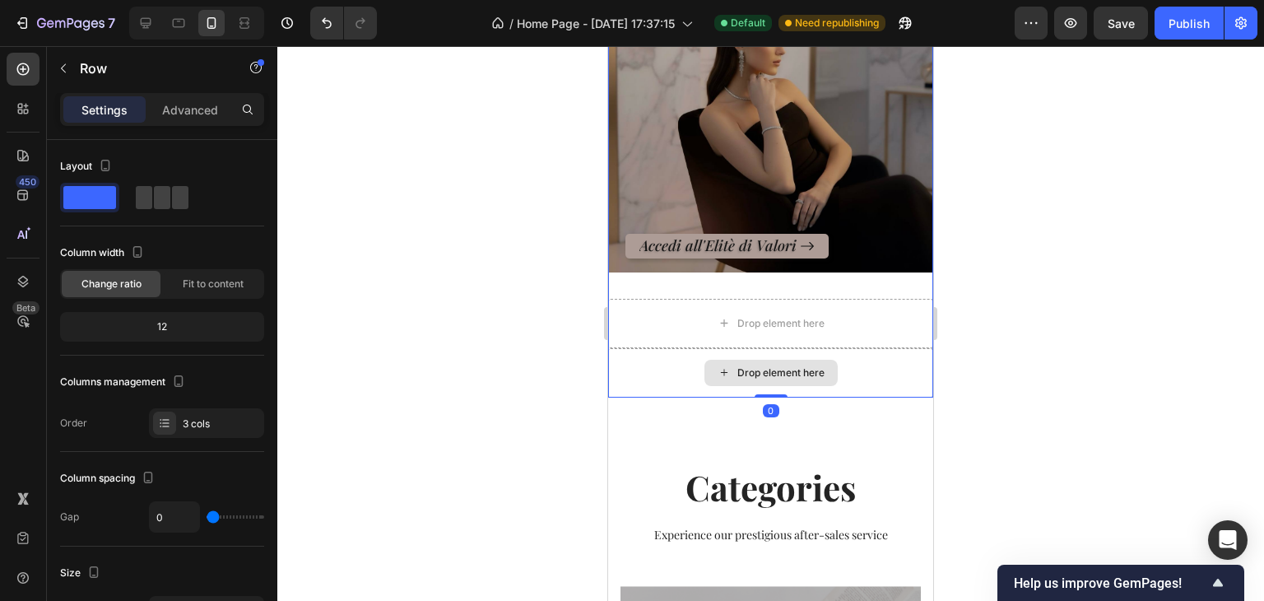
click at [662, 348] on div "Drop element here" at bounding box center [770, 372] width 325 height 49
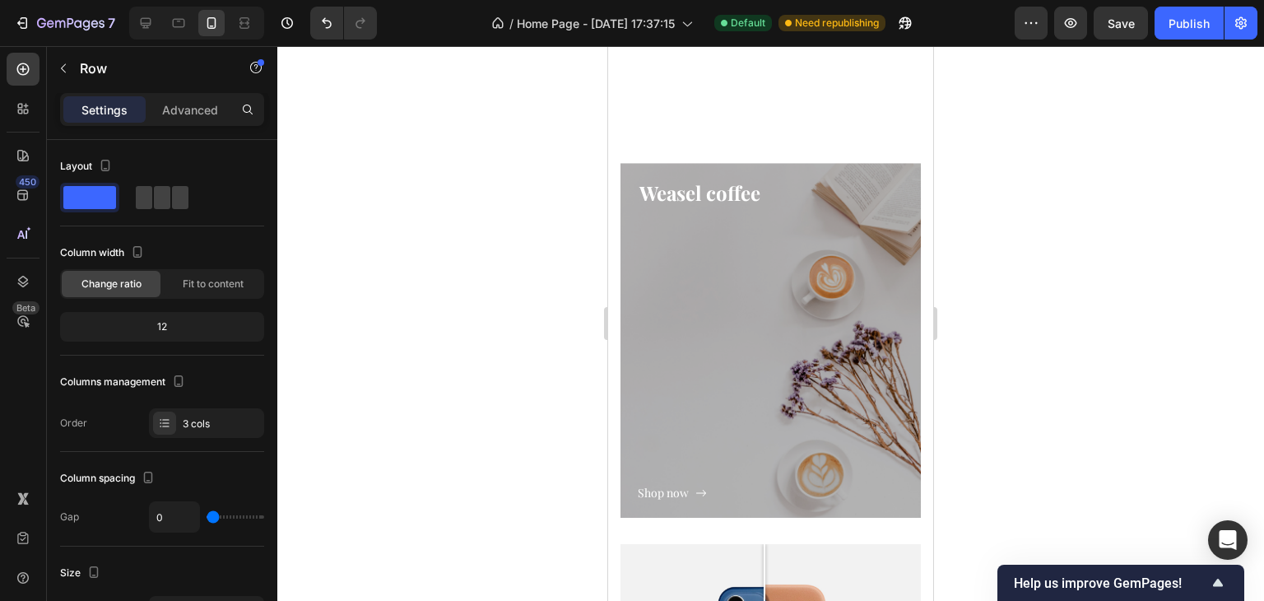
scroll to position [2344, 0]
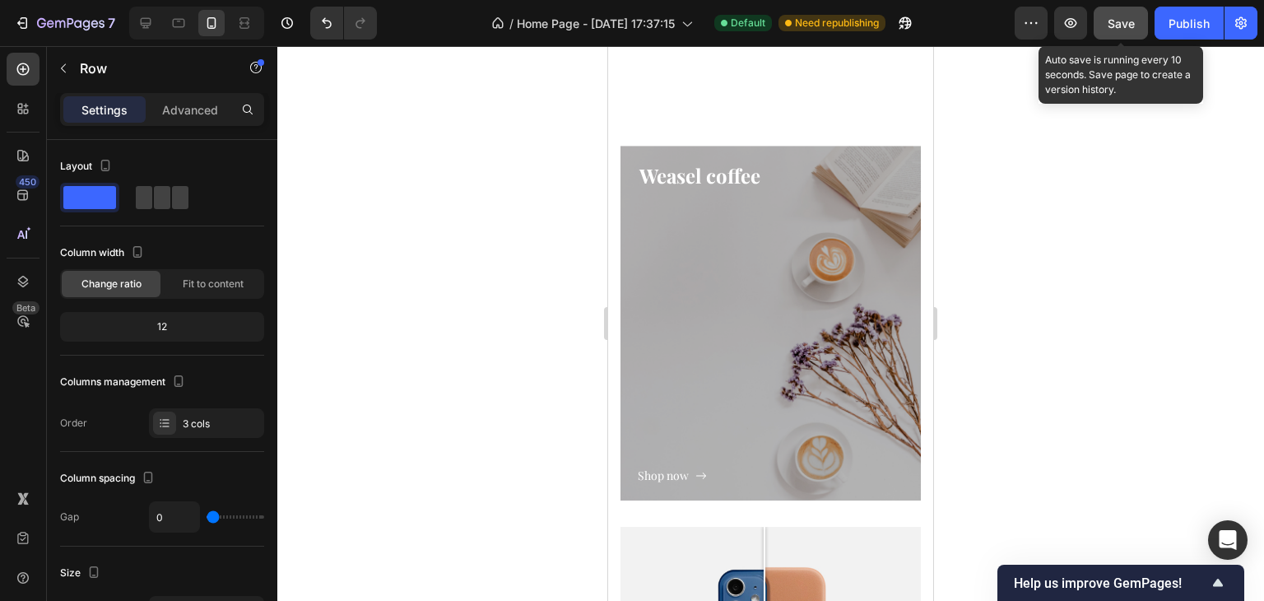
click at [1122, 21] on span "Save" at bounding box center [1121, 23] width 27 height 14
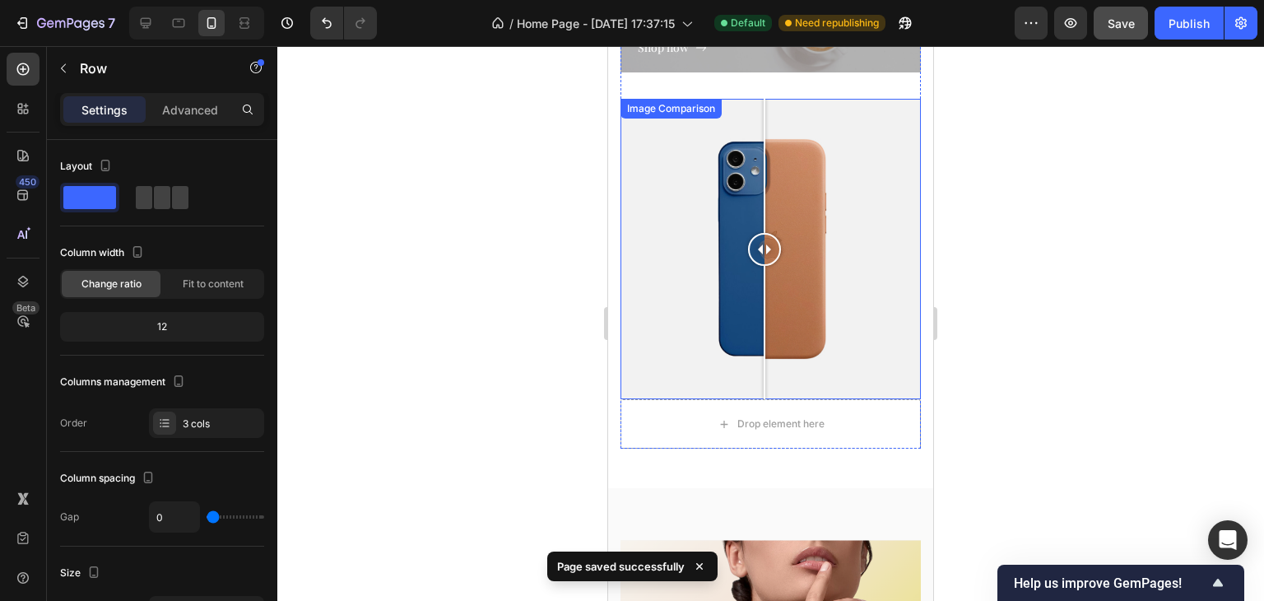
scroll to position [2767, 0]
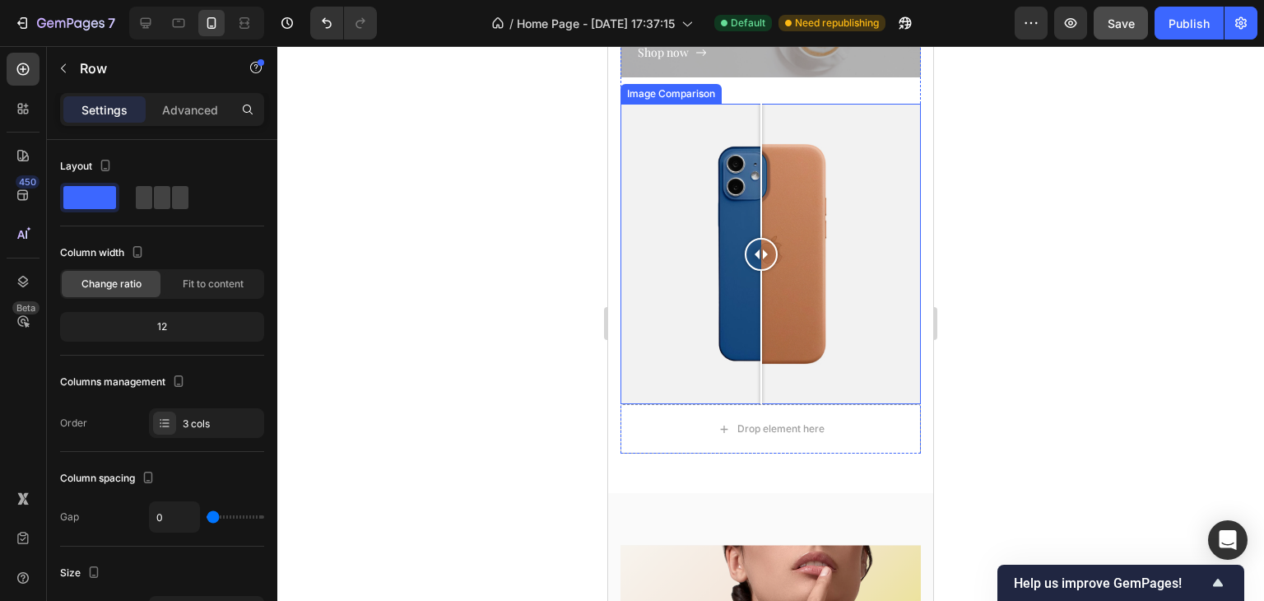
drag, startPoint x: 760, startPoint y: 247, endPoint x: 761, endPoint y: 294, distance: 46.9
click at [761, 294] on div at bounding box center [761, 254] width 33 height 300
click at [713, 268] on div at bounding box center [770, 254] width 300 height 300
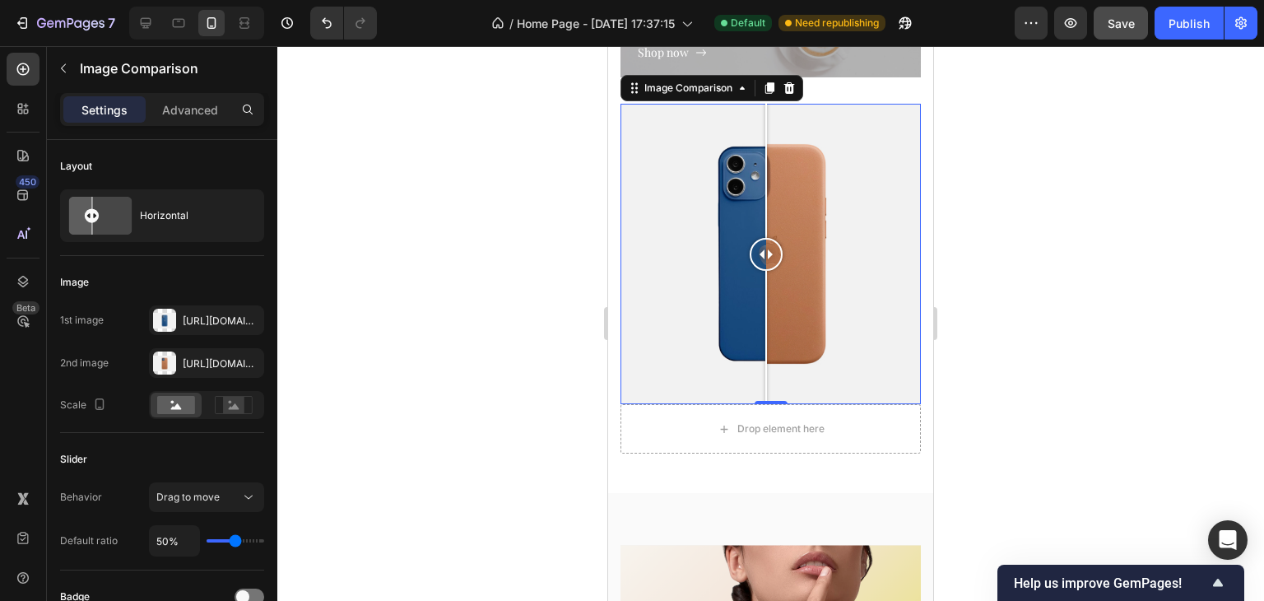
drag, startPoint x: 716, startPoint y: 258, endPoint x: 766, endPoint y: 262, distance: 50.4
click at [766, 262] on div at bounding box center [766, 254] width 33 height 33
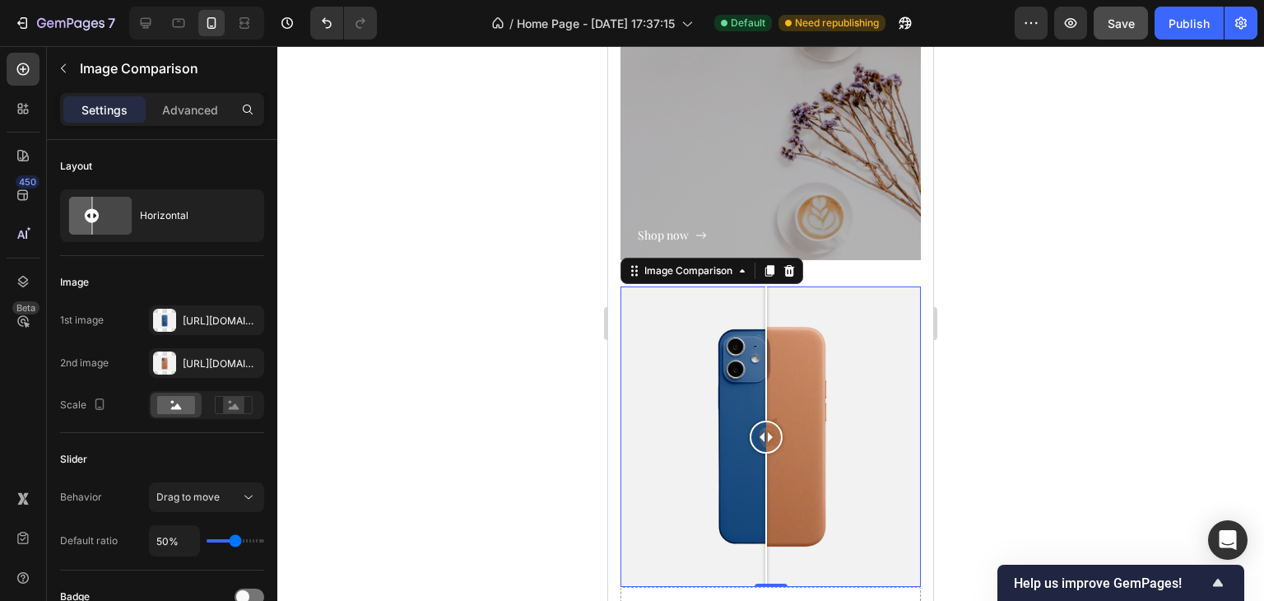
scroll to position [2584, 0]
click at [1263, 426] on div at bounding box center [770, 323] width 987 height 555
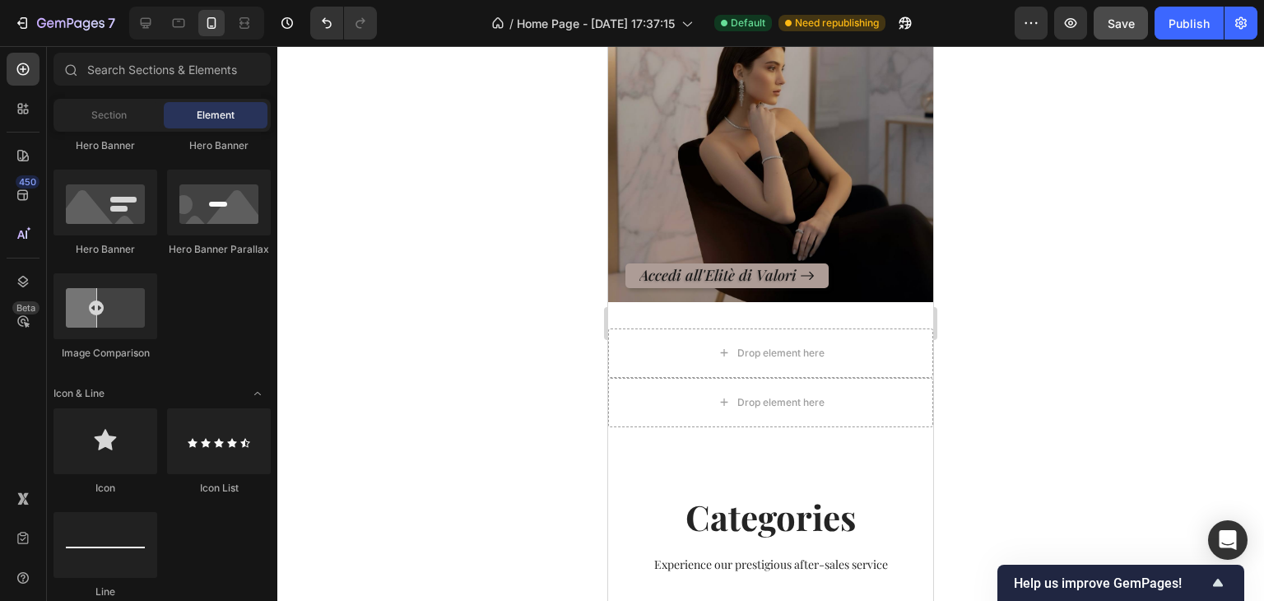
scroll to position [655, 0]
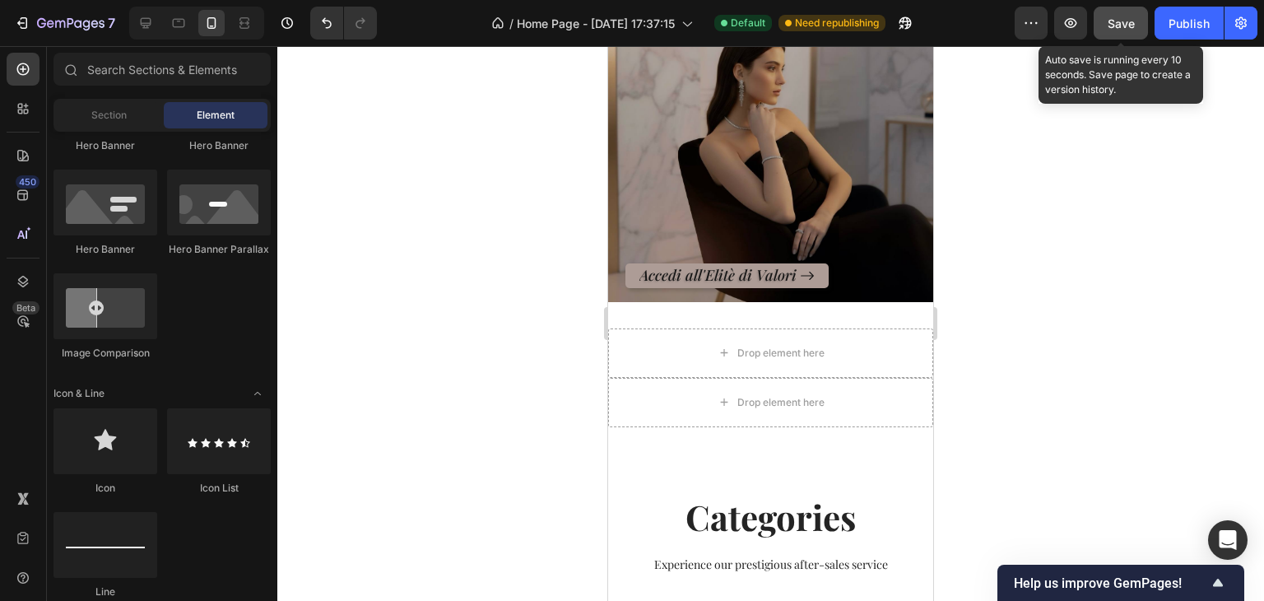
click at [1126, 19] on span "Save" at bounding box center [1121, 23] width 27 height 14
